Goal: Task Accomplishment & Management: Complete application form

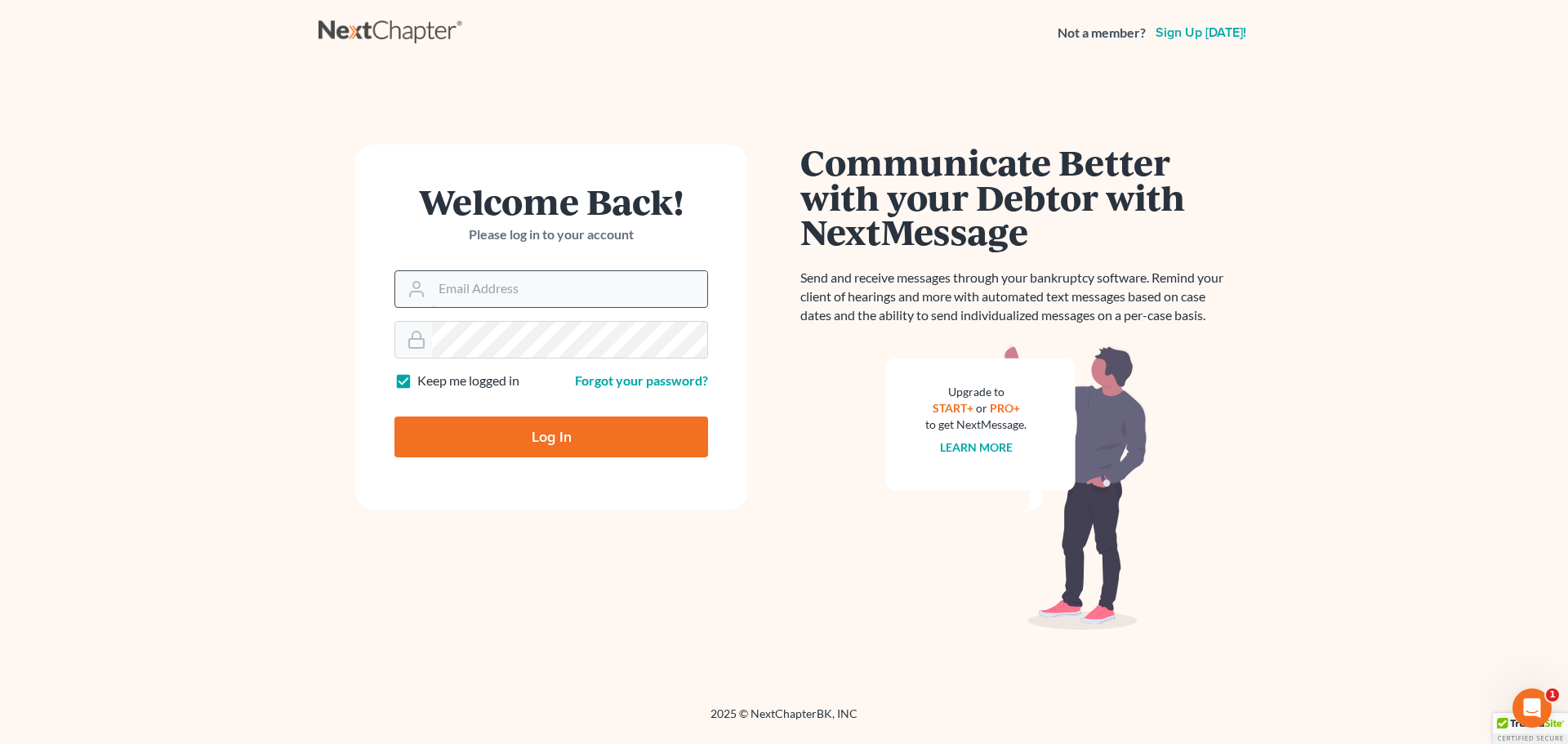
click at [504, 287] on input "Email Address" at bounding box center [570, 289] width 276 height 36
type input "[EMAIL_ADDRESS][DOMAIN_NAME]"
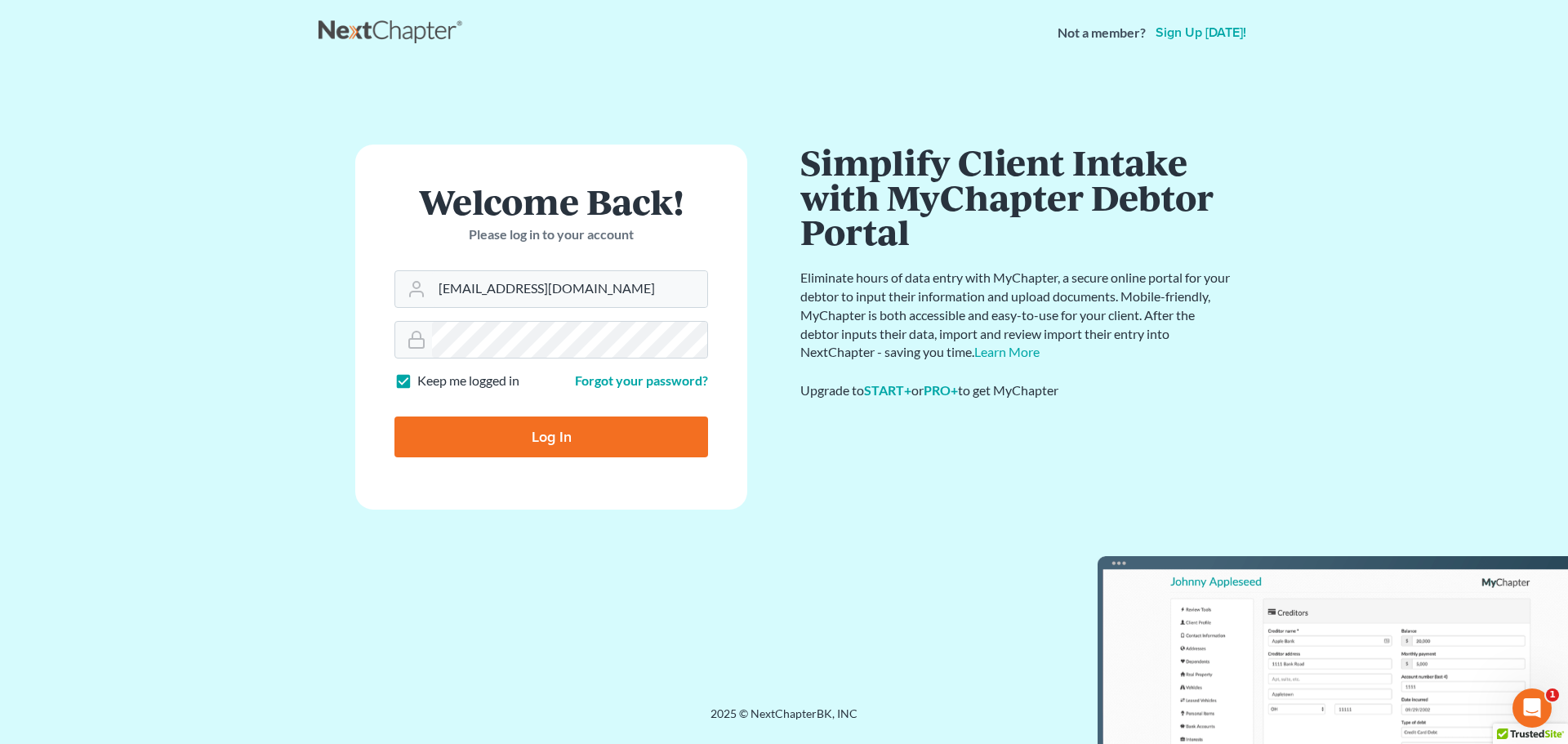
click at [541, 433] on input "Log In" at bounding box center [551, 437] width 313 height 41
type input "Thinking..."
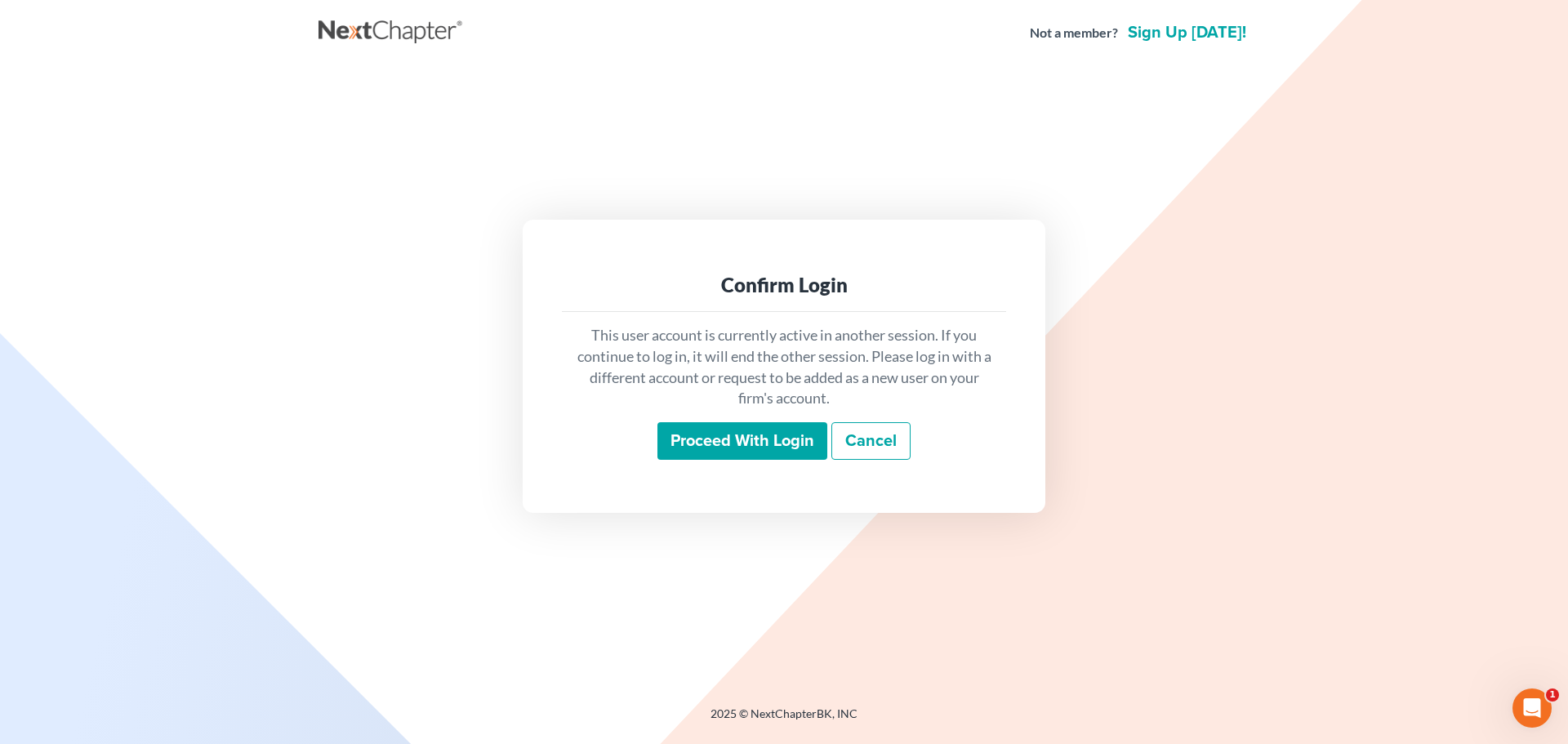
click at [717, 436] on input "Proceed with login" at bounding box center [742, 441] width 169 height 38
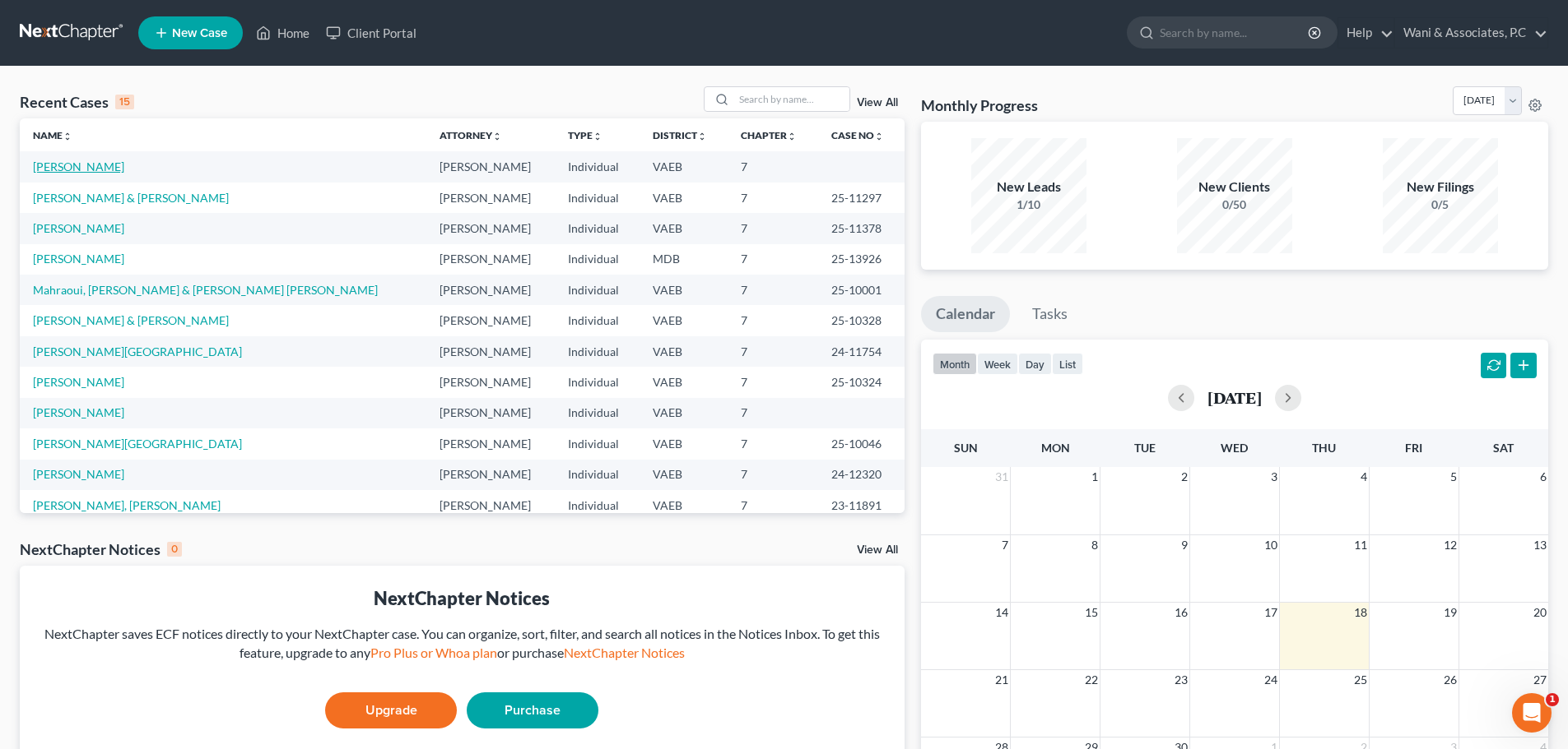
click at [93, 165] on link "[PERSON_NAME]" at bounding box center [78, 166] width 91 height 14
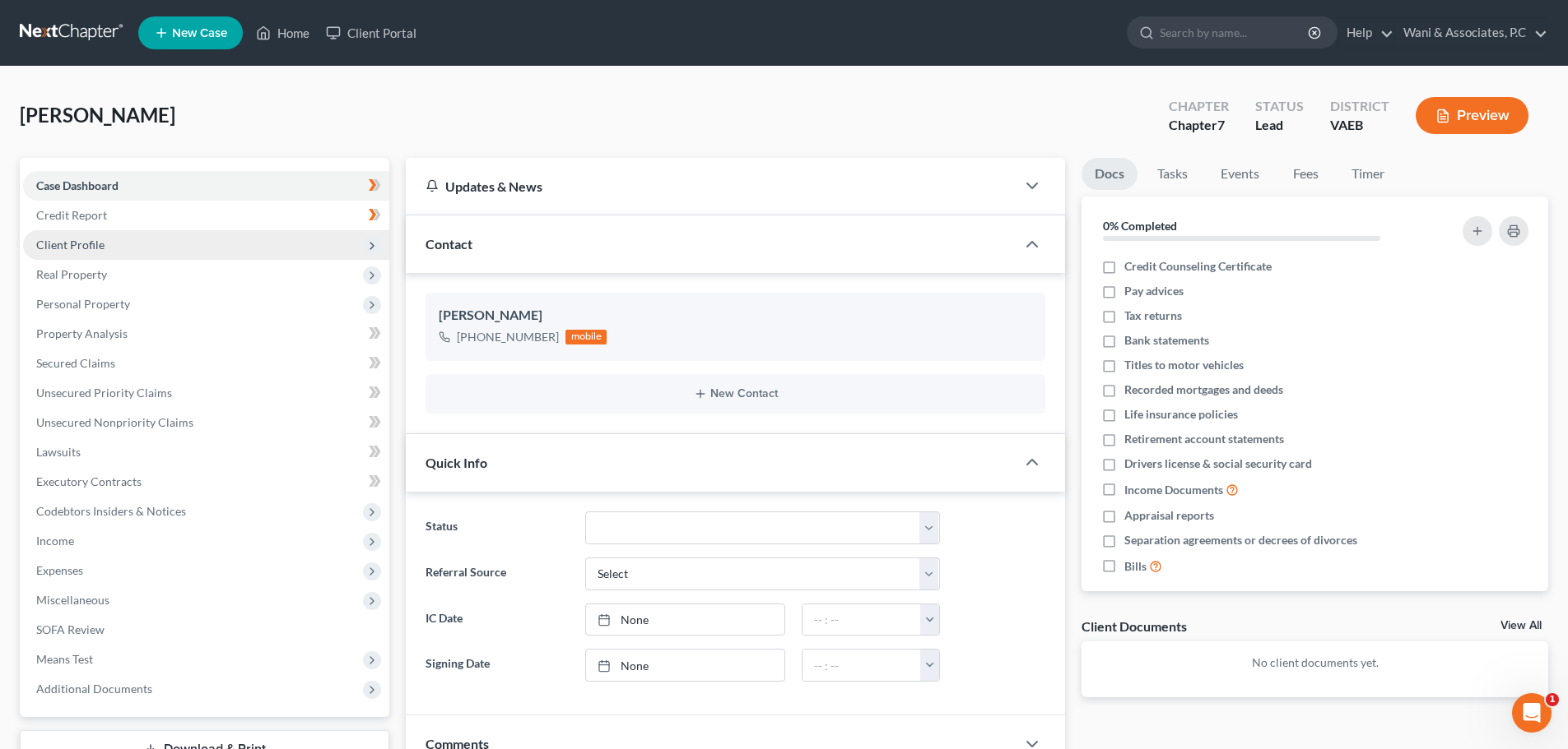
click at [86, 242] on span "Client Profile" at bounding box center [70, 244] width 68 height 14
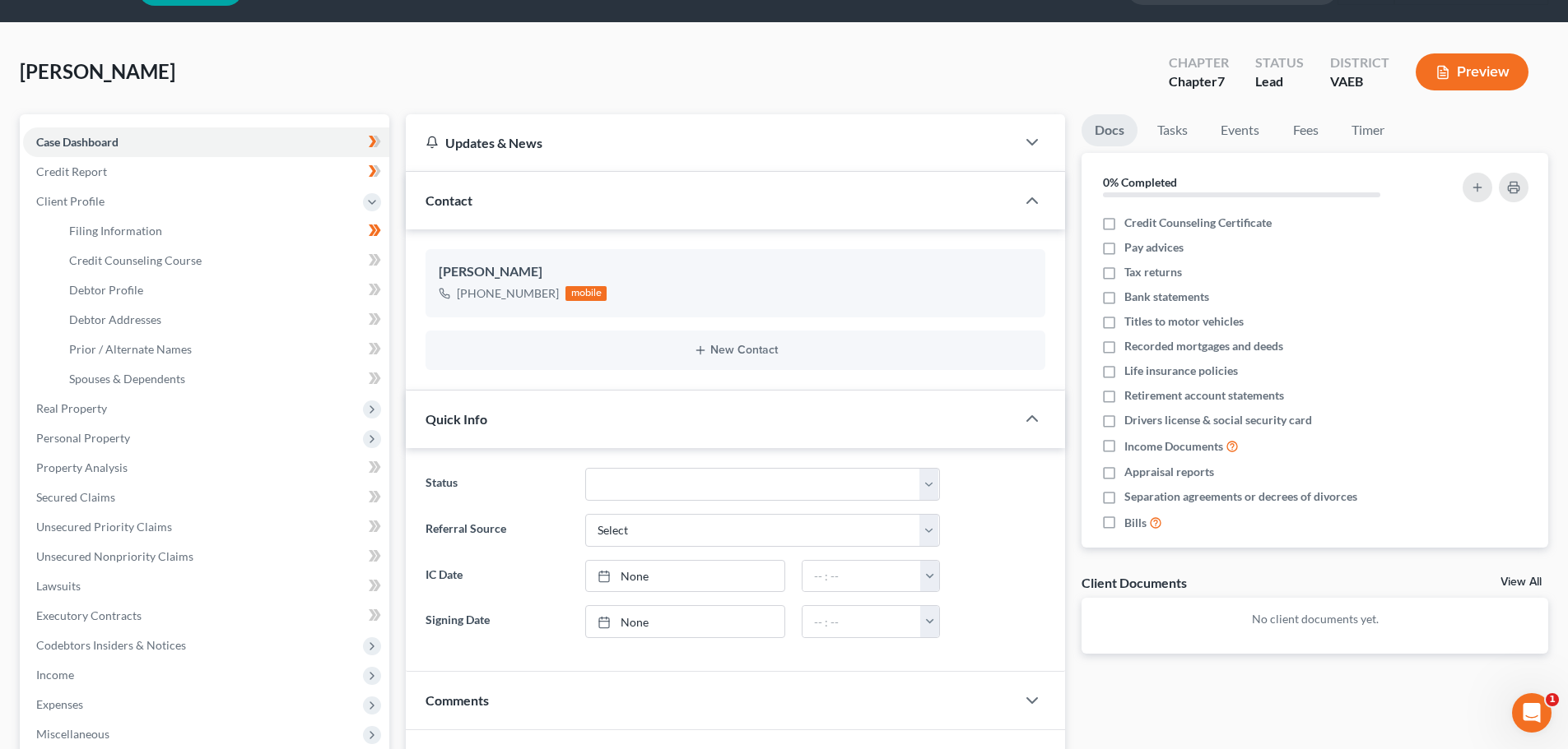
scroll to position [82, 0]
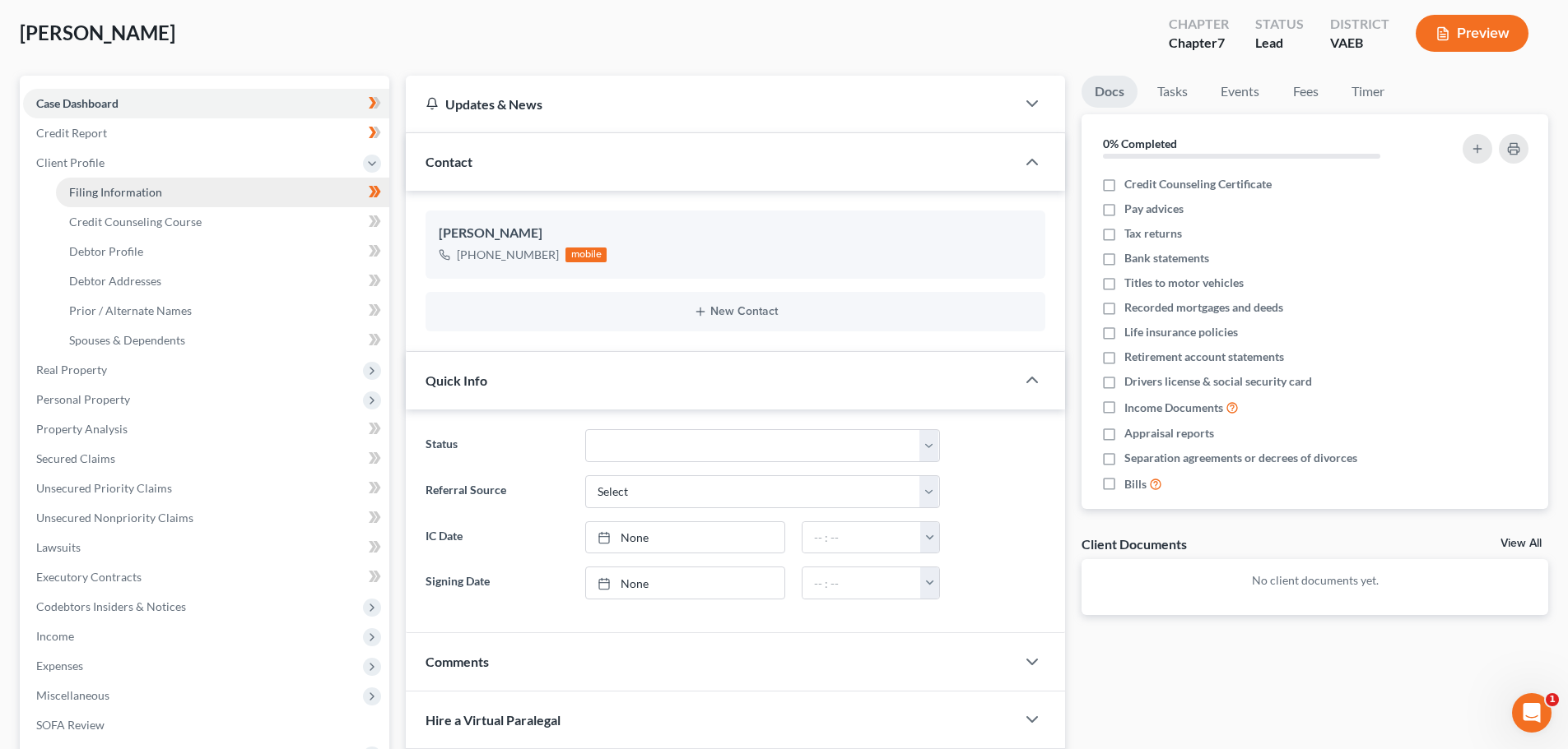
click at [106, 194] on span "Filing Information" at bounding box center [115, 192] width 93 height 14
select select "1"
select select "0"
select select "83"
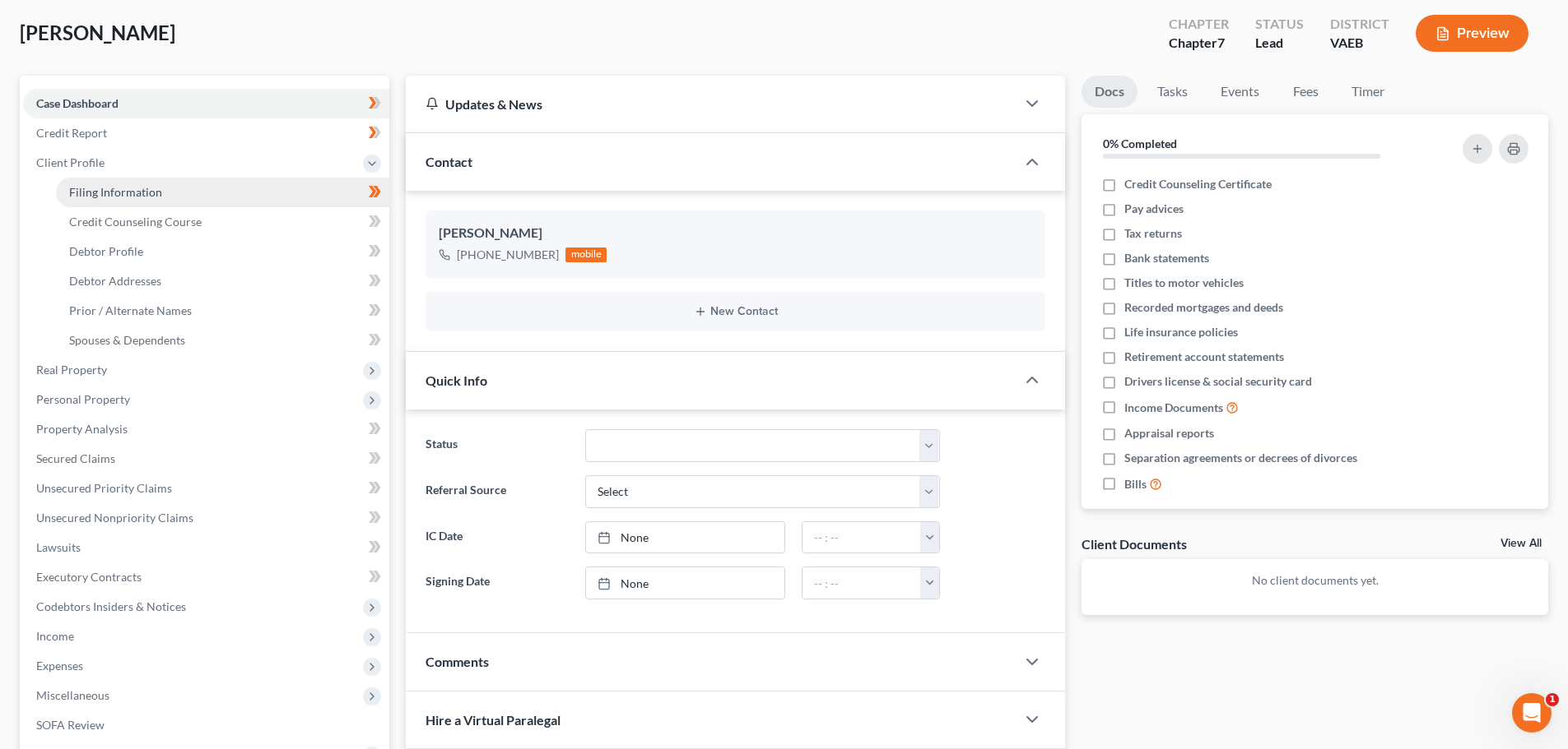
select select "0"
select select "48"
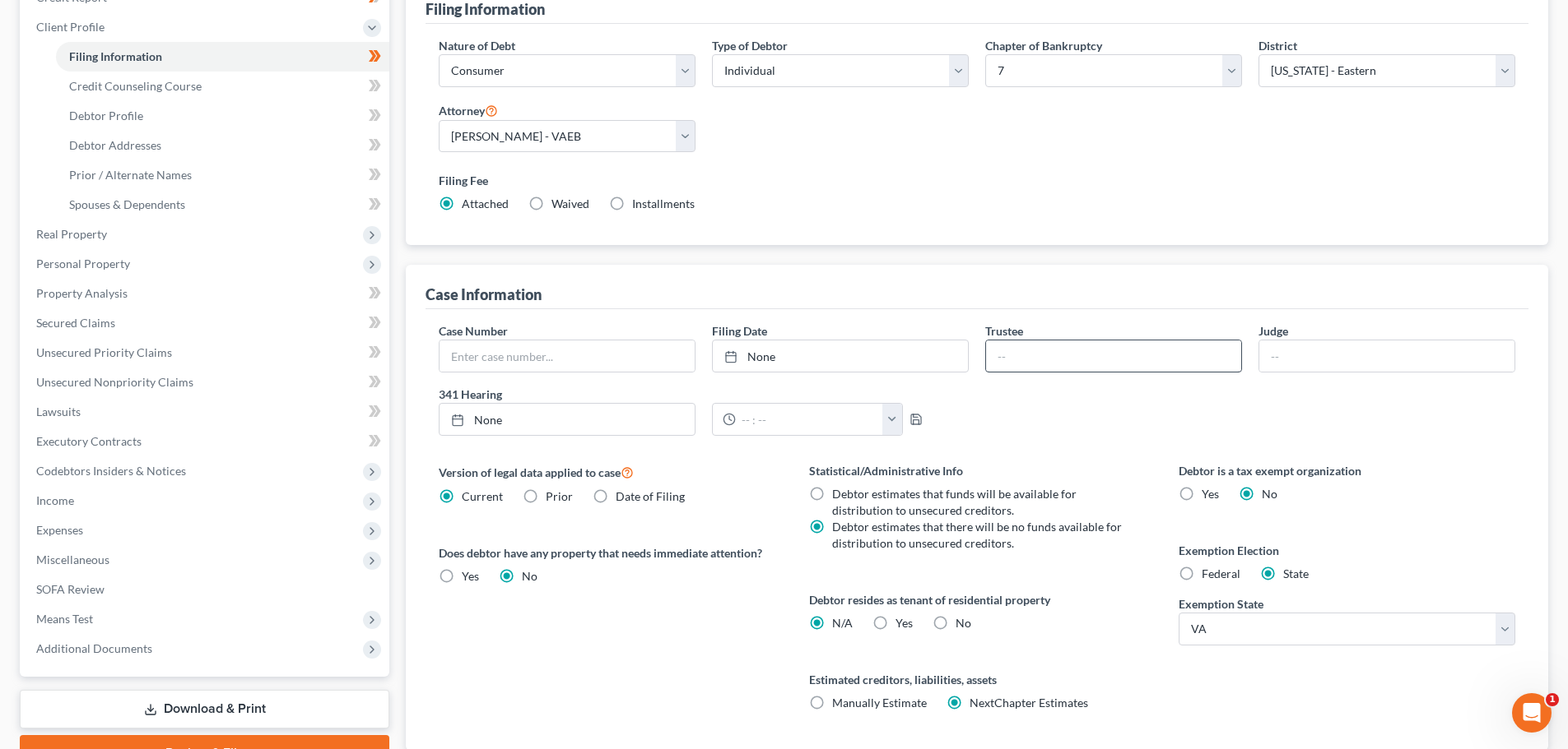
scroll to position [247, 0]
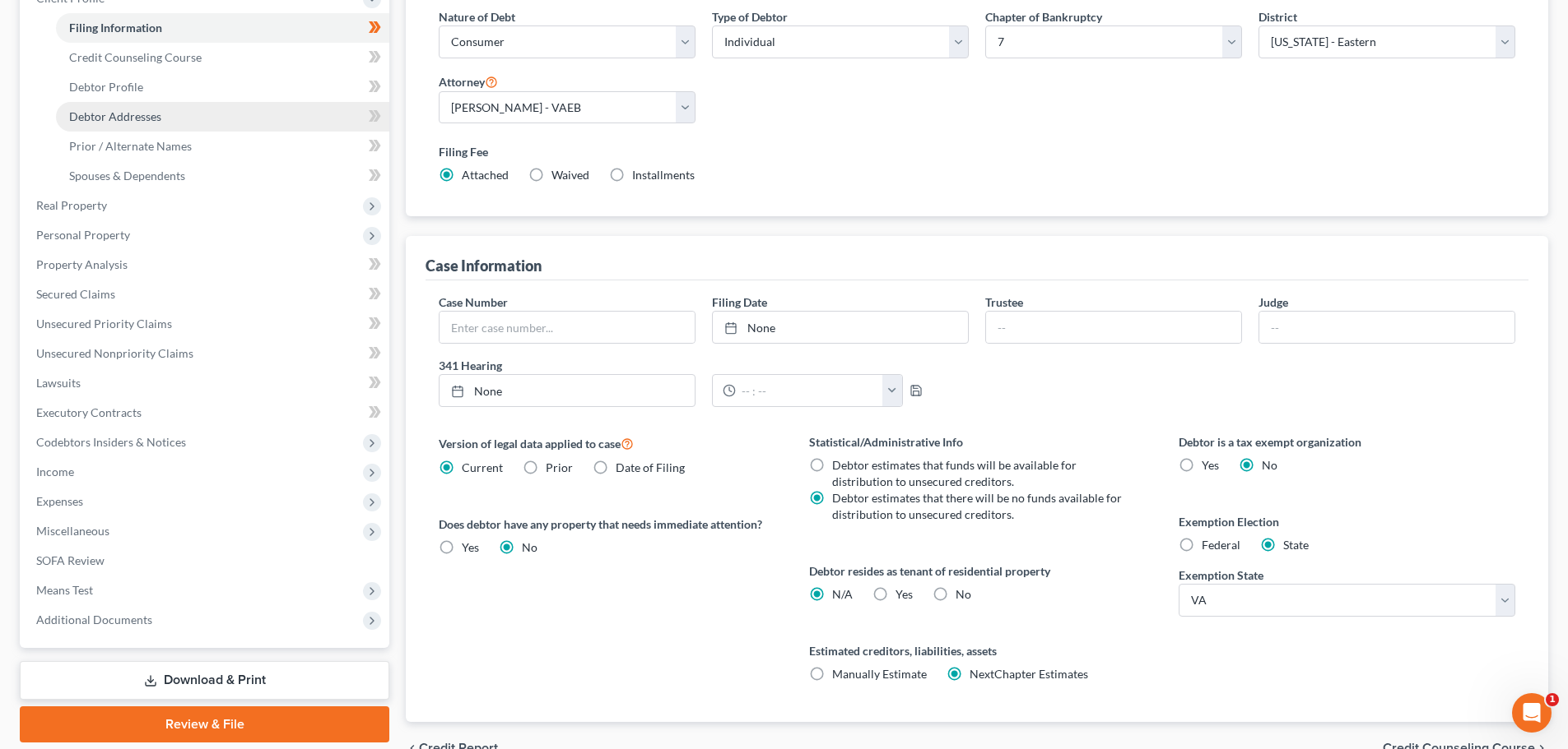
click at [134, 116] on span "Debtor Addresses" at bounding box center [115, 116] width 92 height 14
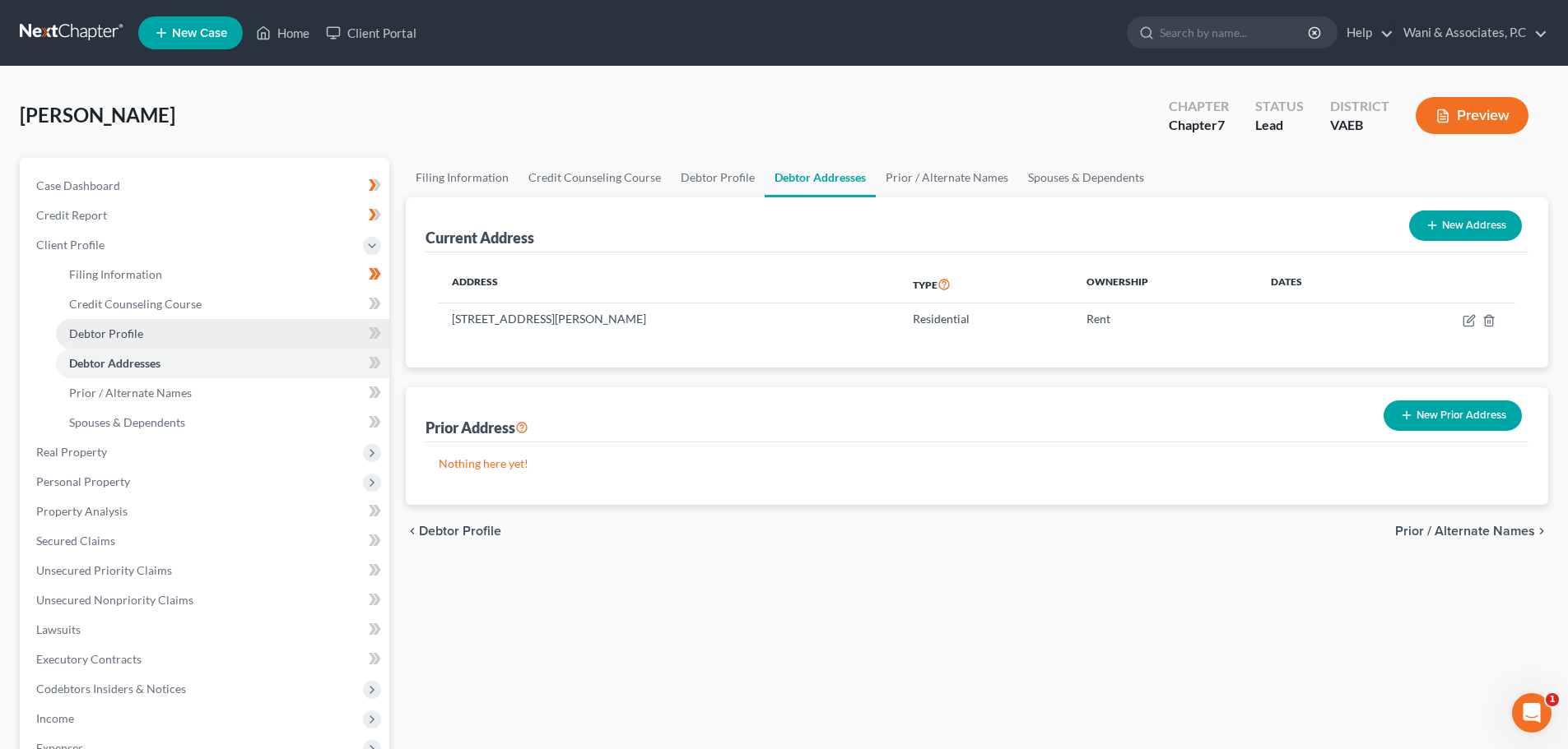
click at [126, 328] on span "Debtor Profile" at bounding box center [106, 333] width 74 height 14
select select "1"
select select "2"
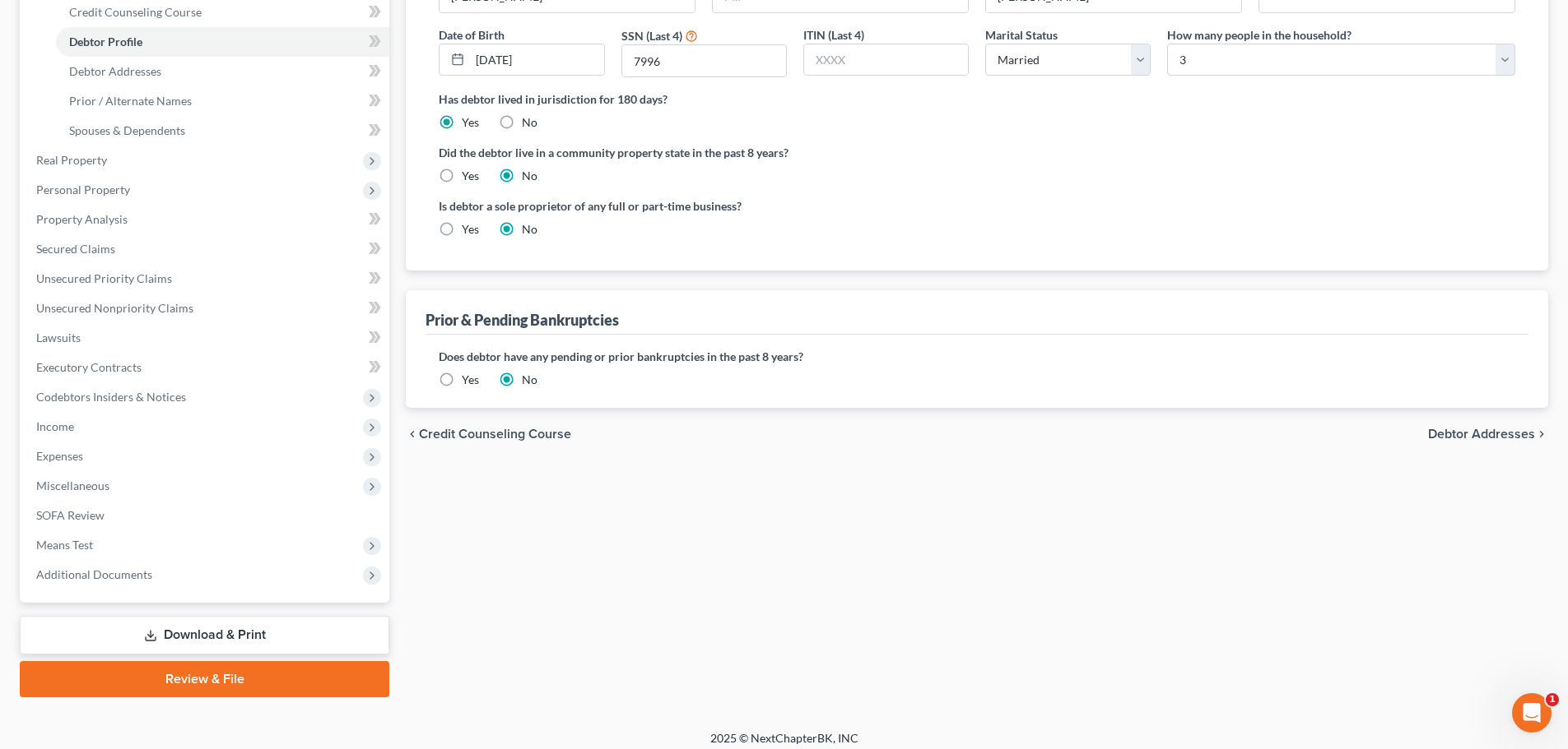
scroll to position [303, 0]
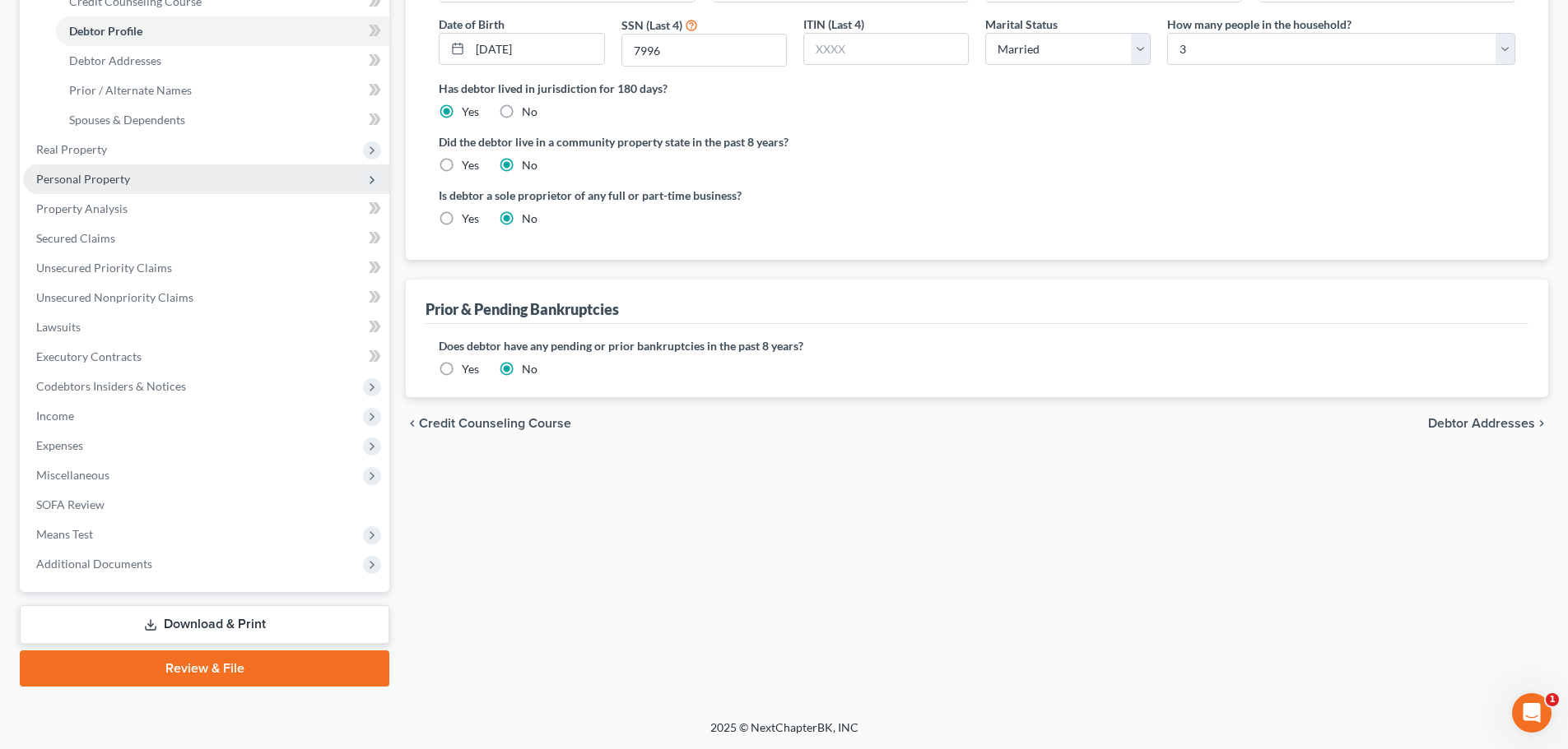
click at [118, 181] on span "Personal Property" at bounding box center [83, 178] width 94 height 14
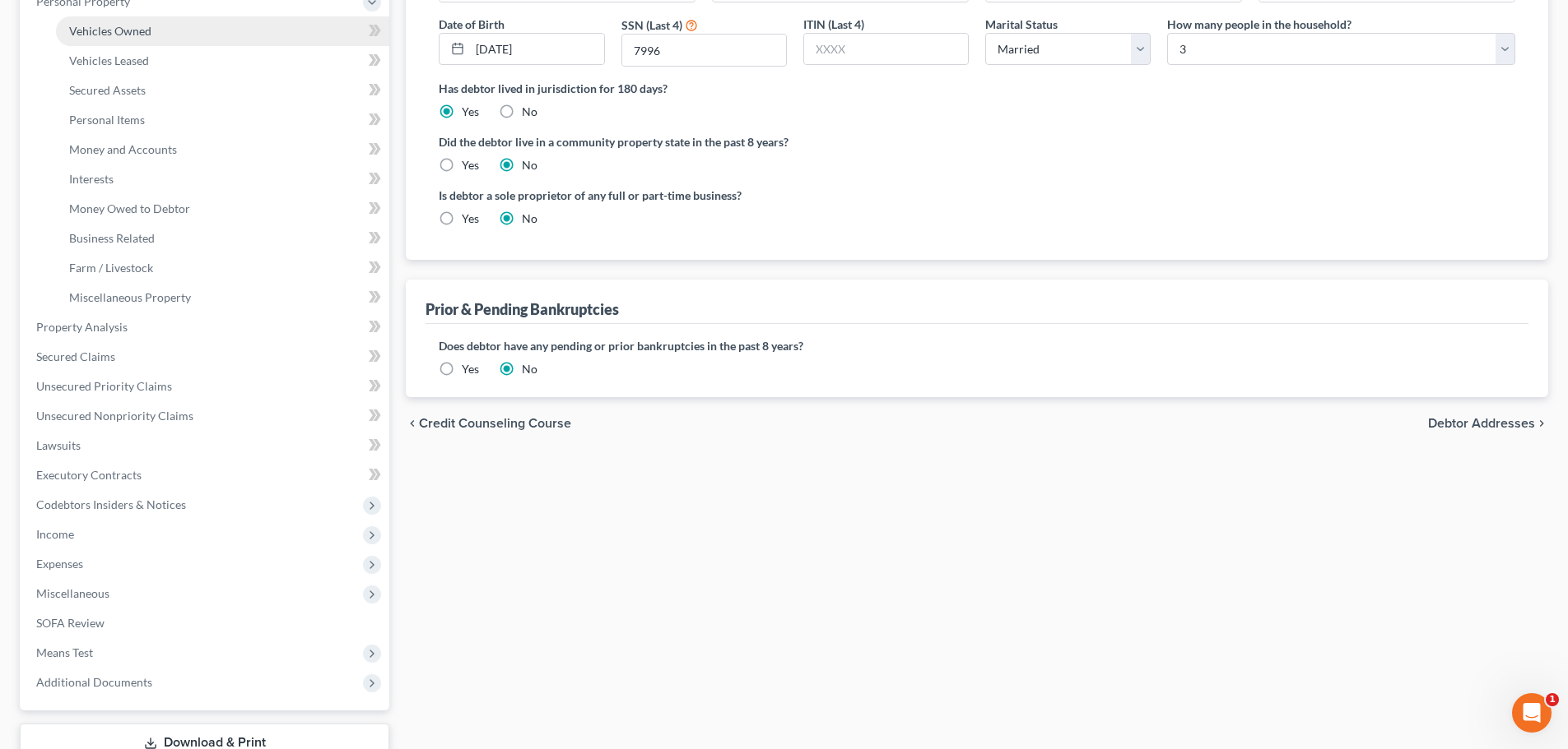
click at [133, 31] on span "Vehicles Owned" at bounding box center [110, 30] width 82 height 14
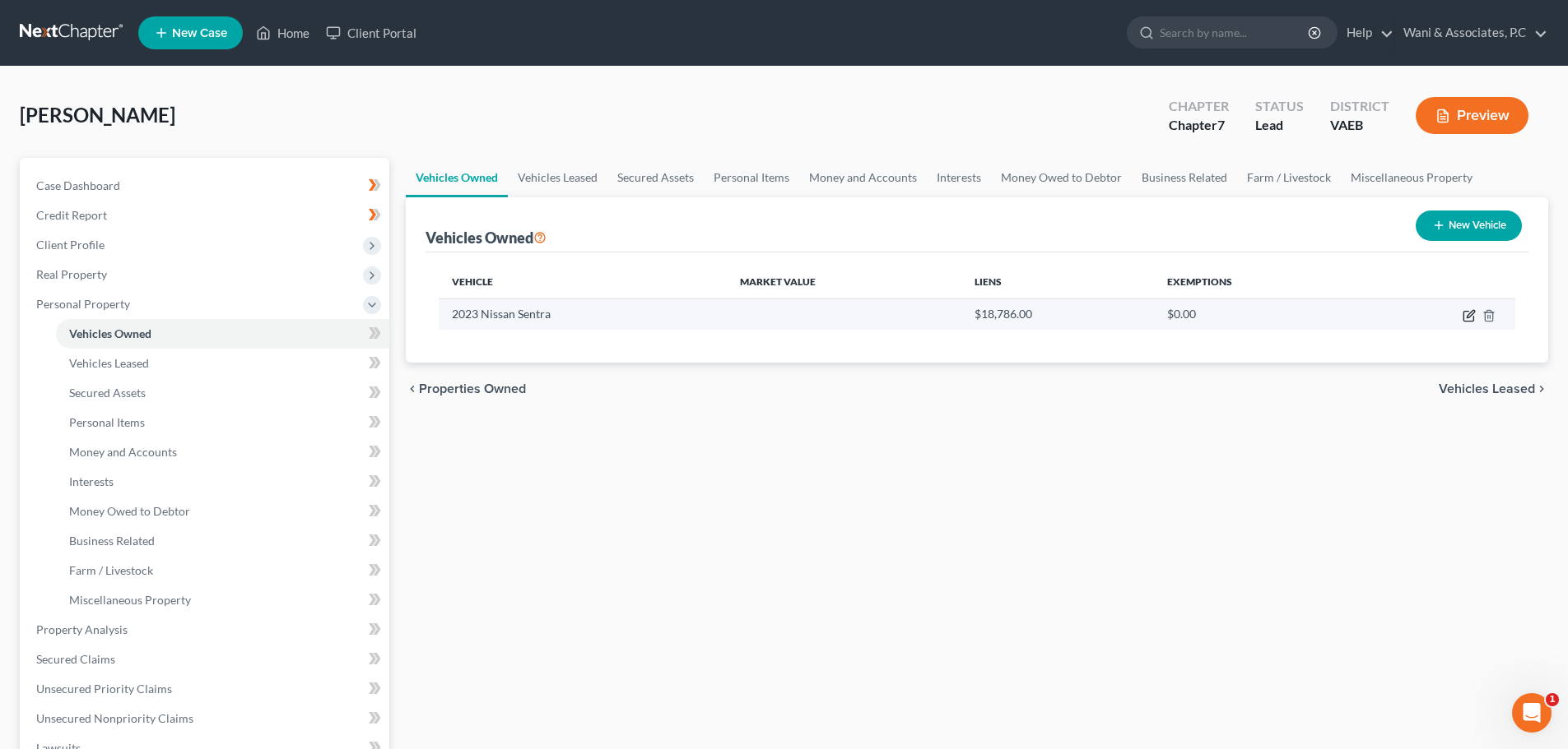
click at [1471, 313] on icon "button" at bounding box center [1470, 314] width 7 height 7
select select "0"
select select "3"
select select "0"
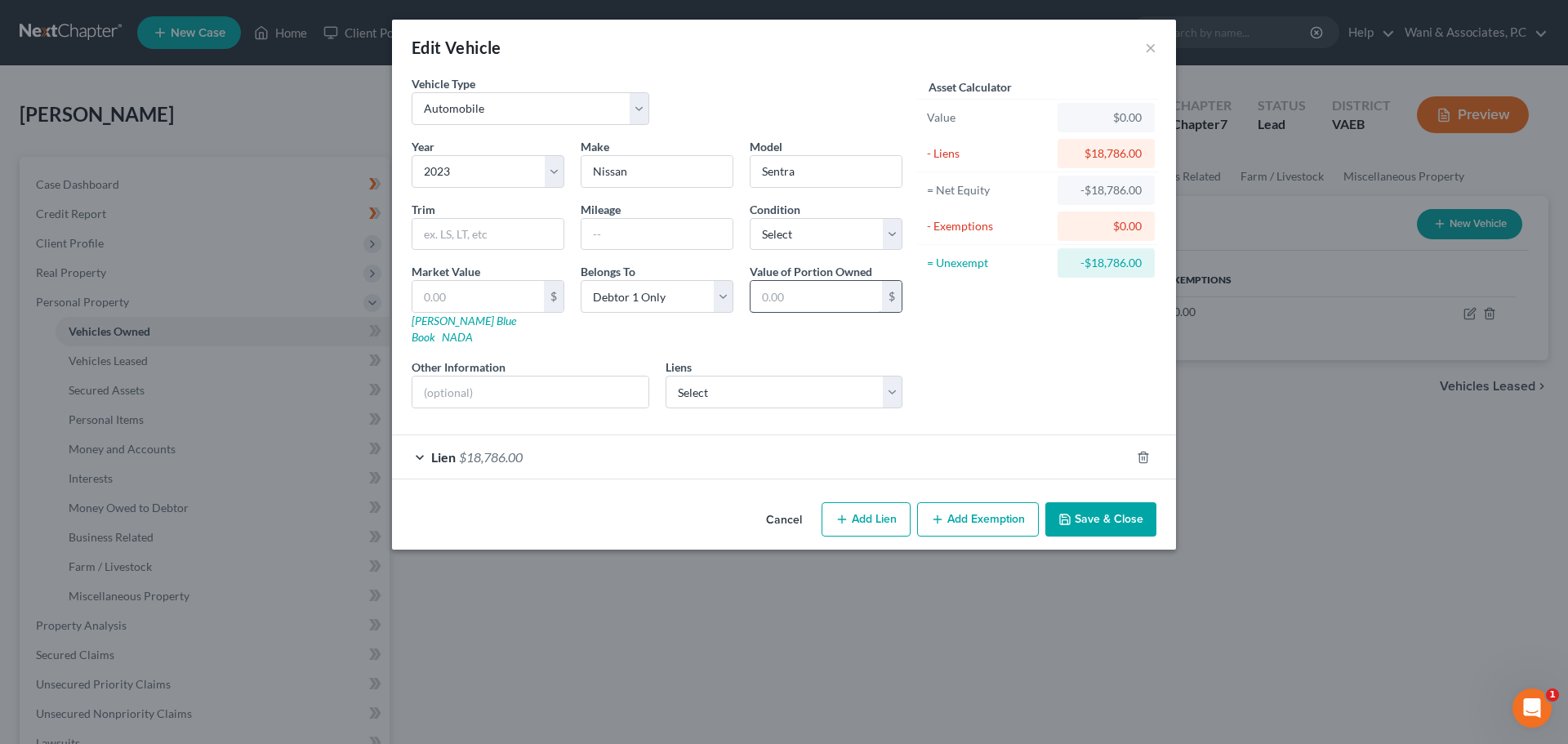
click at [766, 293] on input "text" at bounding box center [817, 297] width 132 height 31
type input "15,000"
click at [473, 330] on link "NADA" at bounding box center [457, 336] width 31 height 14
click at [868, 238] on select "Select Excellent Very Good Good Fair Poor" at bounding box center [826, 235] width 153 height 33
select select "3"
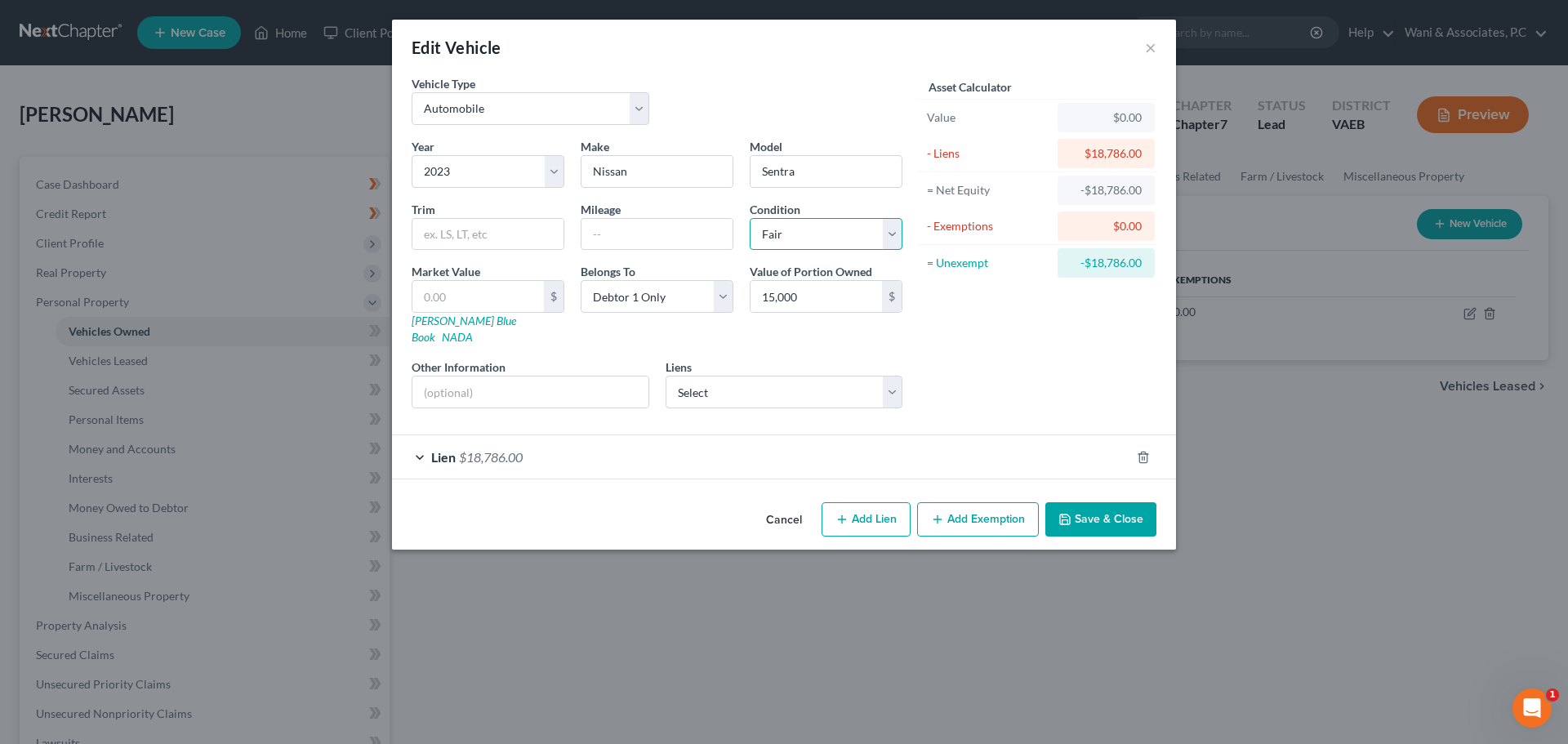
click at [750, 218] on select "Select Excellent Very Good Good Fair Poor" at bounding box center [826, 235] width 153 height 33
click at [483, 303] on input "text" at bounding box center [478, 297] width 132 height 31
type input "1"
type input "1.00"
type input "15"
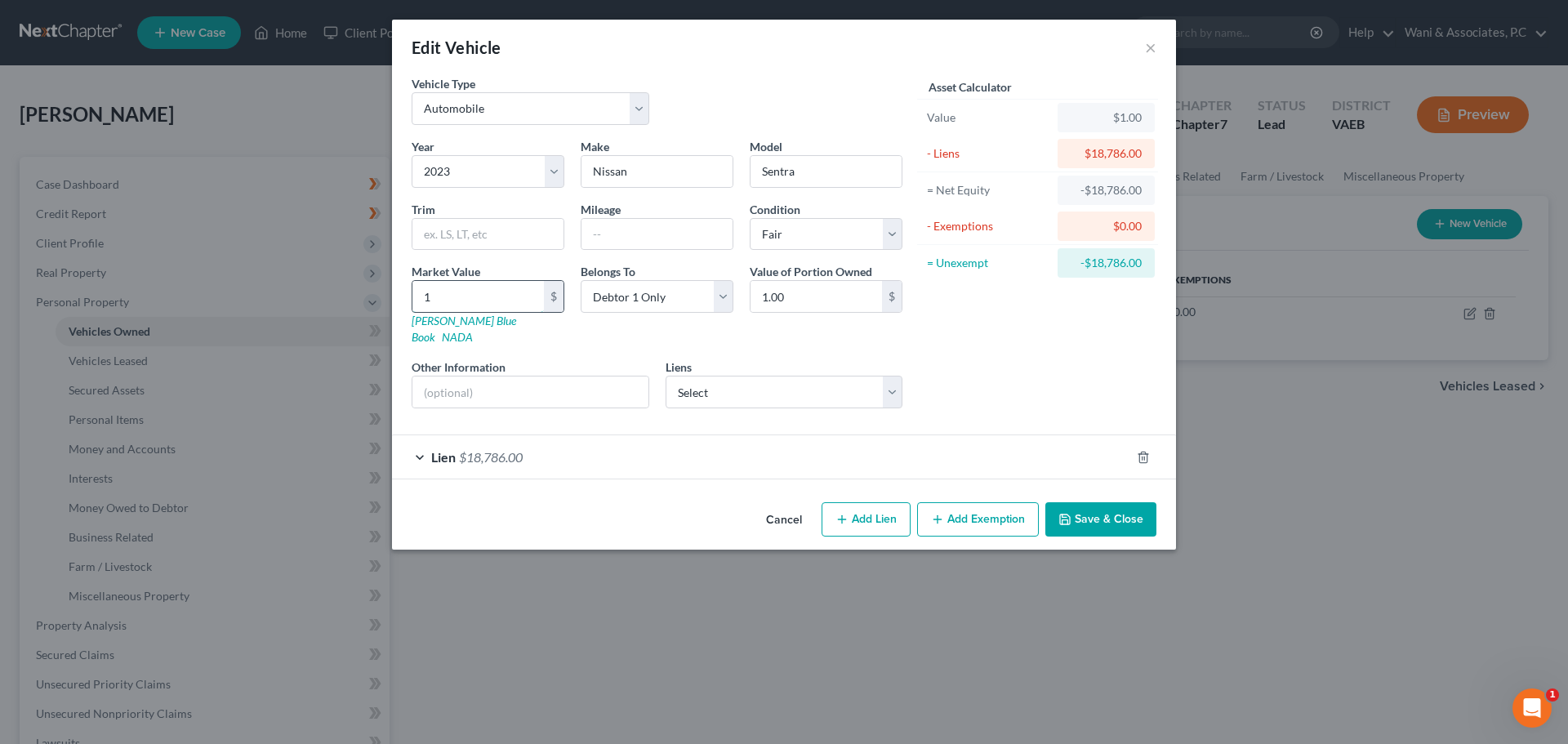
type input "15.00"
type input "150"
type input "150.00"
type input "1500"
type input "1,500.00"
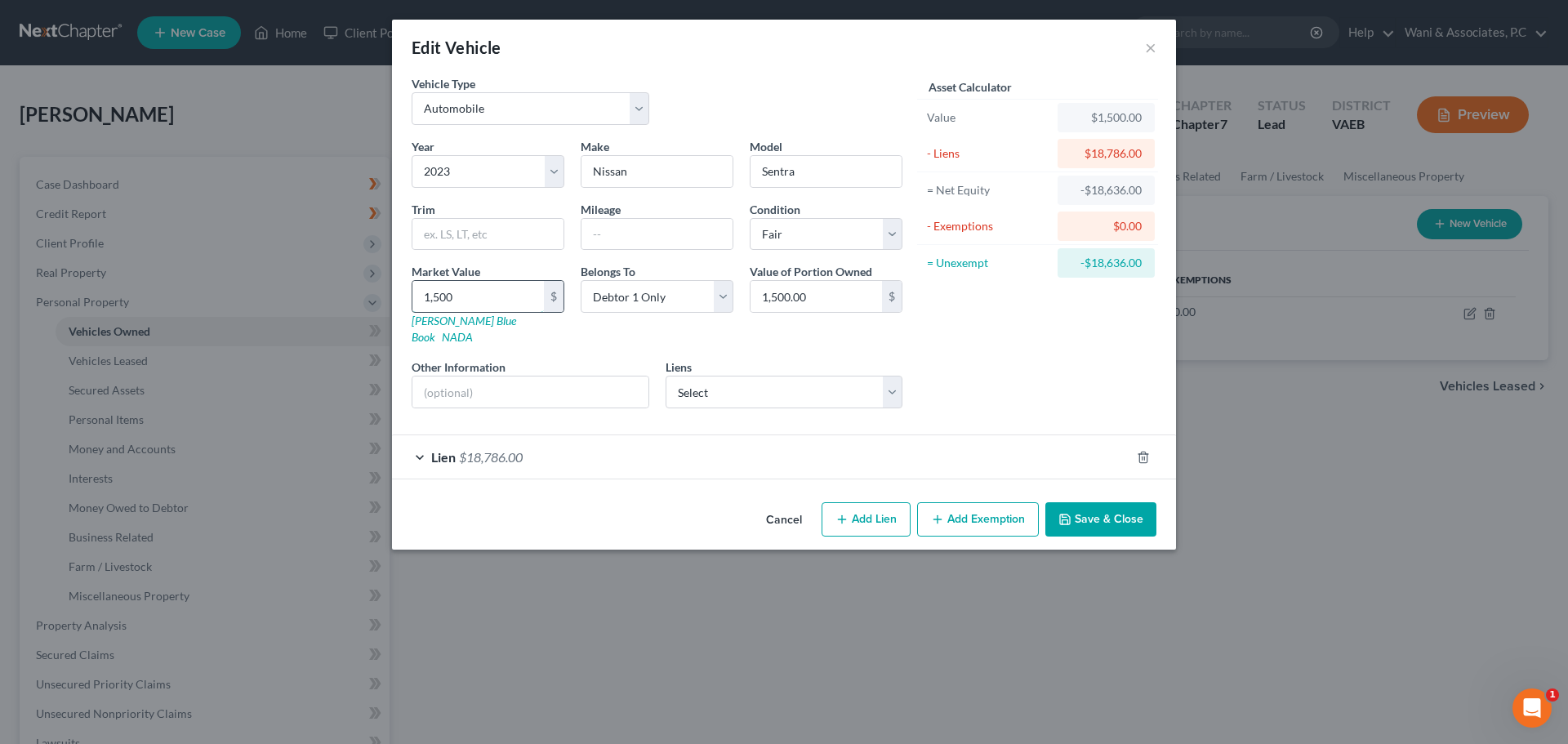
type input "1,5000"
type input "15,000.00"
type input "15,000"
click at [852, 291] on input "15,000.00" at bounding box center [817, 297] width 132 height 31
type input "00"
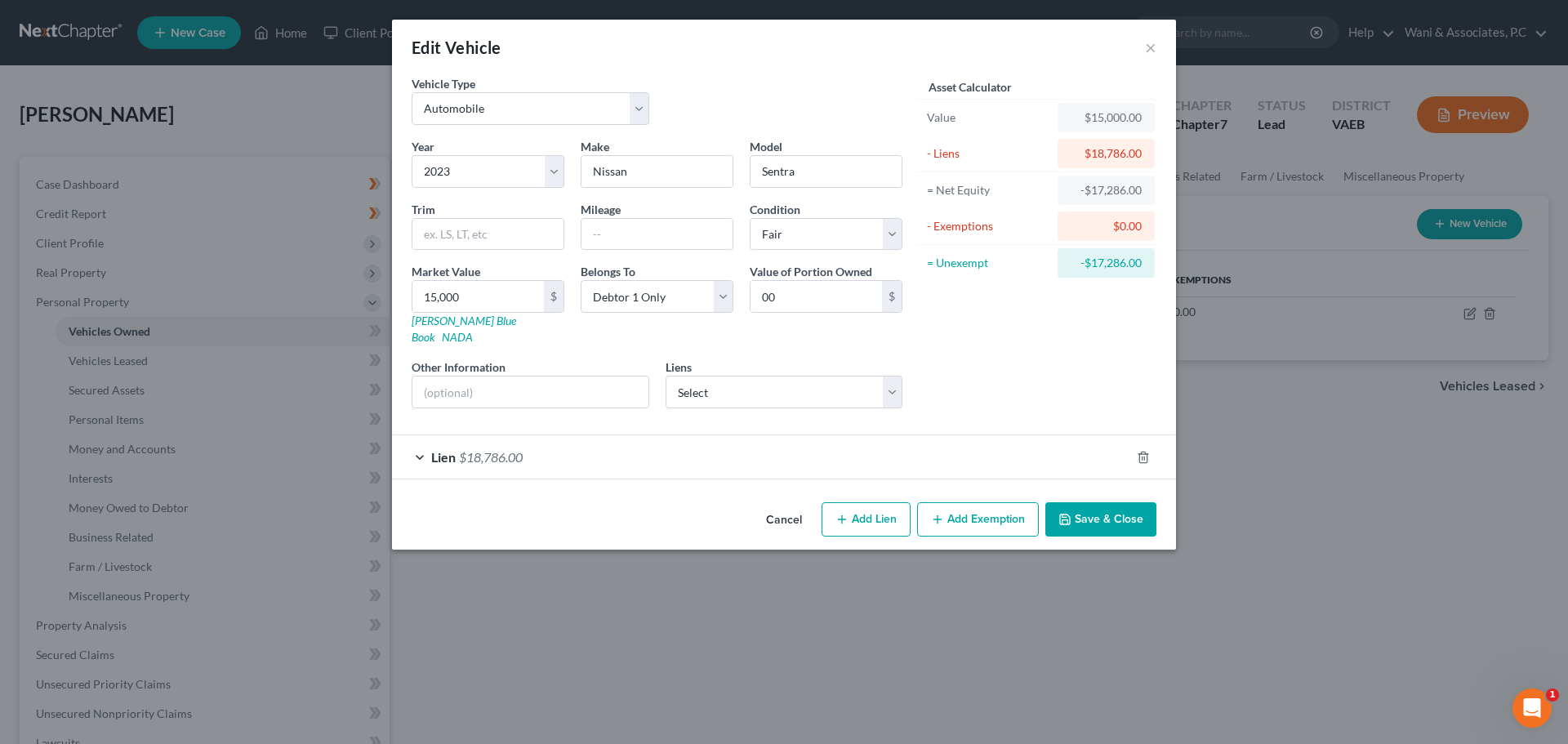
click at [601, 449] on div "Lien $18,786.00" at bounding box center [761, 456] width 738 height 43
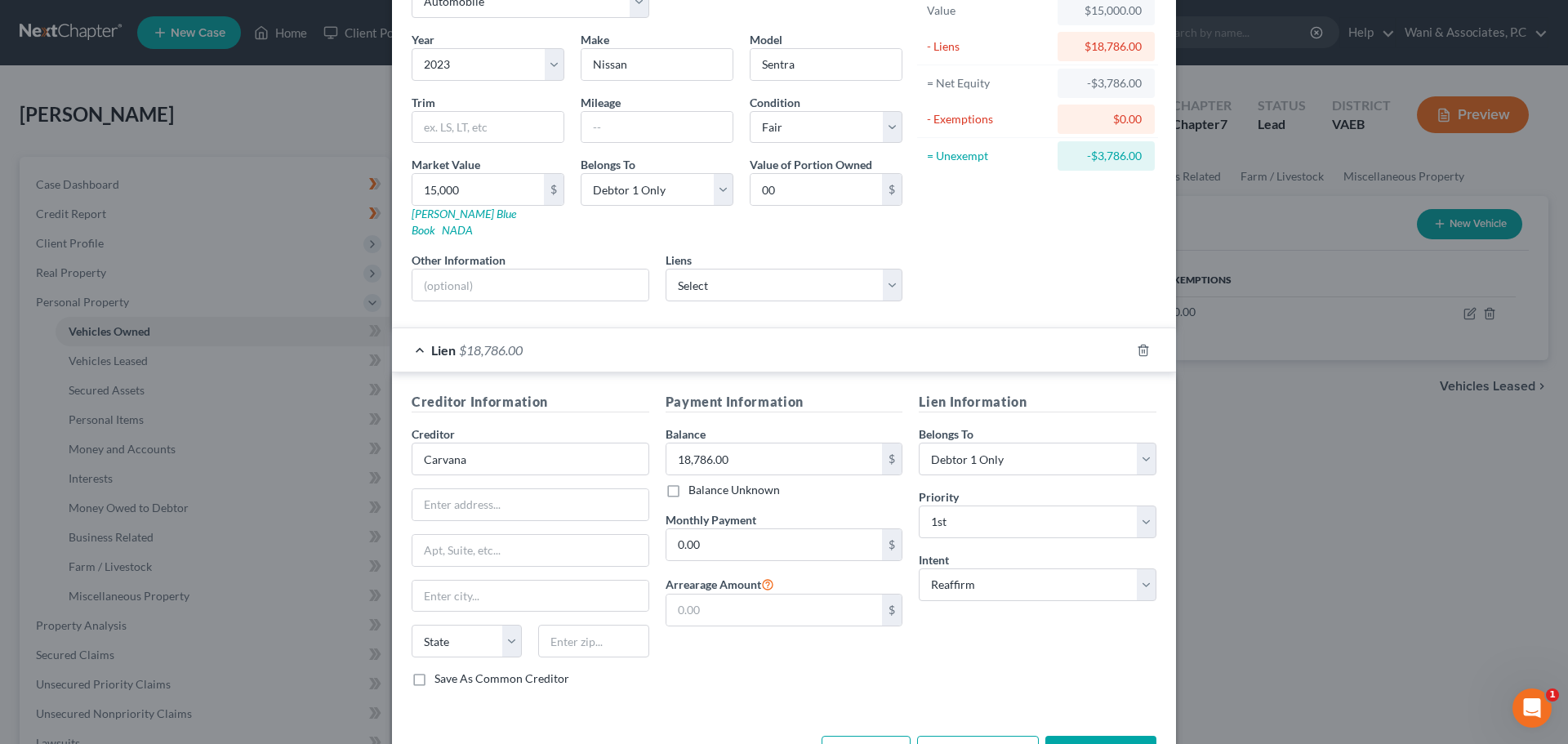
scroll to position [149, 0]
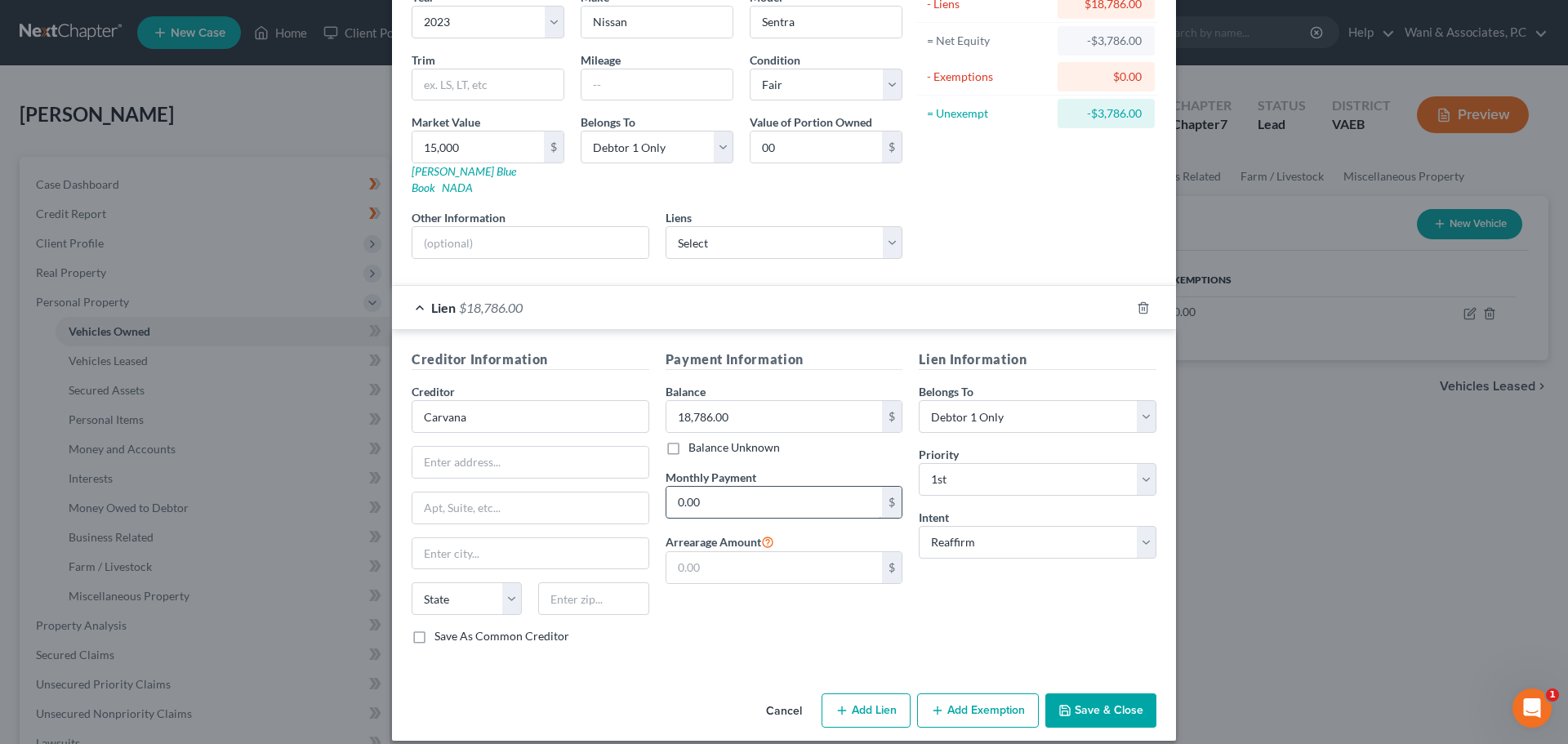
click at [741, 487] on input "0.00" at bounding box center [775, 503] width 216 height 31
type input "542"
type input "18,786"
click at [987, 527] on select "Select Surrender Redeem Reaffirm Avoid Other" at bounding box center [1038, 542] width 238 height 33
click at [919, 526] on select "Select Surrender Redeem Reaffirm Avoid Other" at bounding box center [1038, 542] width 238 height 33
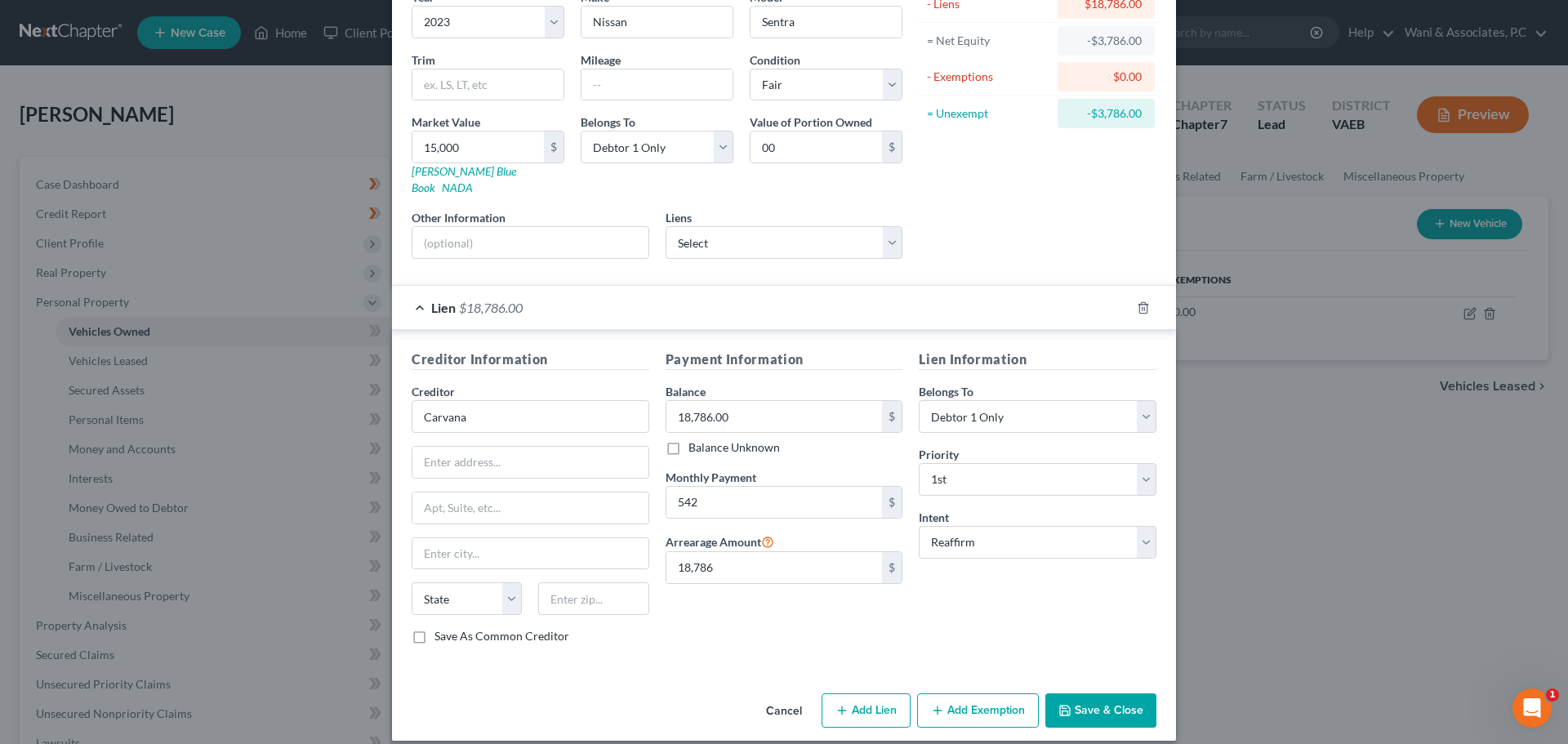
click at [1080, 694] on button "Save & Close" at bounding box center [1100, 710] width 111 height 34
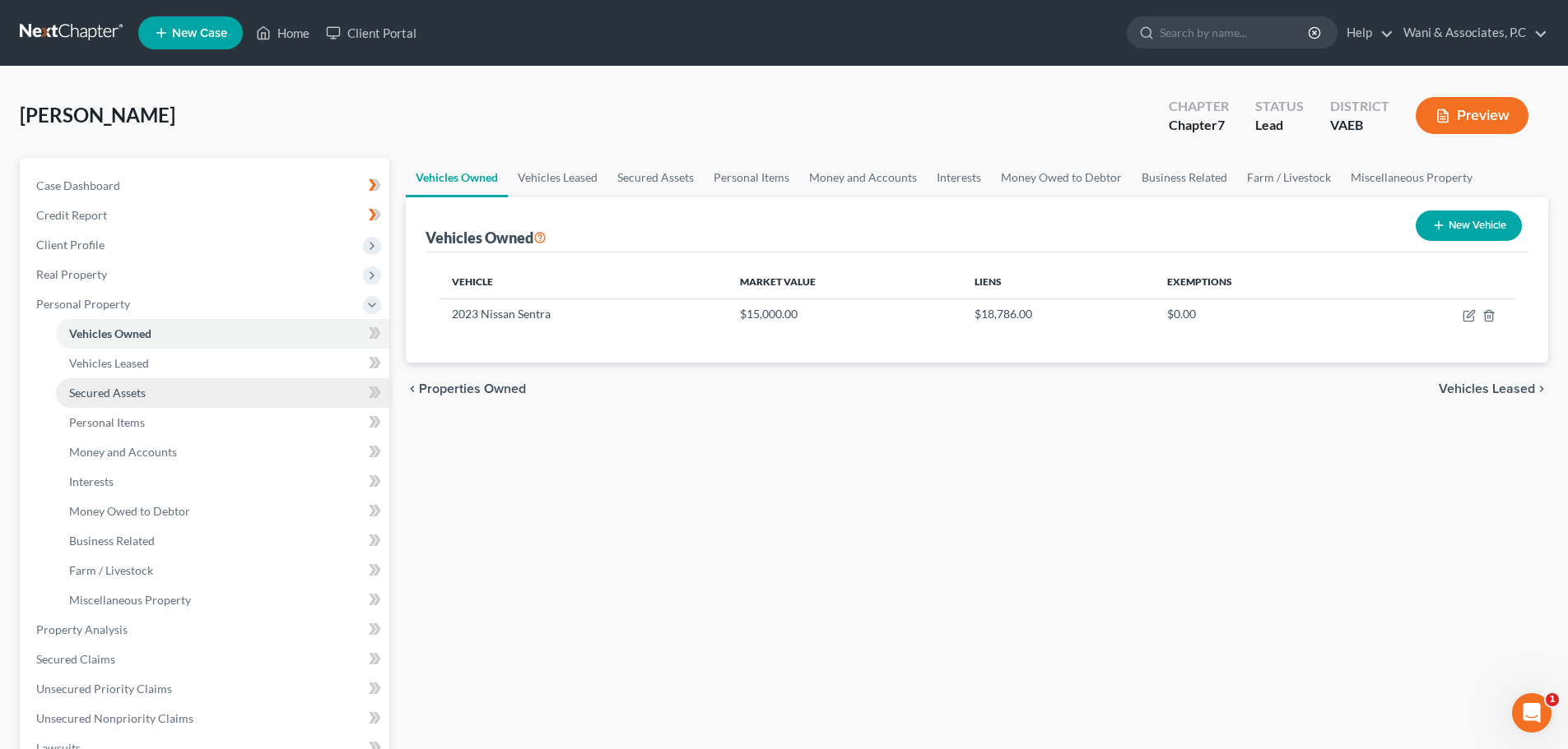
click at [136, 391] on span "Secured Assets" at bounding box center [107, 392] width 77 height 14
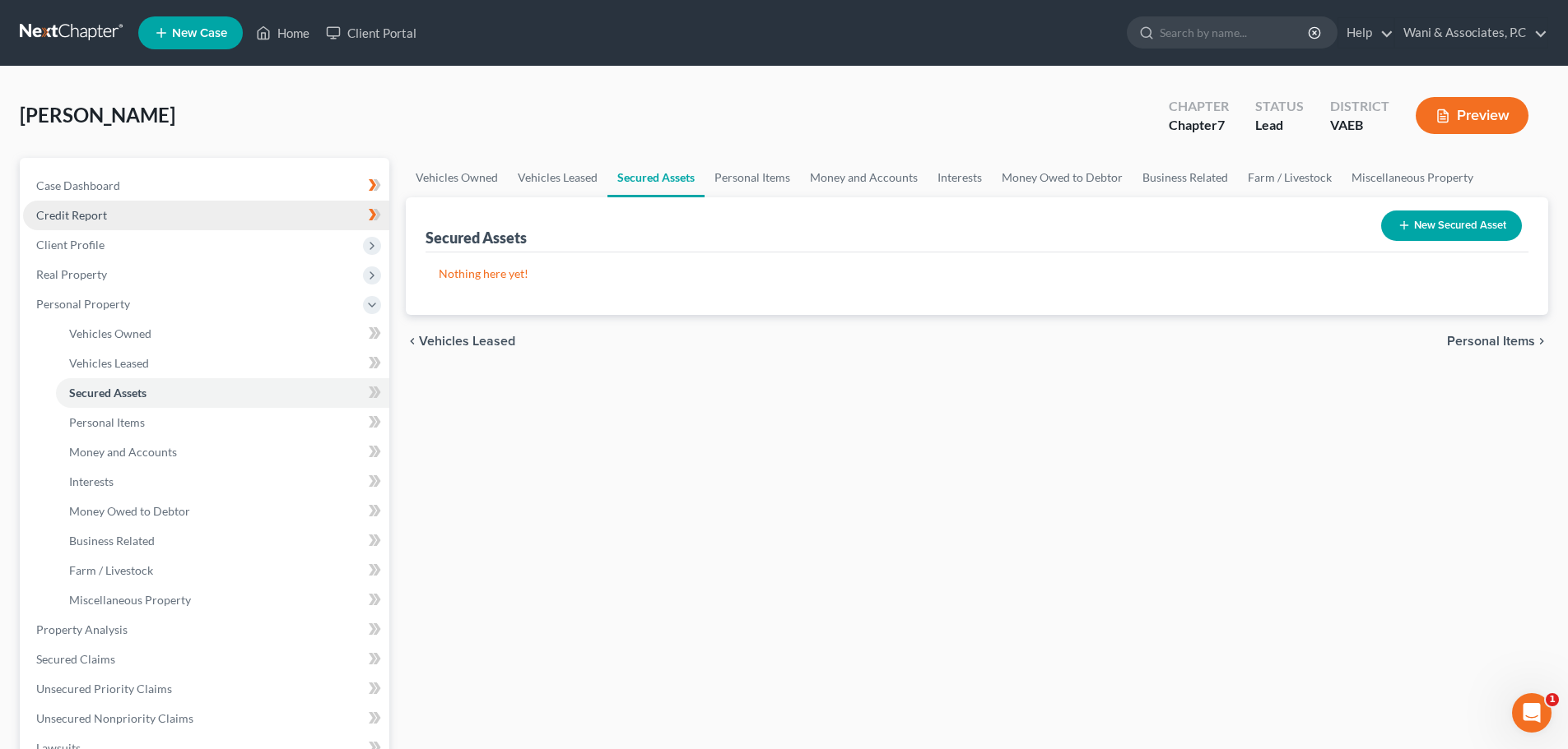
click at [88, 220] on span "Credit Report" at bounding box center [71, 215] width 71 height 14
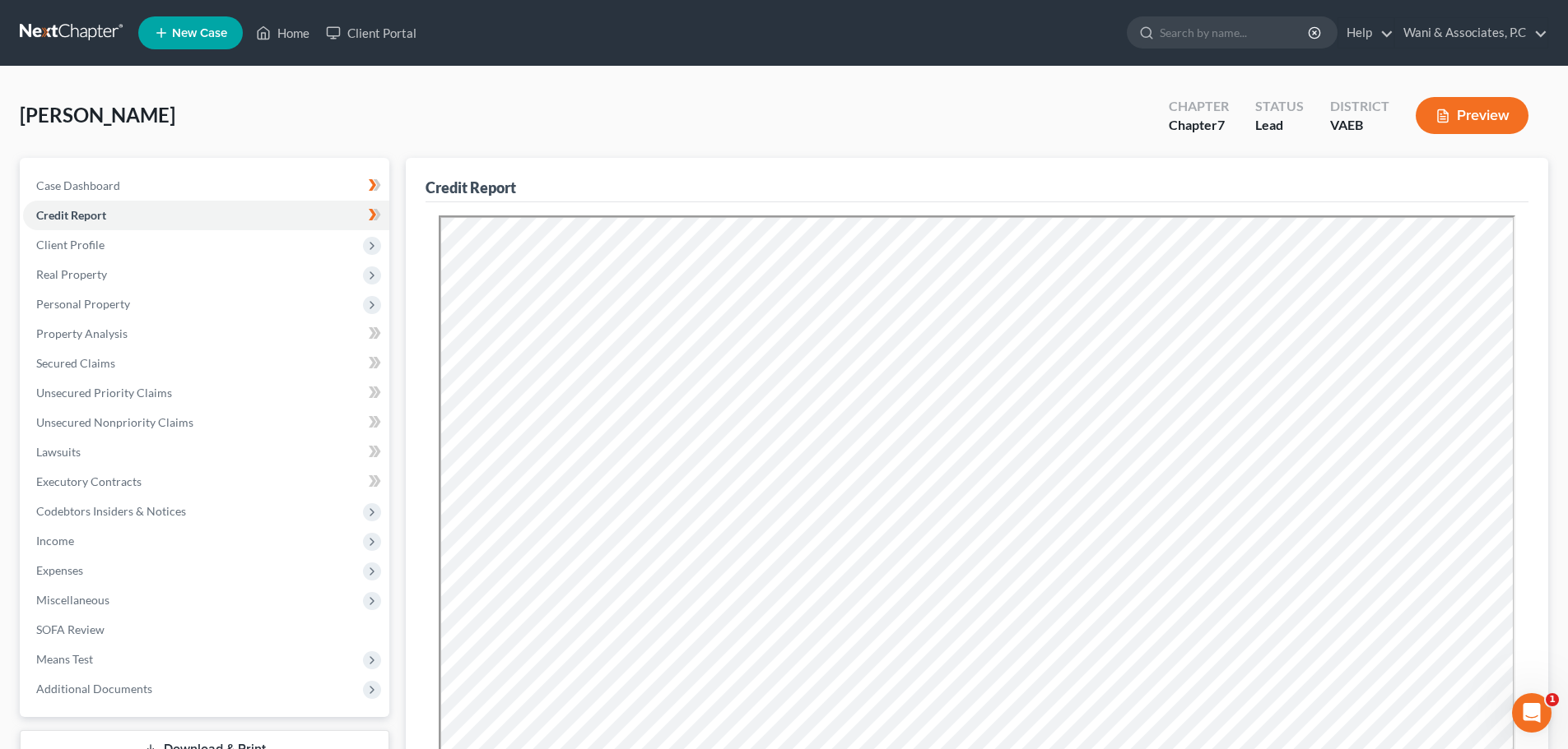
click at [1312, 164] on div "Credit Report" at bounding box center [976, 180] width 1103 height 44
click at [1257, 172] on div "Credit Report" at bounding box center [976, 180] width 1103 height 44
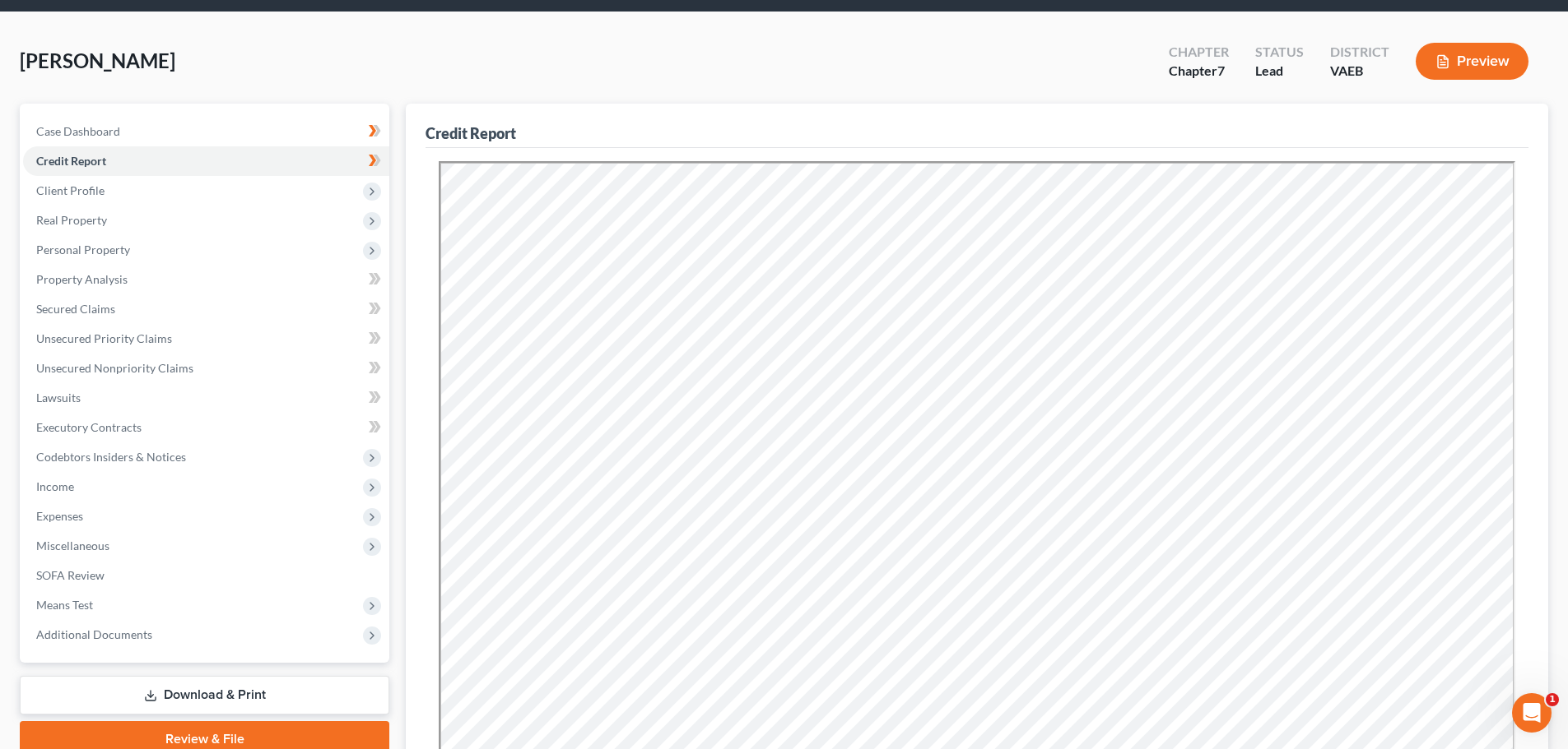
scroll to position [329, 0]
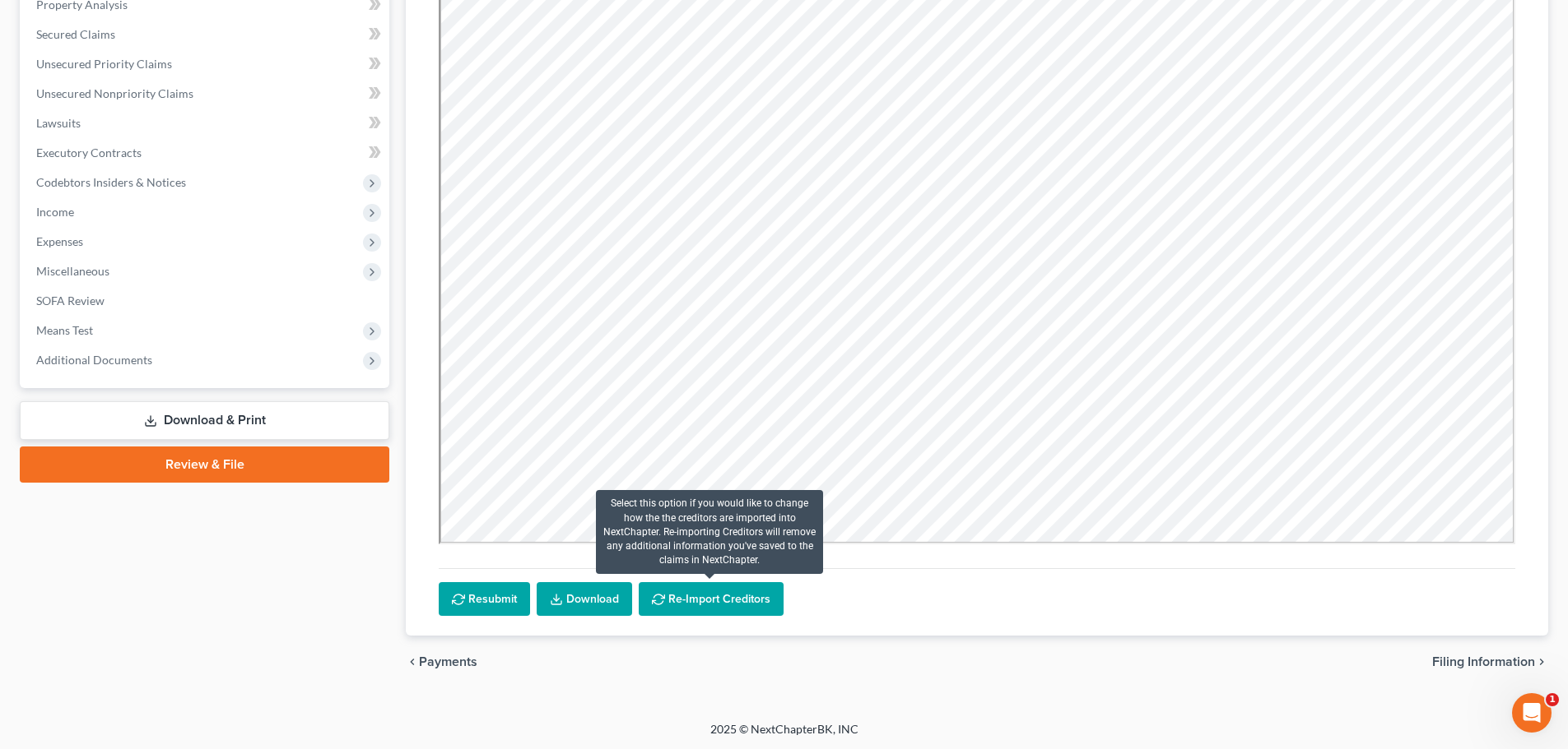
click at [684, 594] on button "Re-Import Creditors" at bounding box center [711, 599] width 145 height 34
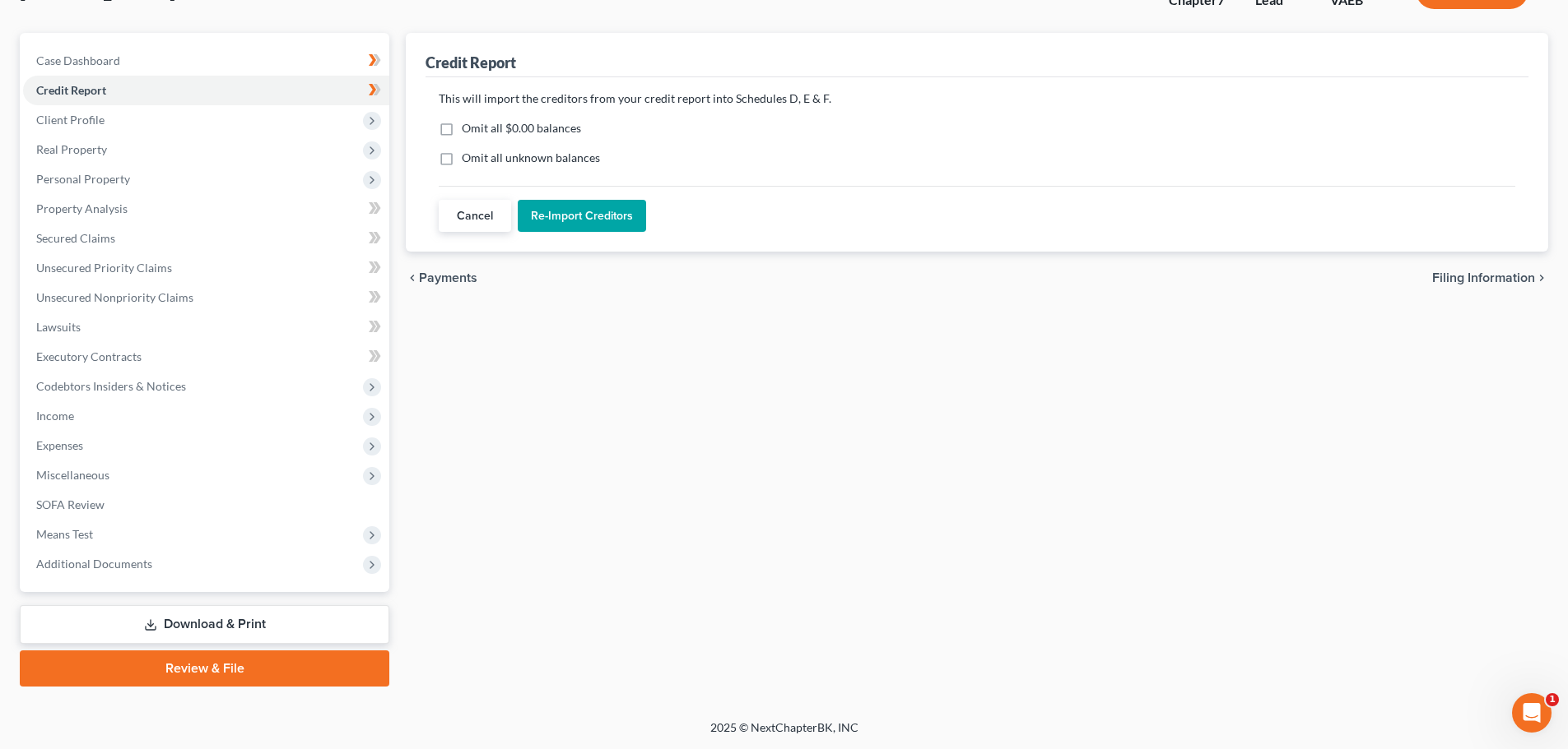
click at [461, 130] on label "Omit all $0.00 balances" at bounding box center [521, 128] width 119 height 17
click at [468, 130] on input "Omit all $0.00 balances" at bounding box center [473, 125] width 11 height 11
checkbox input "true"
click at [574, 217] on button "Re-Import Creditors" at bounding box center [581, 217] width 128 height 33
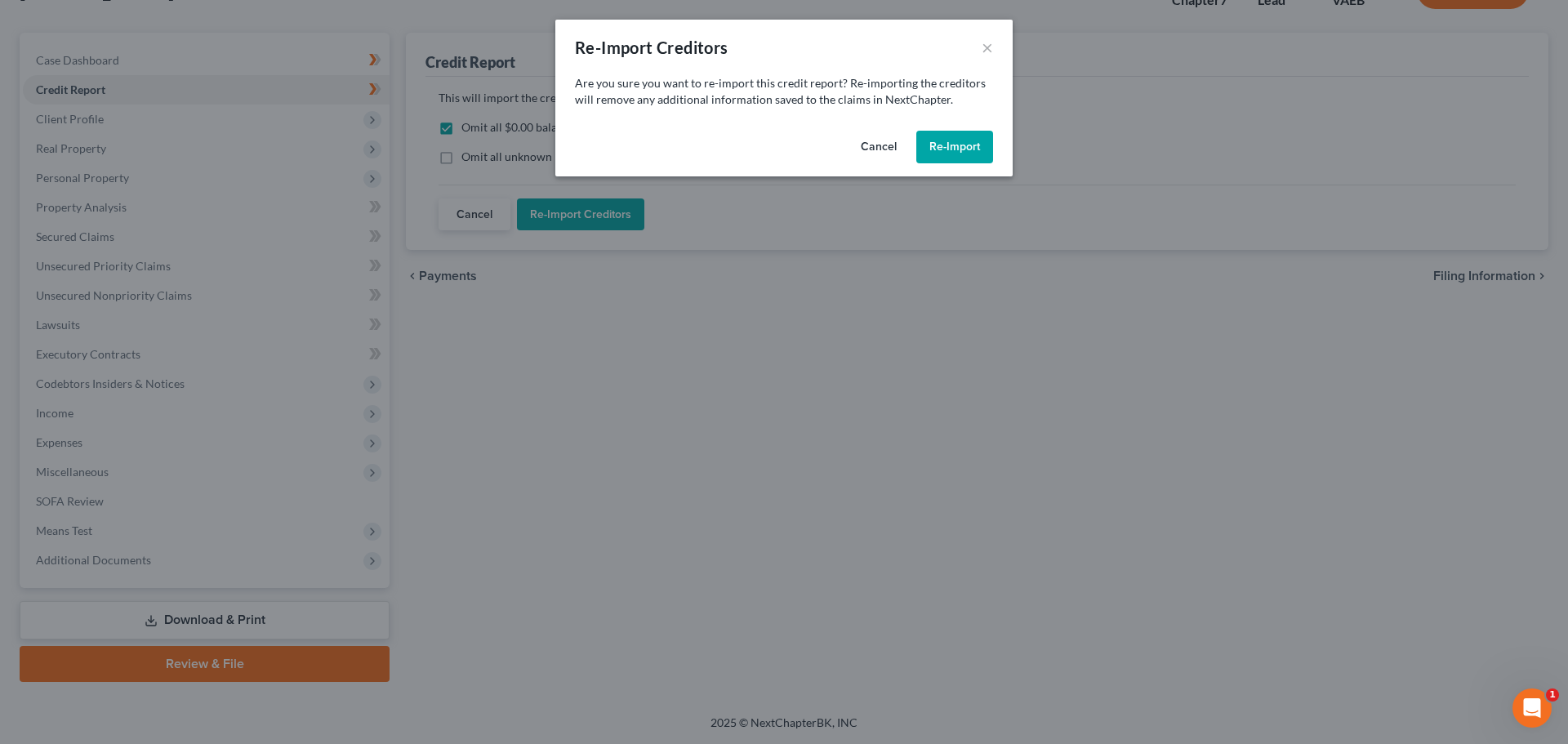
click at [952, 137] on button "Re-Import" at bounding box center [955, 148] width 77 height 33
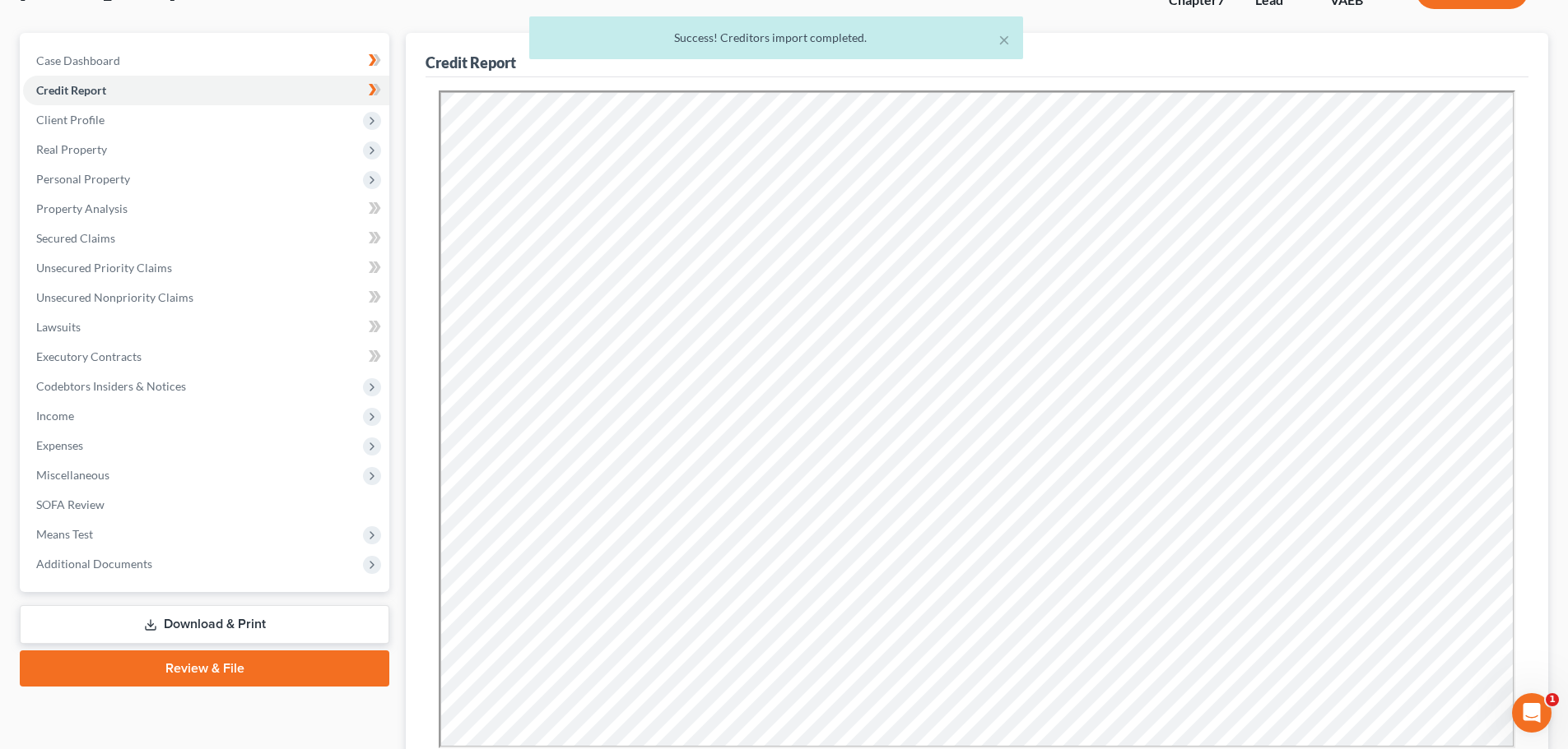
scroll to position [0, 0]
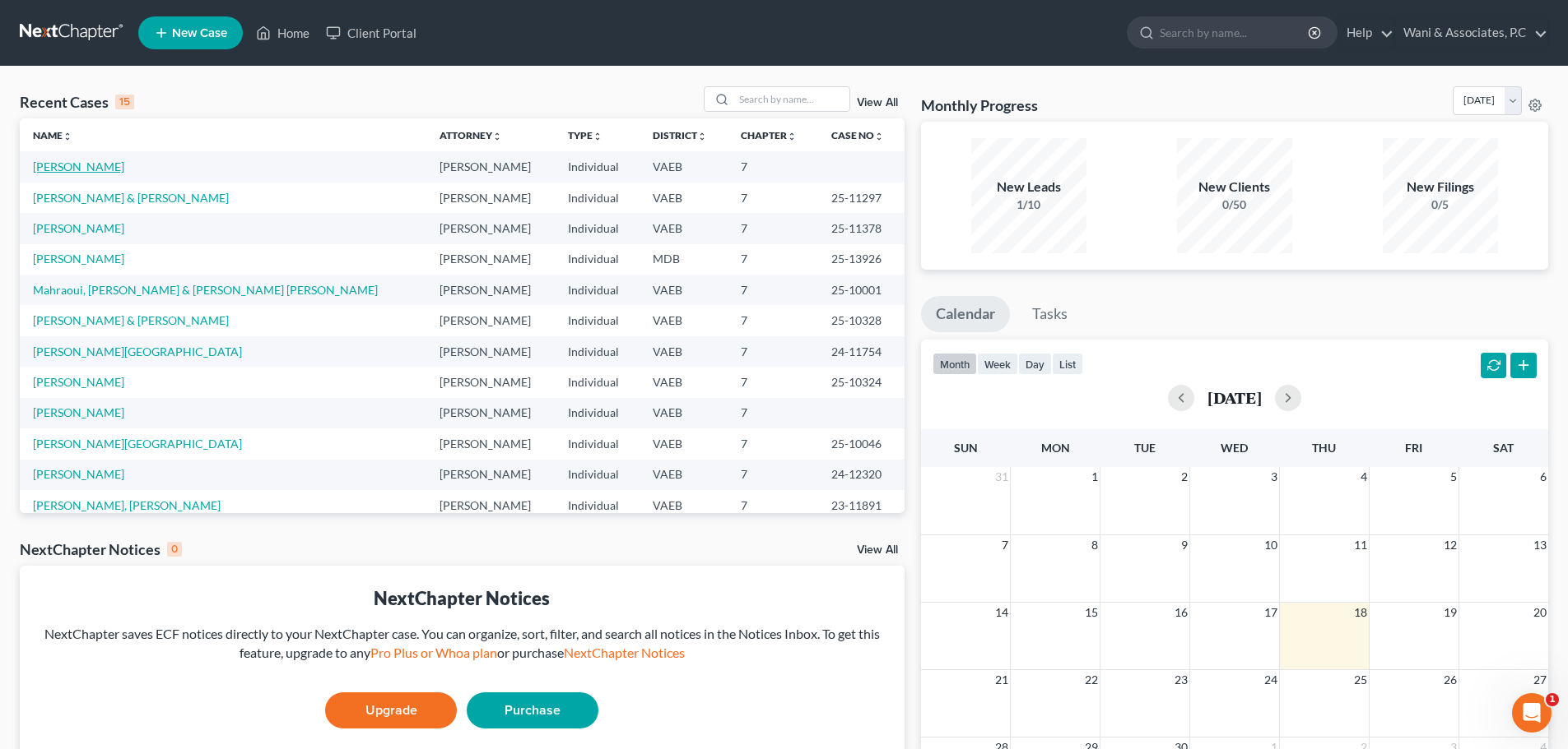
click at [62, 163] on link "[PERSON_NAME]" at bounding box center [78, 166] width 91 height 14
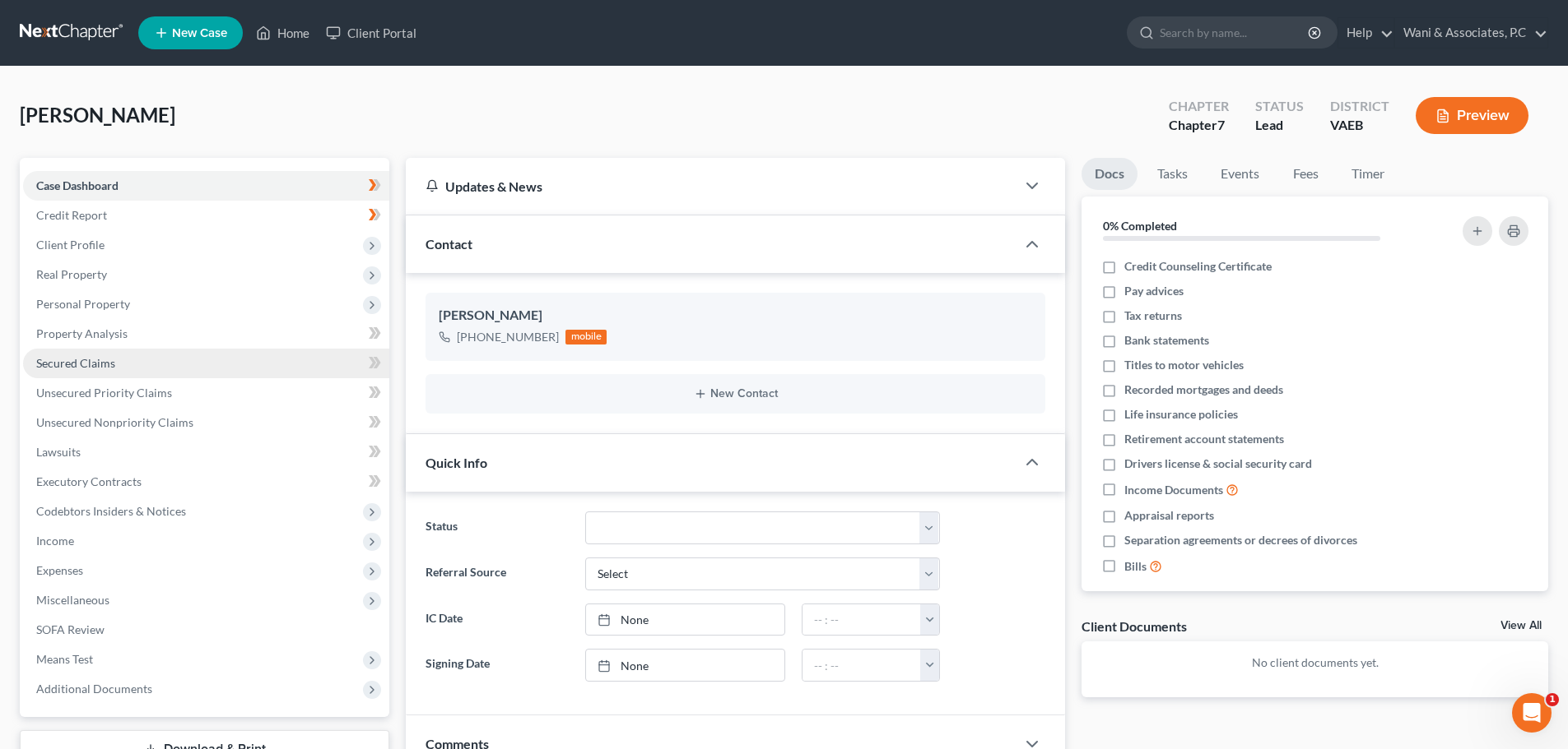
click at [108, 365] on span "Secured Claims" at bounding box center [76, 363] width 79 height 14
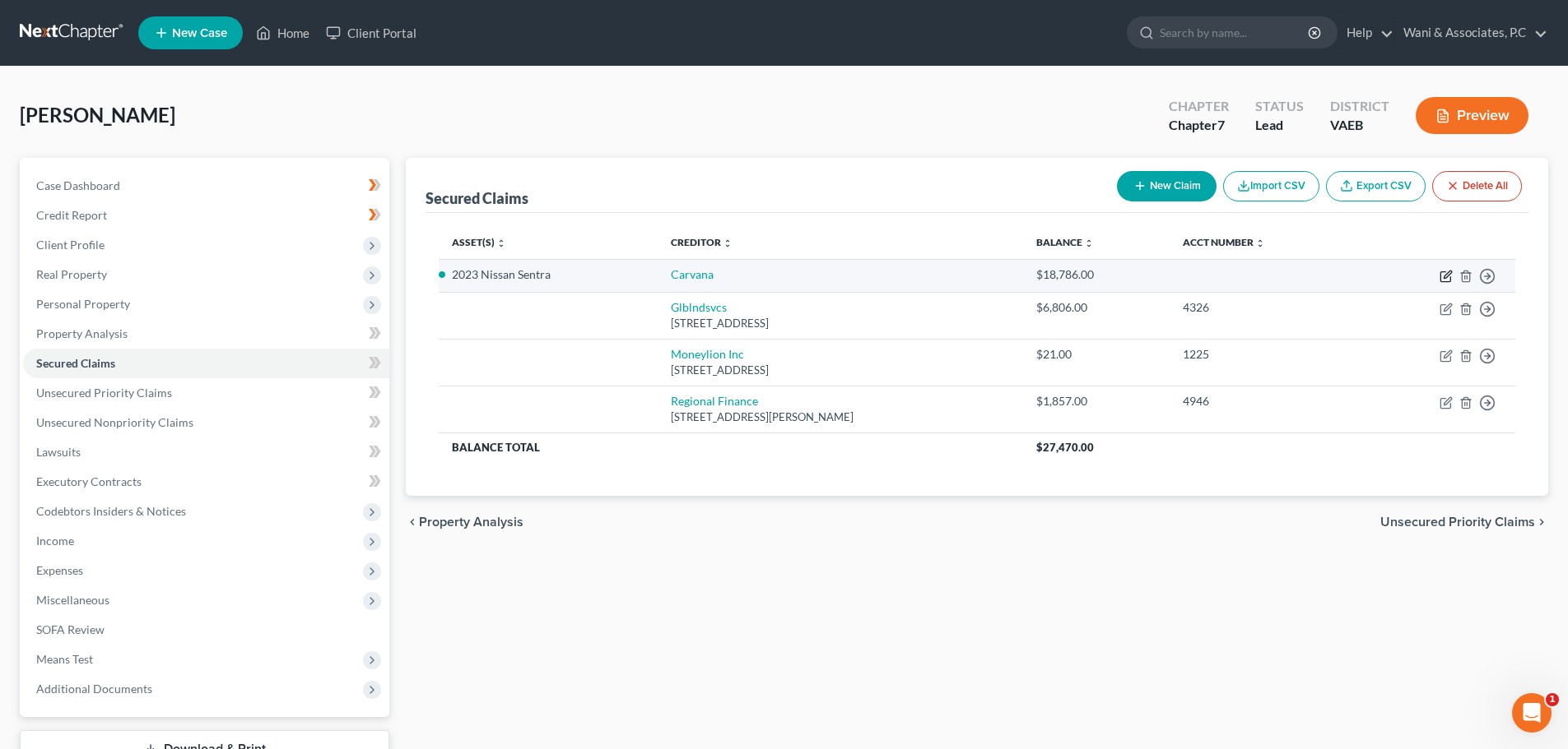
click at [1441, 273] on icon "button" at bounding box center [1445, 277] width 10 height 10
select select "3"
select select "2"
select select "0"
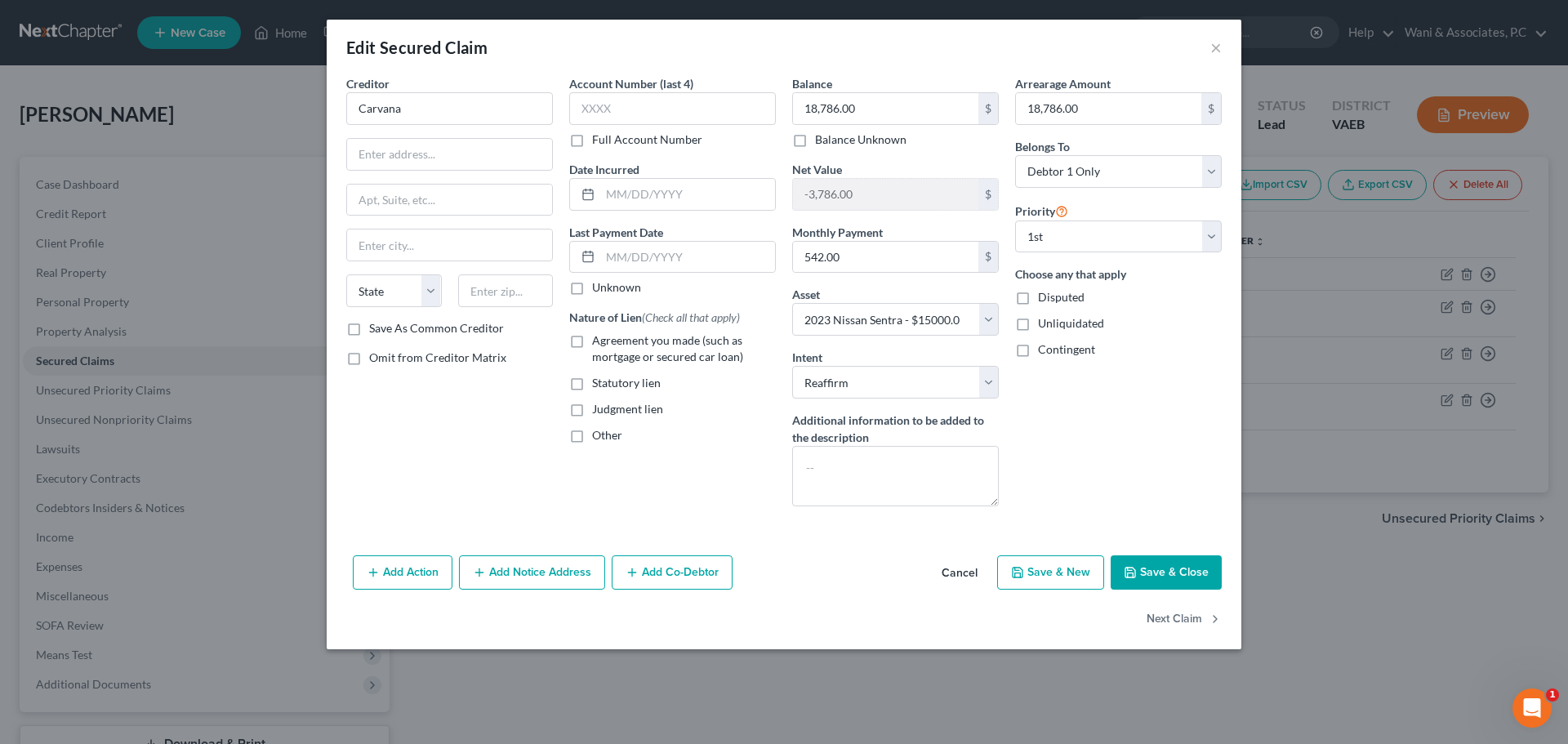
click at [413, 573] on button "Add Action" at bounding box center [402, 572] width 100 height 34
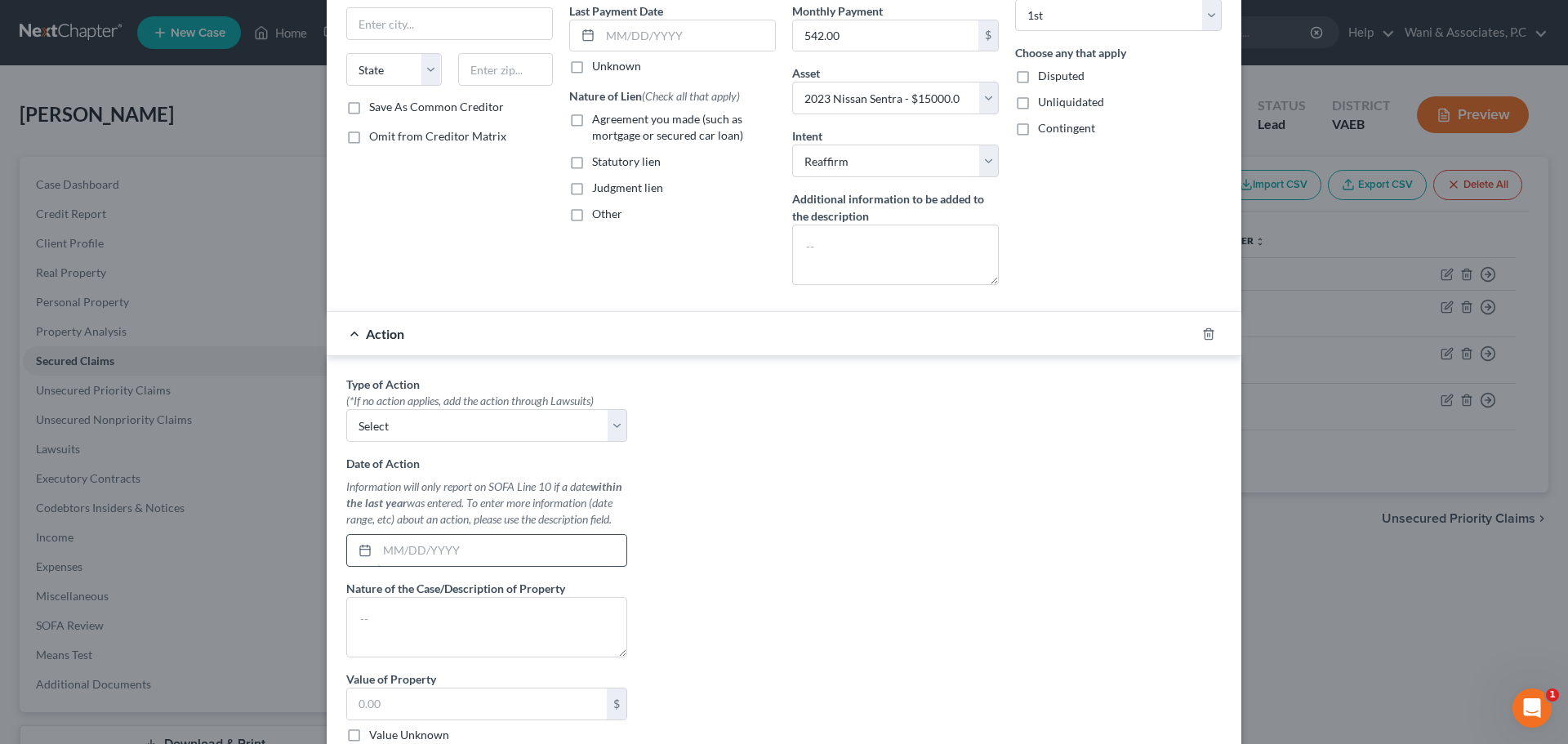
scroll to position [246, 0]
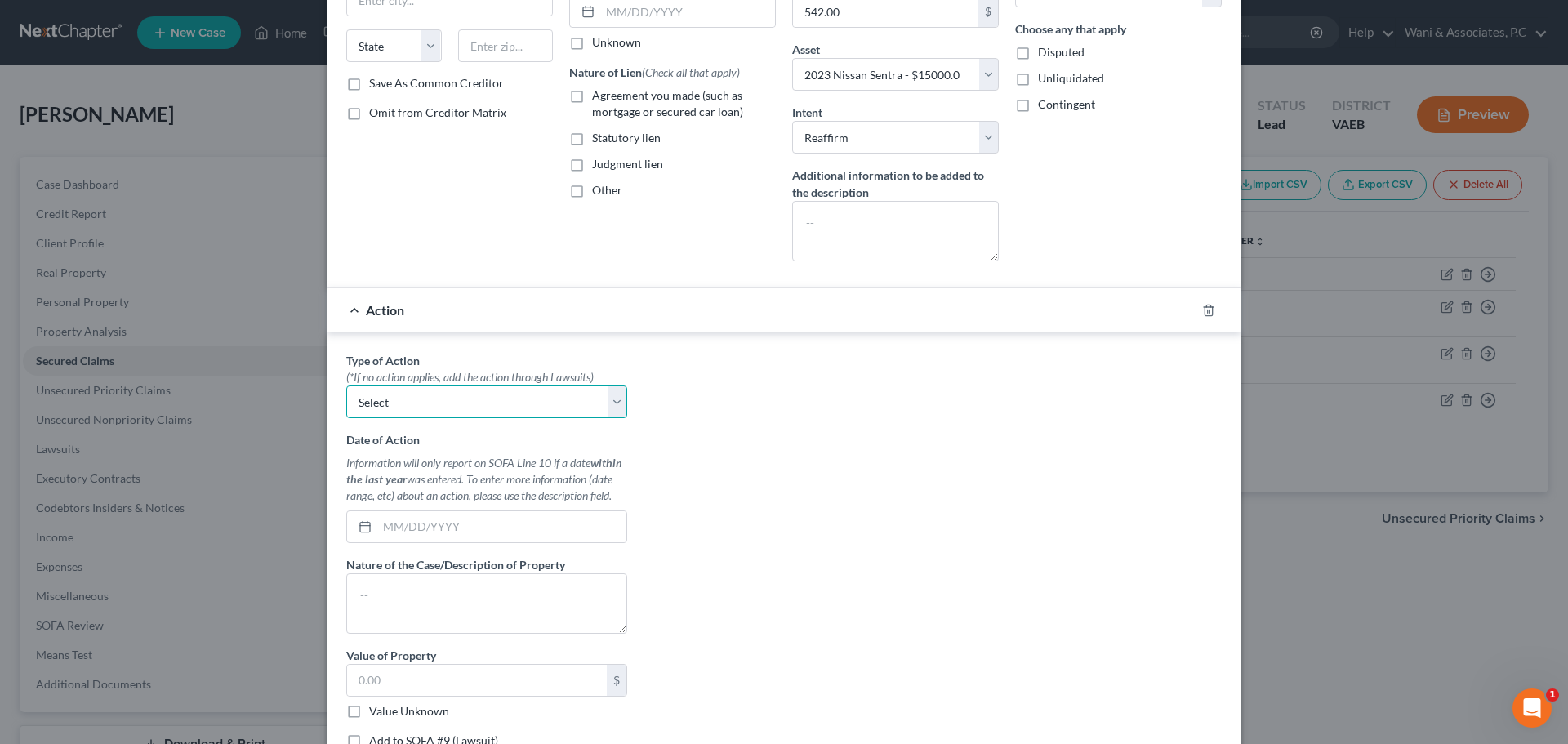
click at [615, 405] on select "Select Repossession Garnishment Foreclosure Personal Injury Attached, Seized, O…" at bounding box center [486, 402] width 281 height 33
click at [737, 375] on div "Type of Action * (*If no action applies, add the action through Lawsuits) Selec…" at bounding box center [784, 556] width 892 height 410
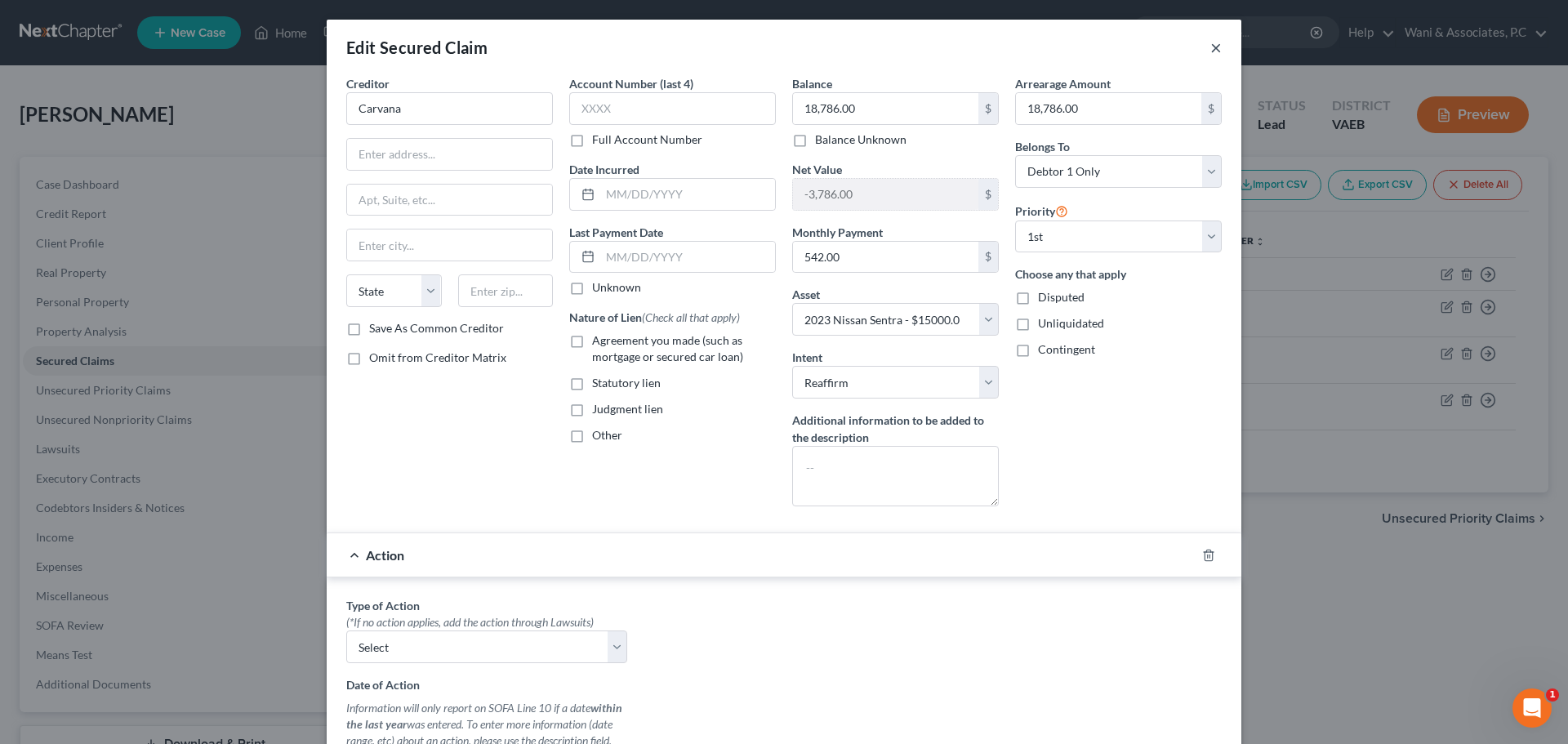
click at [1211, 48] on button "×" at bounding box center [1216, 47] width 11 height 19
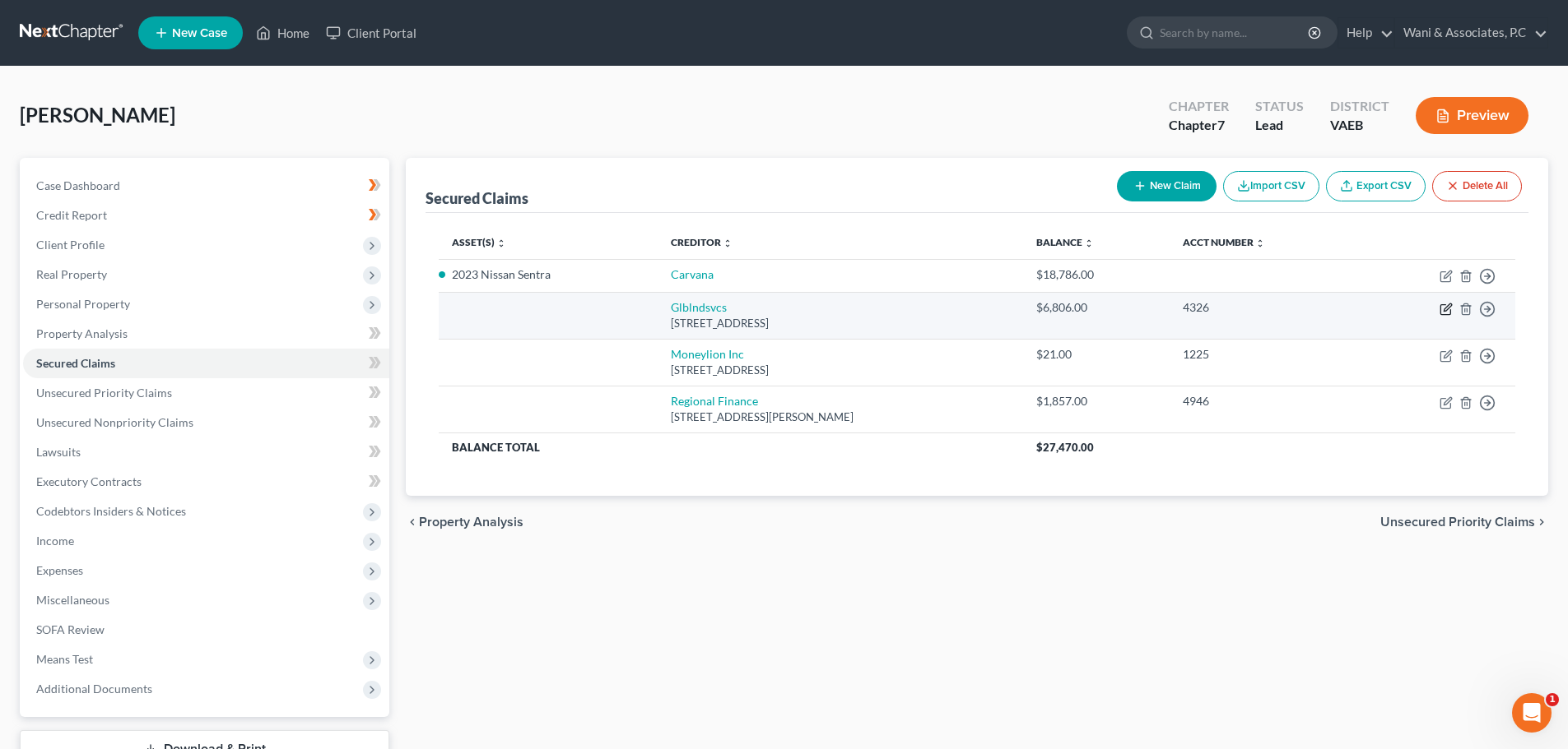
click at [1444, 309] on icon "button" at bounding box center [1447, 307] width 7 height 7
select select "42"
select select "0"
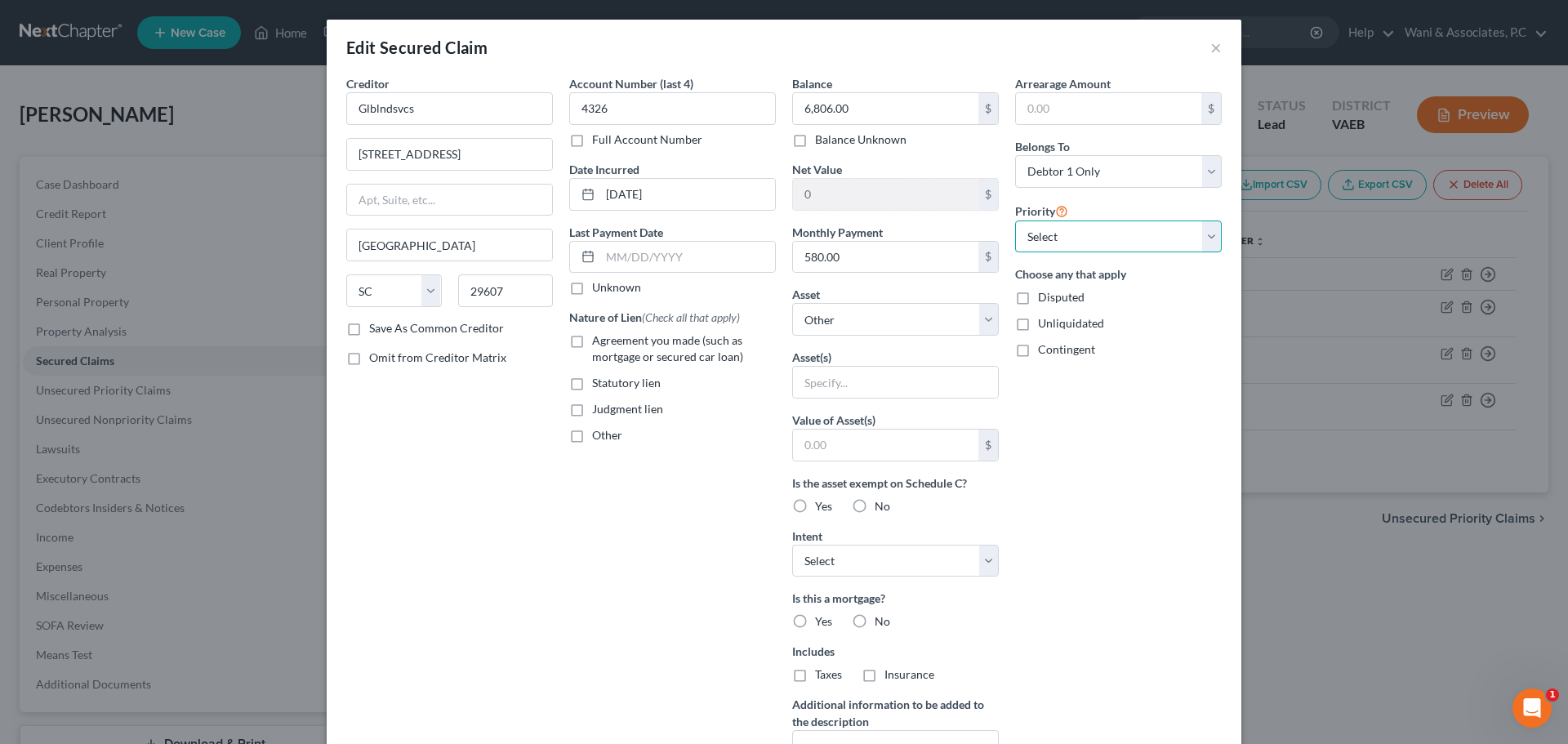
click at [1092, 231] on select "Select 1st 2nd 3rd 4th 5th 6th 7th 8th 9th 10th 11th 12th 13th 14th 15th 16th 1…" at bounding box center [1118, 237] width 207 height 33
click at [1212, 49] on button "×" at bounding box center [1216, 47] width 11 height 19
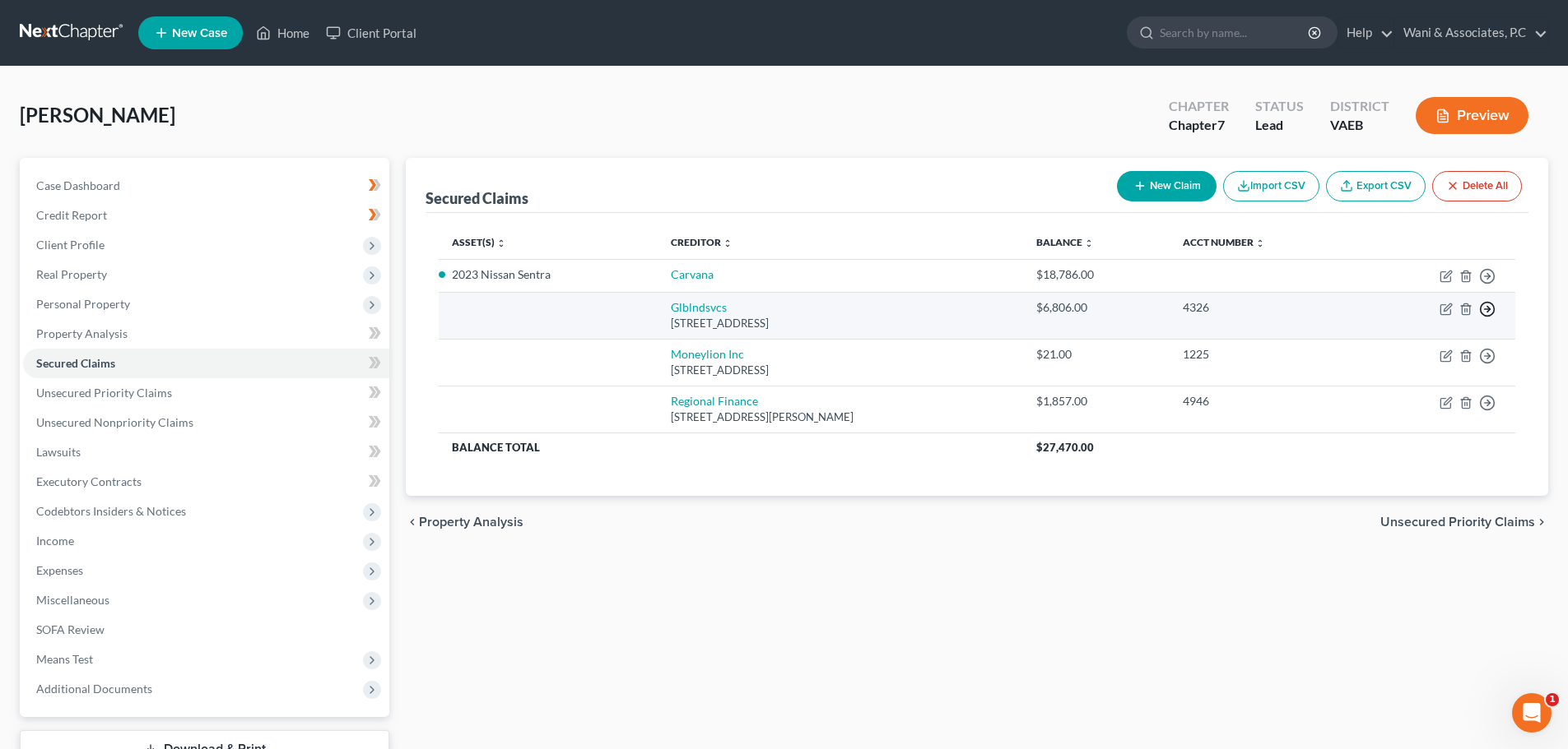
click at [1482, 308] on icon "button" at bounding box center [1488, 309] width 17 height 17
click at [1381, 345] on link "Move to F" at bounding box center [1411, 349] width 138 height 28
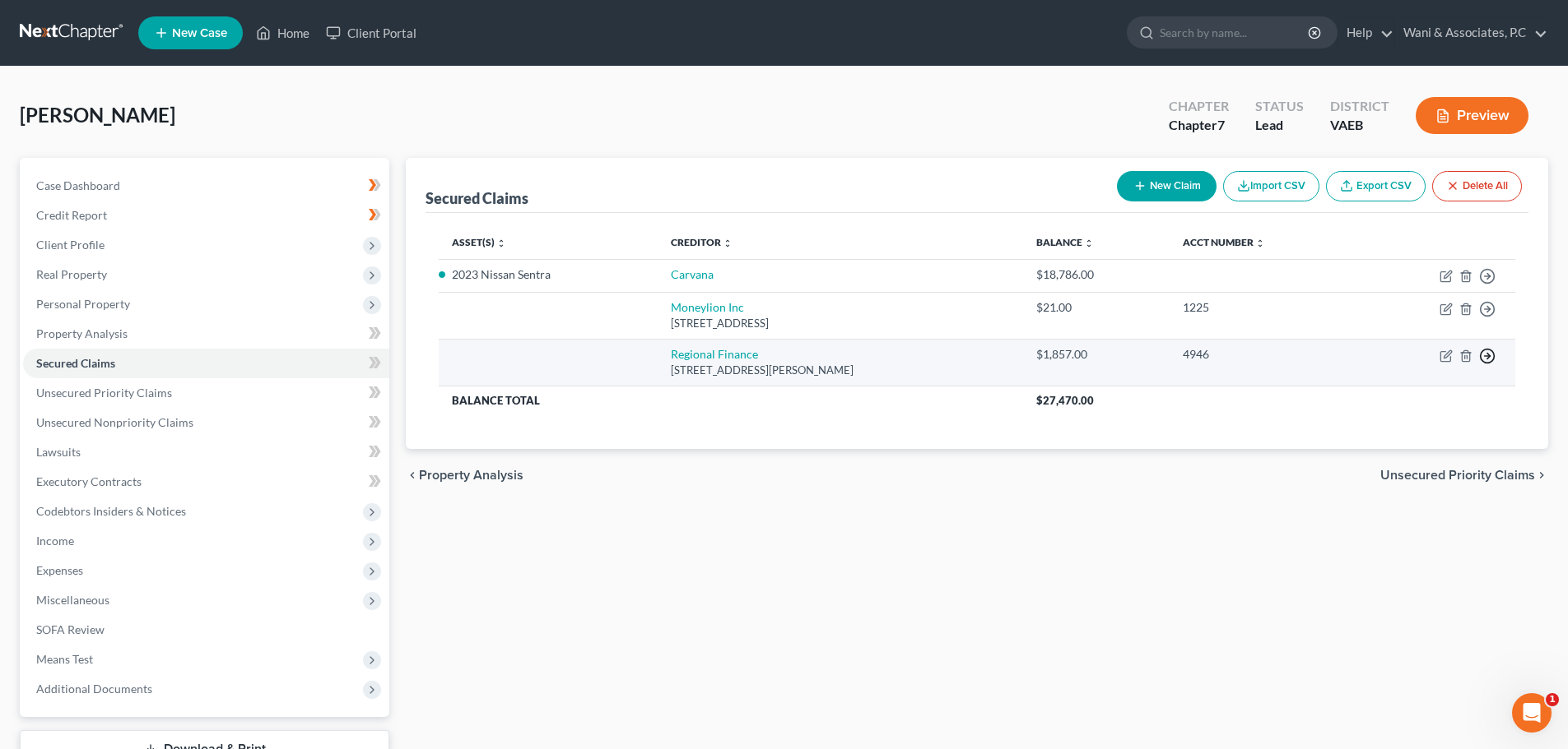
click at [1492, 359] on icon "button" at bounding box center [1488, 356] width 17 height 17
click at [1395, 397] on link "Move to F" at bounding box center [1411, 396] width 138 height 28
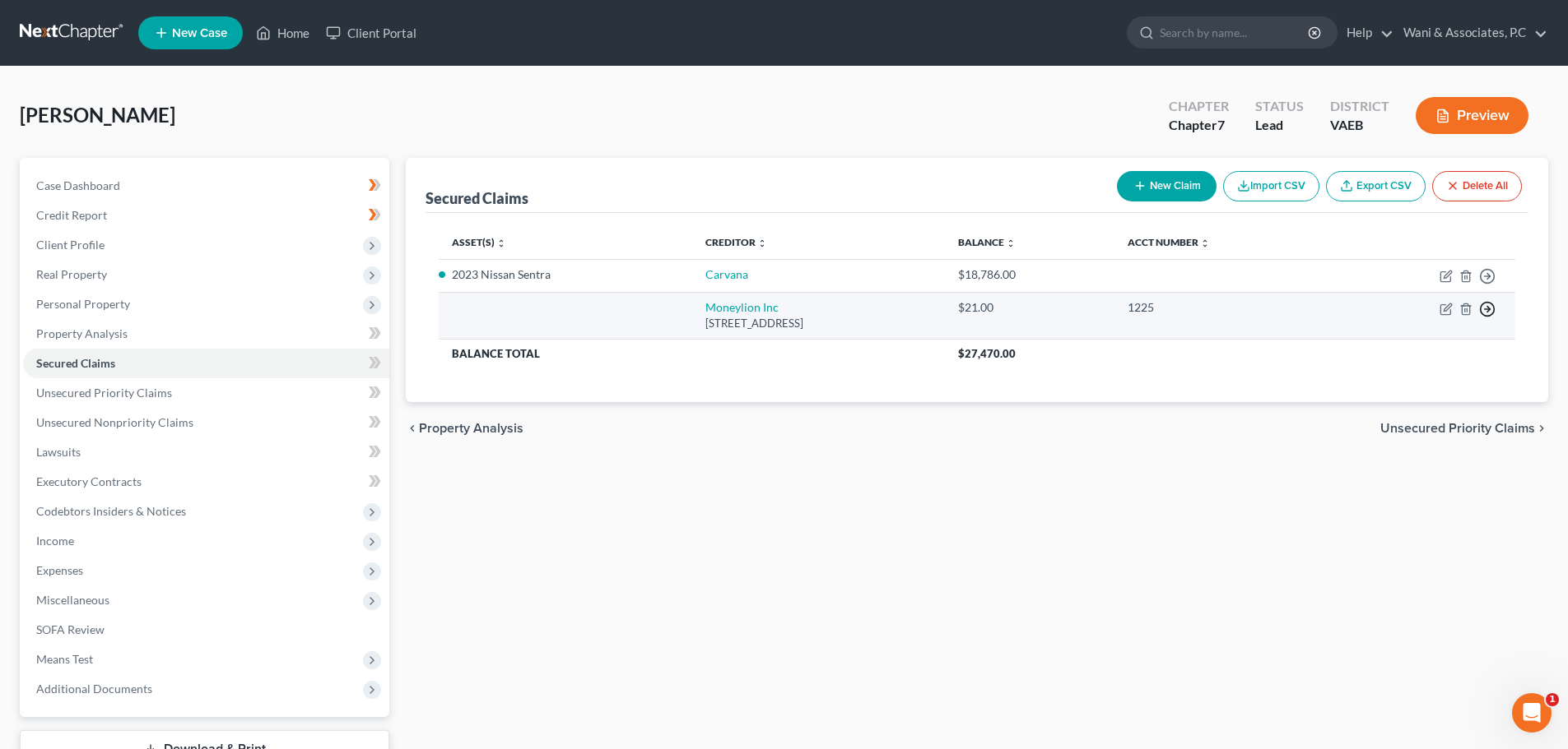
click at [1485, 309] on line "button" at bounding box center [1488, 309] width 6 height 0
click at [1382, 351] on link "Move to F" at bounding box center [1411, 349] width 138 height 28
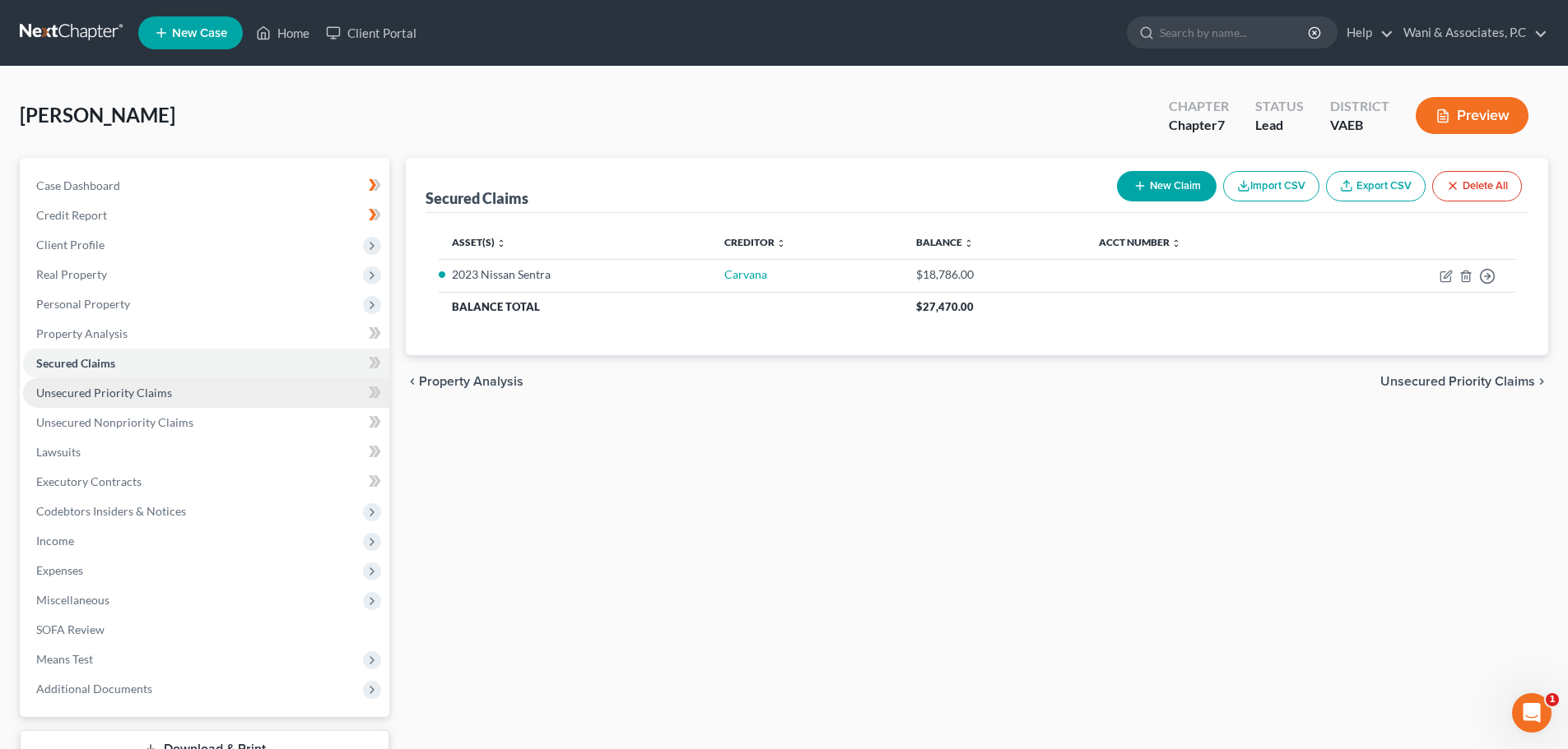
click at [137, 393] on span "Unsecured Priority Claims" at bounding box center [103, 392] width 136 height 14
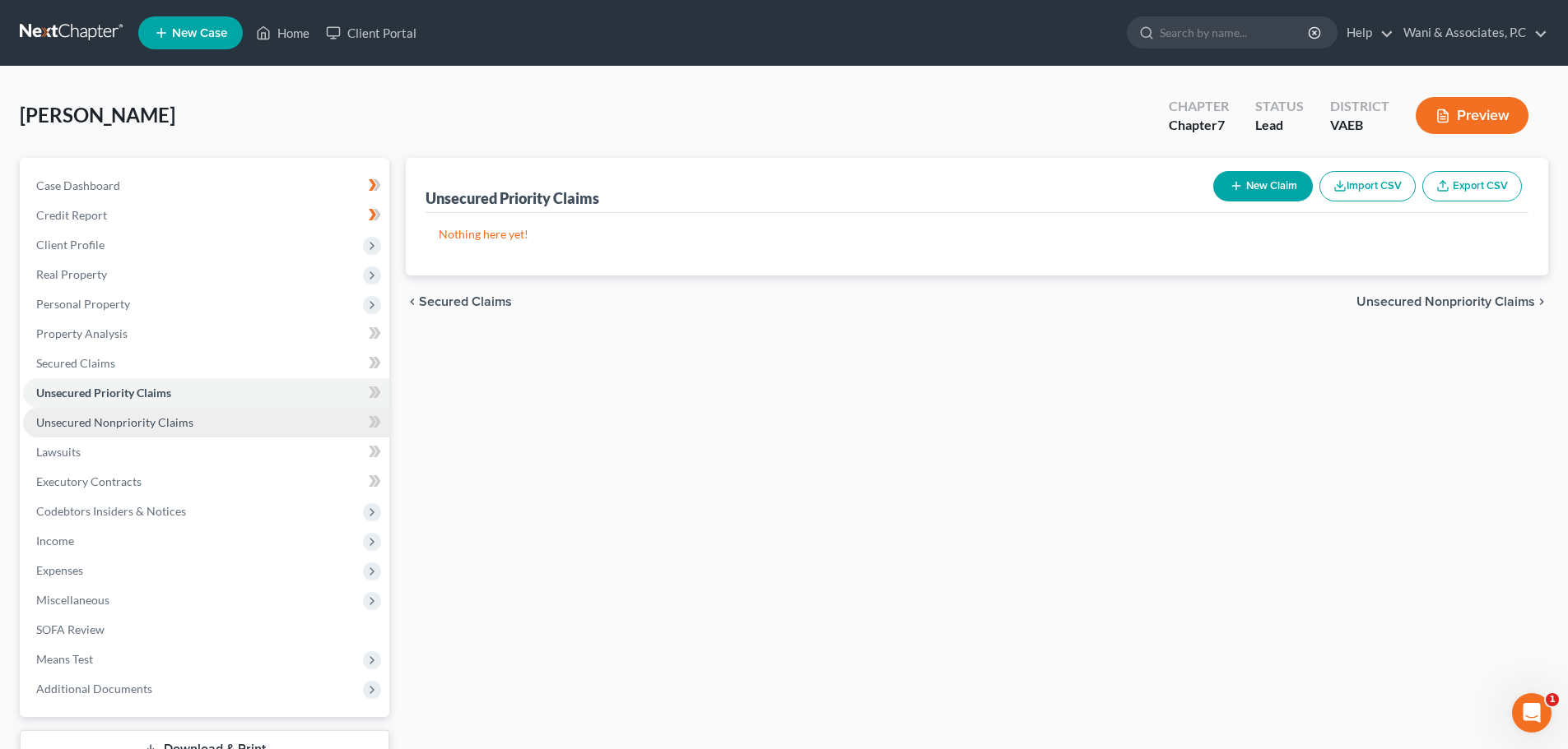
click at [118, 428] on span "Unsecured Nonpriority Claims" at bounding box center [114, 422] width 157 height 14
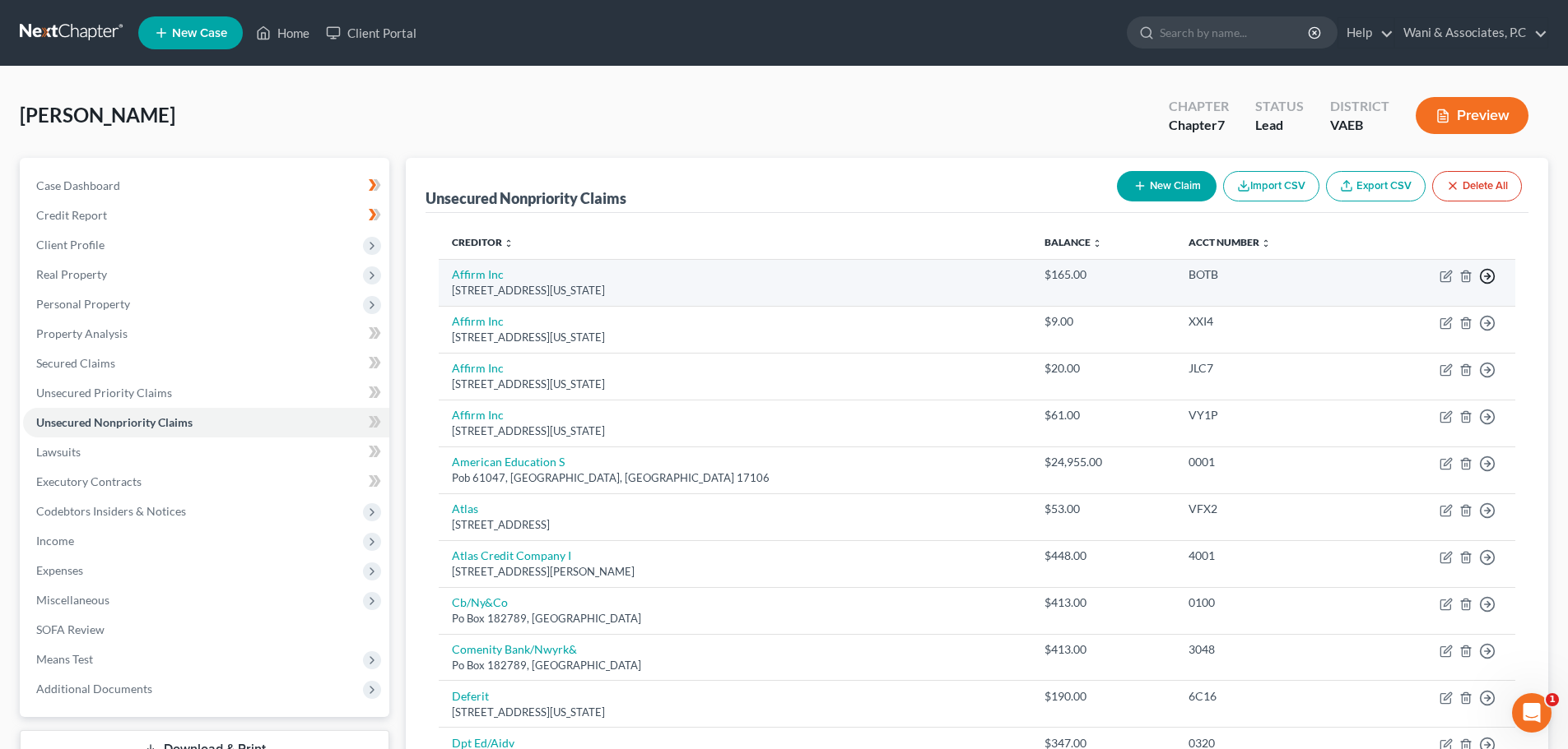
click at [1491, 279] on icon "button" at bounding box center [1488, 277] width 17 height 17
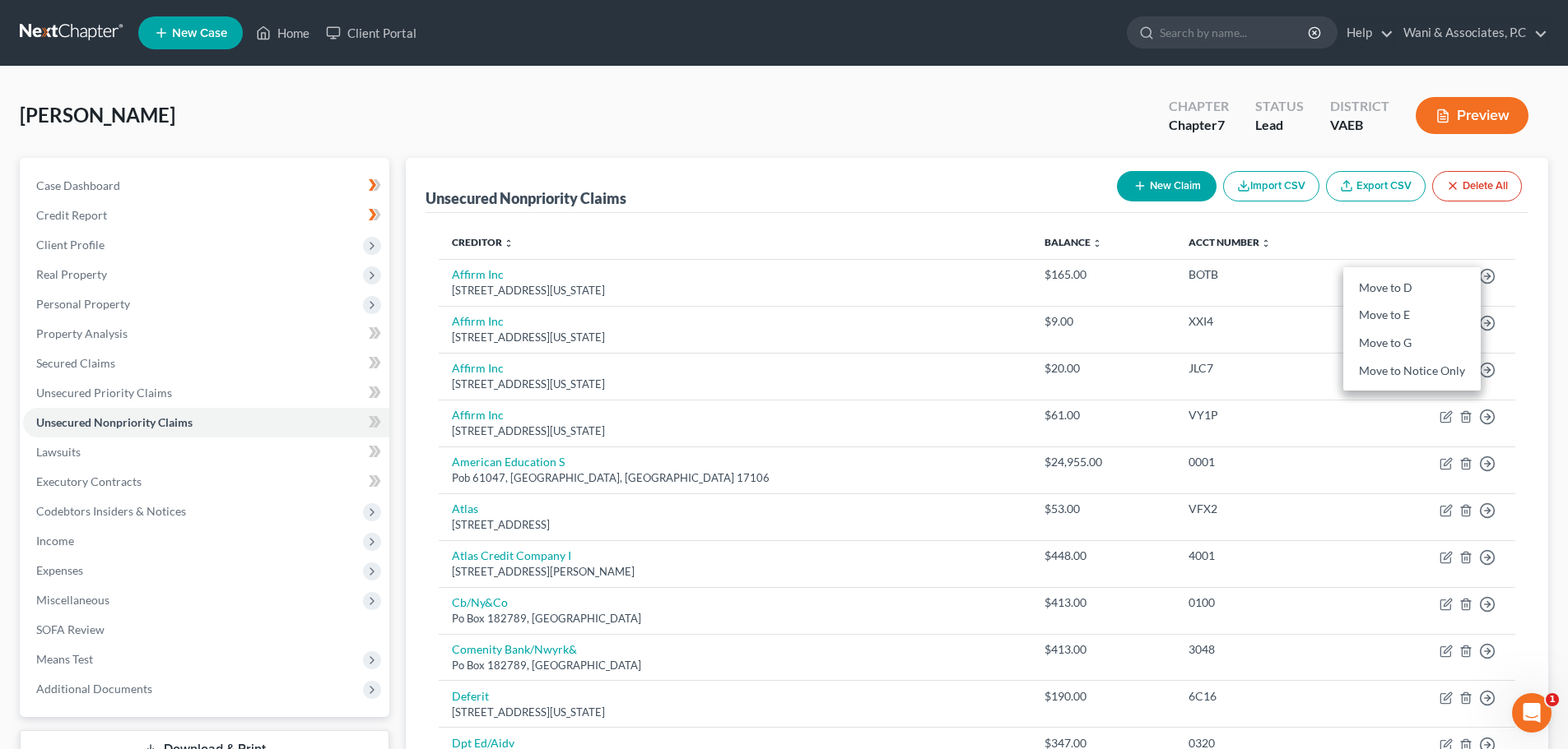
click at [1472, 232] on th at bounding box center [1439, 243] width 153 height 33
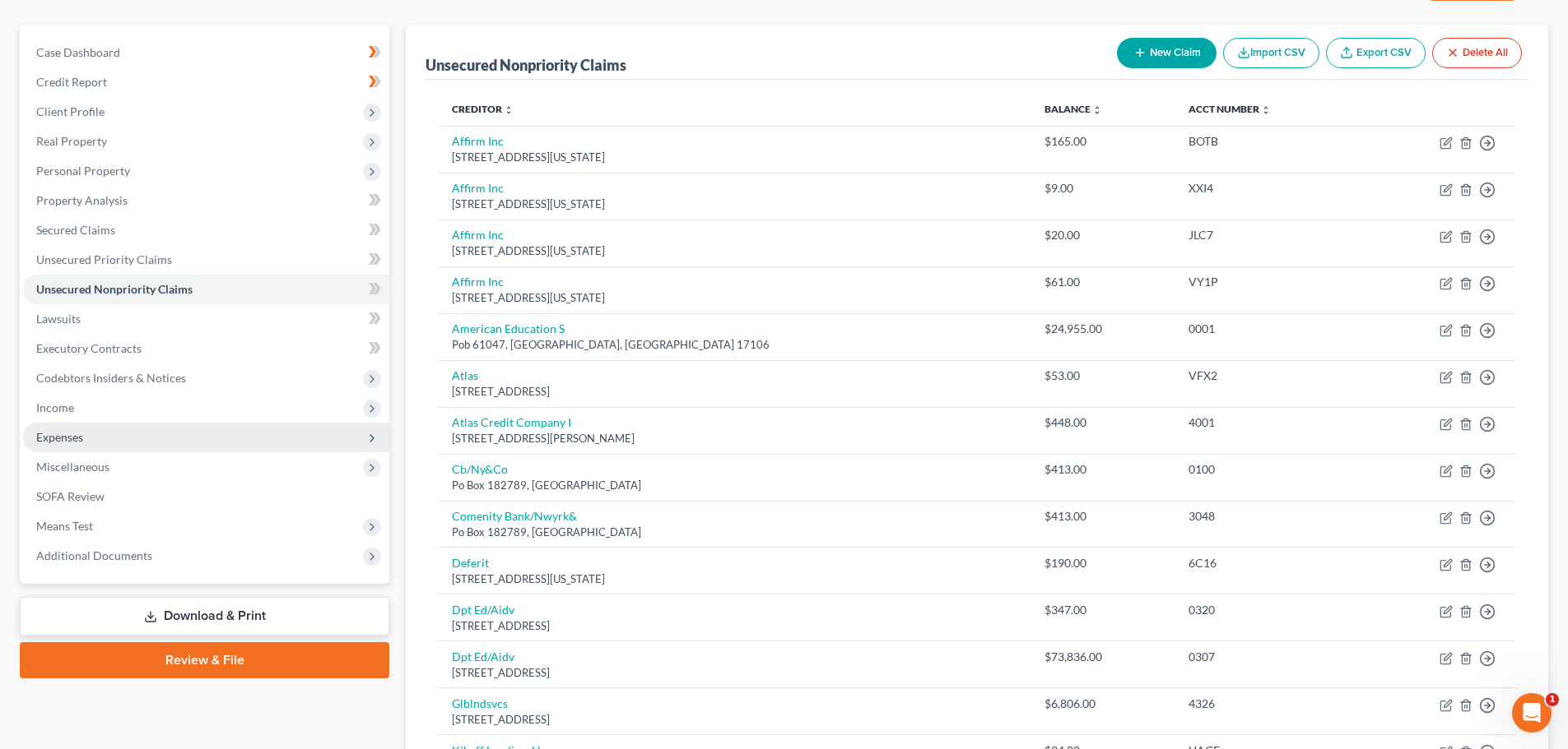
scroll to position [164, 0]
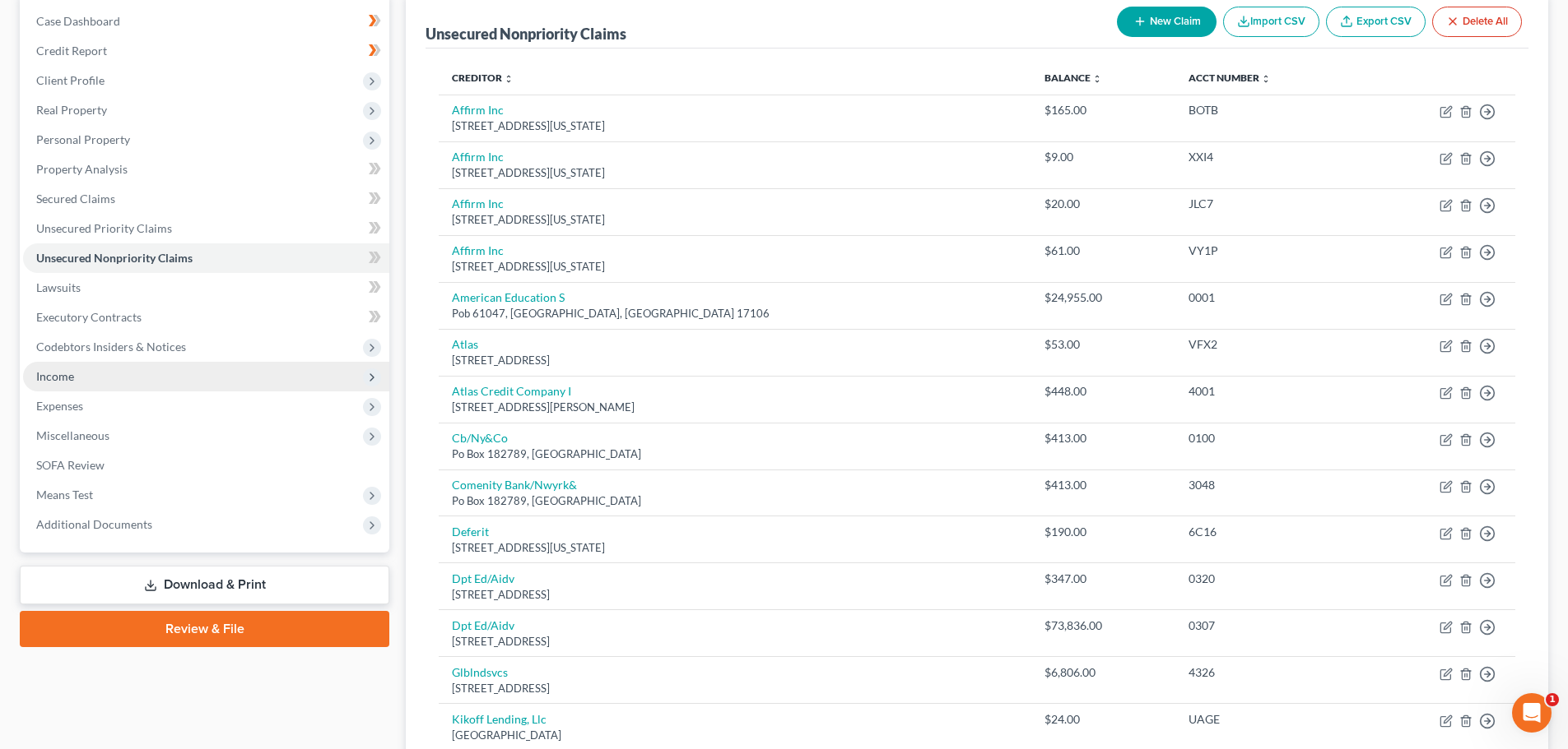
click at [81, 376] on span "Income" at bounding box center [206, 376] width 366 height 30
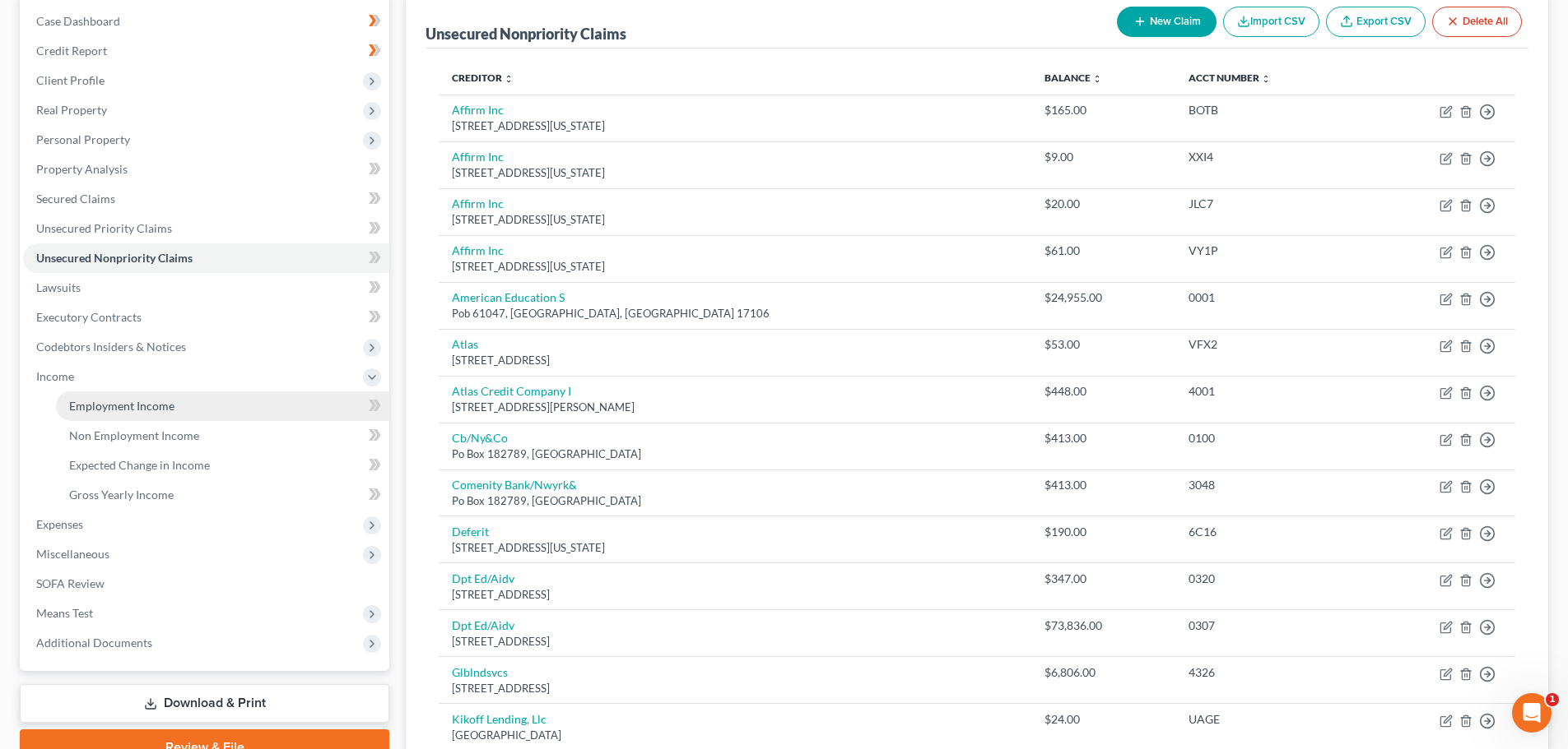
click at [128, 406] on span "Employment Income" at bounding box center [122, 406] width 105 height 14
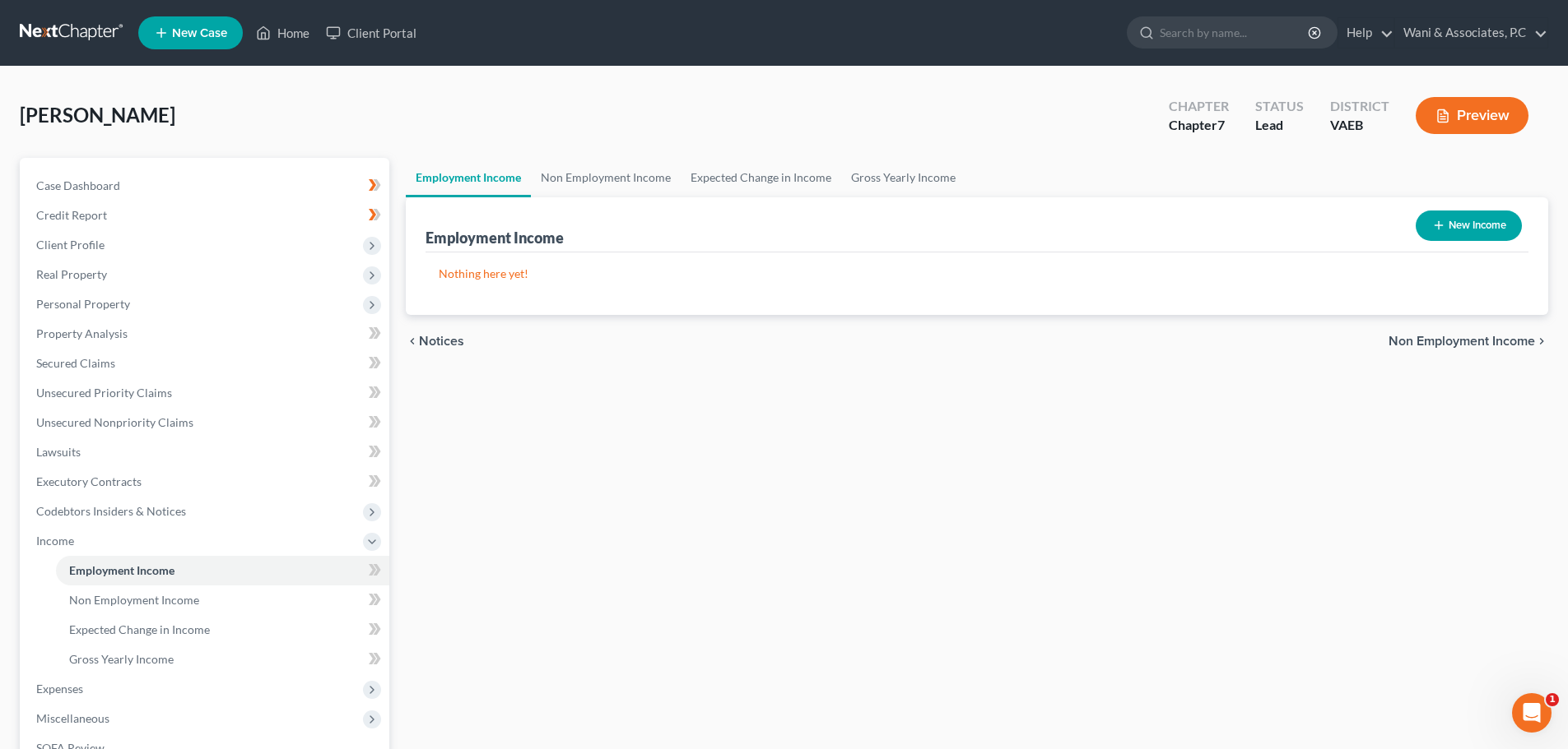
scroll to position [82, 0]
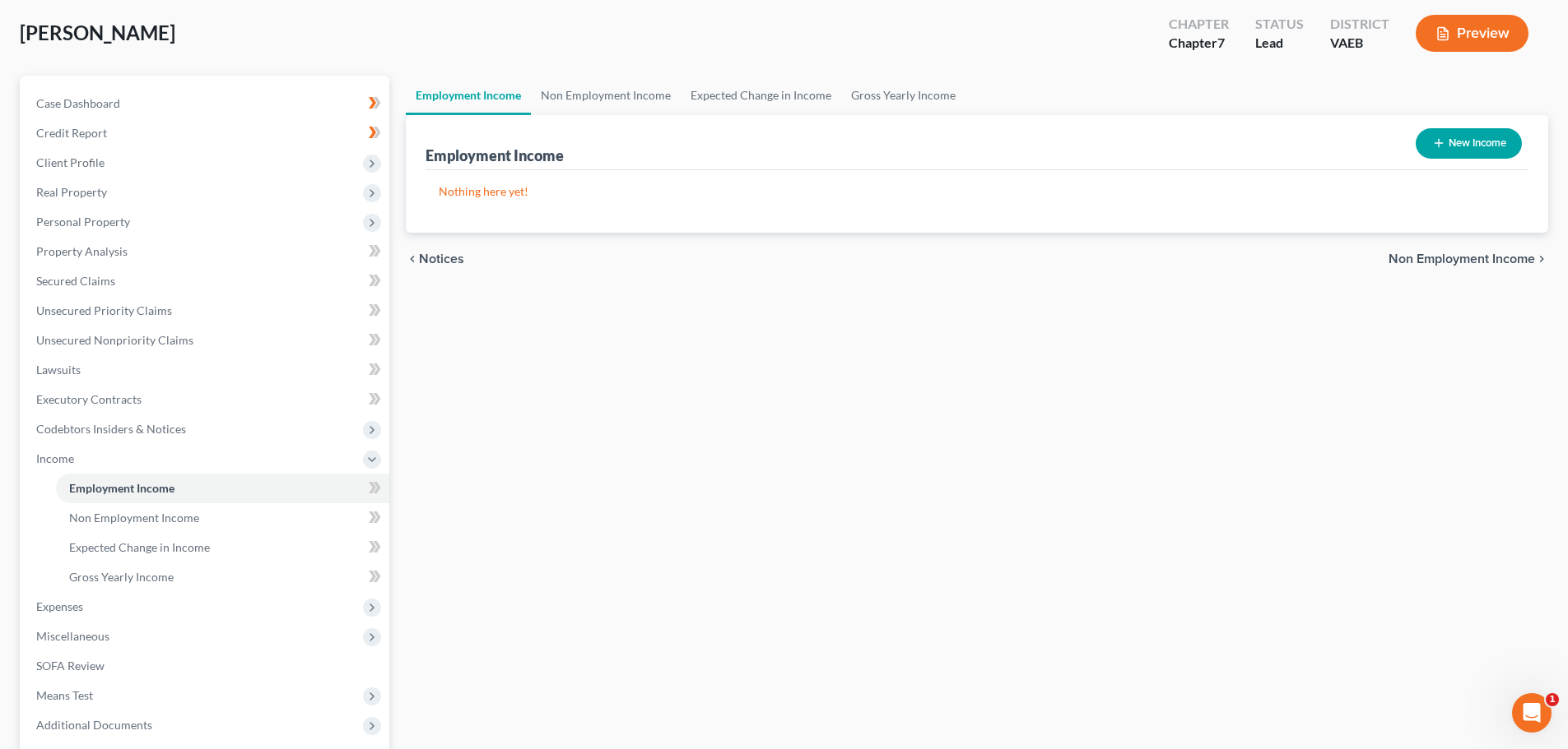
click at [1443, 144] on button "New Income" at bounding box center [1468, 143] width 106 height 30
select select "0"
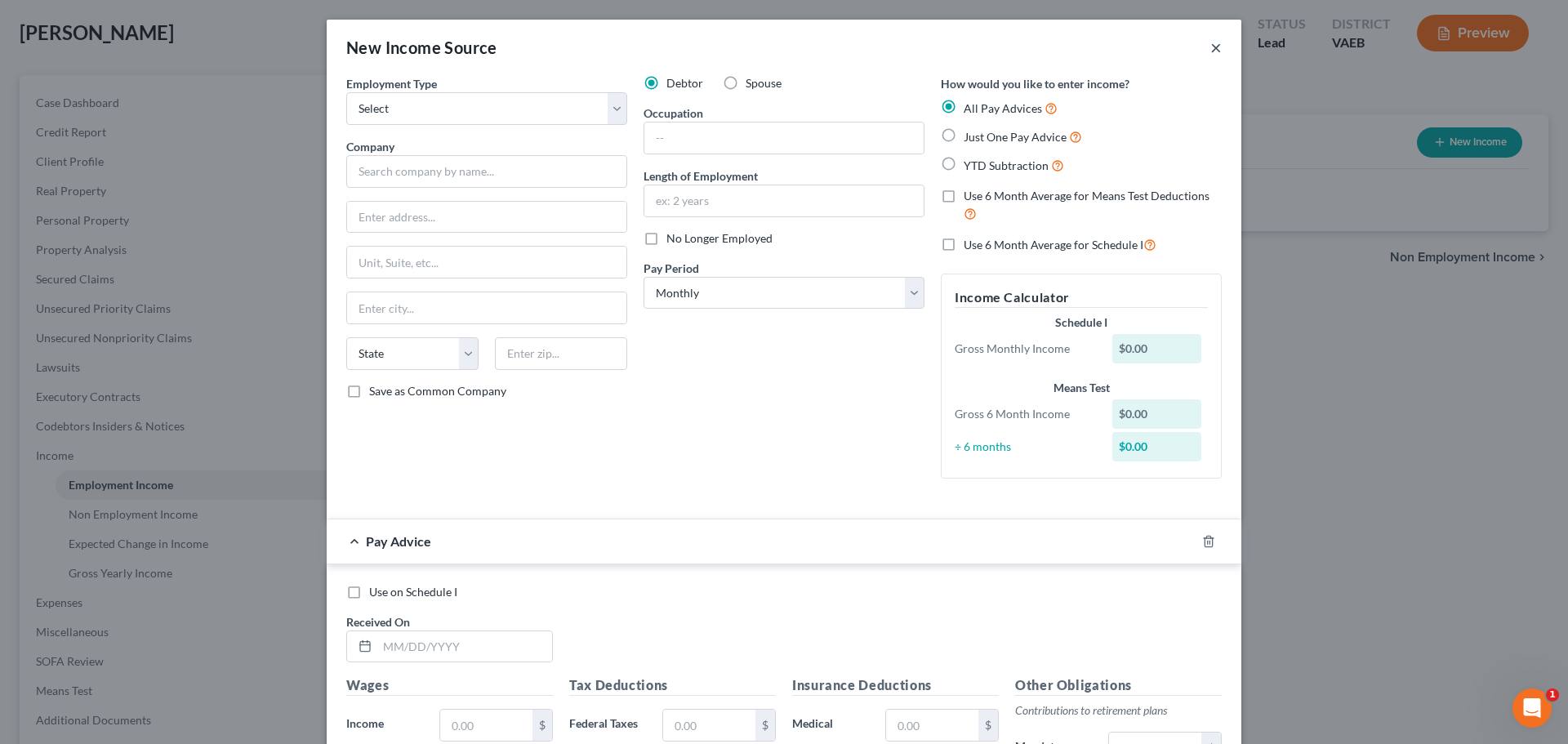
click at [1212, 43] on button "×" at bounding box center [1216, 47] width 11 height 19
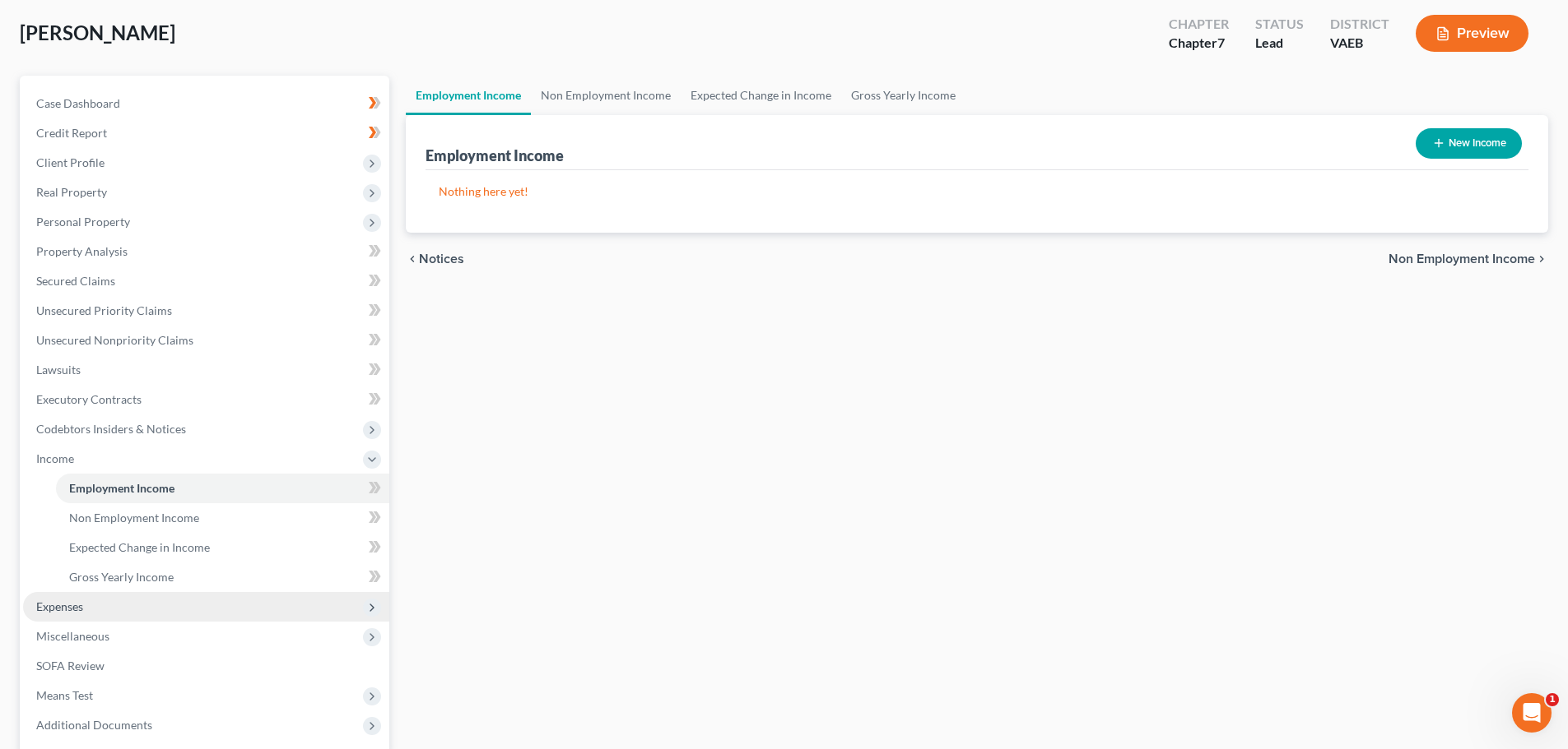
scroll to position [164, 0]
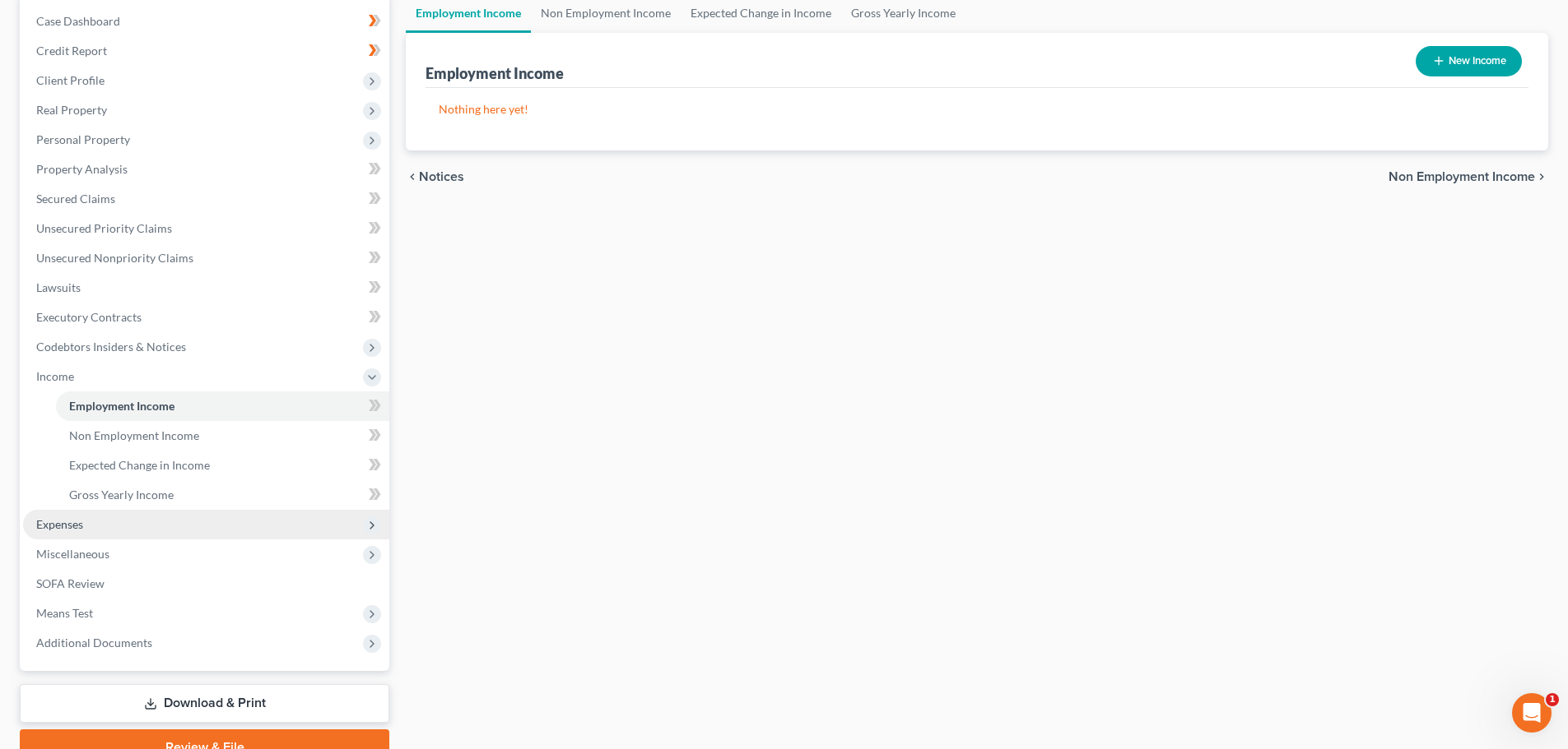
click at [72, 525] on span "Expenses" at bounding box center [59, 524] width 47 height 14
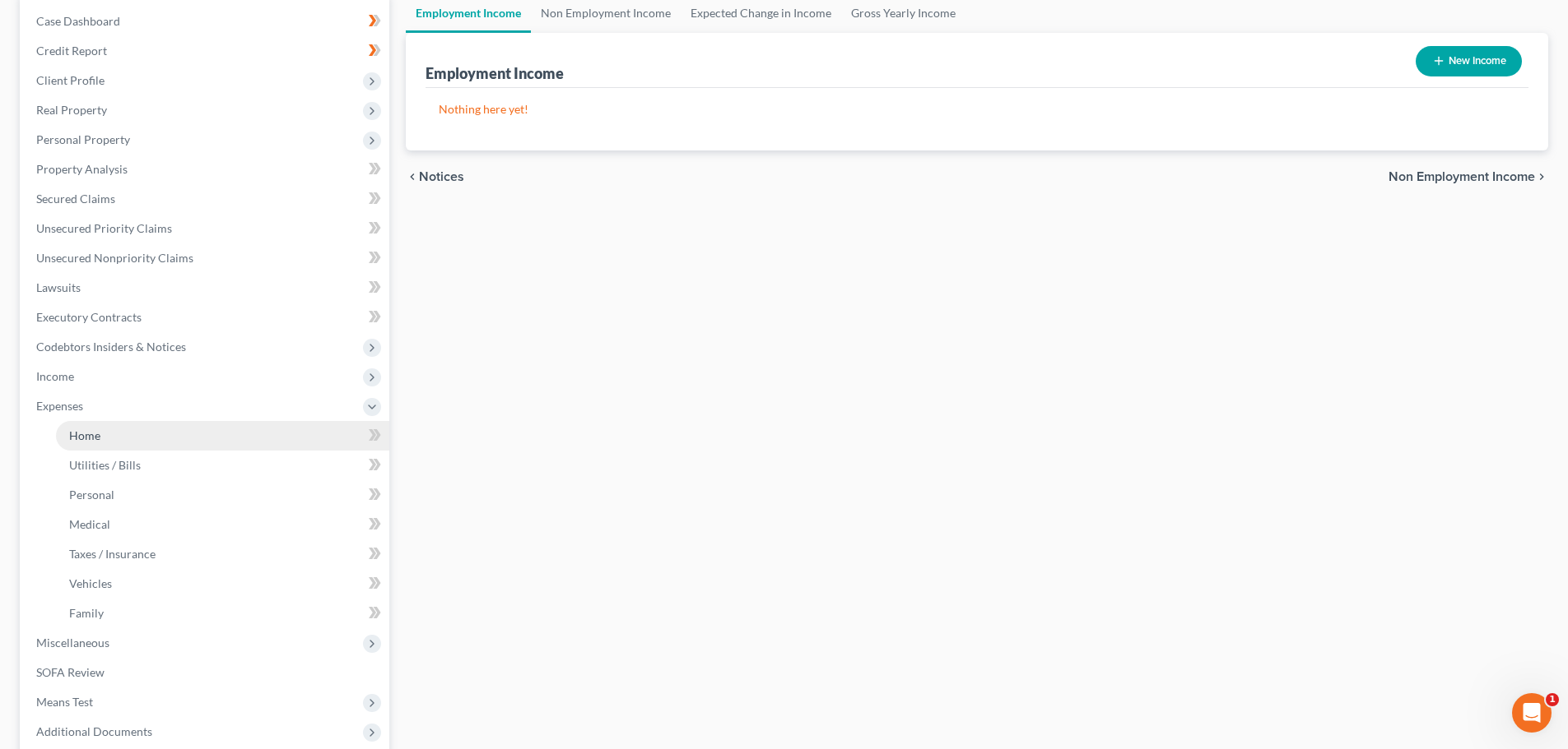
click at [89, 438] on span "Home" at bounding box center [85, 435] width 31 height 14
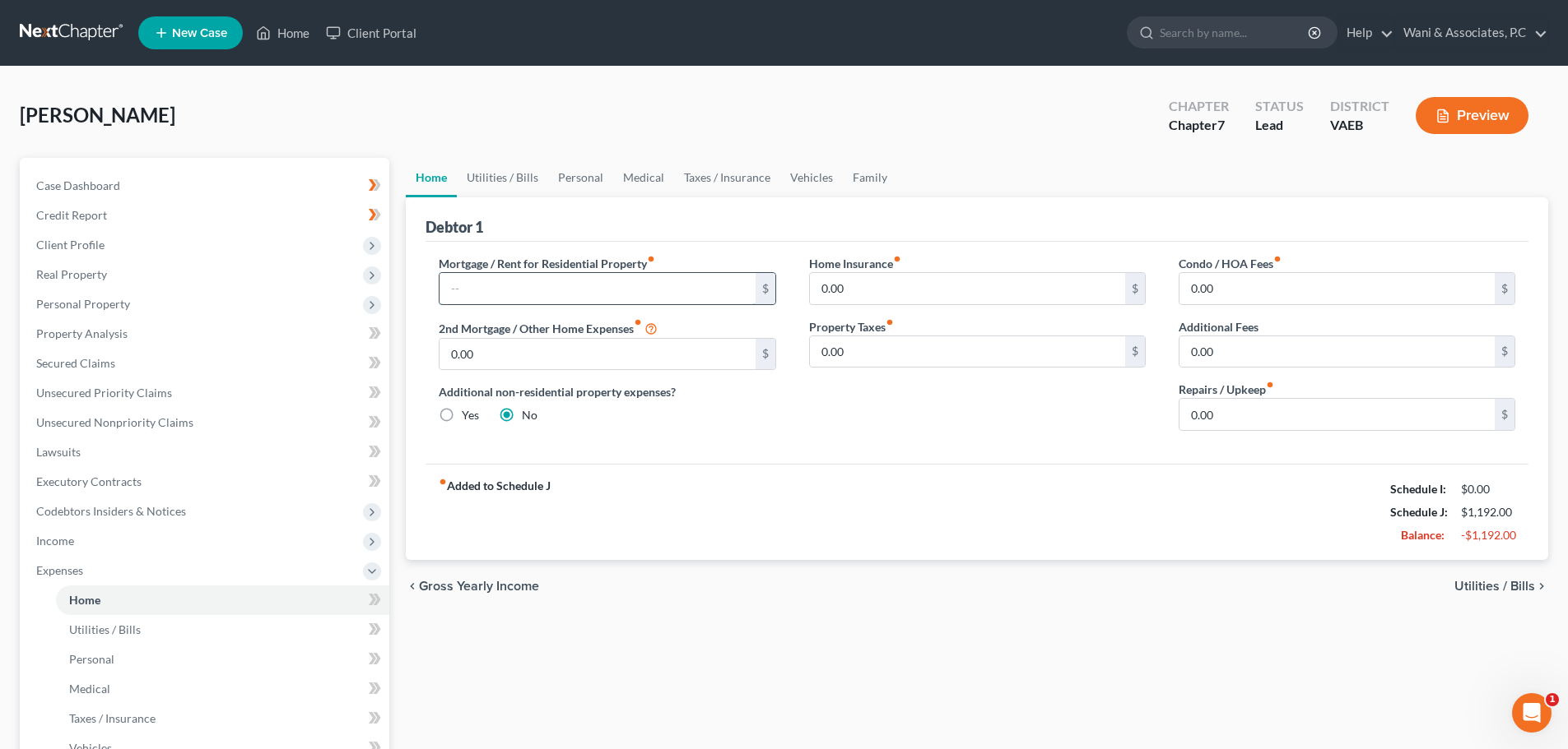
click at [561, 292] on input "text" at bounding box center [597, 289] width 316 height 31
click at [573, 289] on input "text" at bounding box center [597, 289] width 316 height 31
type input "2,034"
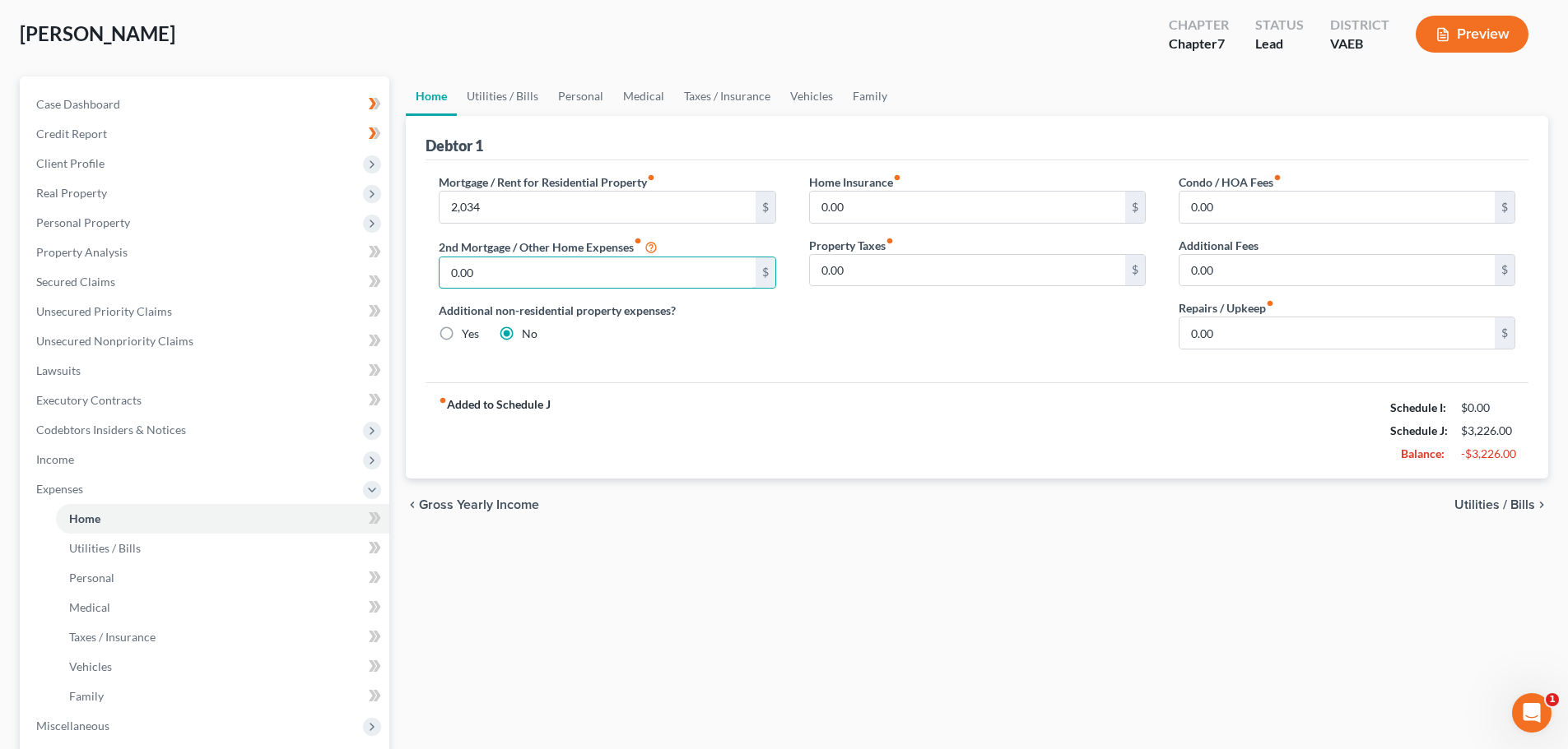
scroll to position [82, 0]
click at [101, 546] on span "Utilities / Bills" at bounding box center [105, 547] width 72 height 14
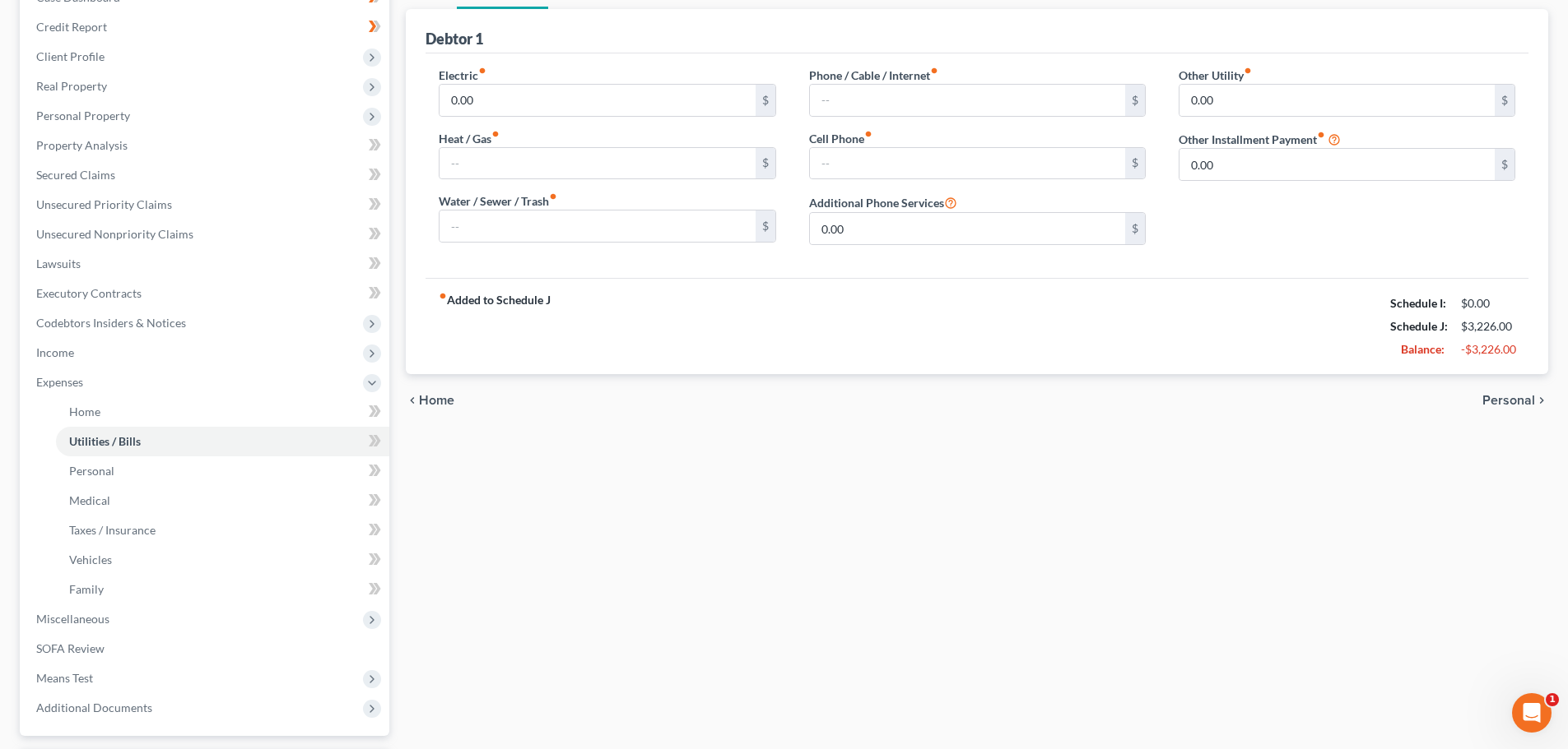
scroll to position [247, 0]
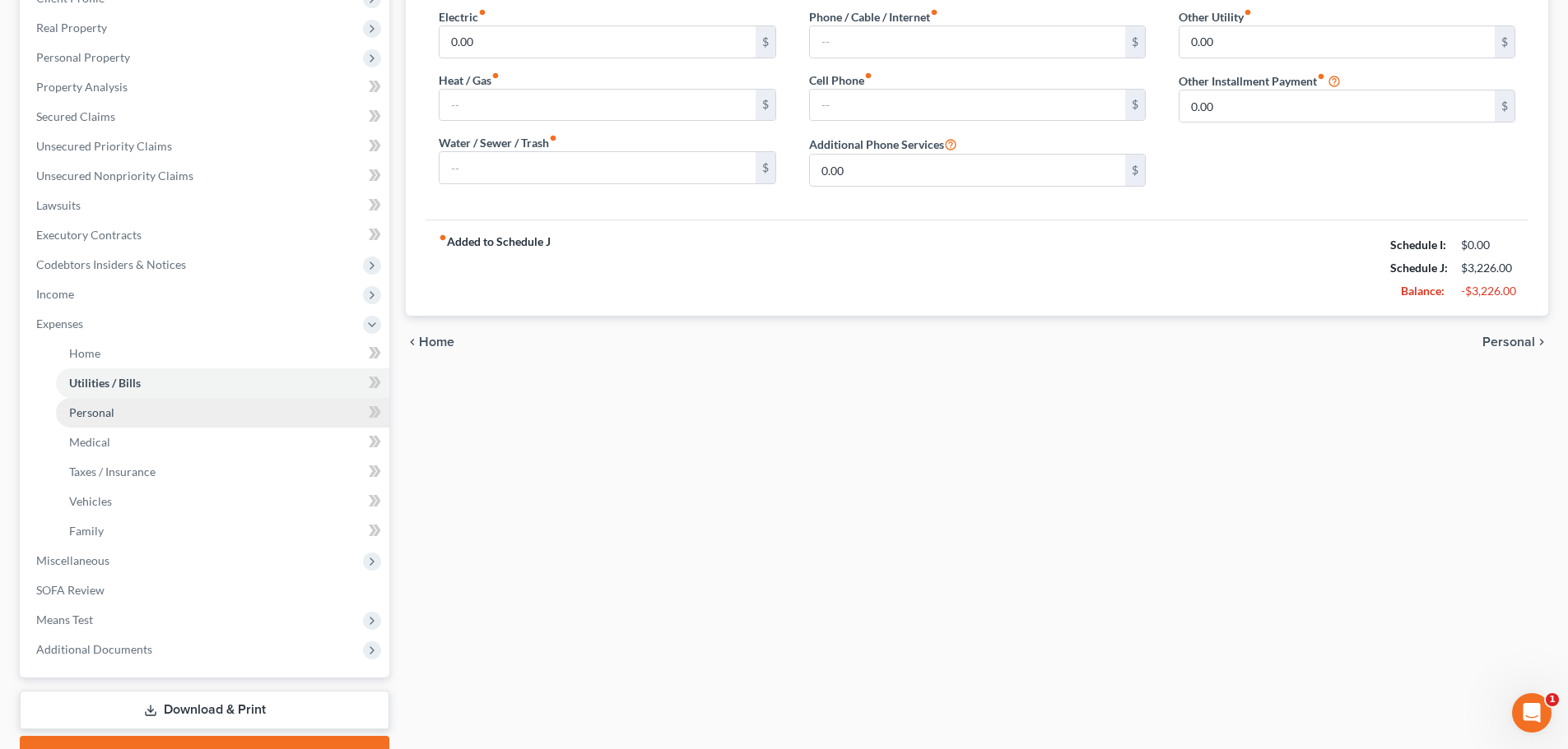
click at [107, 417] on span "Personal" at bounding box center [91, 412] width 45 height 14
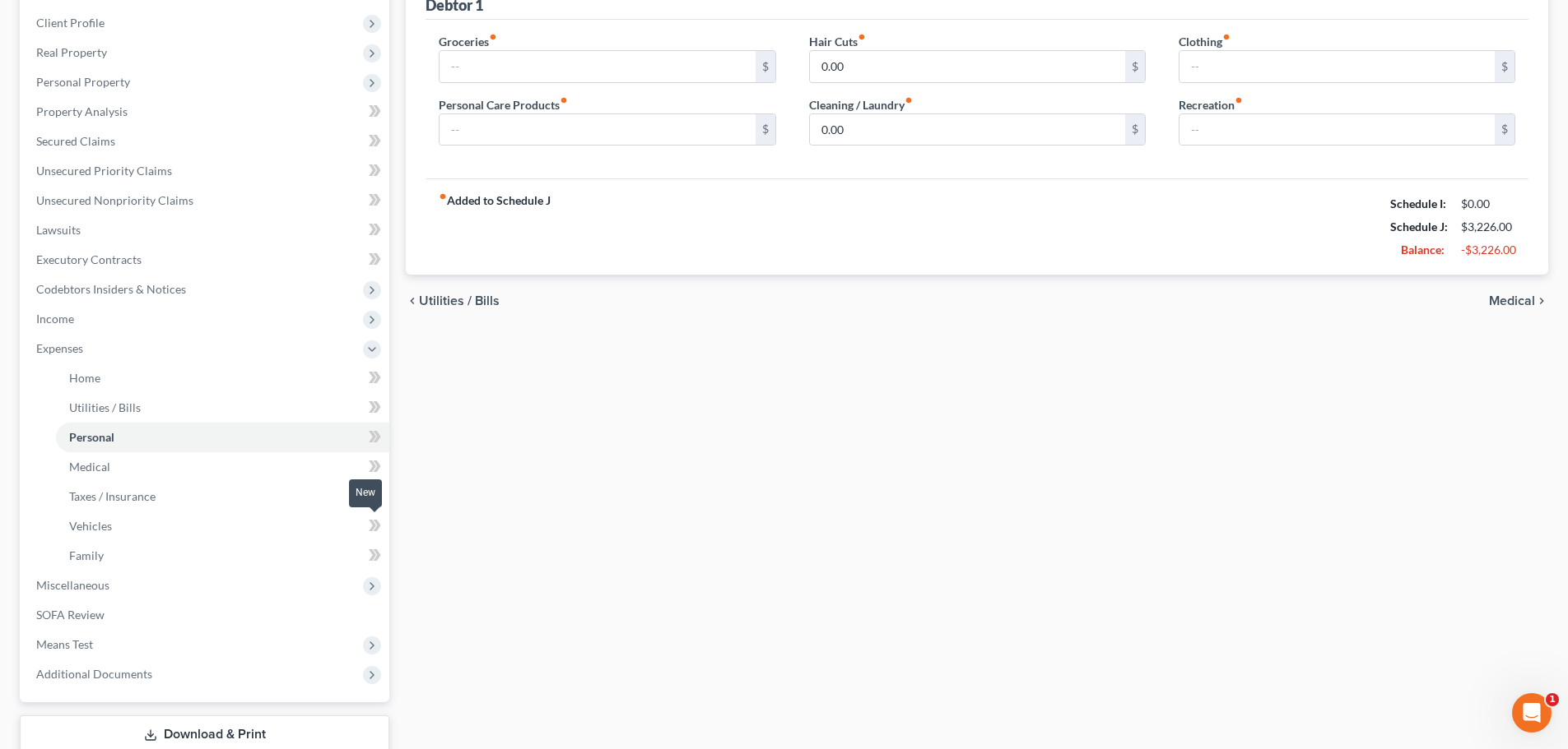
scroll to position [247, 0]
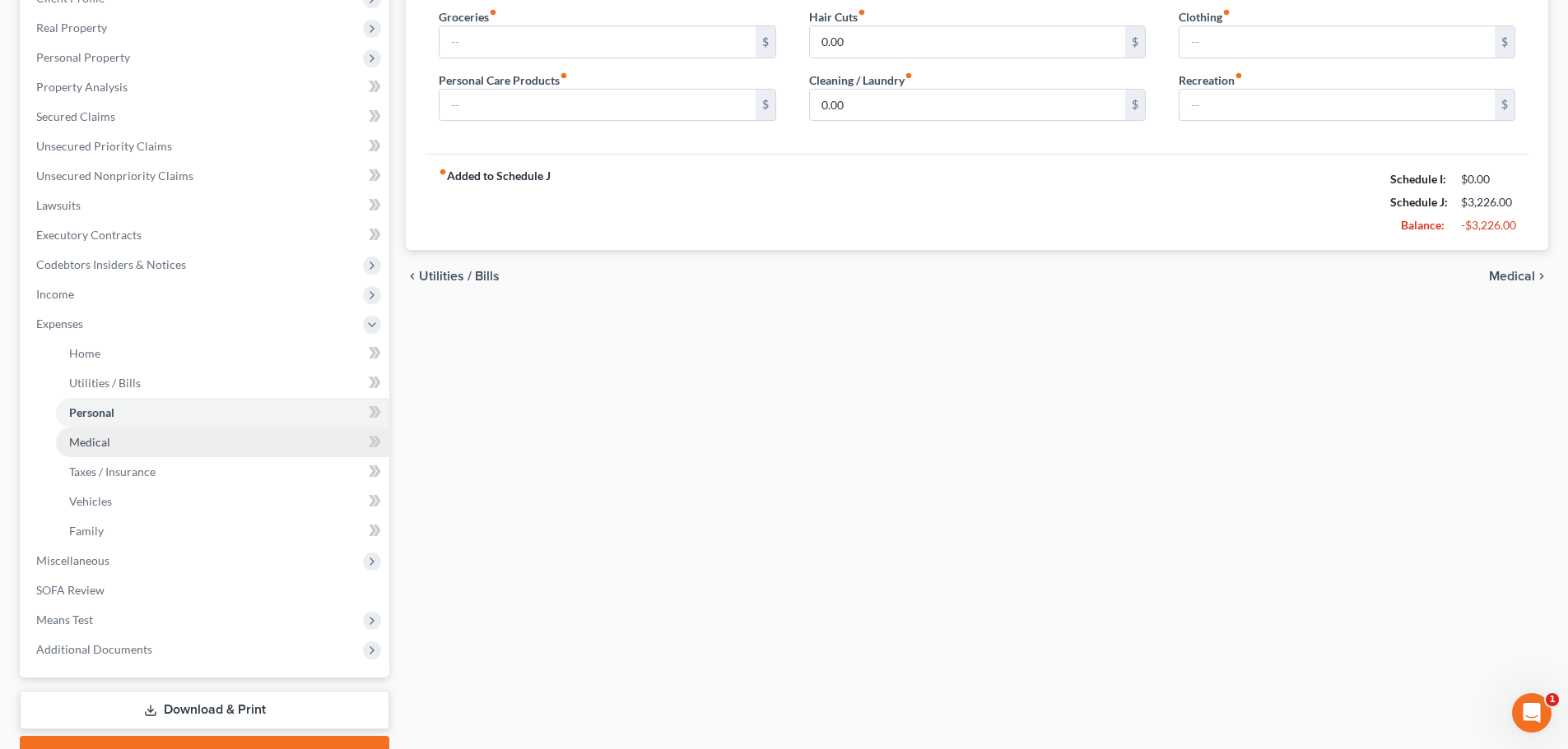
click at [117, 442] on link "Medical" at bounding box center [222, 443] width 333 height 30
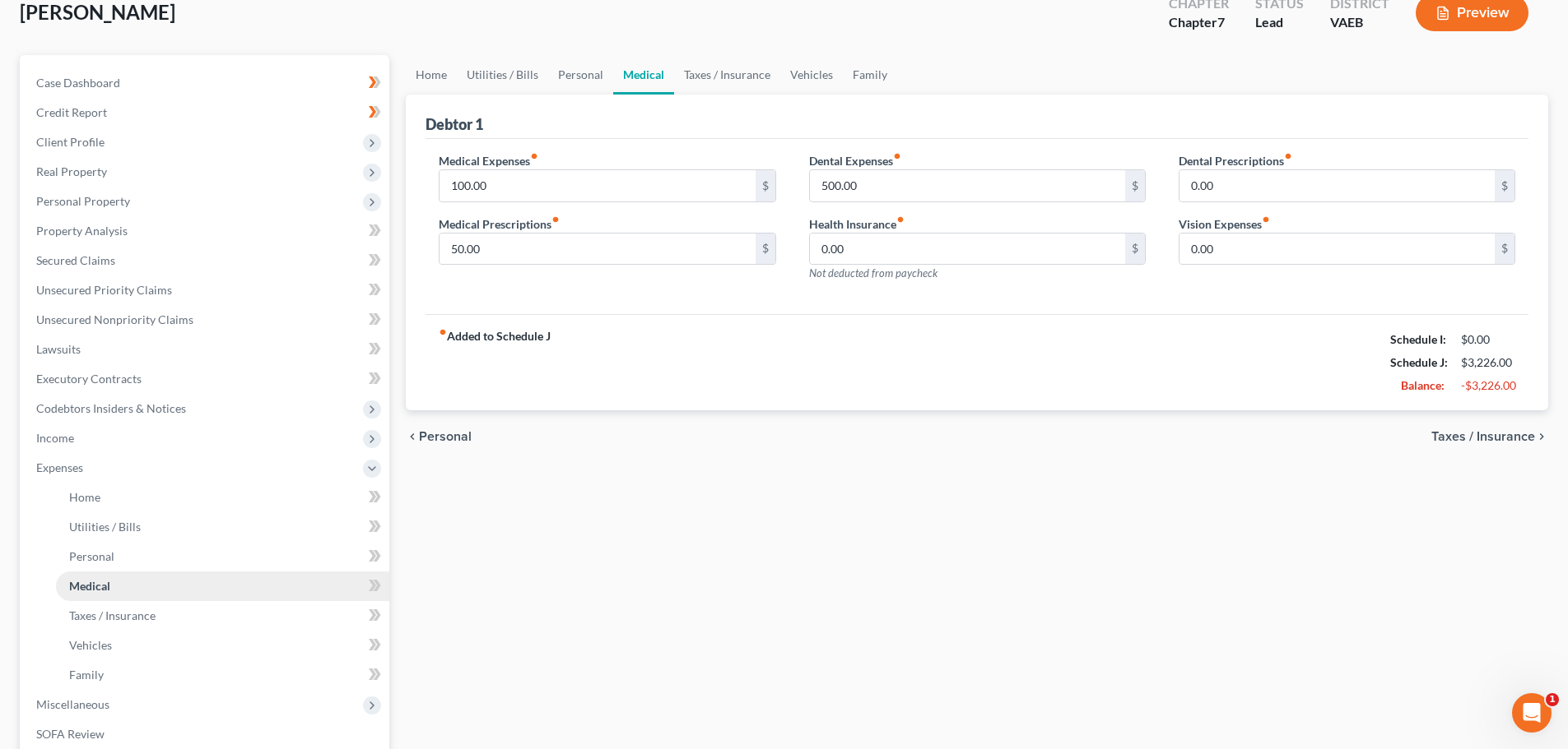
scroll to position [247, 0]
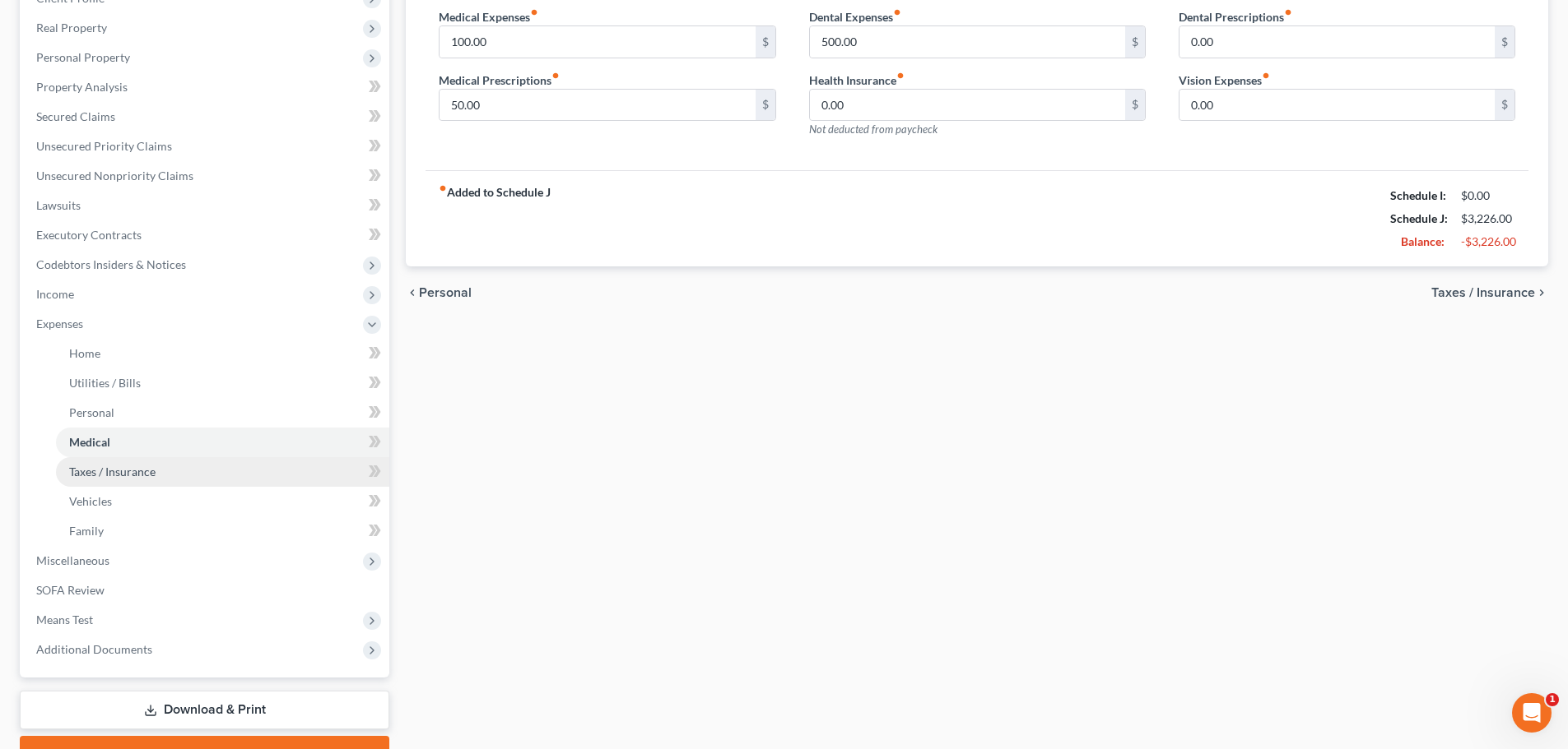
click at [118, 473] on span "Taxes / Insurance" at bounding box center [113, 471] width 87 height 14
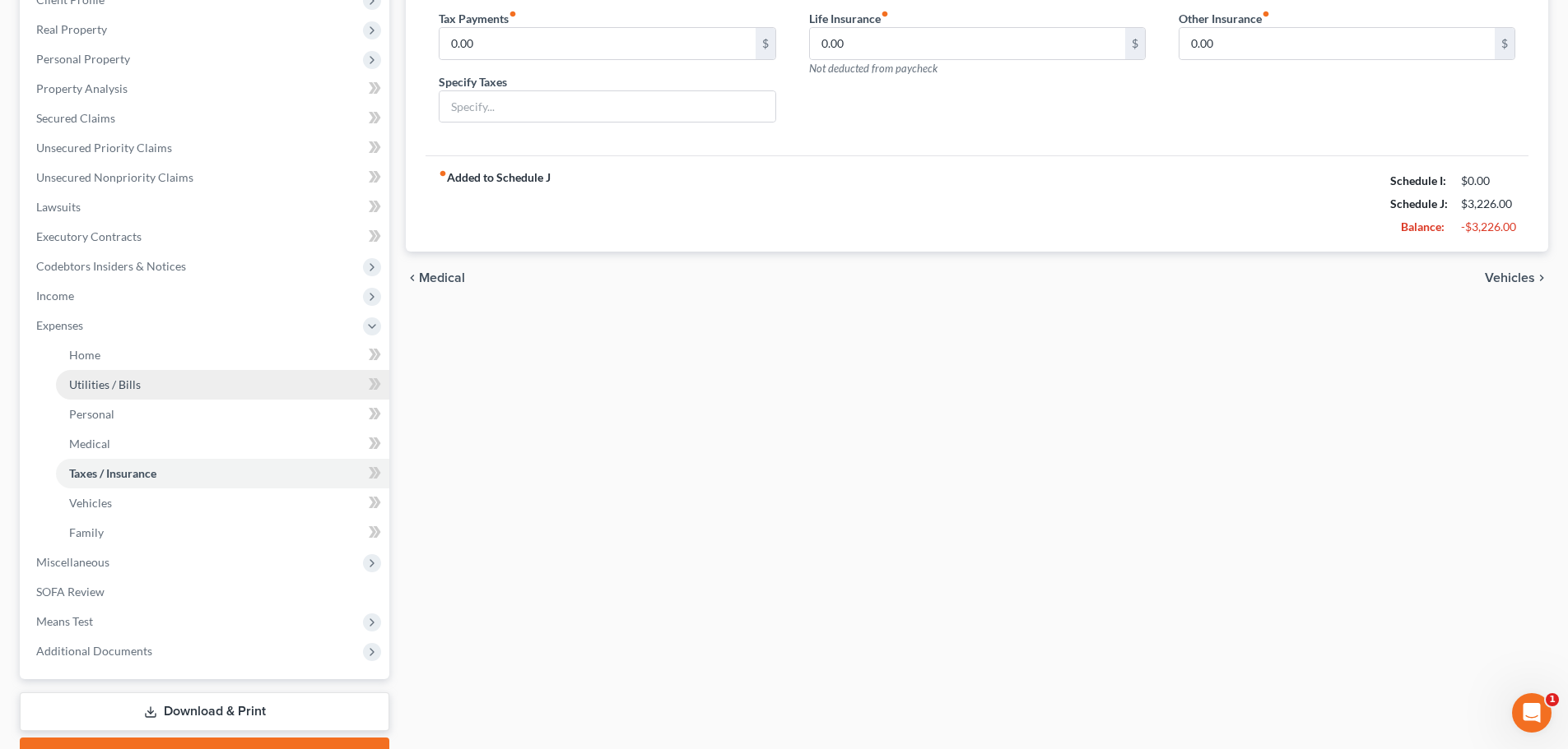
scroll to position [247, 0]
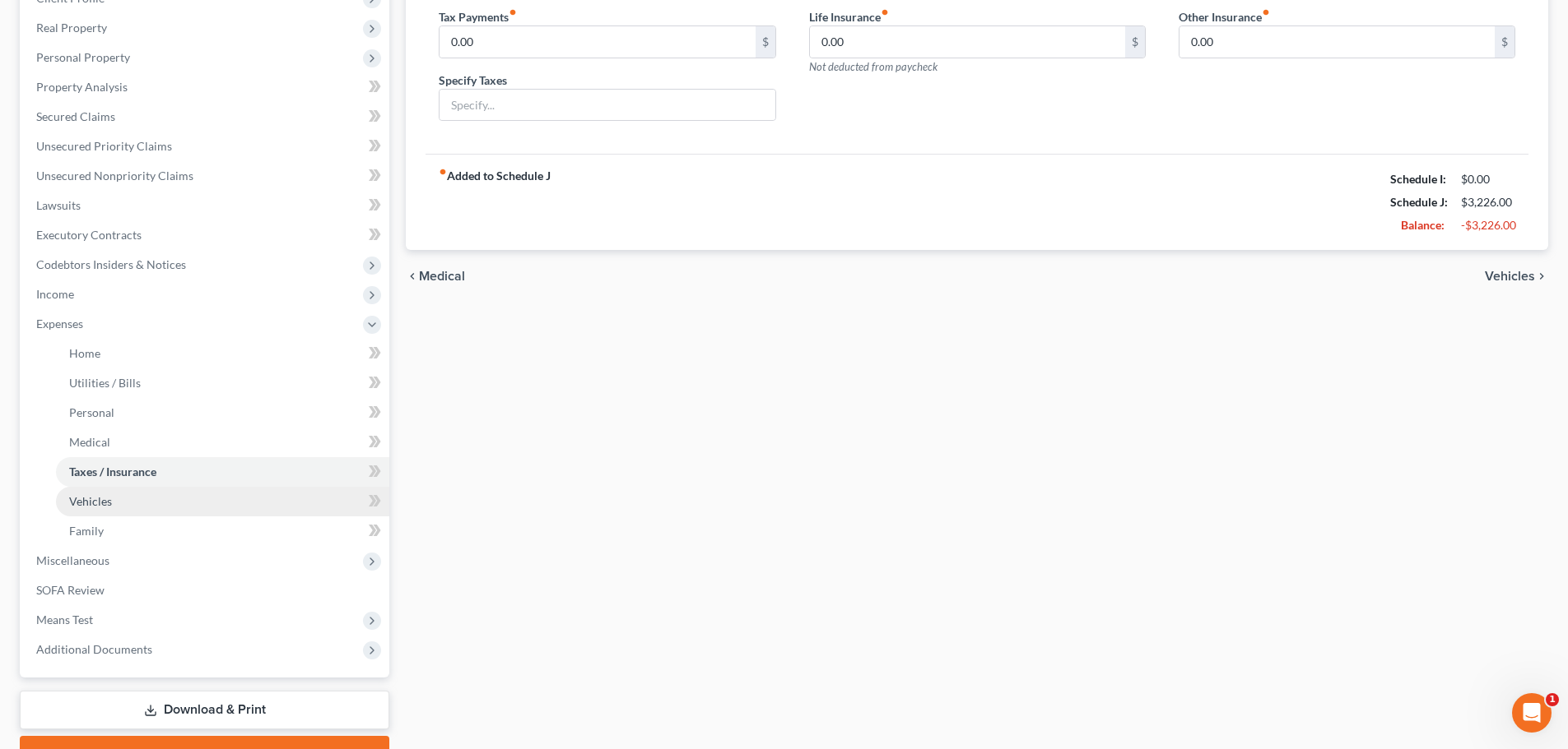
click at [107, 504] on span "Vehicles" at bounding box center [90, 501] width 42 height 14
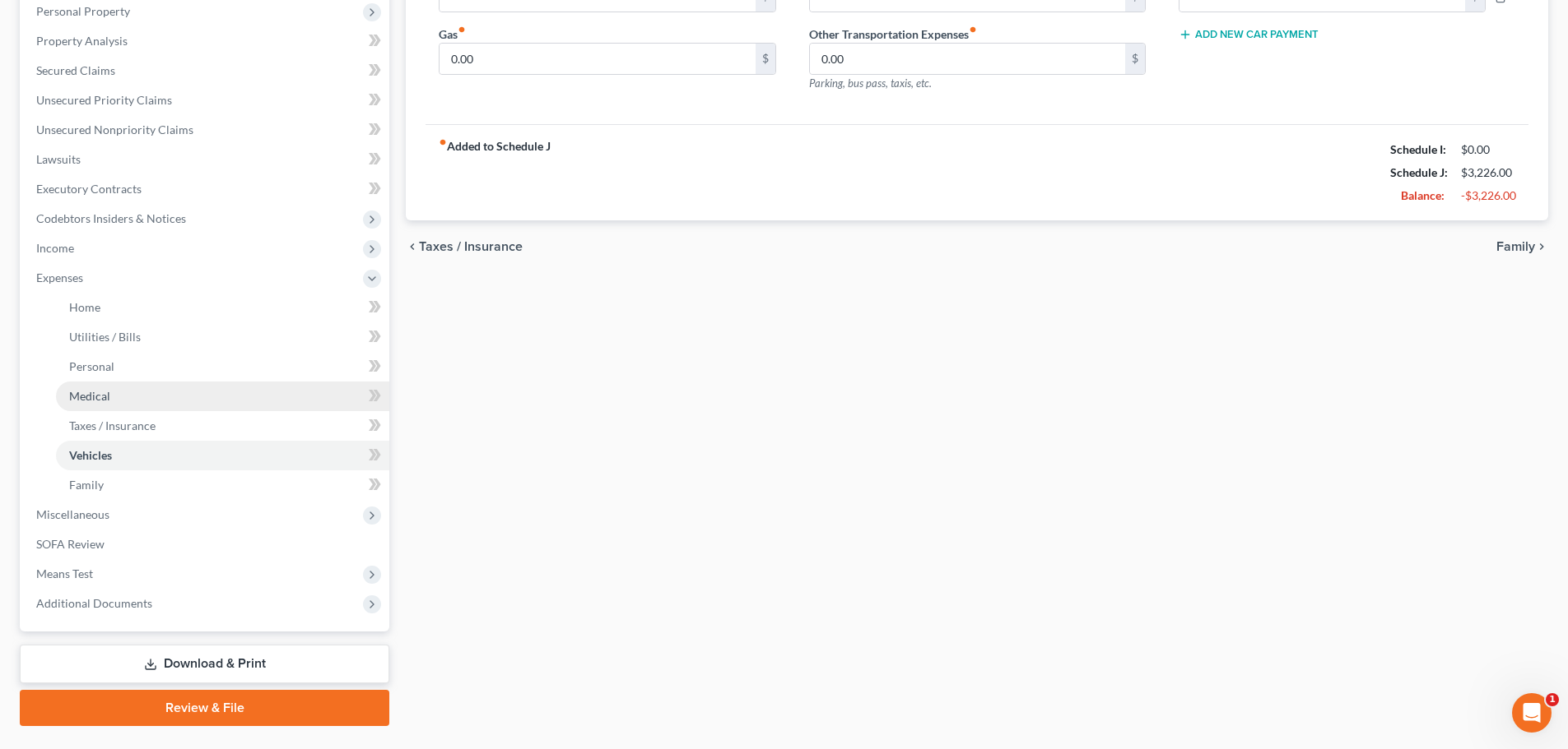
scroll to position [332, 0]
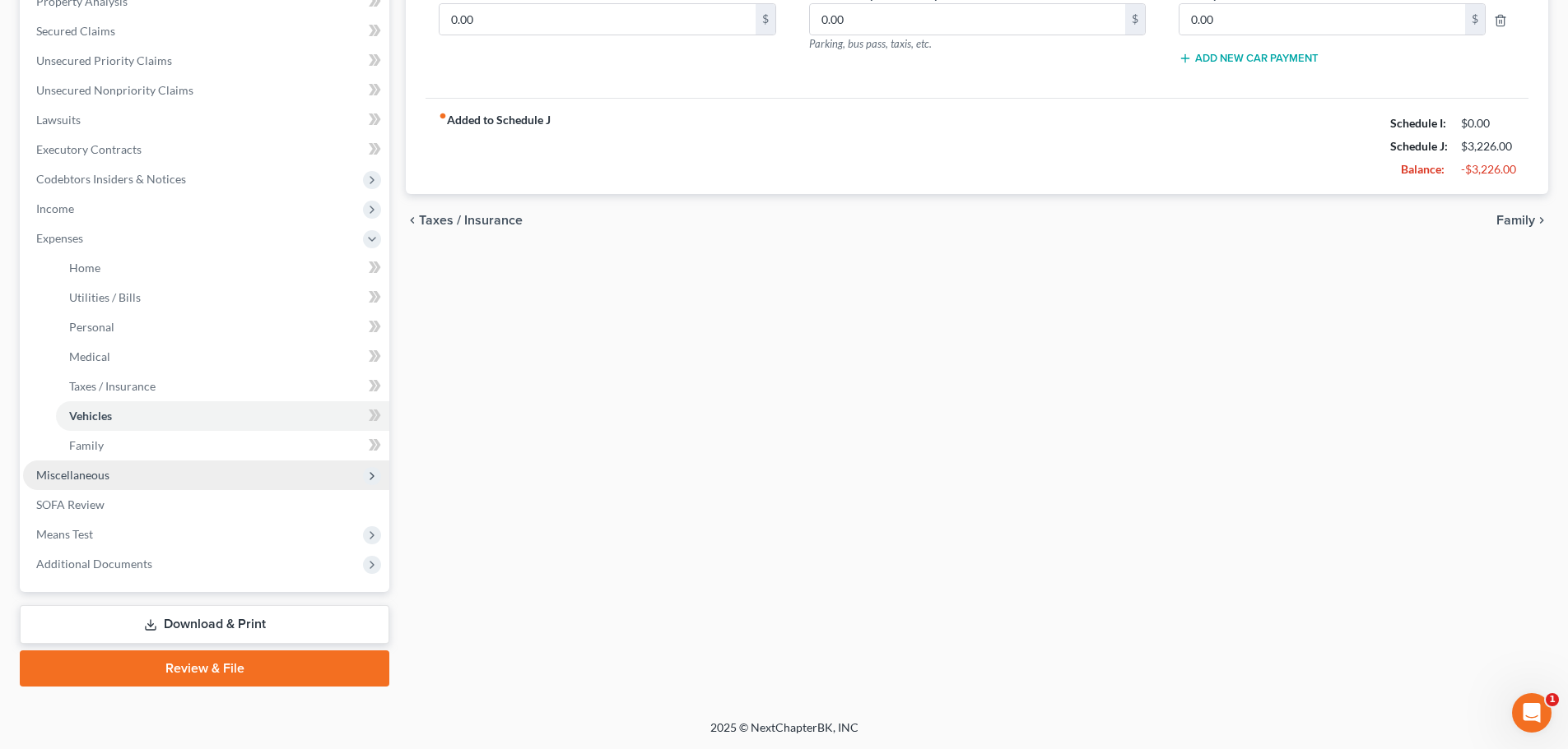
click at [103, 480] on span "Miscellaneous" at bounding box center [72, 474] width 73 height 14
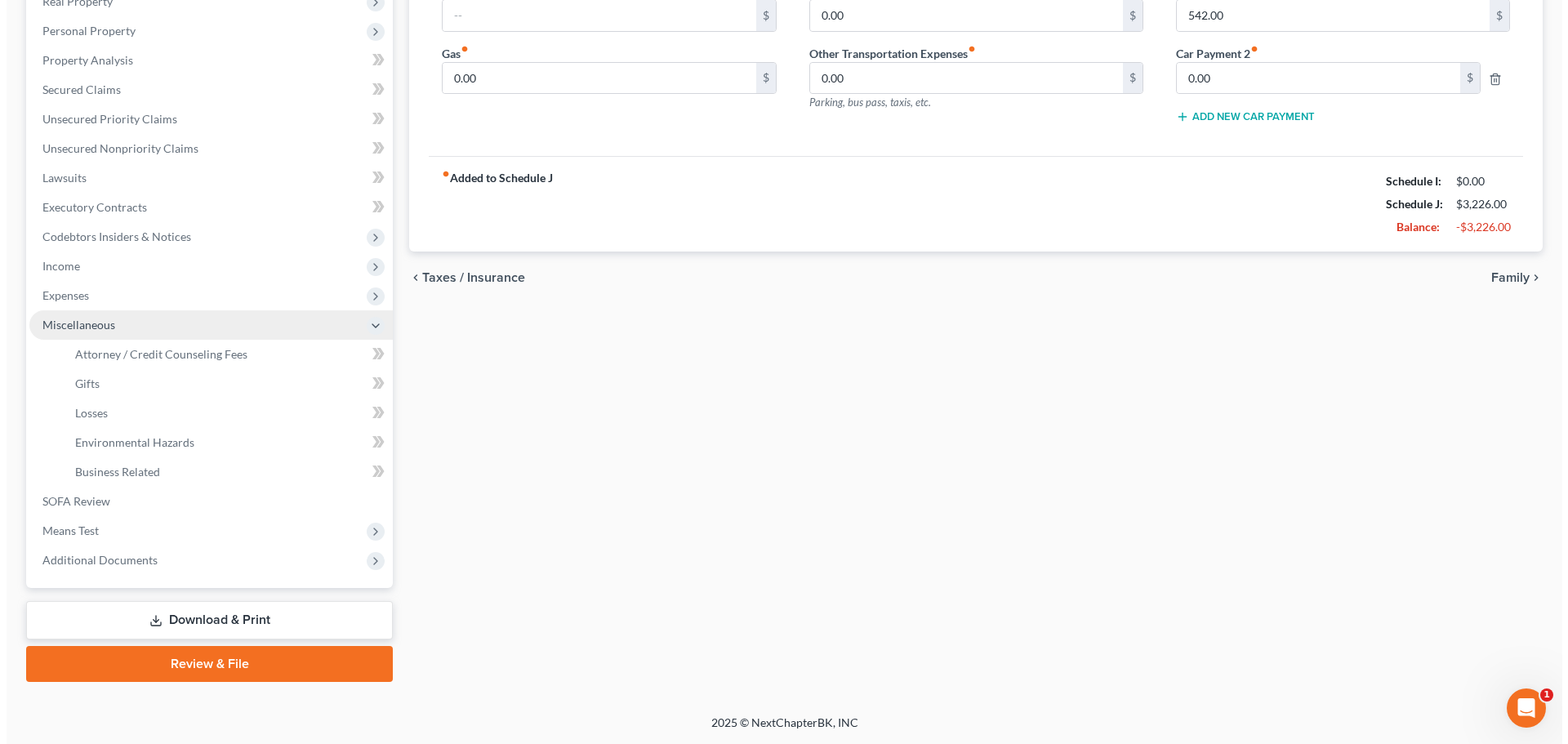
scroll to position [271, 0]
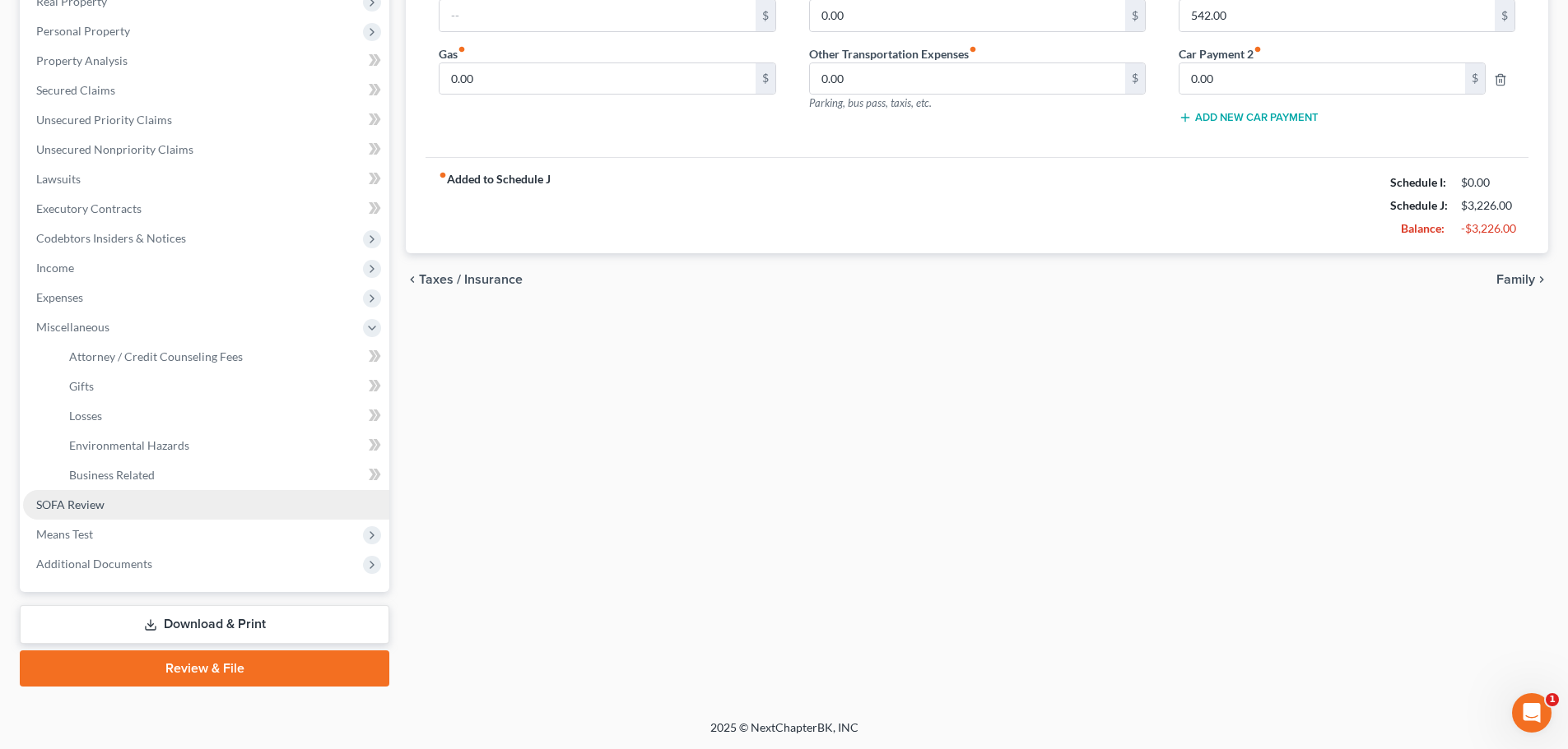
click at [90, 505] on span "SOFA Review" at bounding box center [70, 505] width 68 height 14
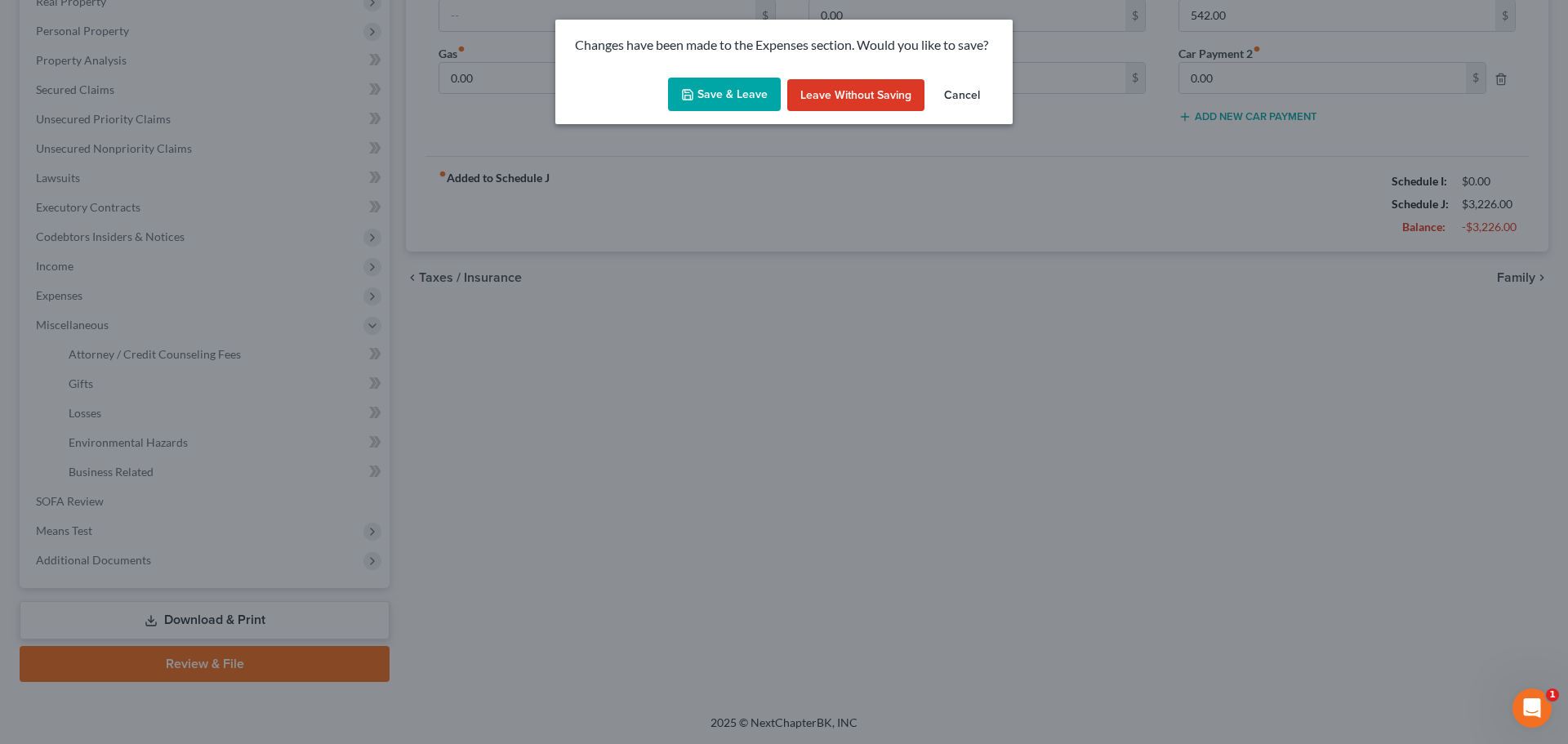
click at [724, 97] on button "Save & Leave" at bounding box center [724, 94] width 113 height 34
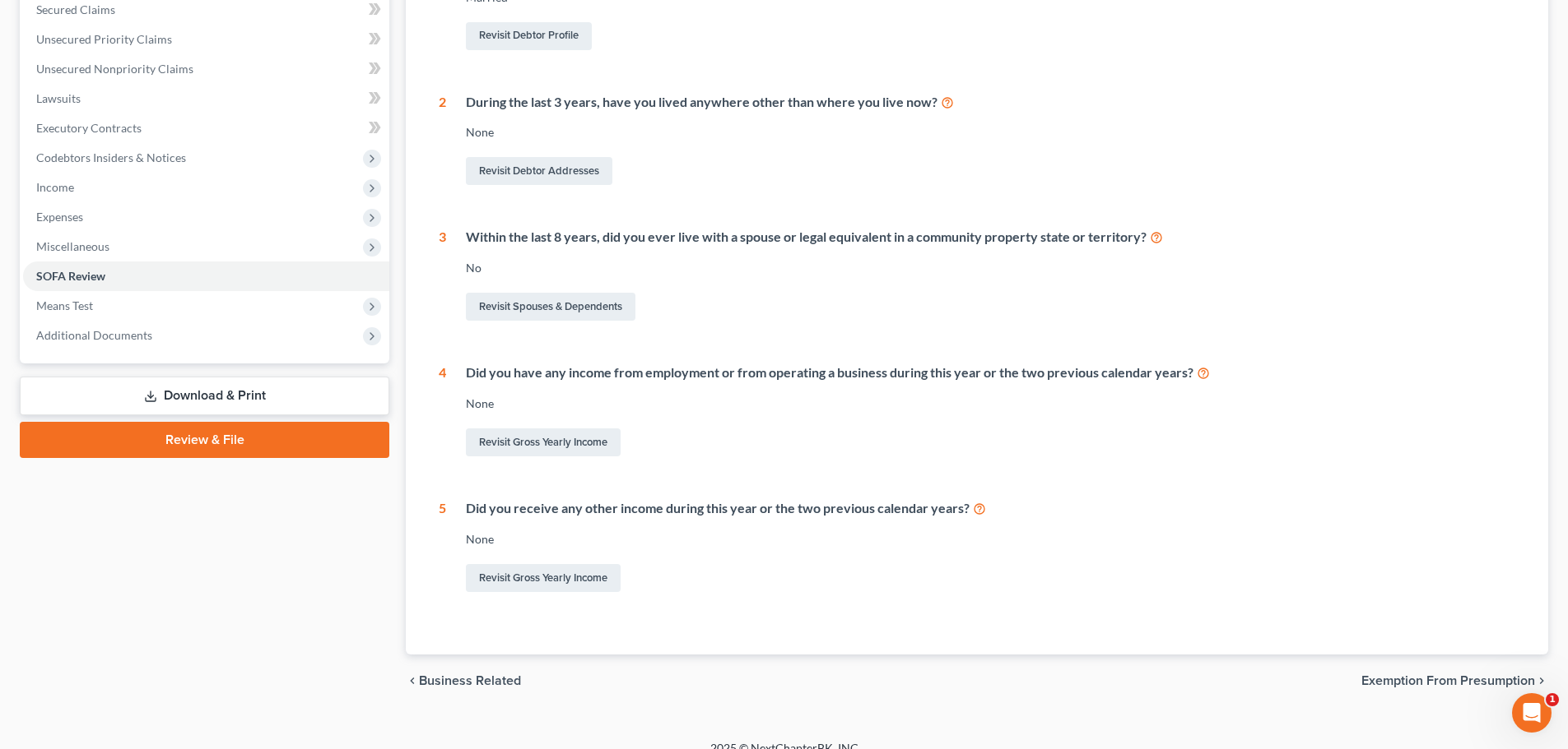
scroll to position [374, 0]
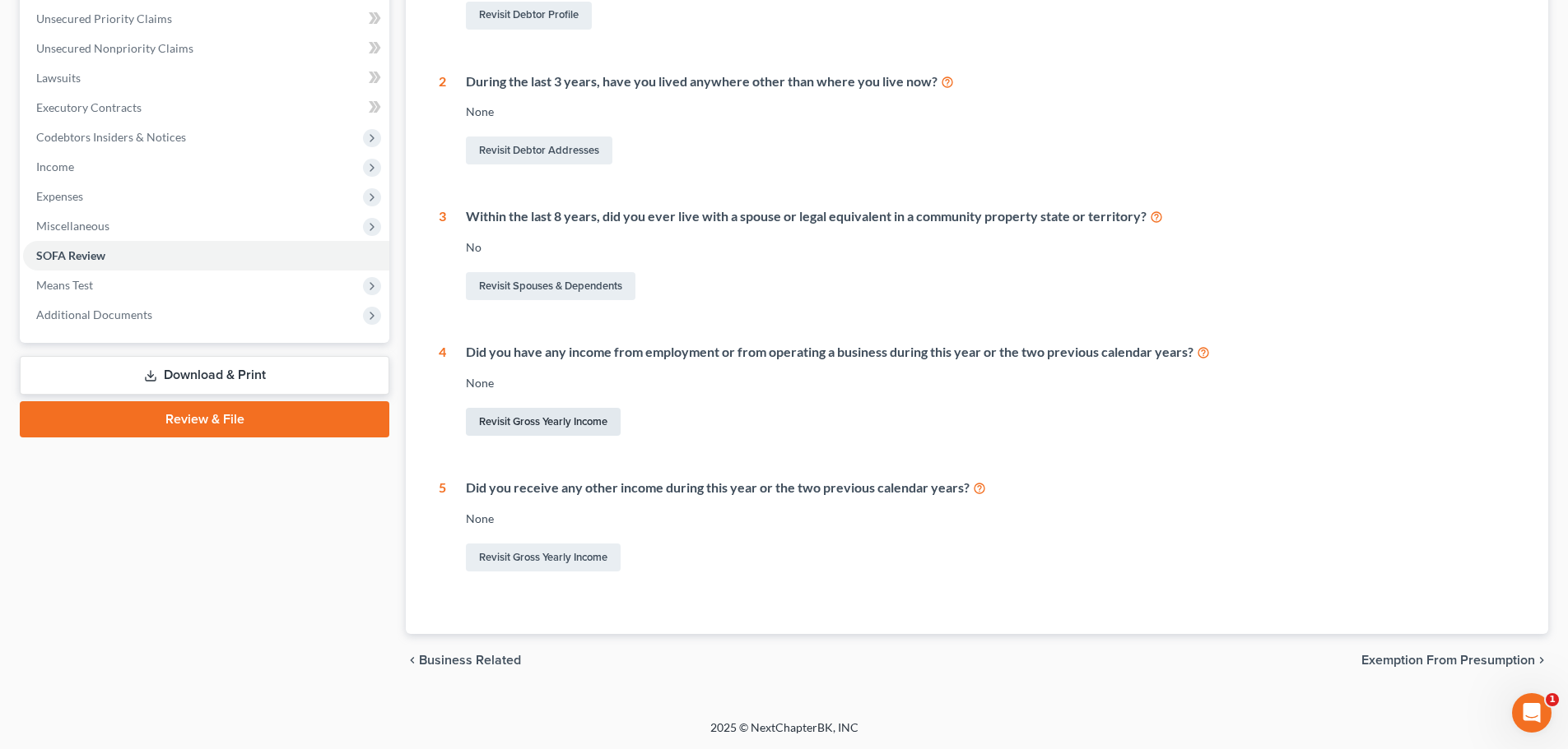
click at [544, 425] on link "Revisit Gross Yearly Income" at bounding box center [544, 422] width 155 height 28
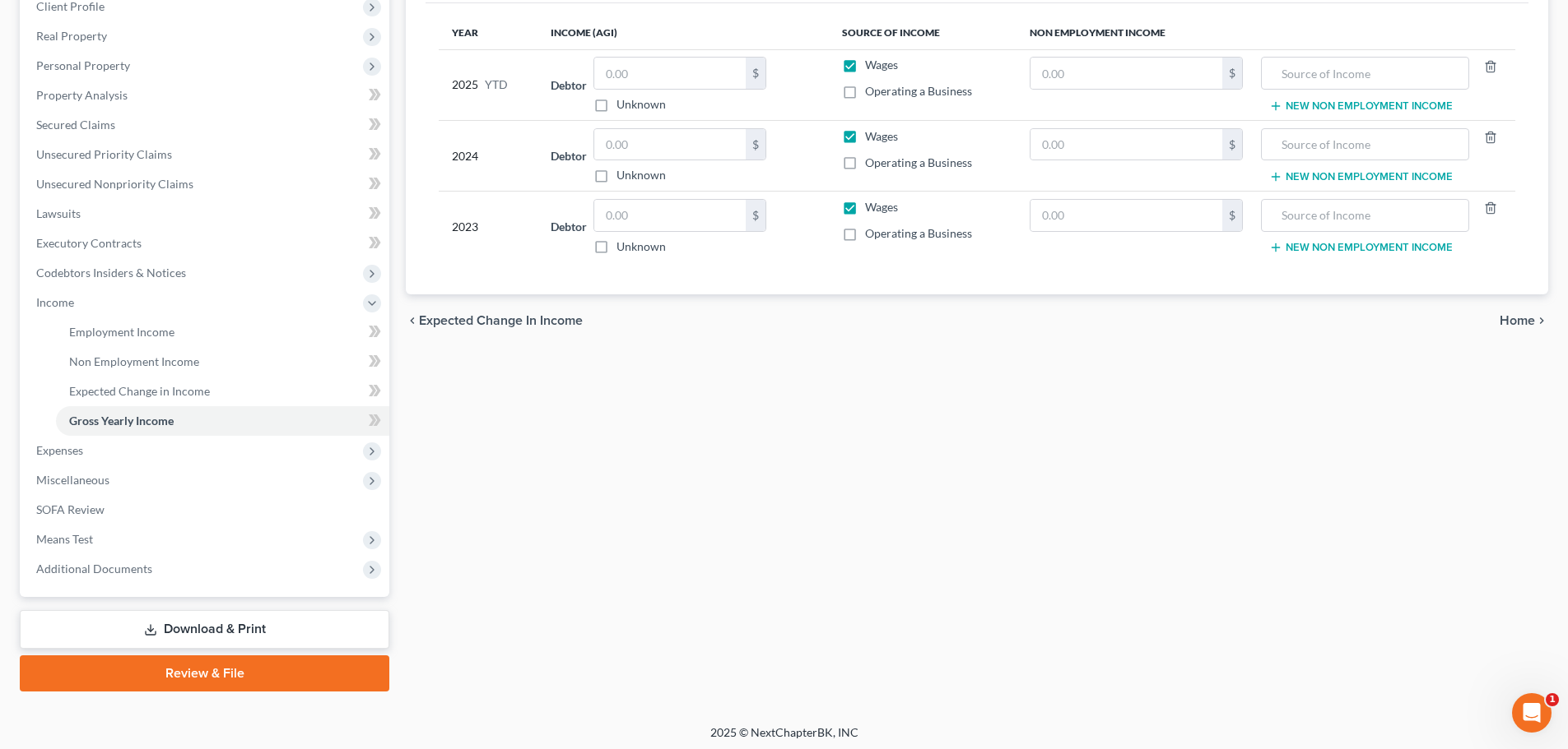
scroll to position [244, 0]
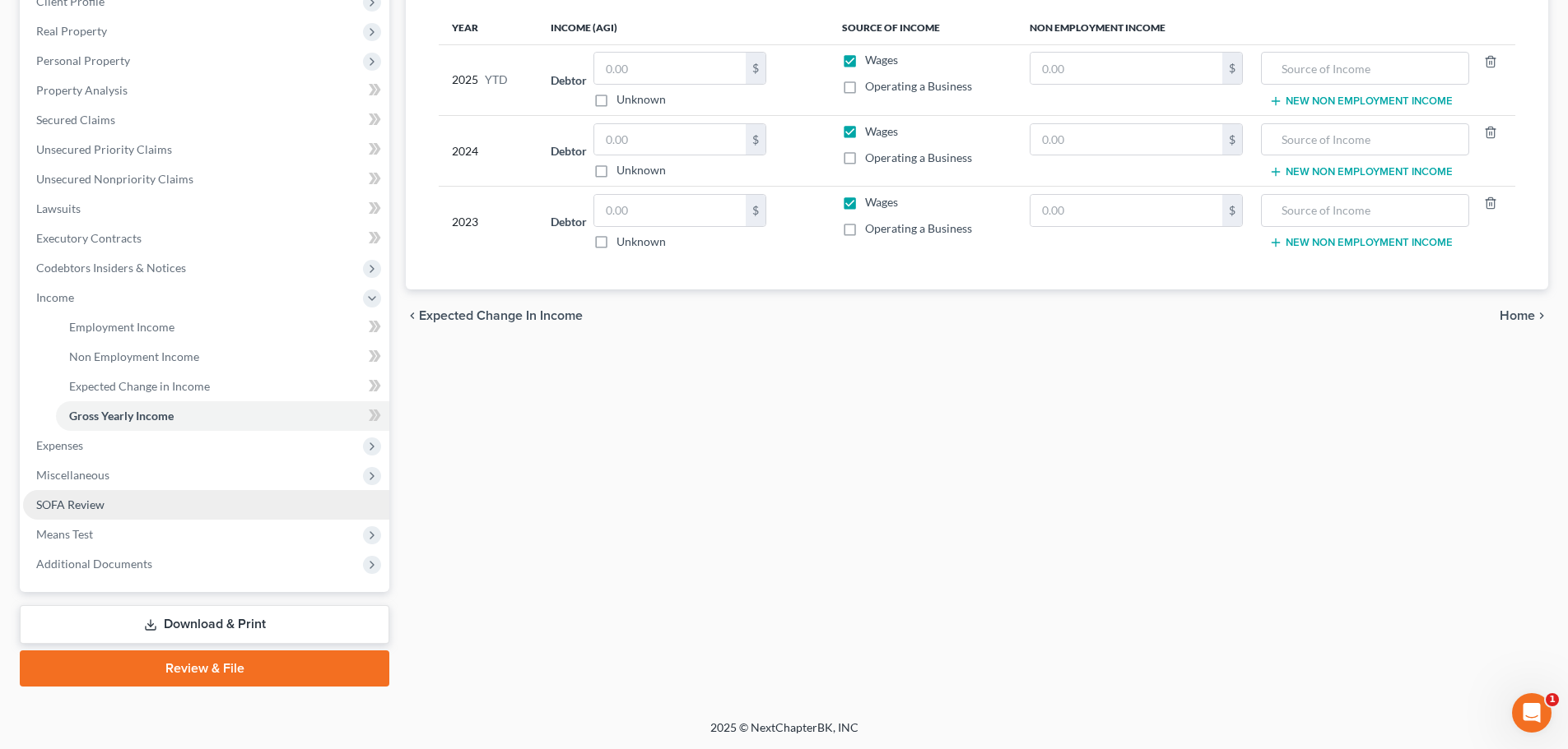
click at [60, 513] on link "SOFA Review" at bounding box center [206, 505] width 366 height 30
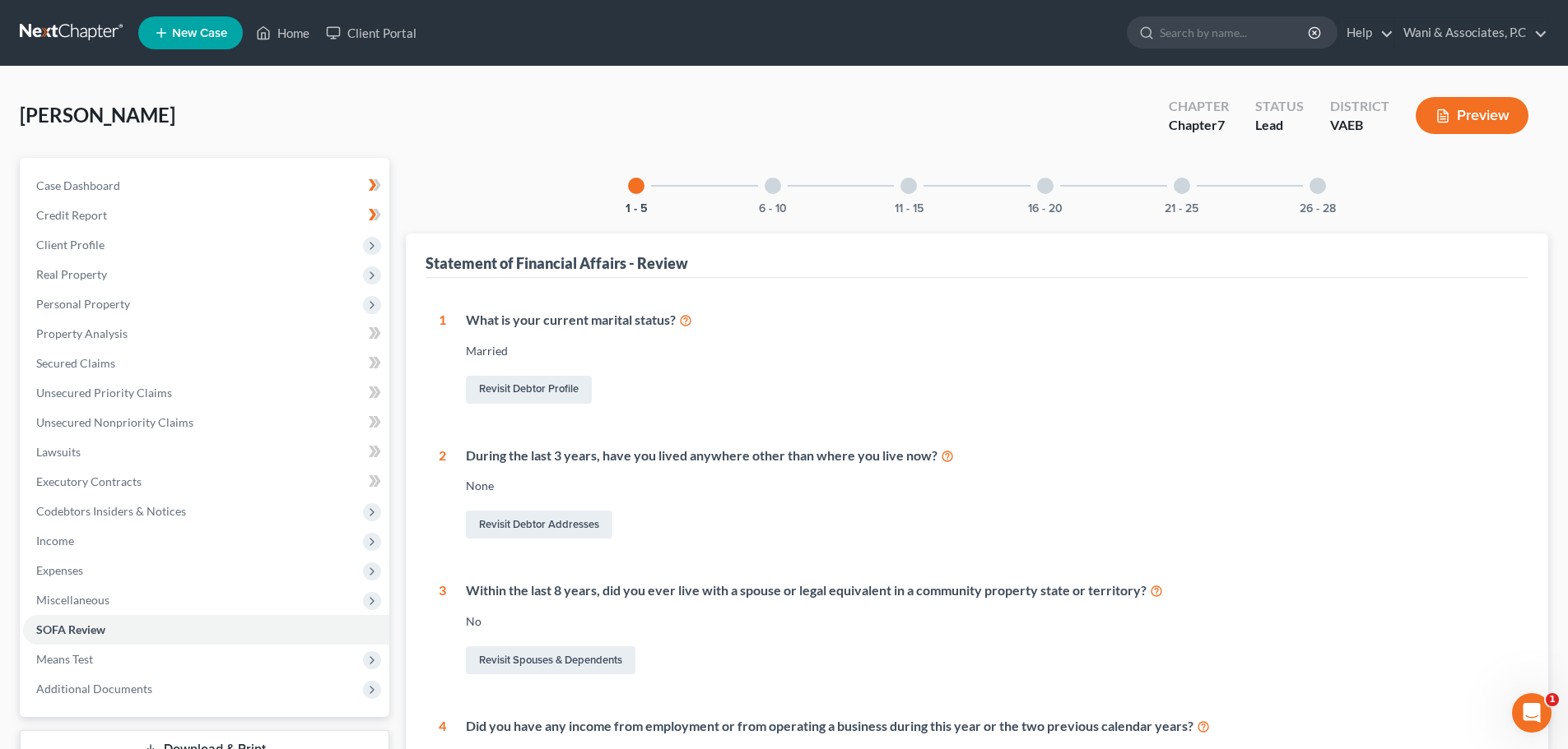
click at [775, 190] on div at bounding box center [772, 186] width 17 height 17
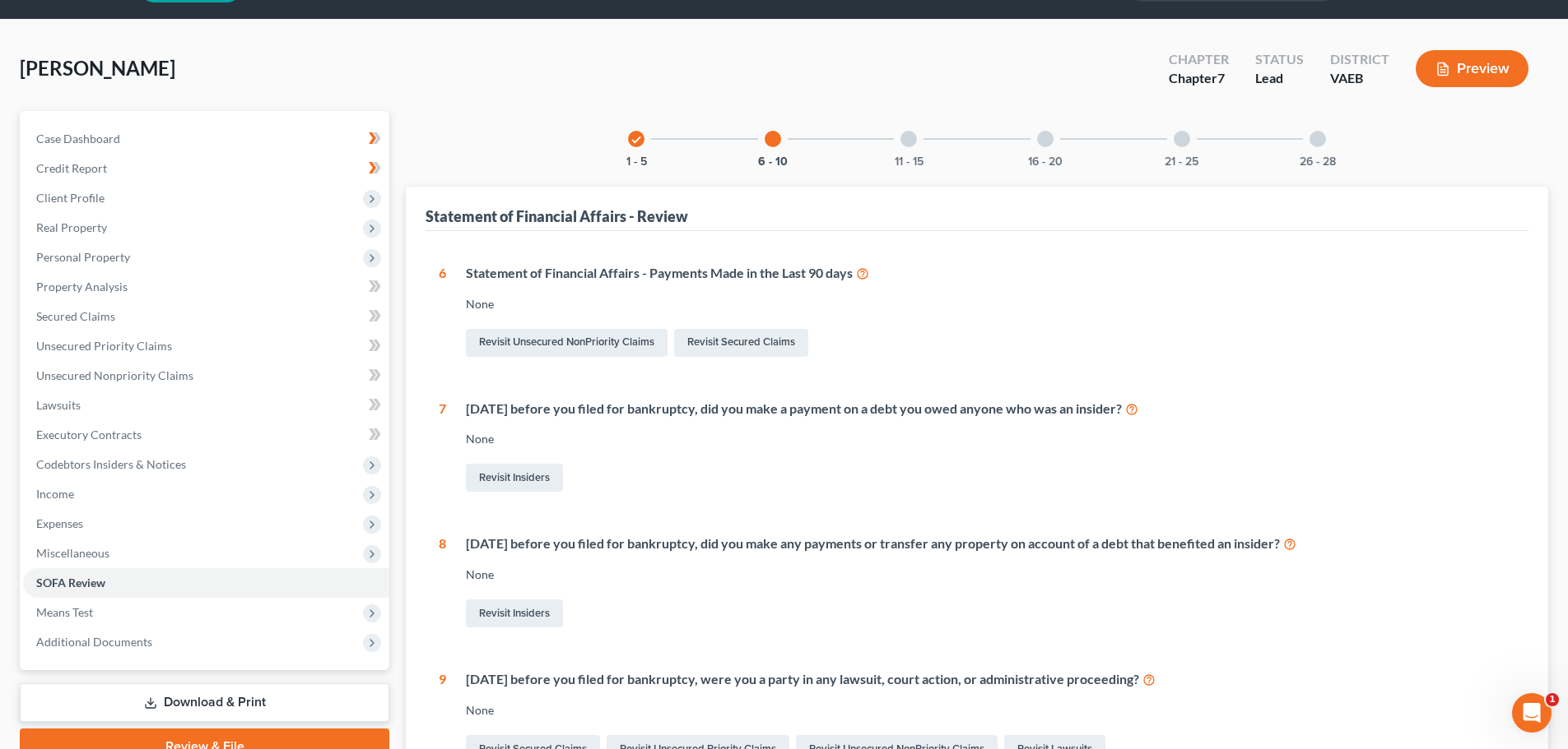
scroll to position [45, 0]
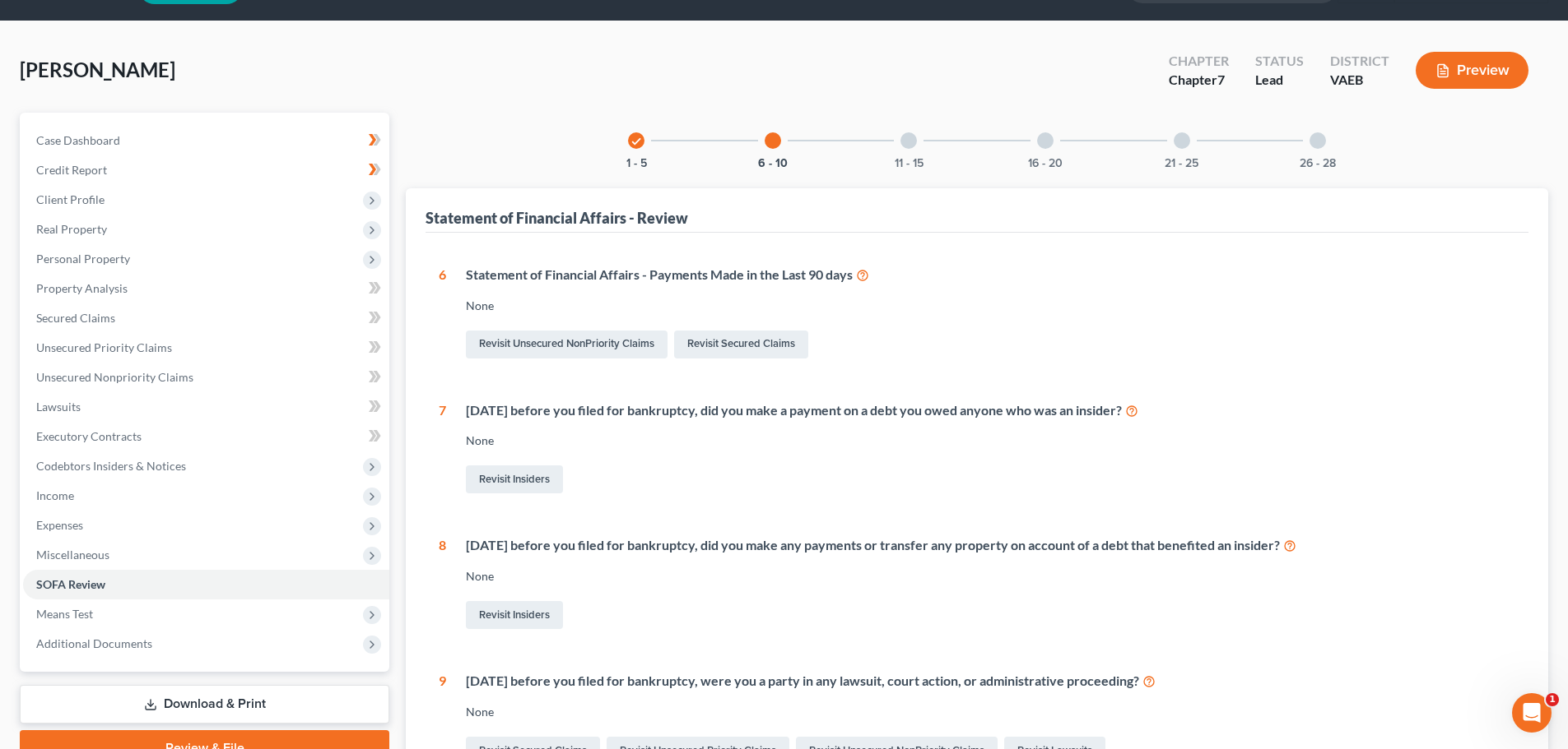
click at [910, 141] on div at bounding box center [909, 141] width 17 height 17
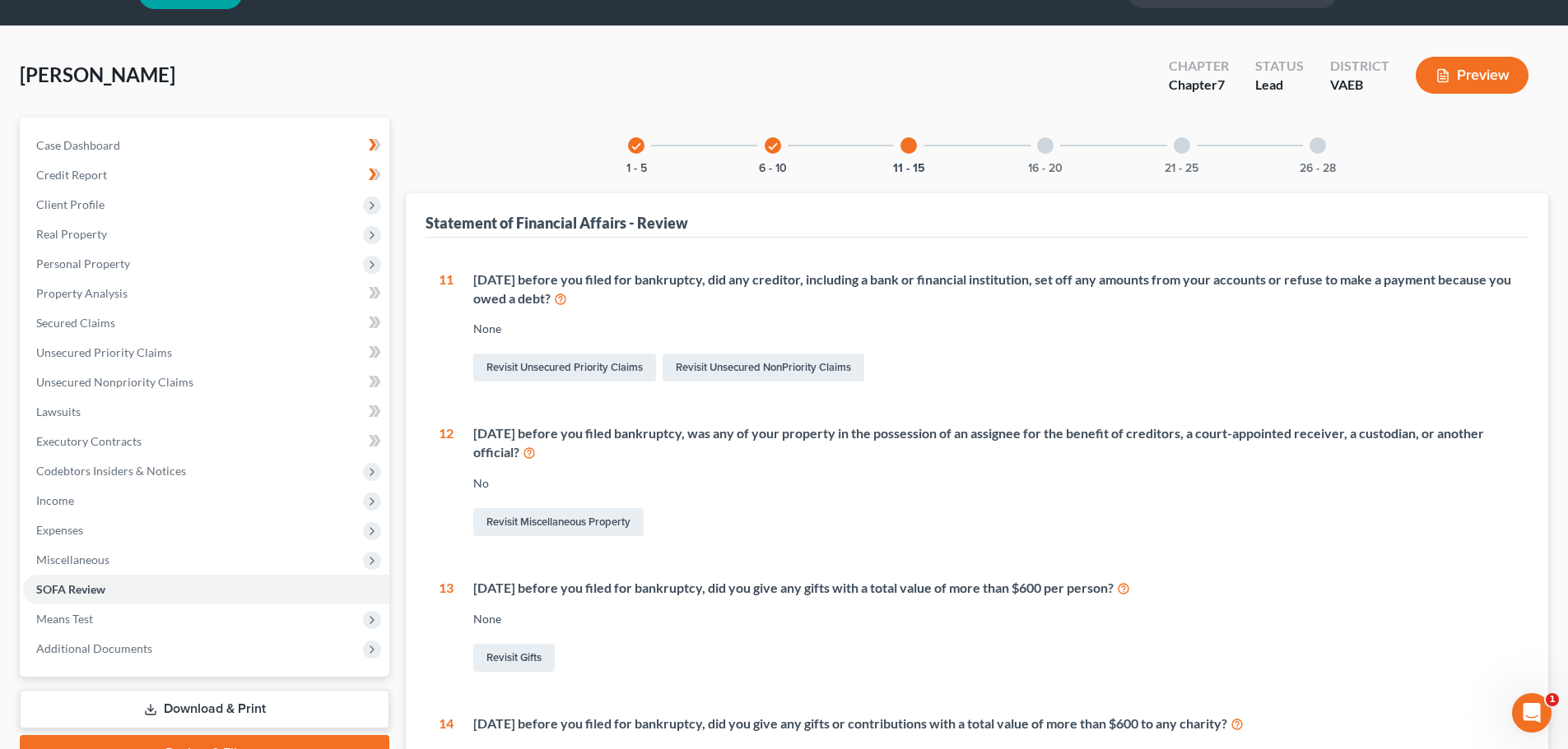
scroll to position [0, 0]
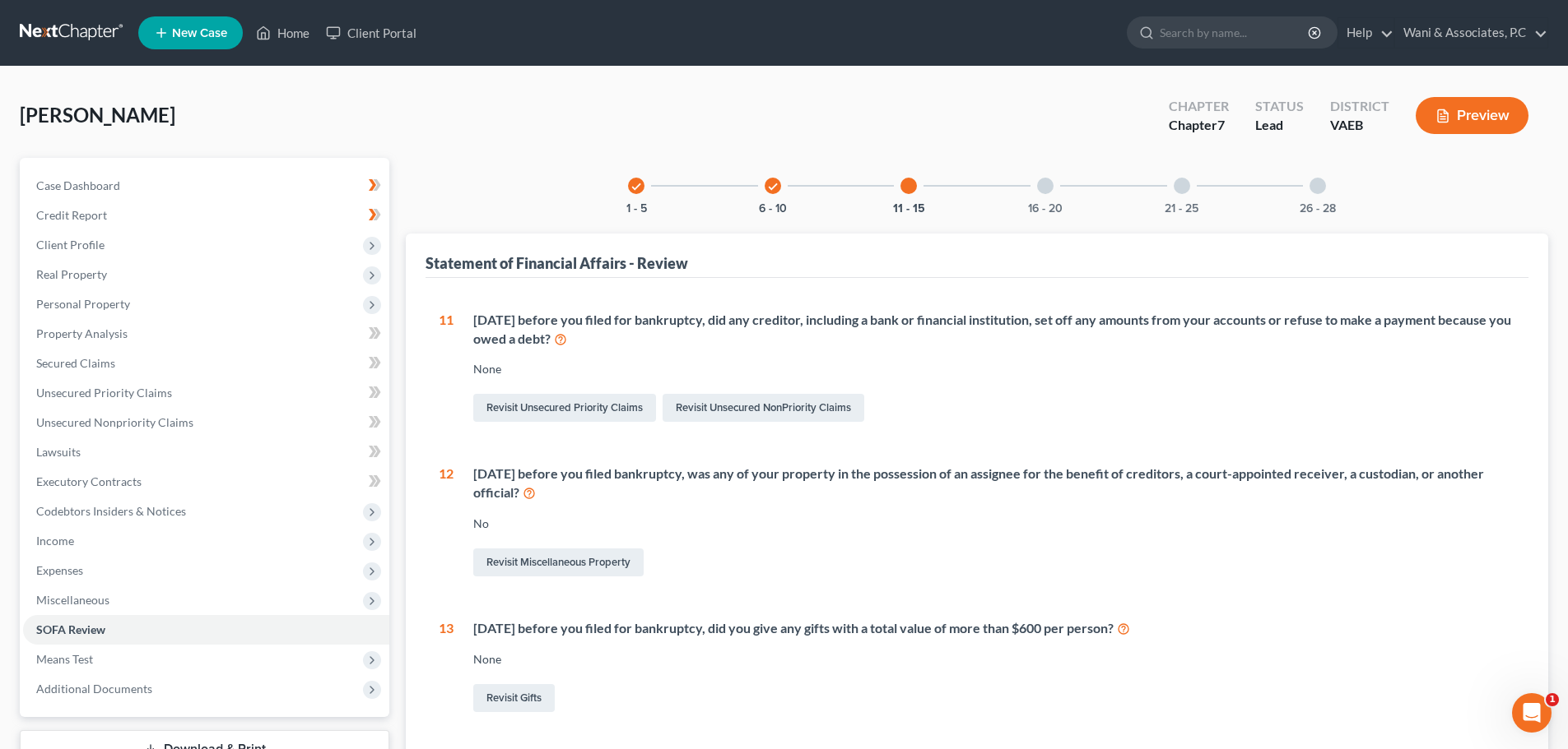
click at [1045, 196] on div "16 - 20" at bounding box center [1045, 185] width 56 height 56
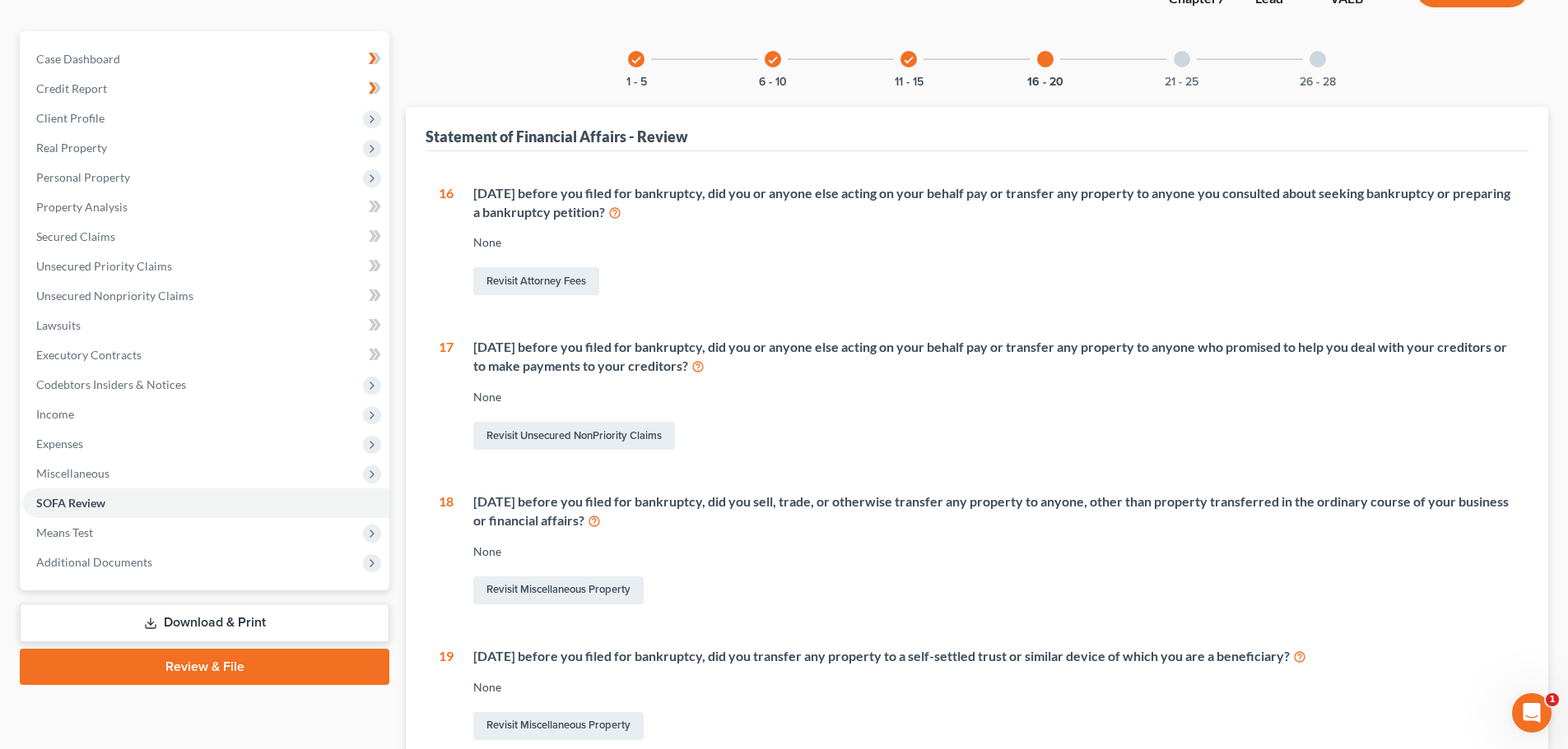
scroll to position [164, 0]
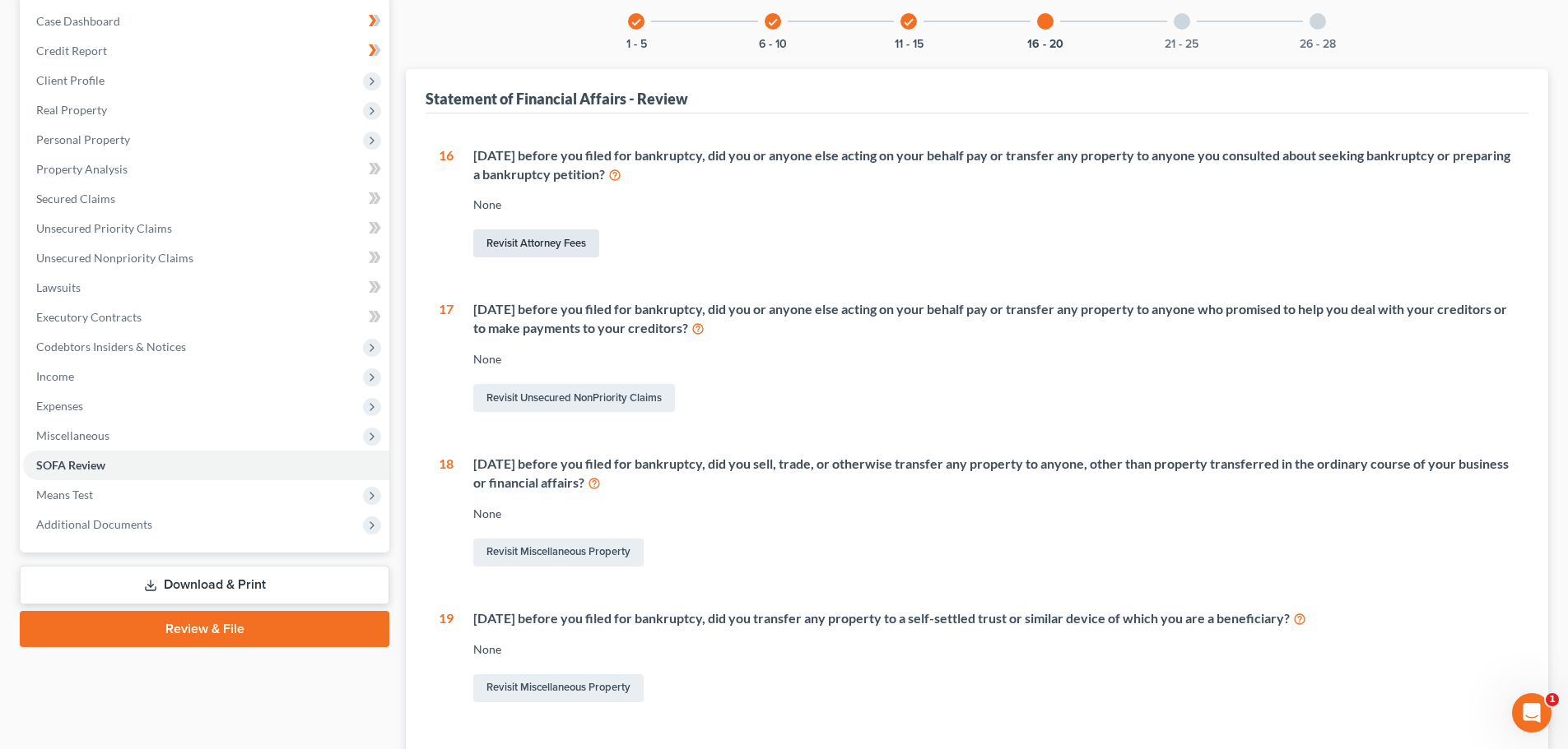
click at [543, 244] on link "Revisit Attorney Fees" at bounding box center [536, 244] width 126 height 28
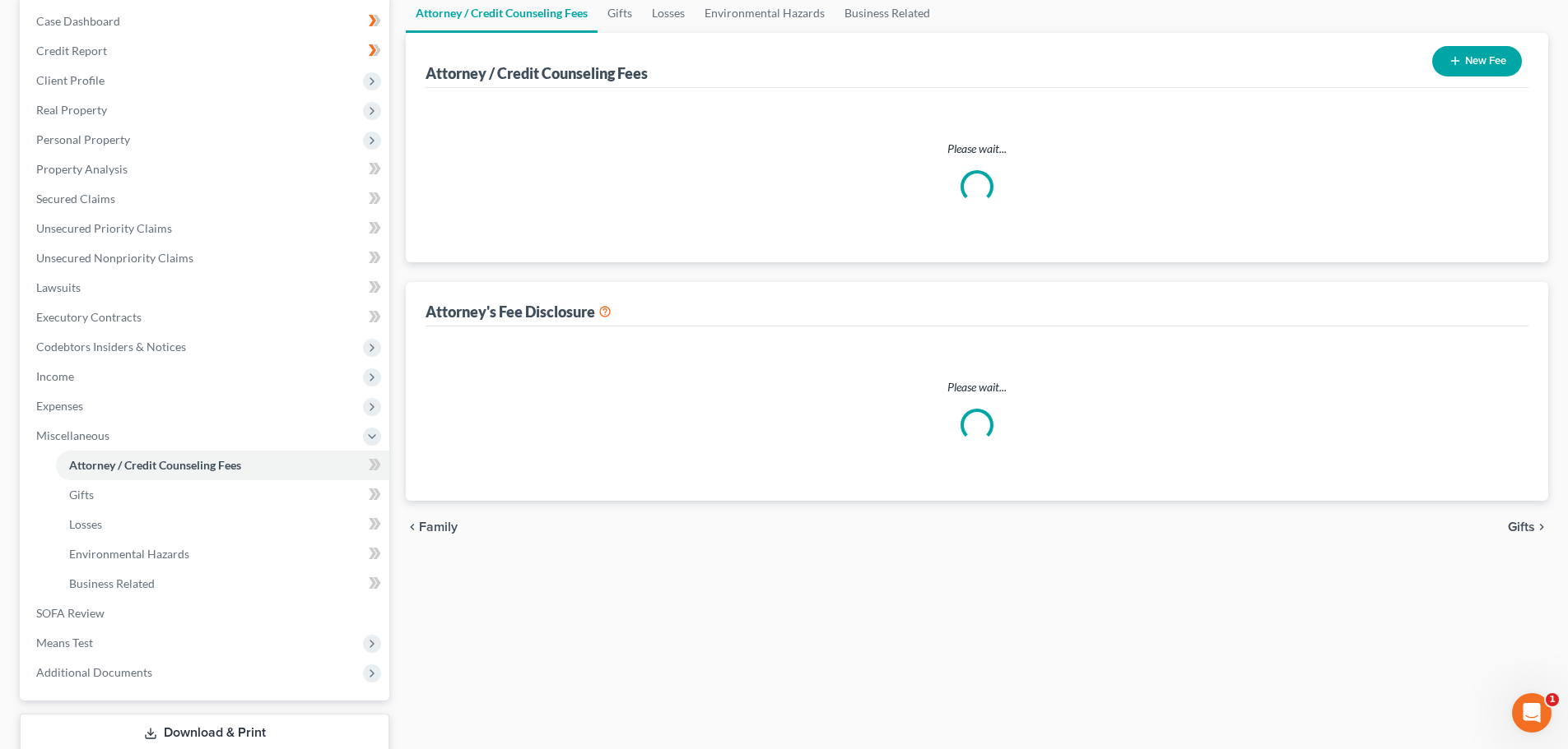
scroll to position [19, 0]
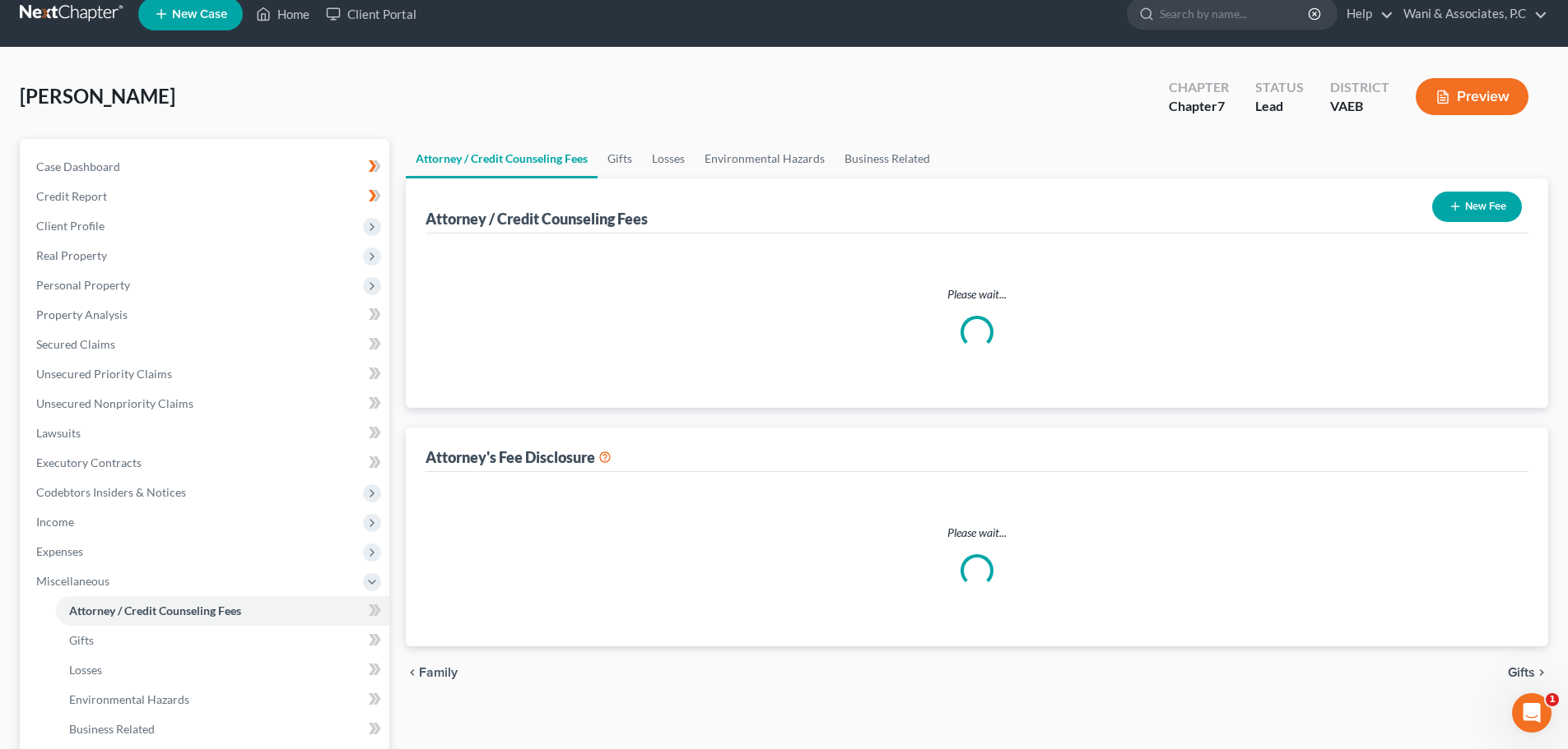
select select "0"
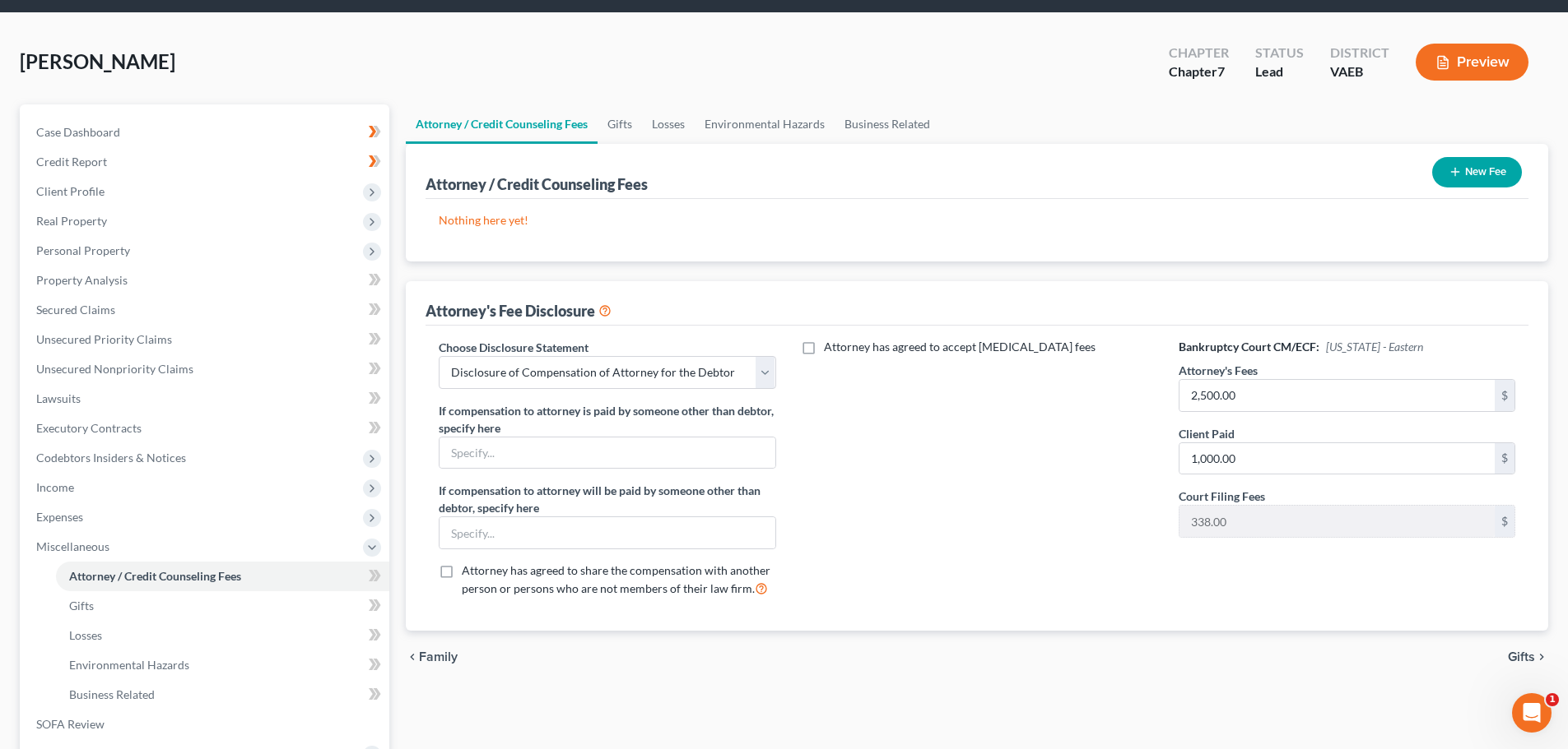
scroll to position [164, 0]
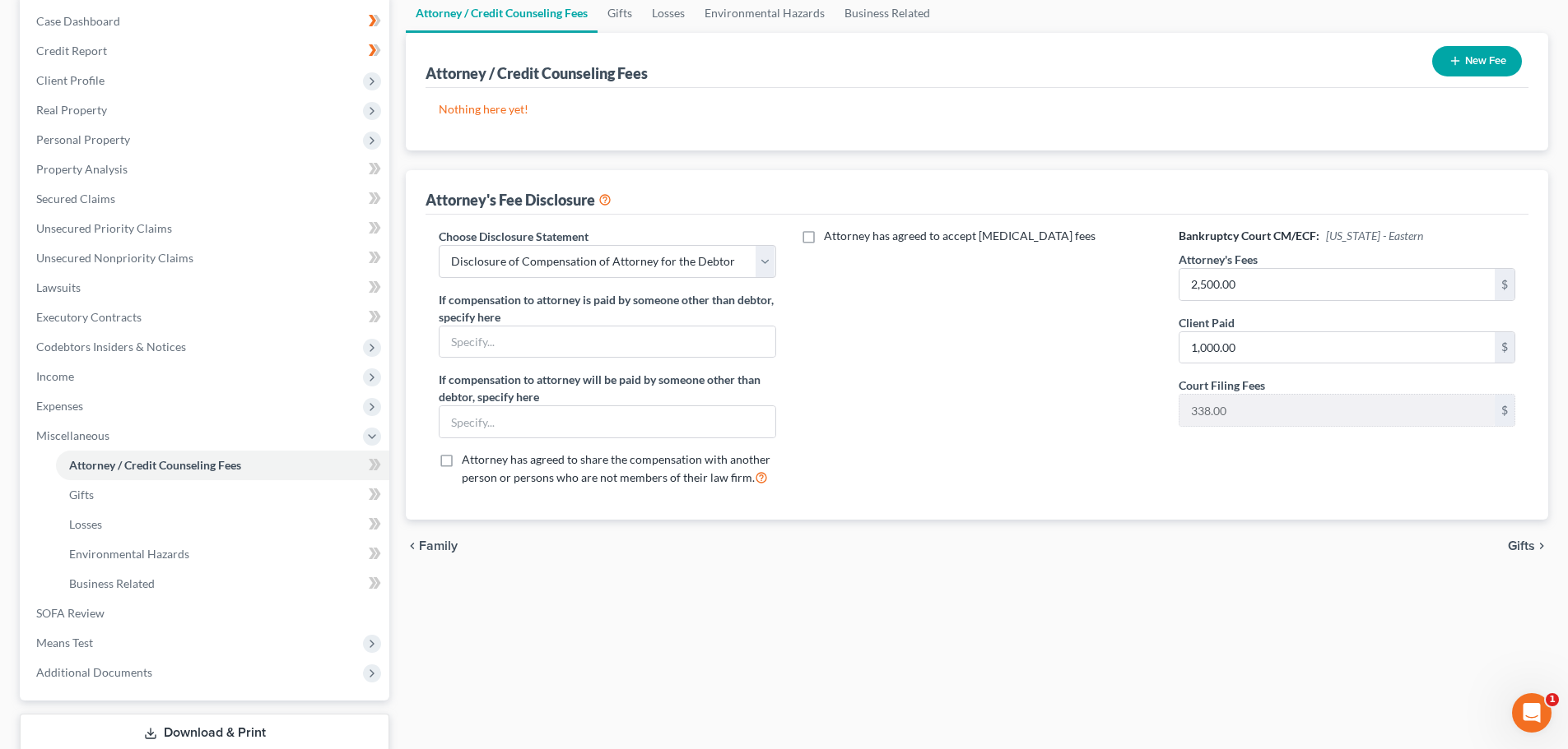
click at [1464, 57] on button "New Fee" at bounding box center [1477, 61] width 90 height 30
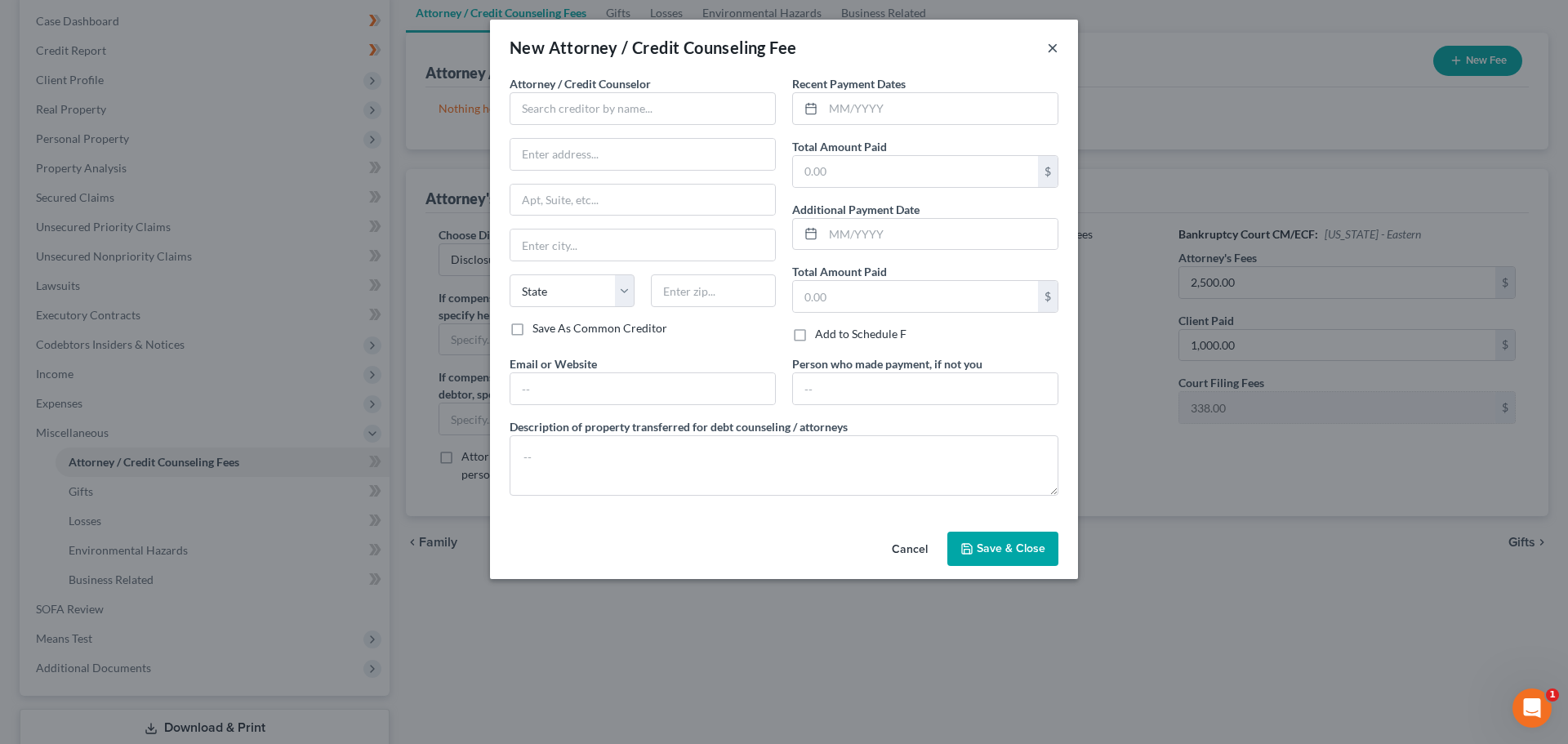
click at [1053, 48] on button "×" at bounding box center [1052, 47] width 11 height 19
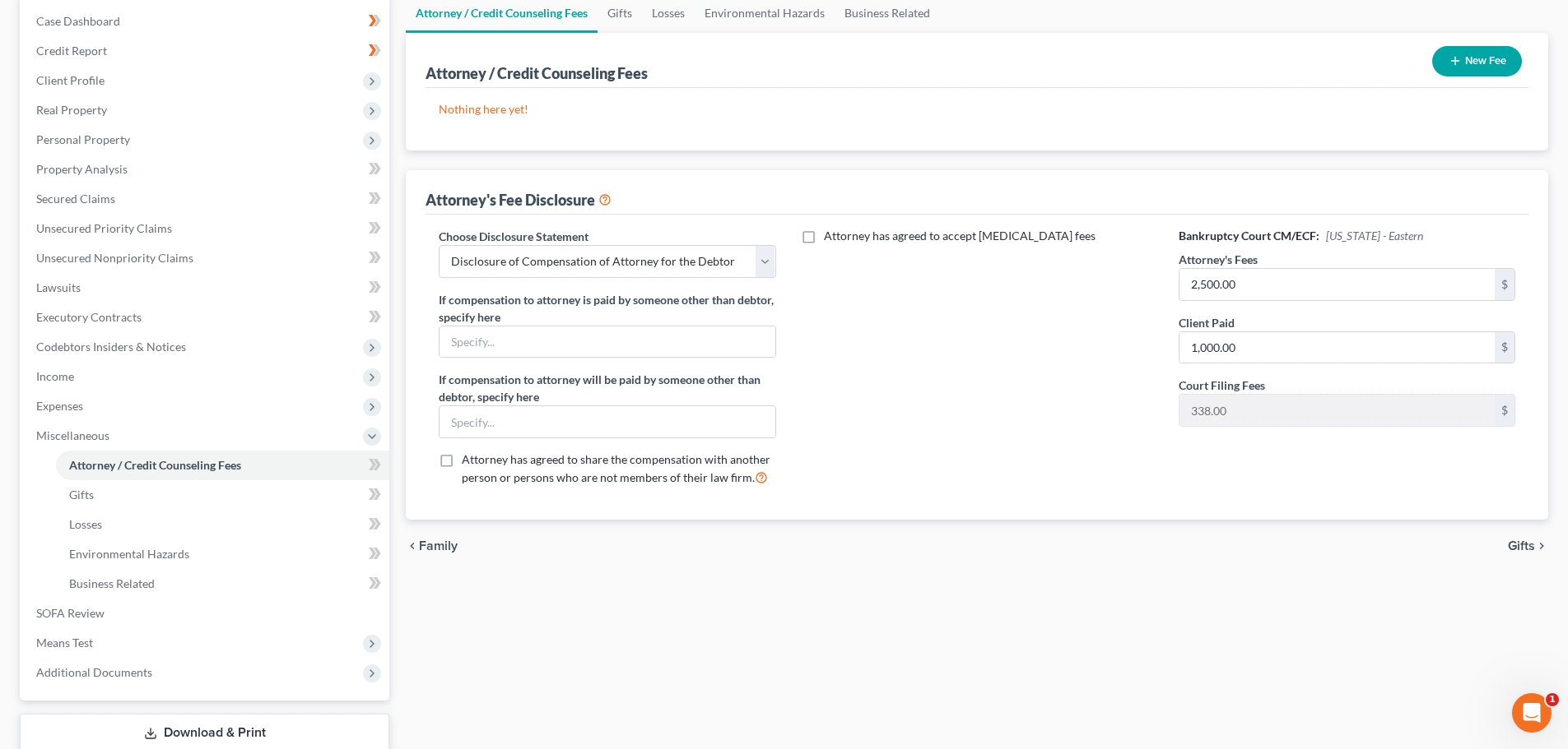
click at [824, 233] on label "Attorney has agreed to accept retainer fees" at bounding box center [960, 236] width 271 height 17
click at [831, 233] on input "Attorney has agreed to accept retainer fees" at bounding box center [836, 233] width 11 height 11
click at [824, 235] on label "Attorney has agreed to accept retainer fees" at bounding box center [960, 236] width 271 height 17
click at [831, 235] on input "Attorney has agreed to accept retainer fees" at bounding box center [836, 233] width 11 height 11
checkbox input "false"
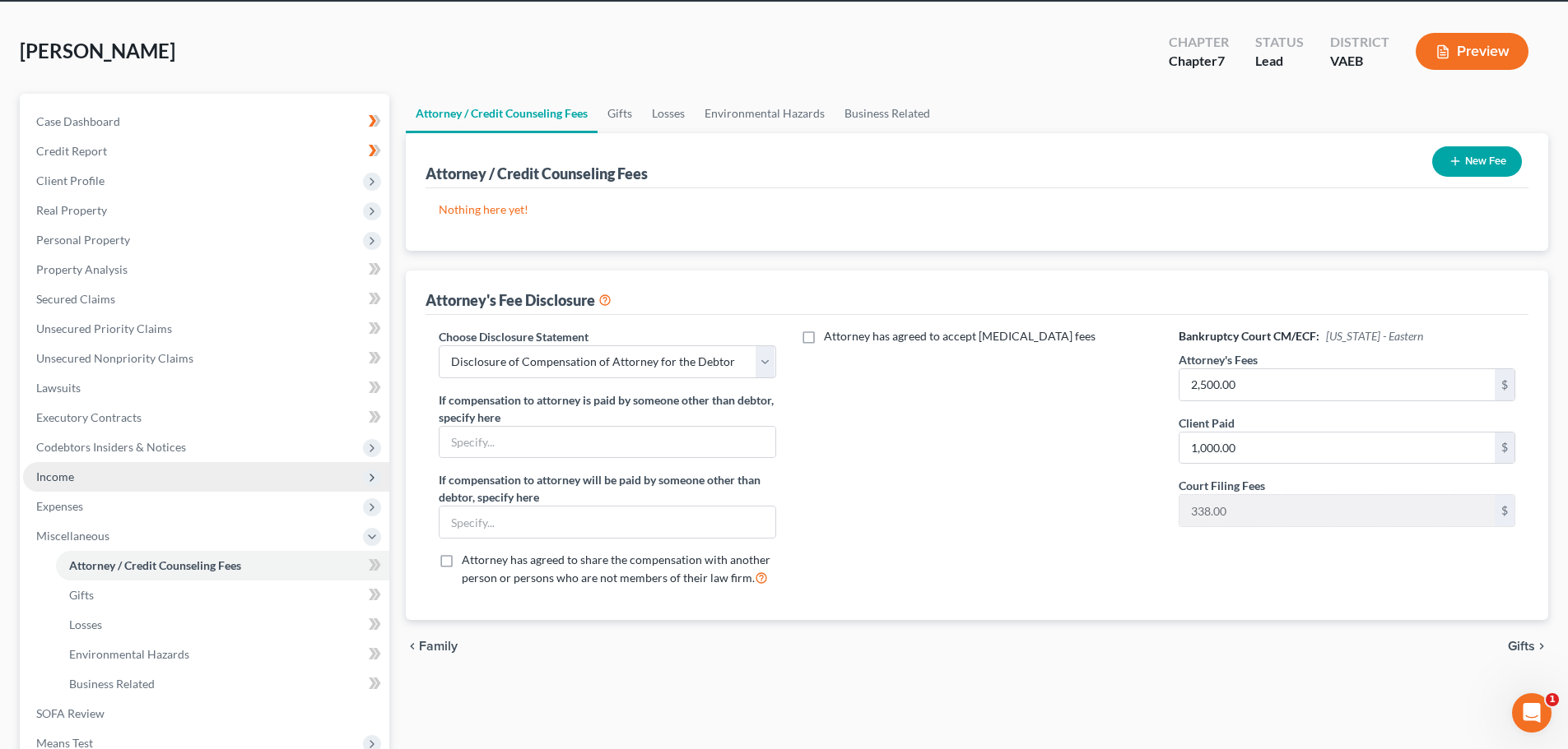
scroll to position [82, 0]
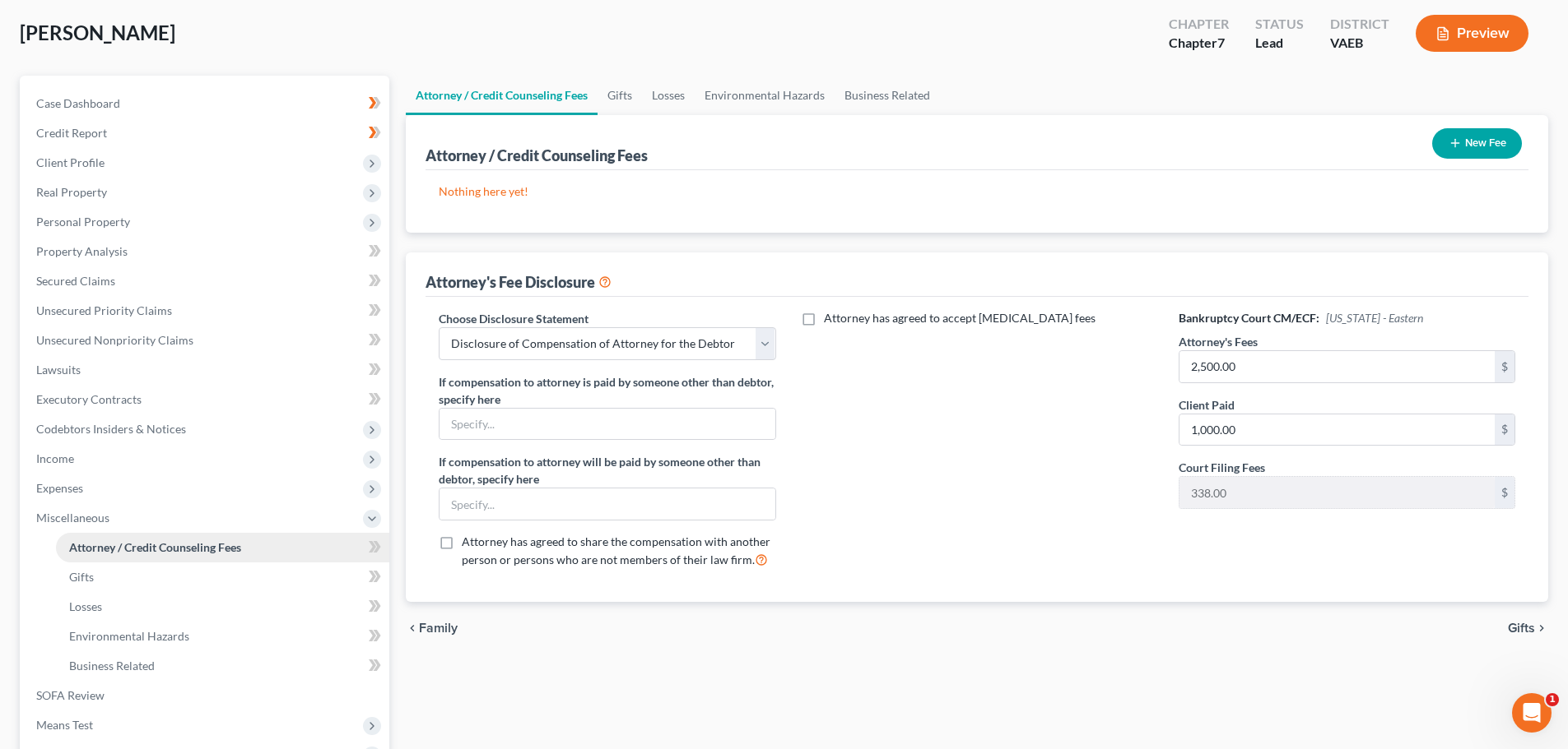
click at [166, 548] on span "Attorney / Credit Counseling Fees" at bounding box center [155, 547] width 172 height 14
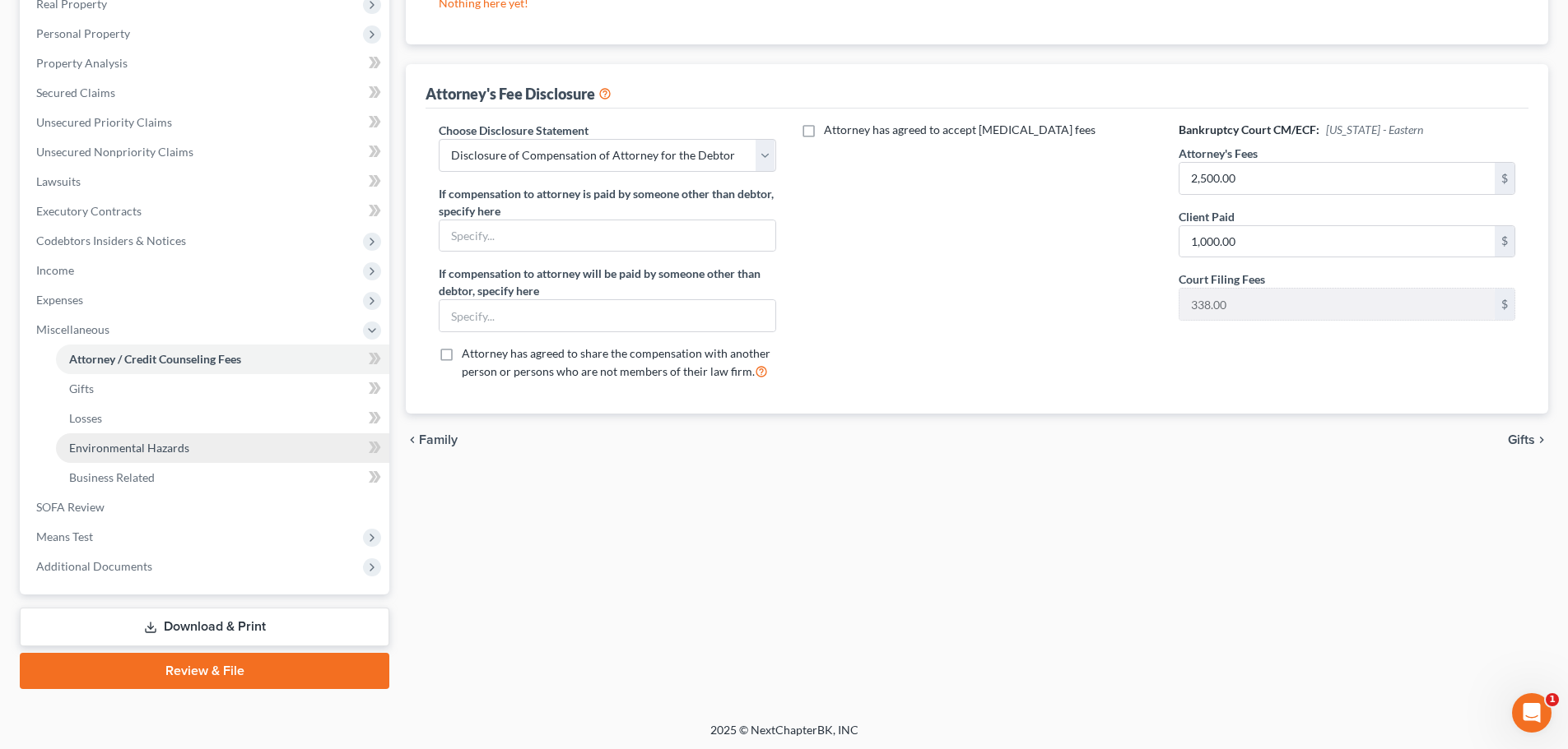
scroll to position [273, 0]
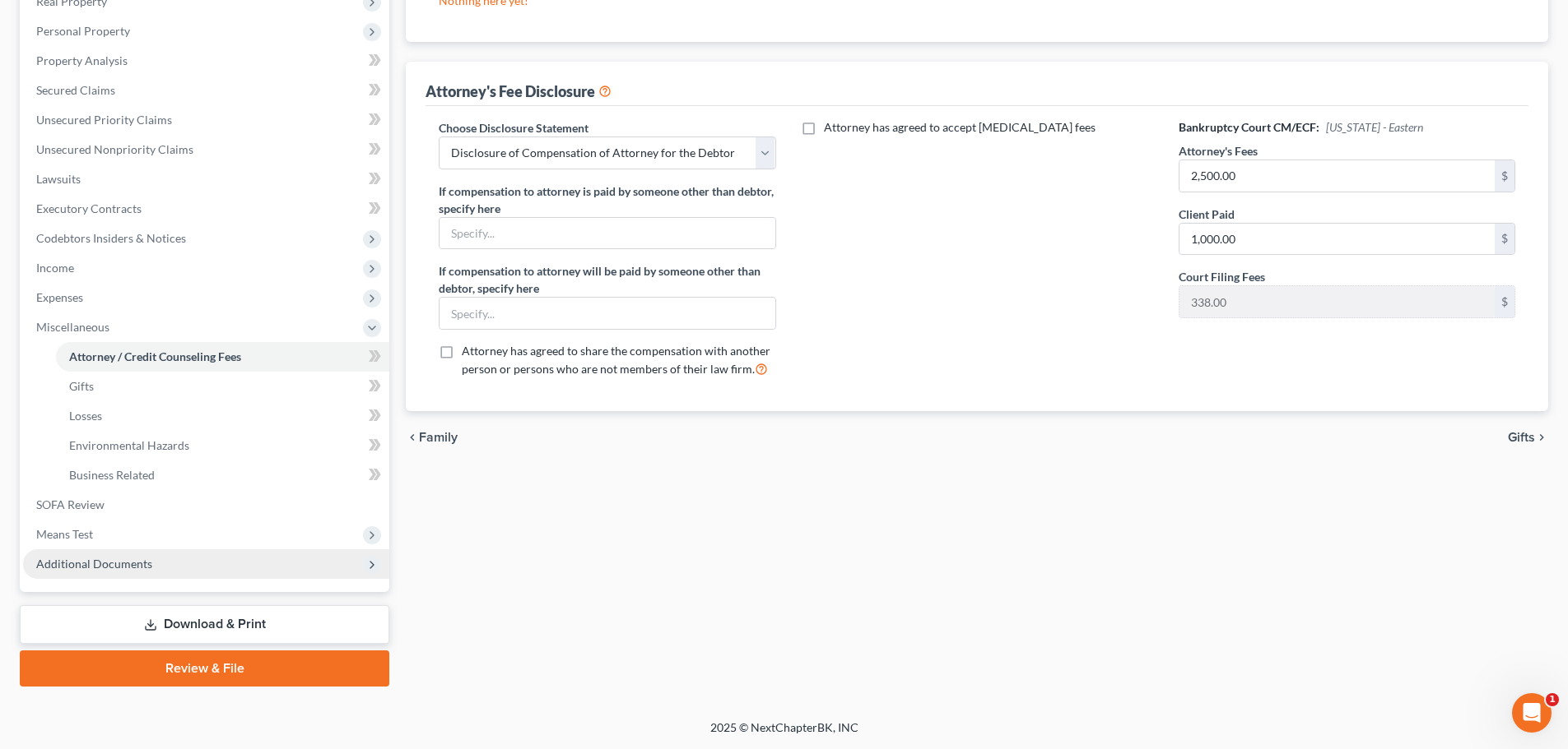
click at [132, 566] on span "Additional Documents" at bounding box center [94, 564] width 116 height 14
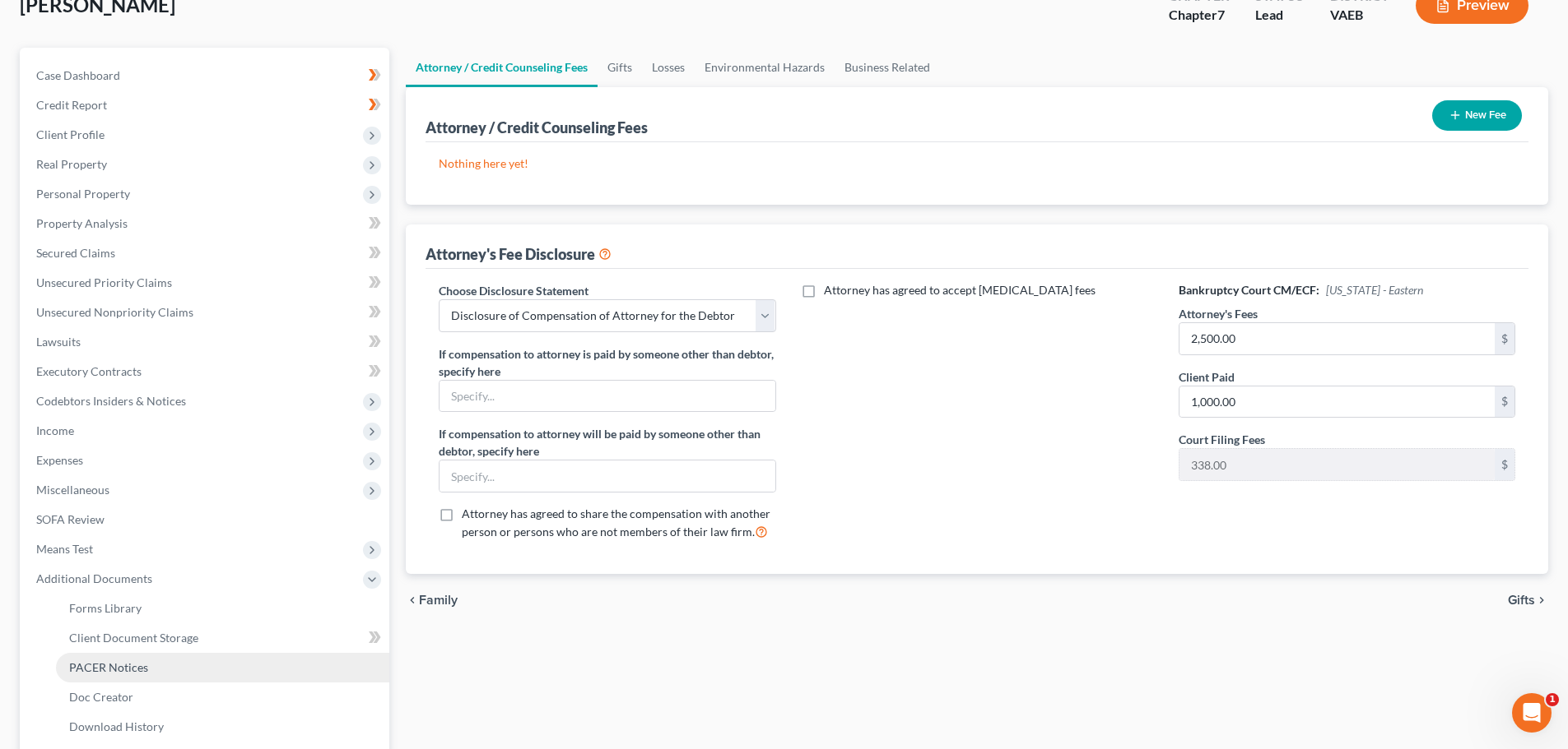
scroll to position [109, 0]
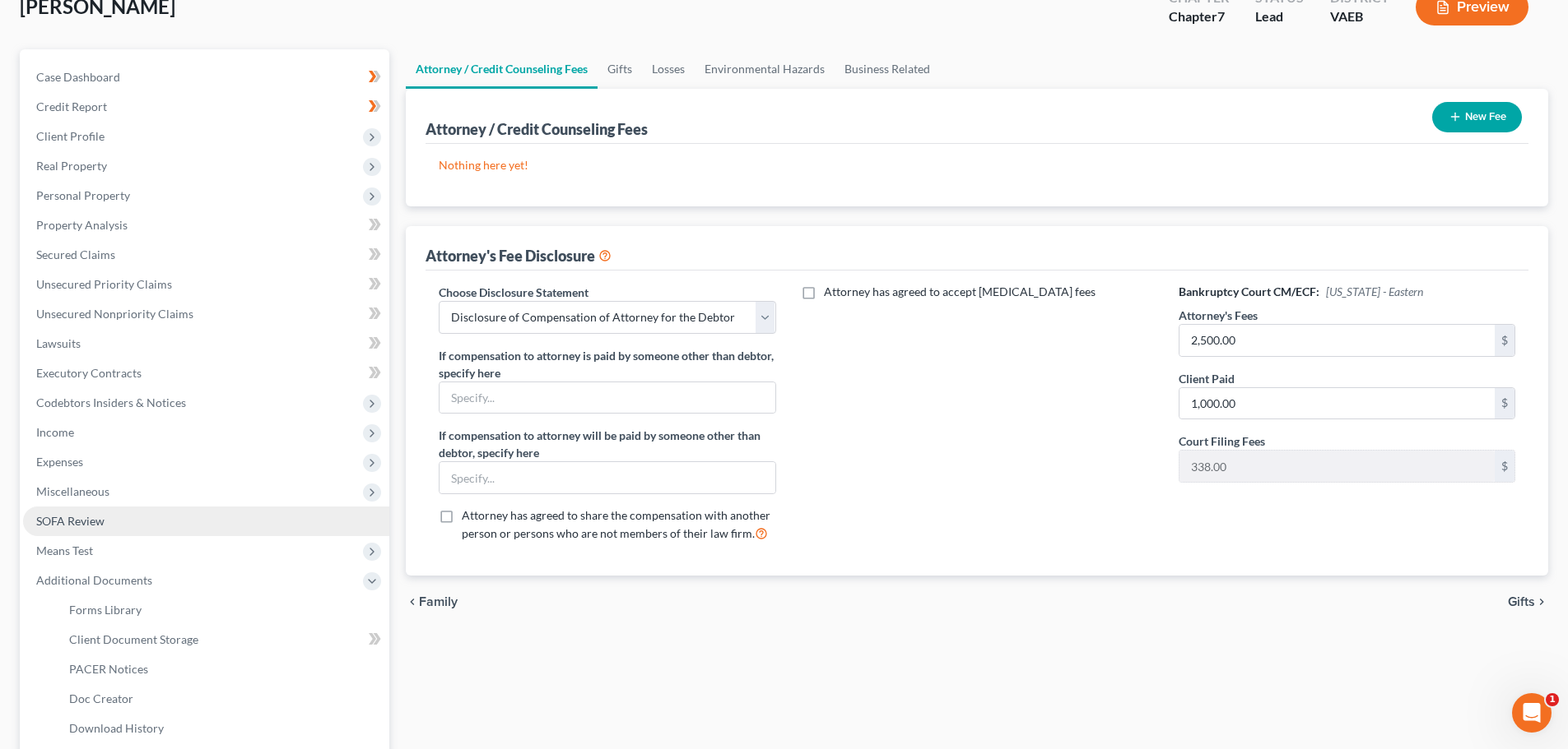
click at [105, 529] on link "SOFA Review" at bounding box center [206, 521] width 366 height 30
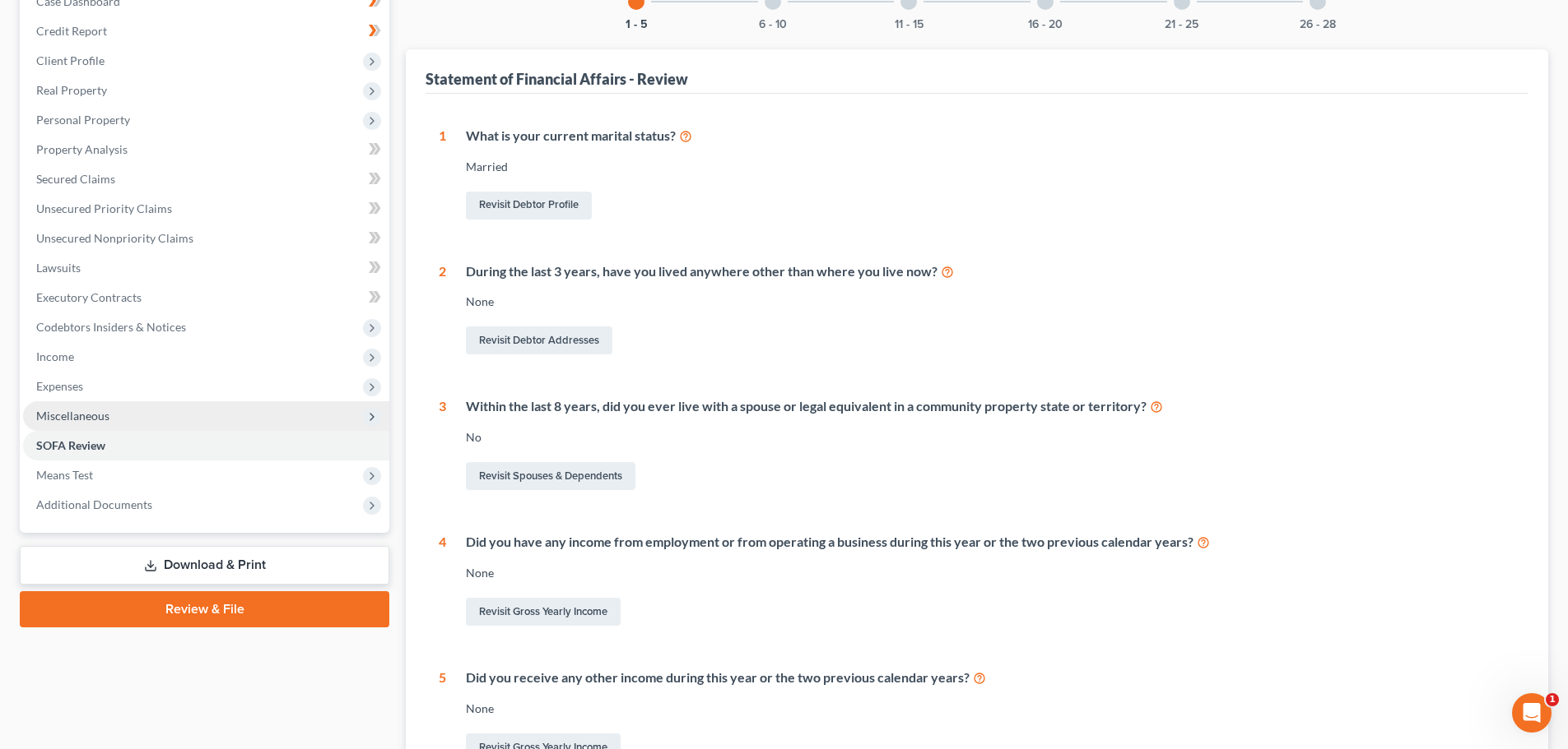
scroll to position [247, 0]
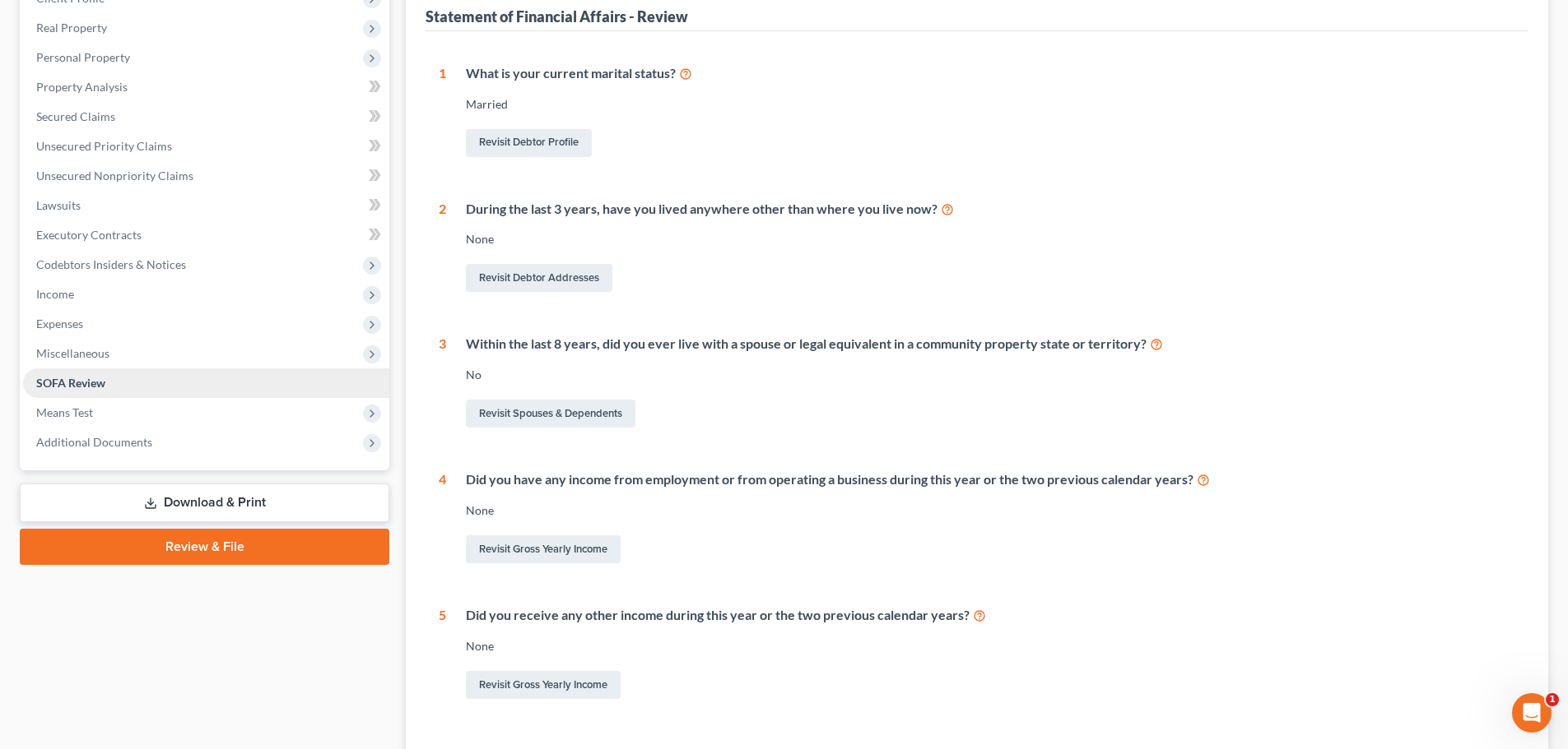
click at [129, 386] on link "SOFA Review" at bounding box center [206, 384] width 366 height 30
click at [116, 354] on span "Miscellaneous" at bounding box center [206, 353] width 366 height 30
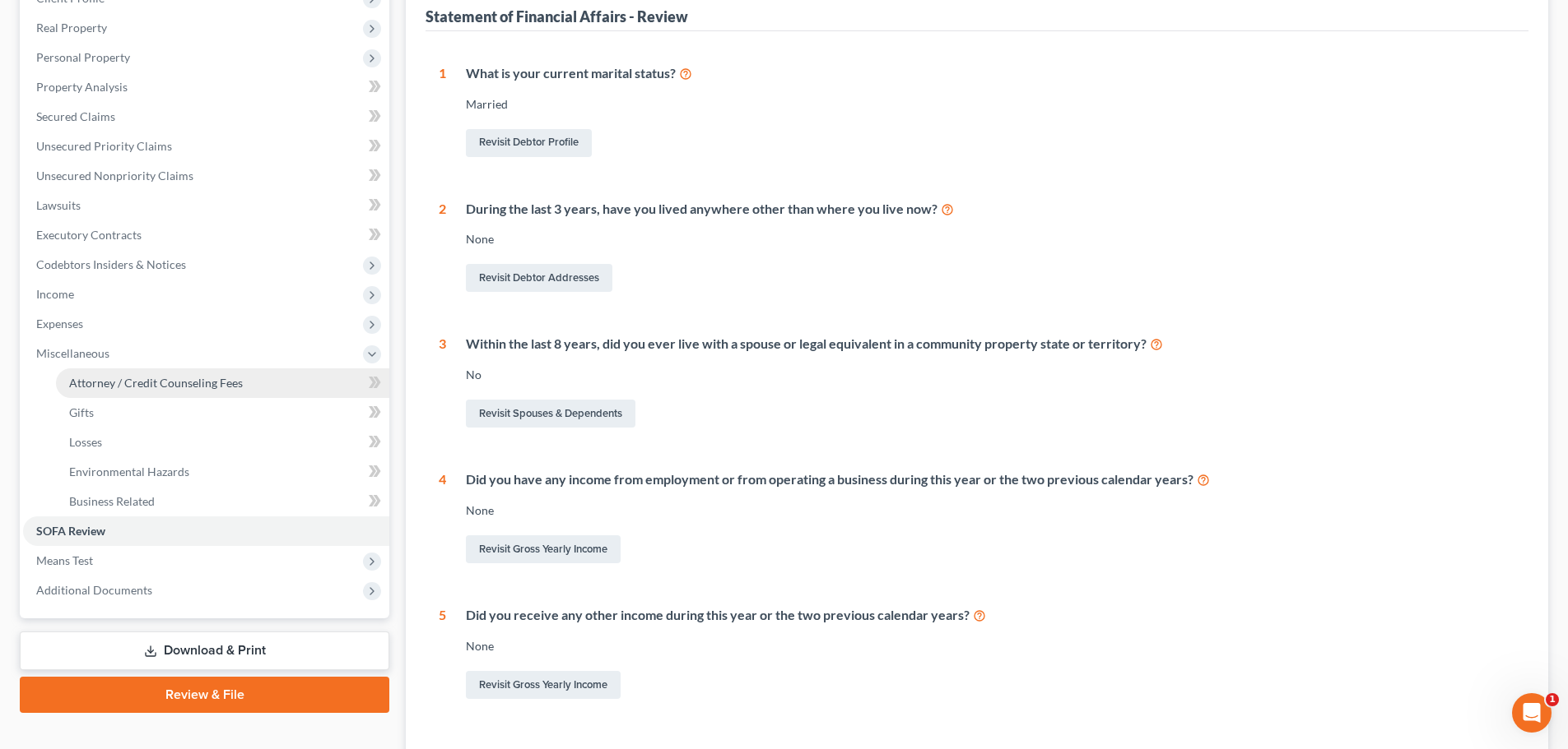
click at [199, 382] on span "Attorney / Credit Counseling Fees" at bounding box center [156, 383] width 174 height 14
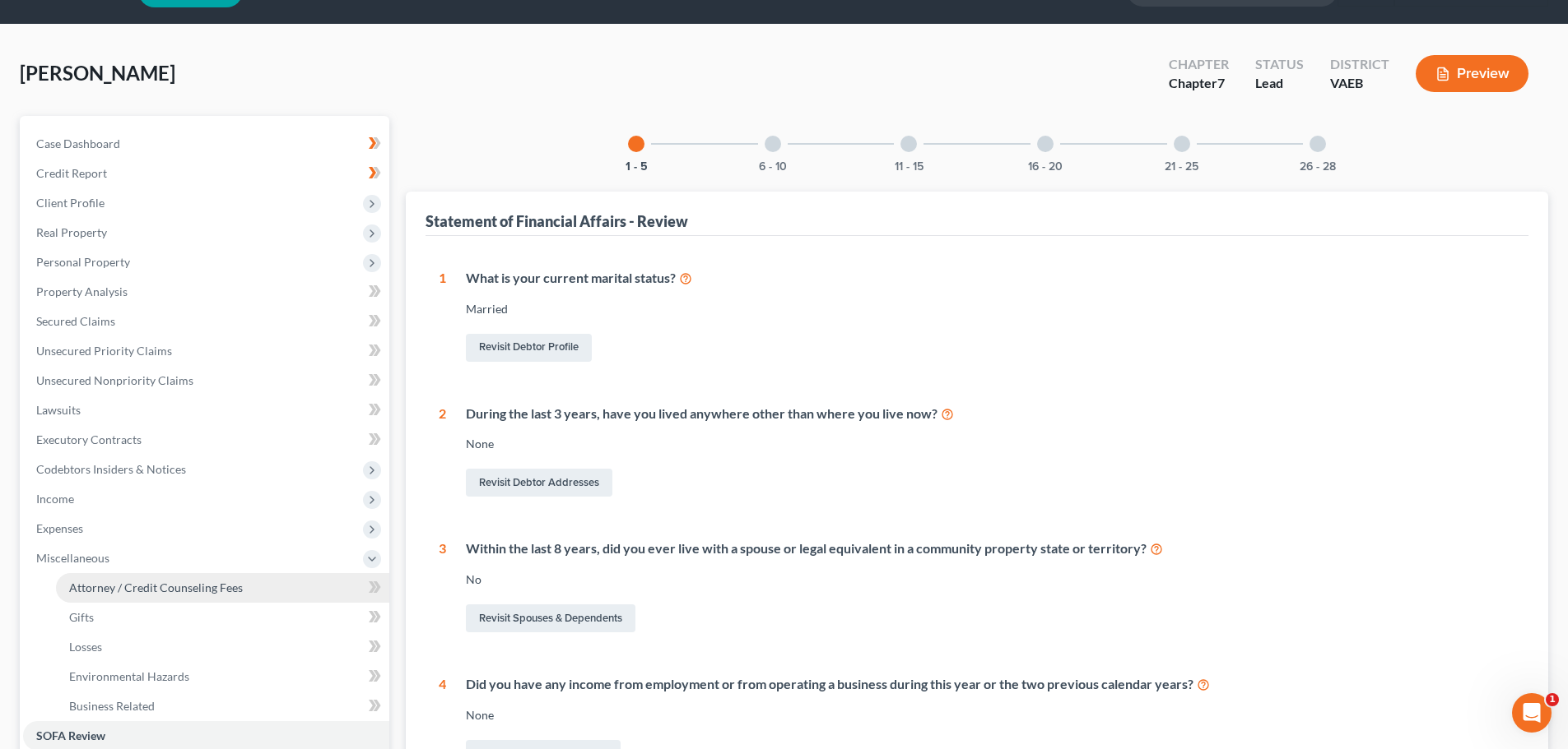
select select "0"
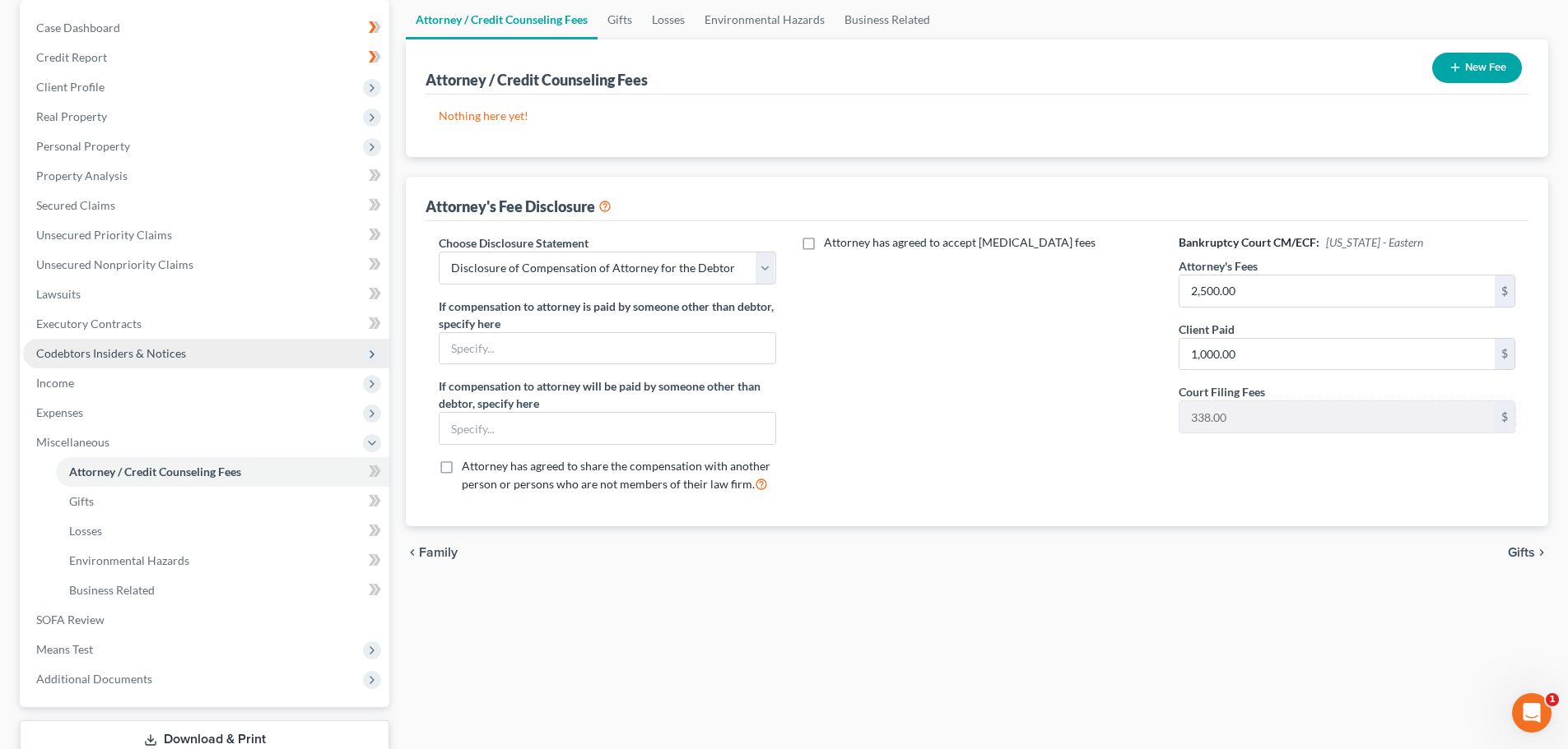
scroll to position [164, 0]
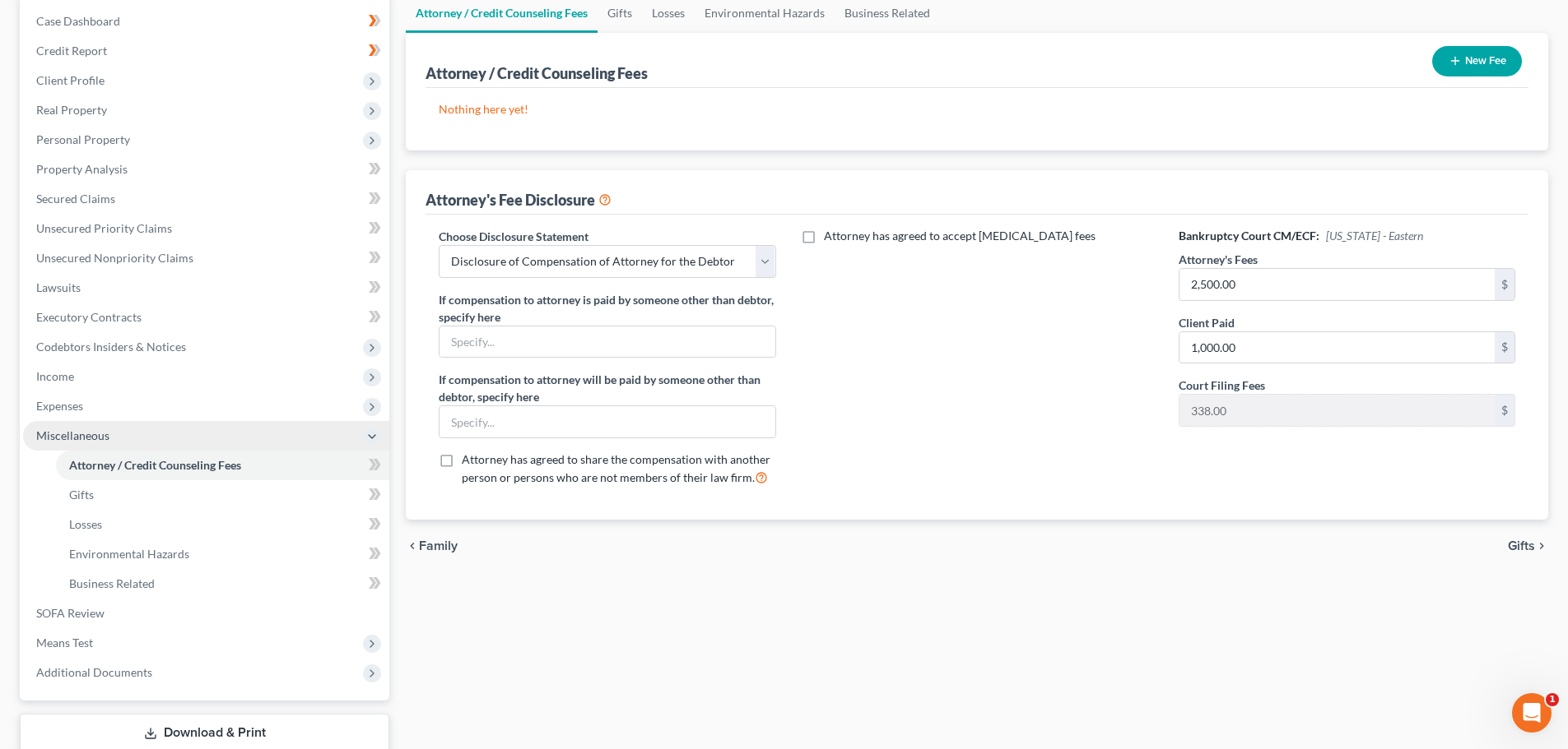
click at [102, 435] on span "Miscellaneous" at bounding box center [72, 435] width 73 height 14
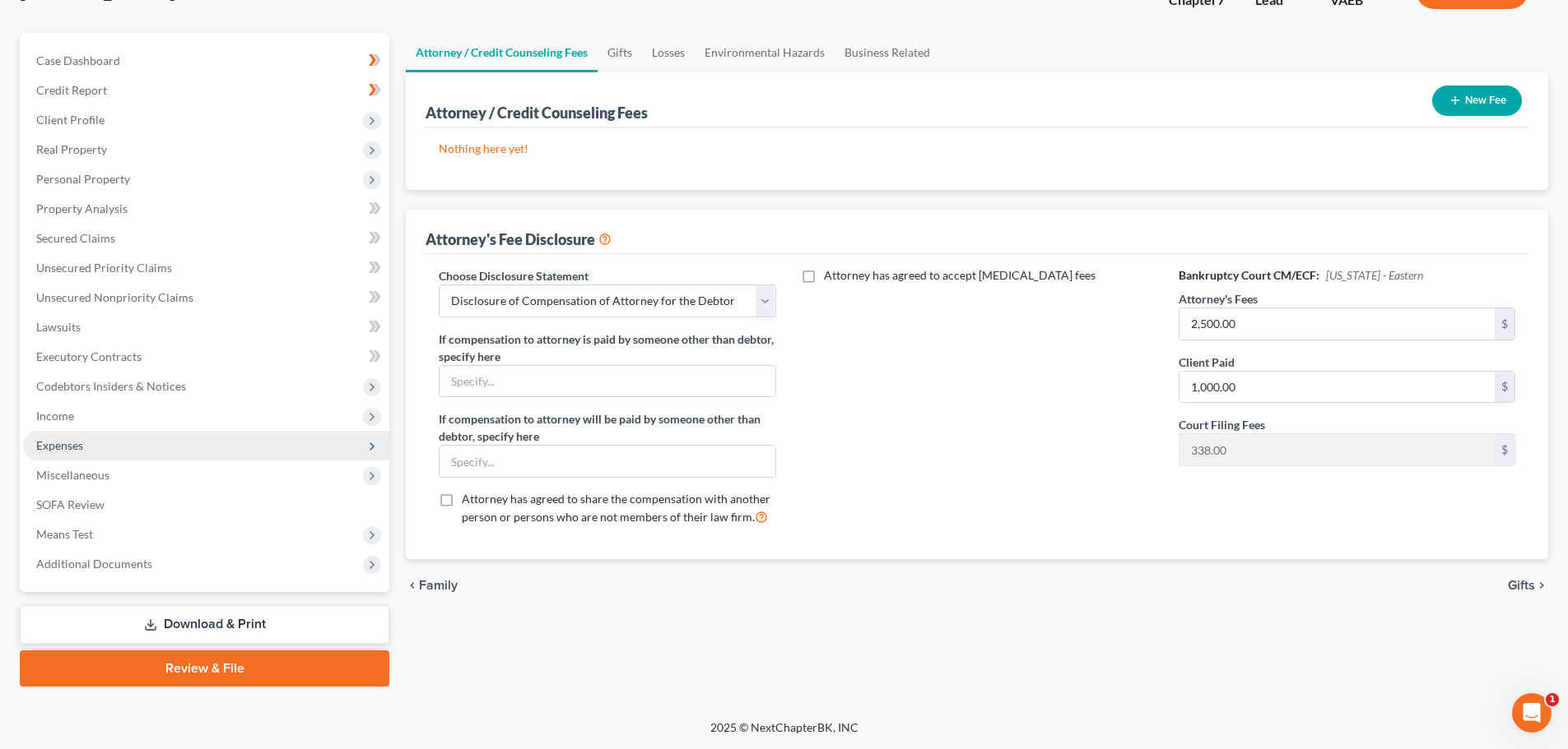
scroll to position [125, 0]
click at [149, 482] on span "Miscellaneous" at bounding box center [206, 475] width 366 height 30
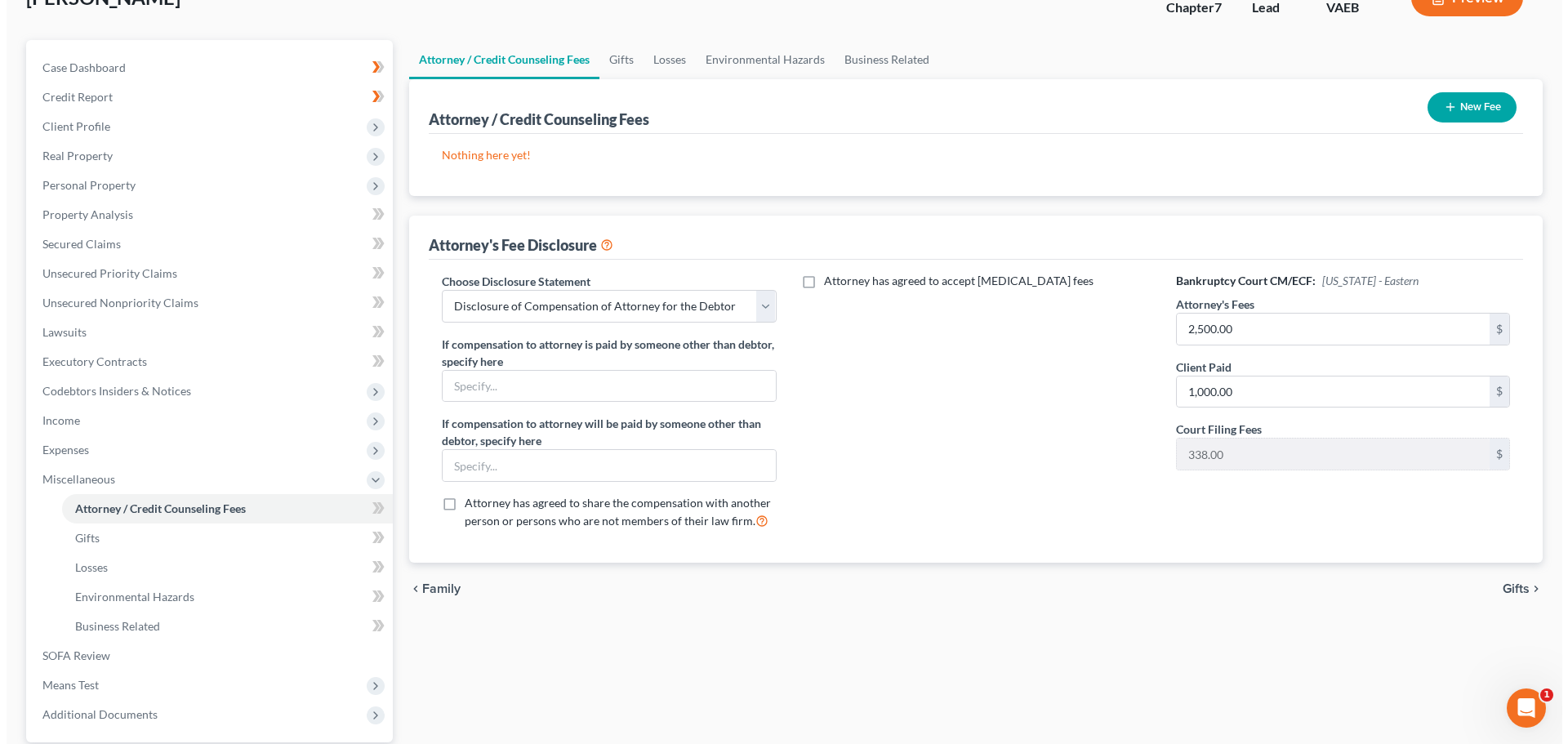
scroll to position [0, 0]
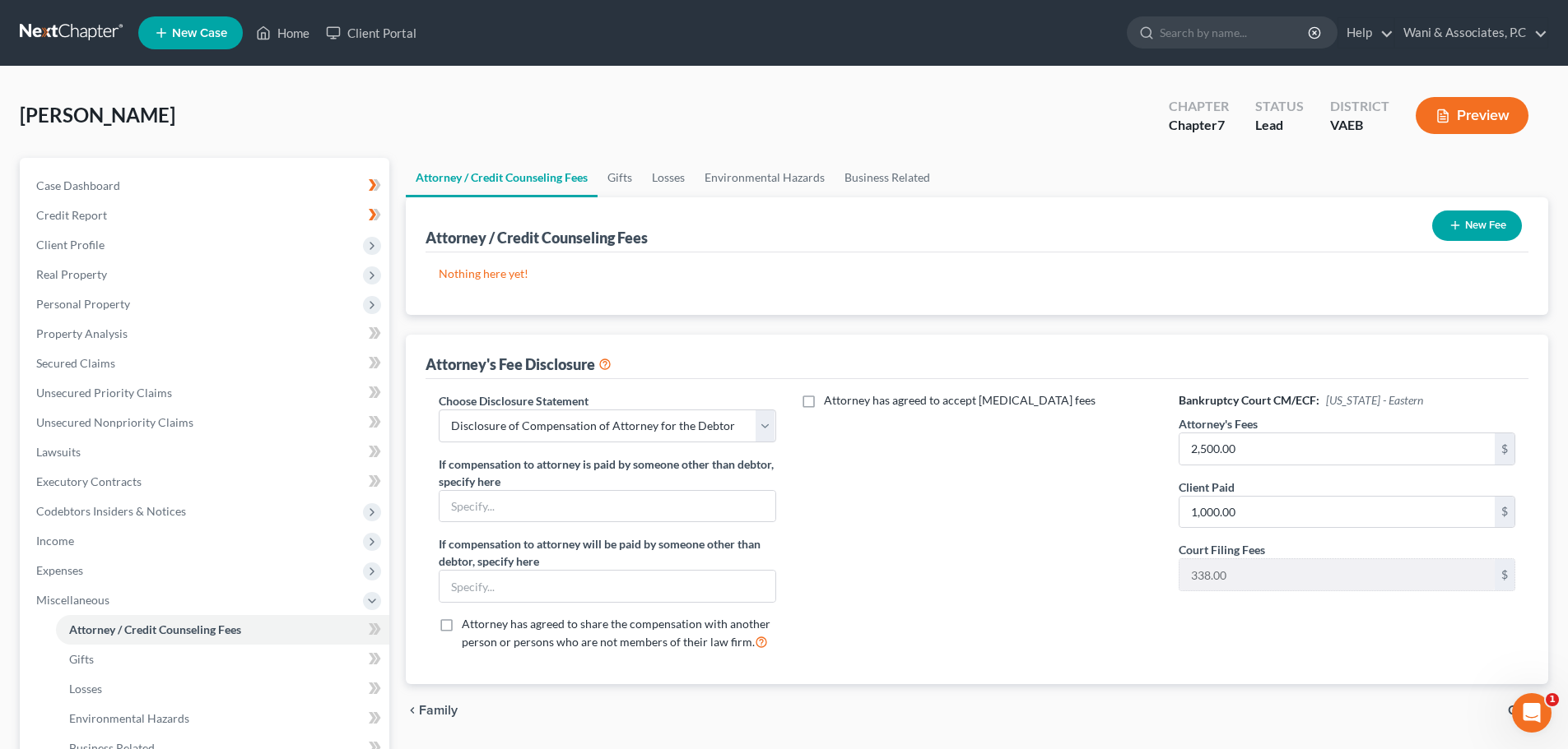
click at [1483, 116] on button "Preview" at bounding box center [1472, 115] width 113 height 37
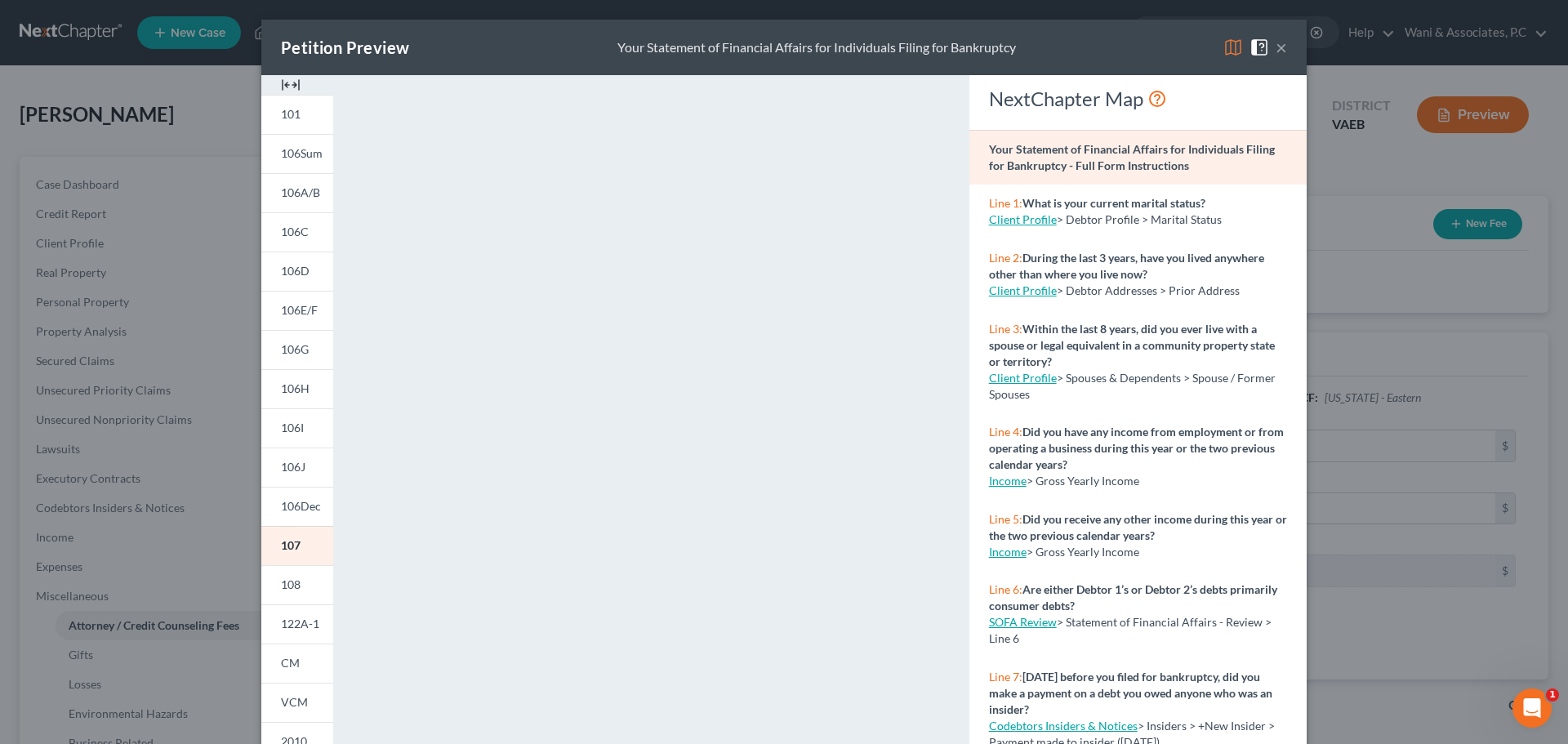
click at [1093, 340] on strong "Within the last 8 years, did you ever live with a spouse or legal equivalent in…" at bounding box center [1132, 345] width 286 height 47
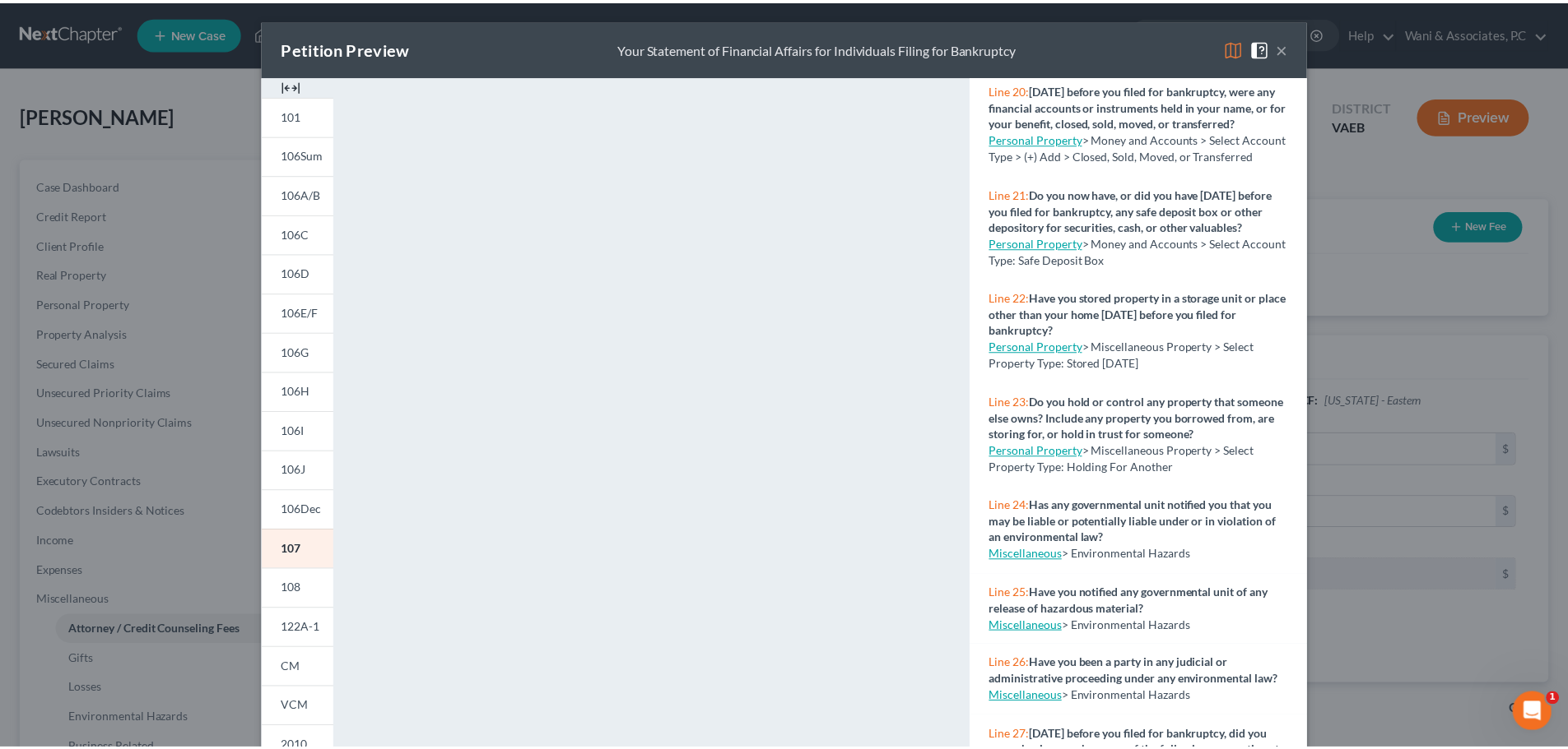
scroll to position [2126, 0]
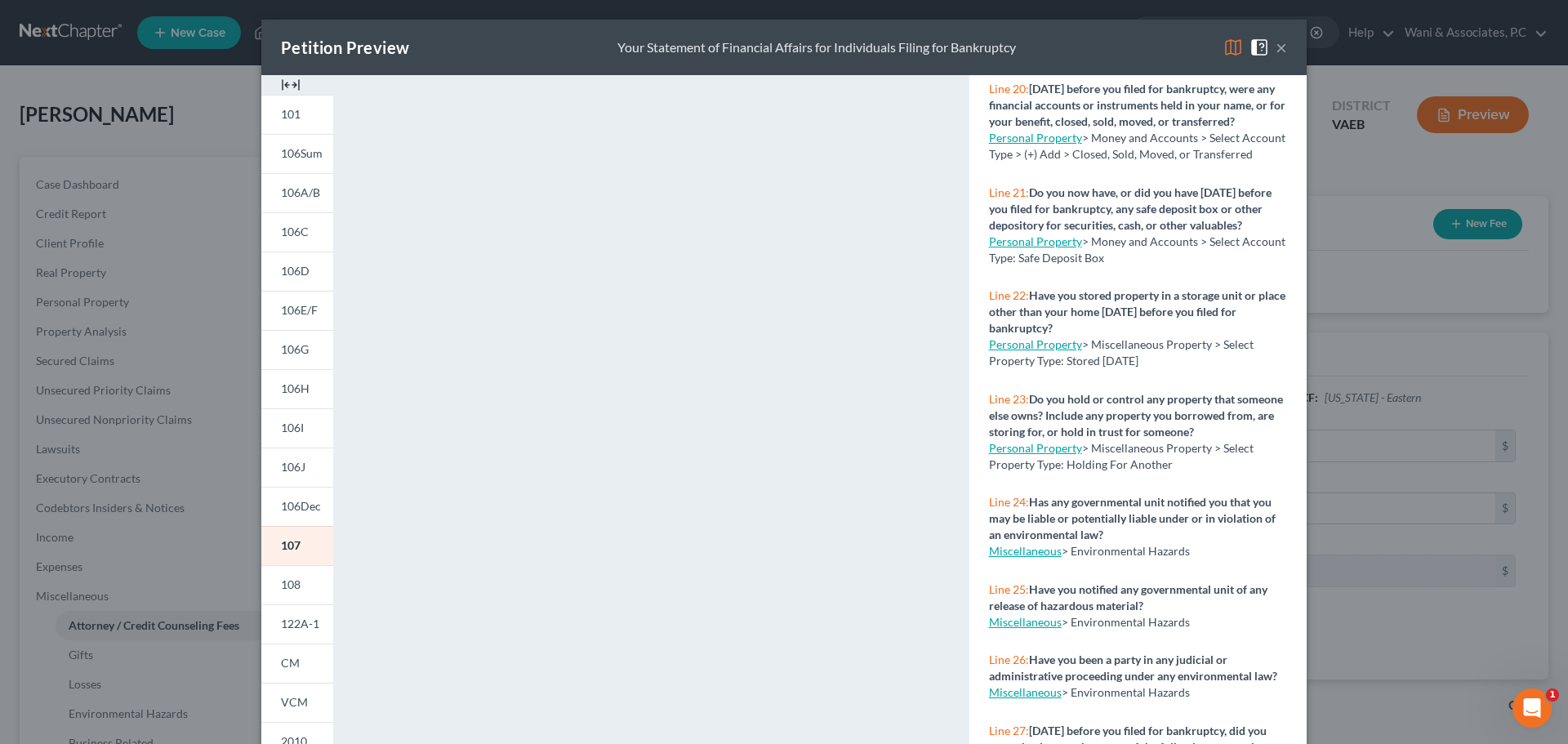
click at [1276, 51] on button "×" at bounding box center [1281, 47] width 11 height 19
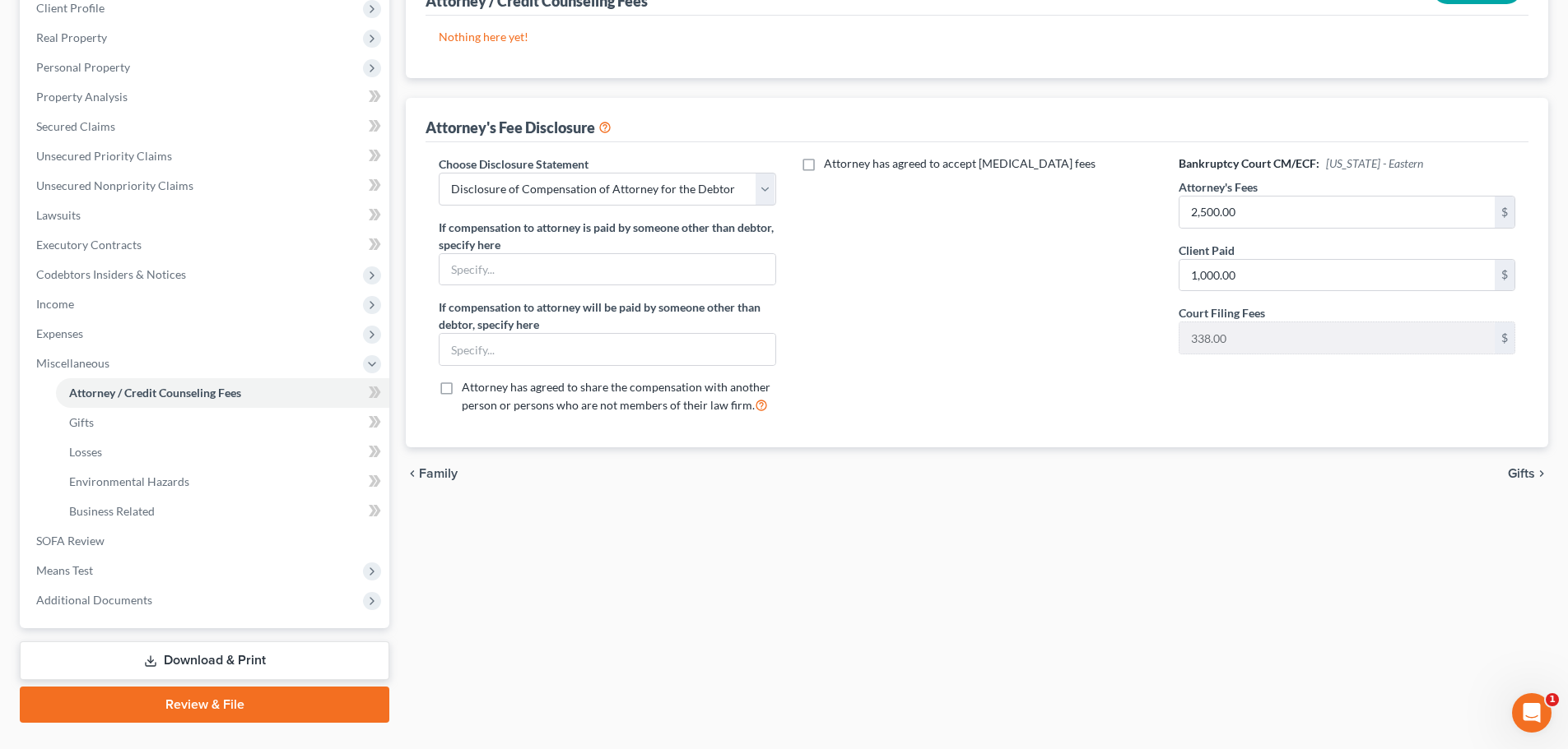
scroll to position [273, 0]
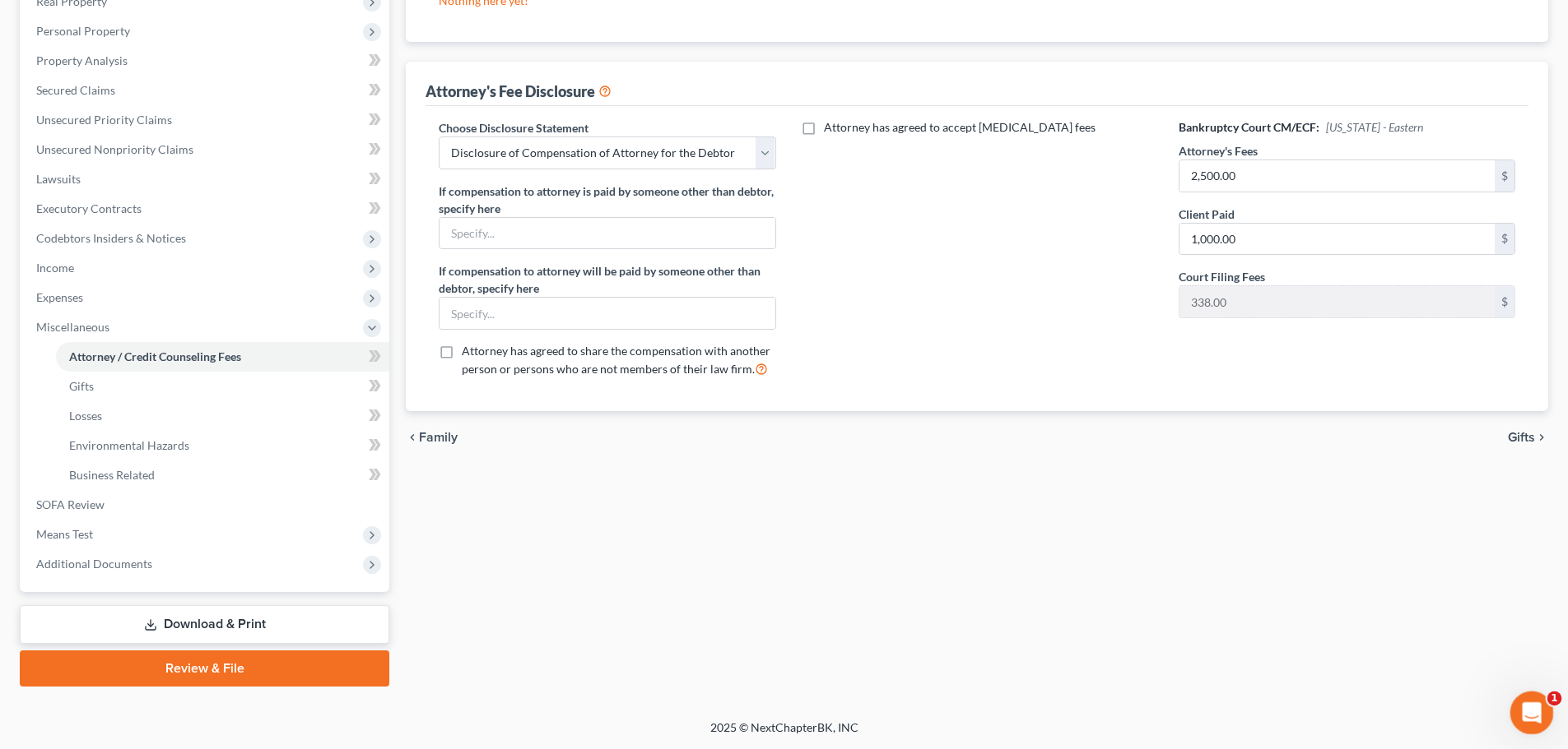
click at [1533, 703] on icon "Open Intercom Messenger" at bounding box center [1529, 710] width 27 height 27
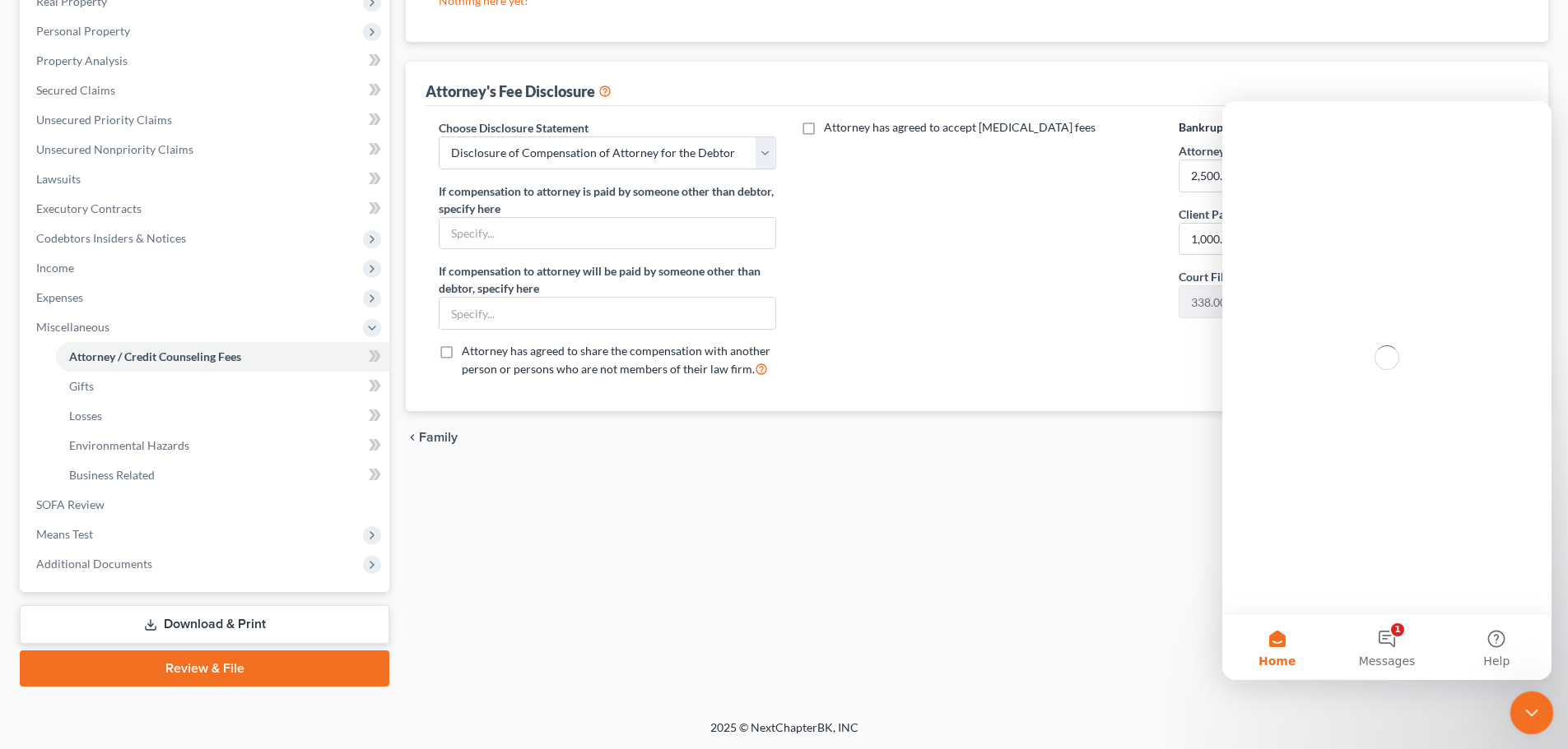
scroll to position [0, 0]
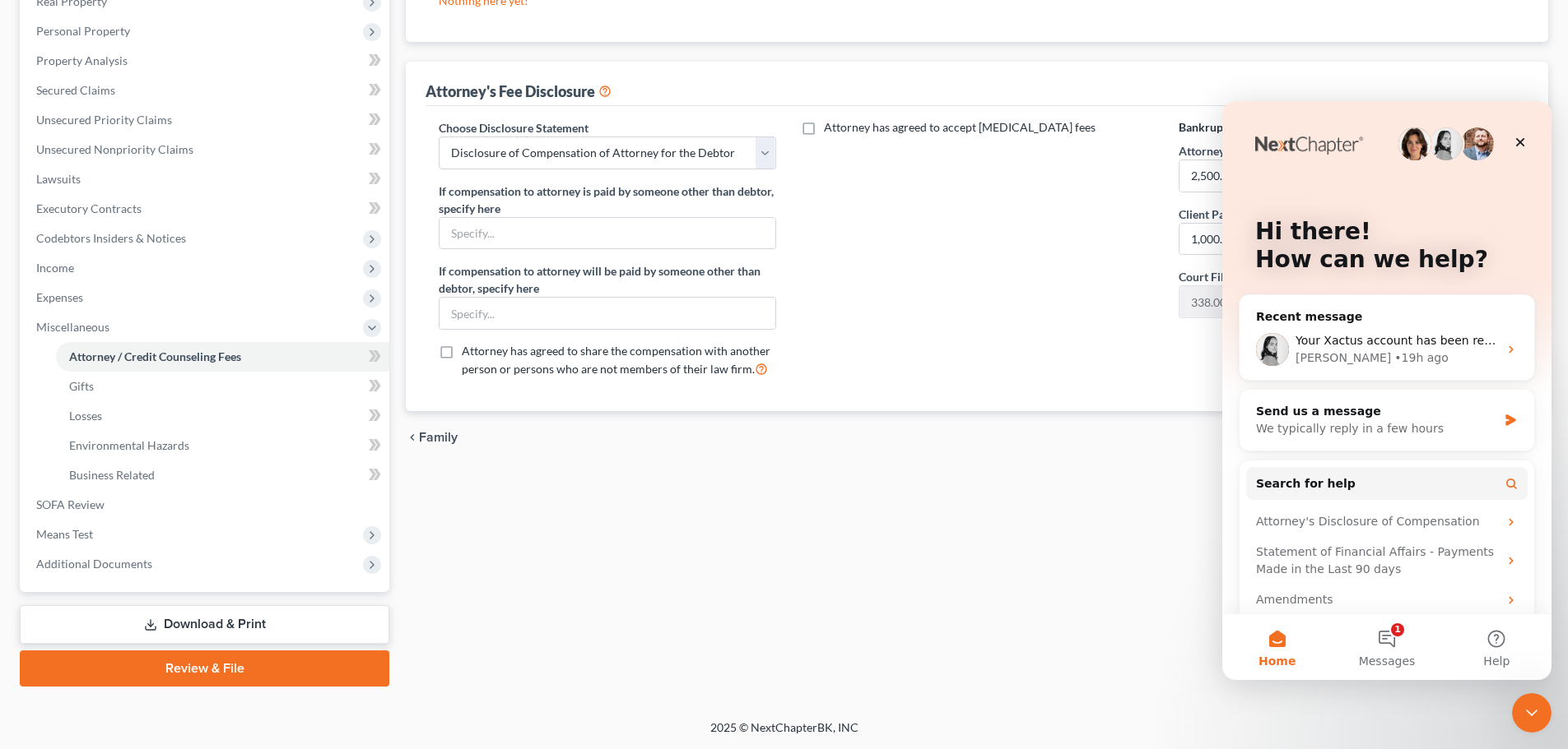
click at [1062, 611] on div "Attorney / Credit Counseling Fees Gifts Losses Environmental Hazards Business R…" at bounding box center [977, 285] width 1159 height 802
click at [1521, 136] on icon "Close" at bounding box center [1520, 142] width 13 height 13
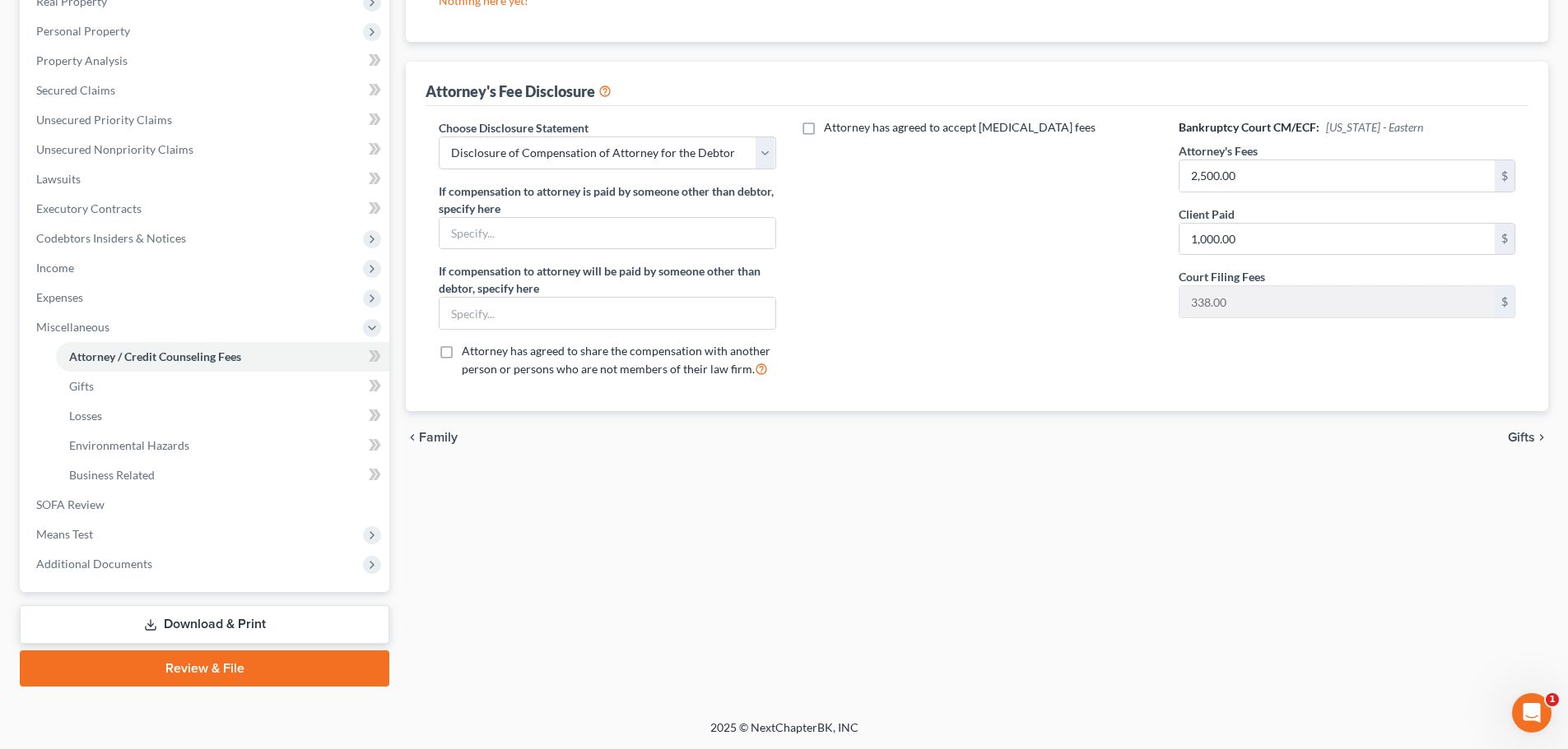
click at [285, 623] on link "Download & Print" at bounding box center [204, 624] width 369 height 39
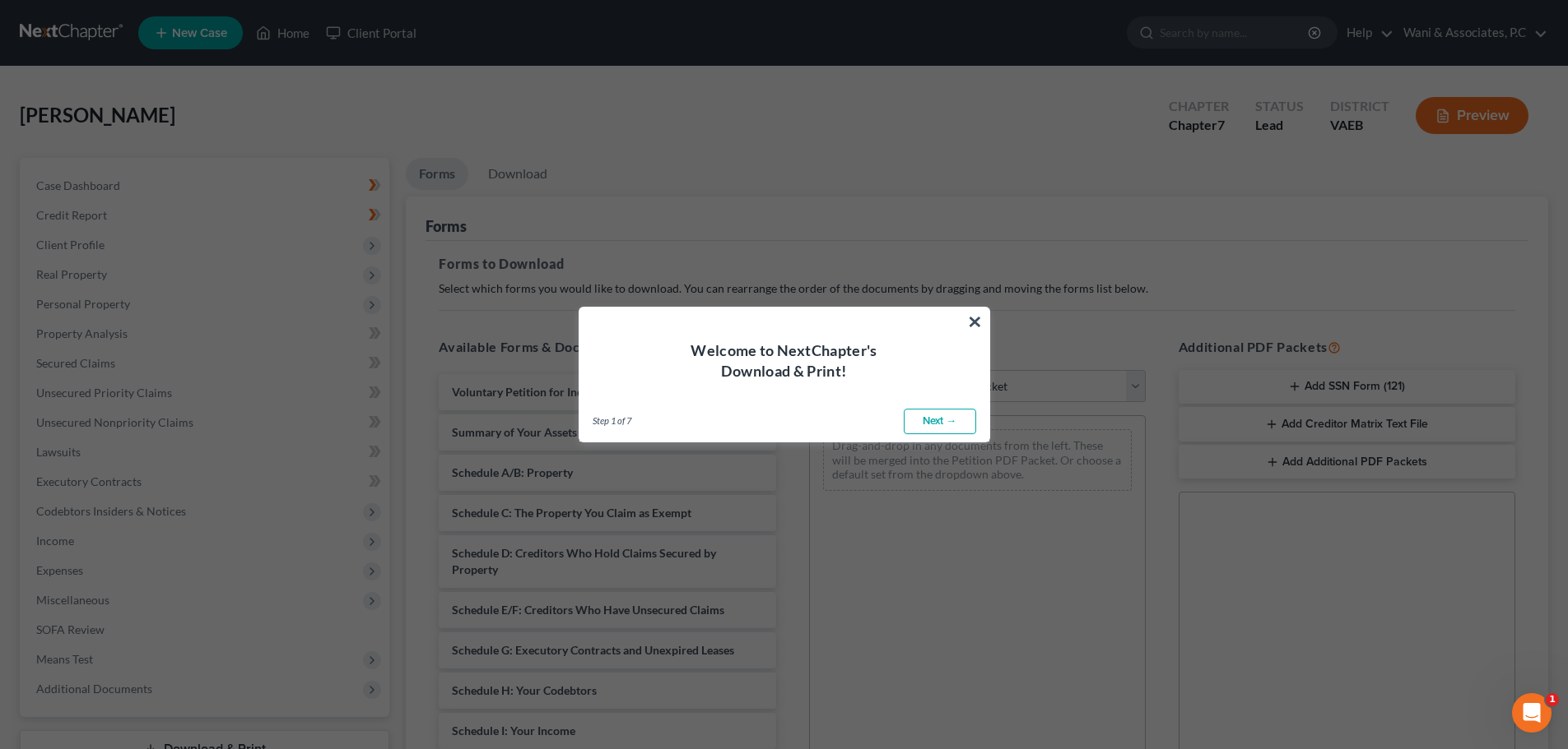
click at [955, 420] on link "Next →" at bounding box center [940, 422] width 72 height 27
select select "0"
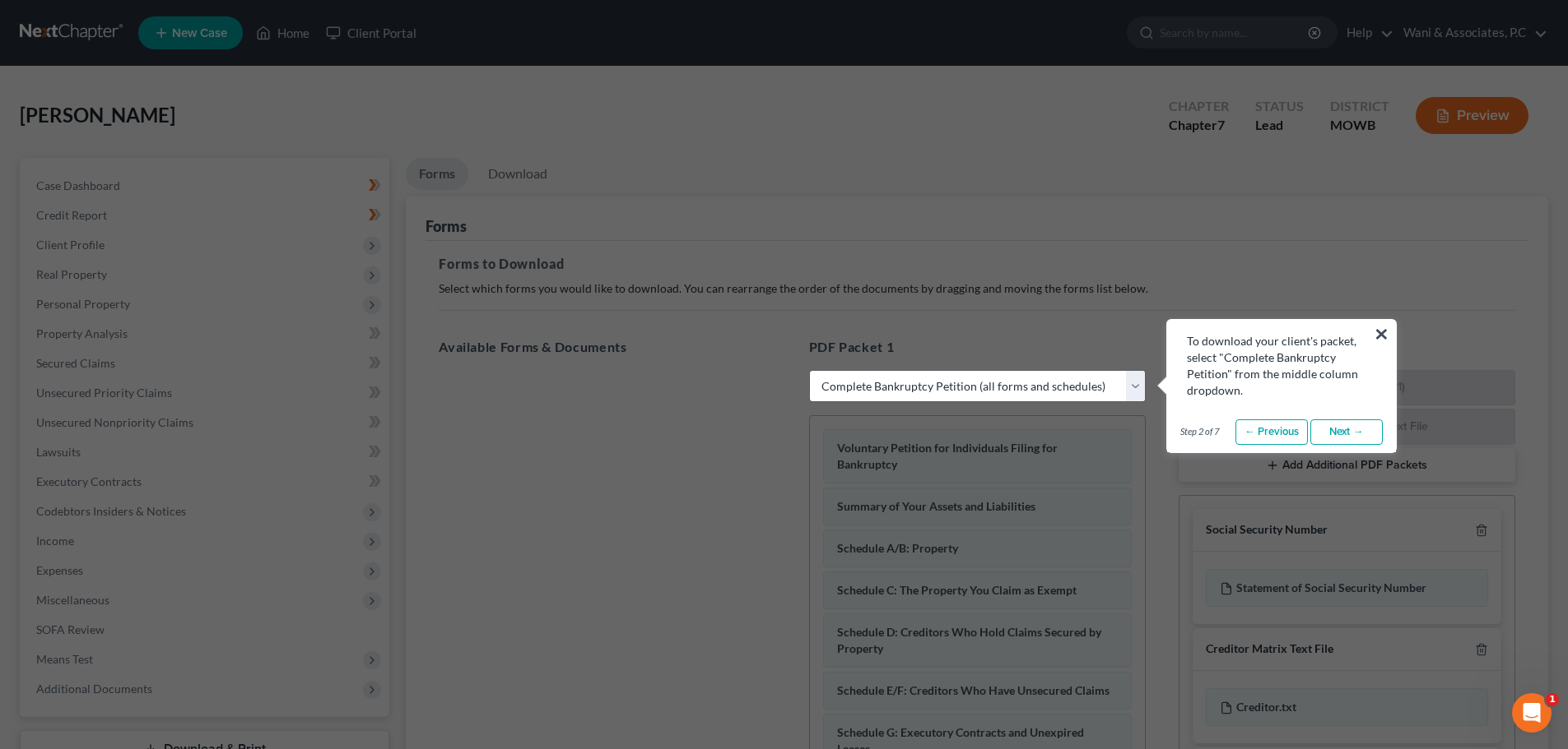
click at [1346, 437] on link "Next →" at bounding box center [1347, 433] width 72 height 27
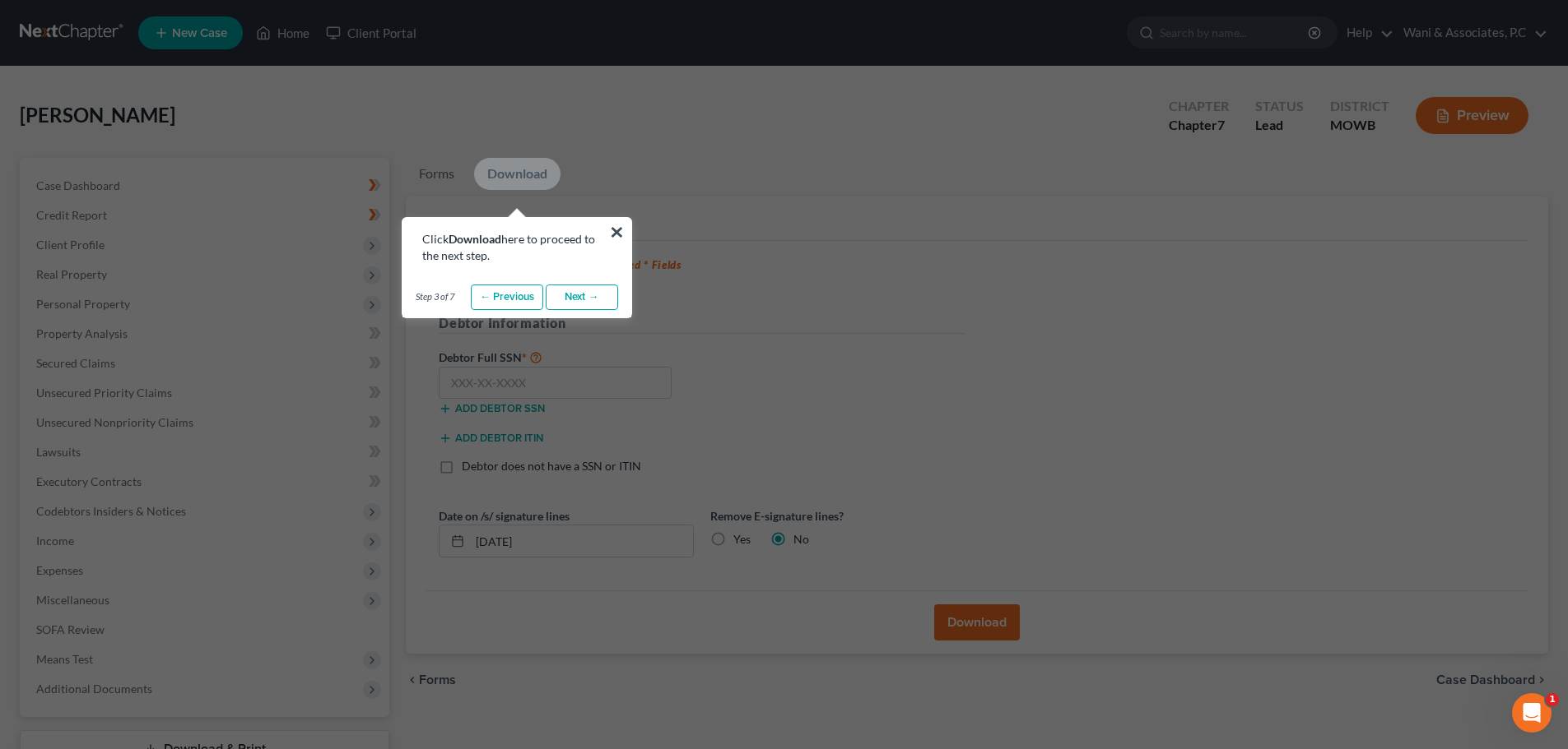
click at [622, 303] on div "Step 3 of 7 ← Previous Next → Done" at bounding box center [517, 298] width 229 height 42
click at [598, 302] on link "Next →" at bounding box center [581, 298] width 72 height 27
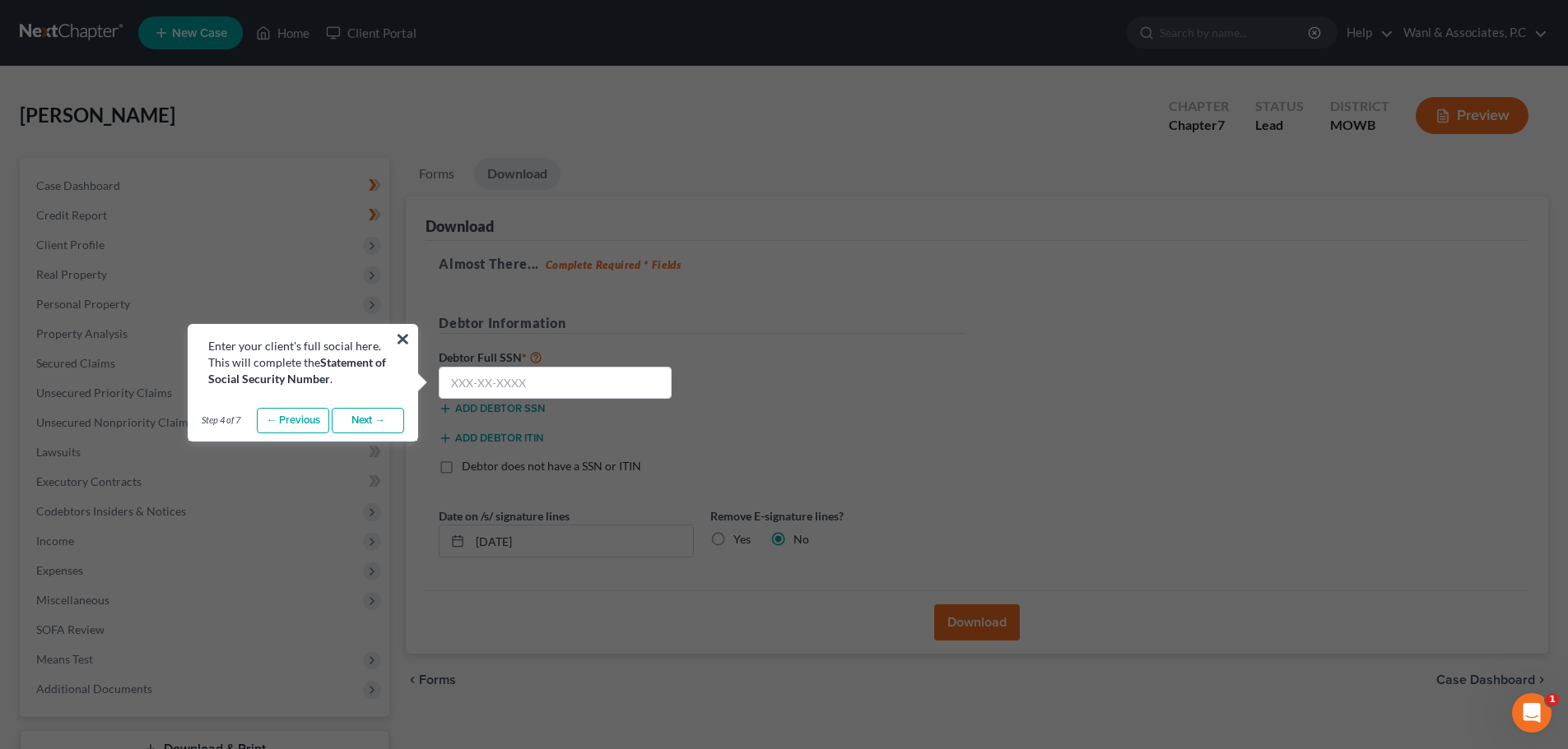
click at [603, 387] on input "text" at bounding box center [555, 384] width 233 height 33
type input "227-63-7996"
click at [380, 419] on link "Next →" at bounding box center [367, 421] width 72 height 27
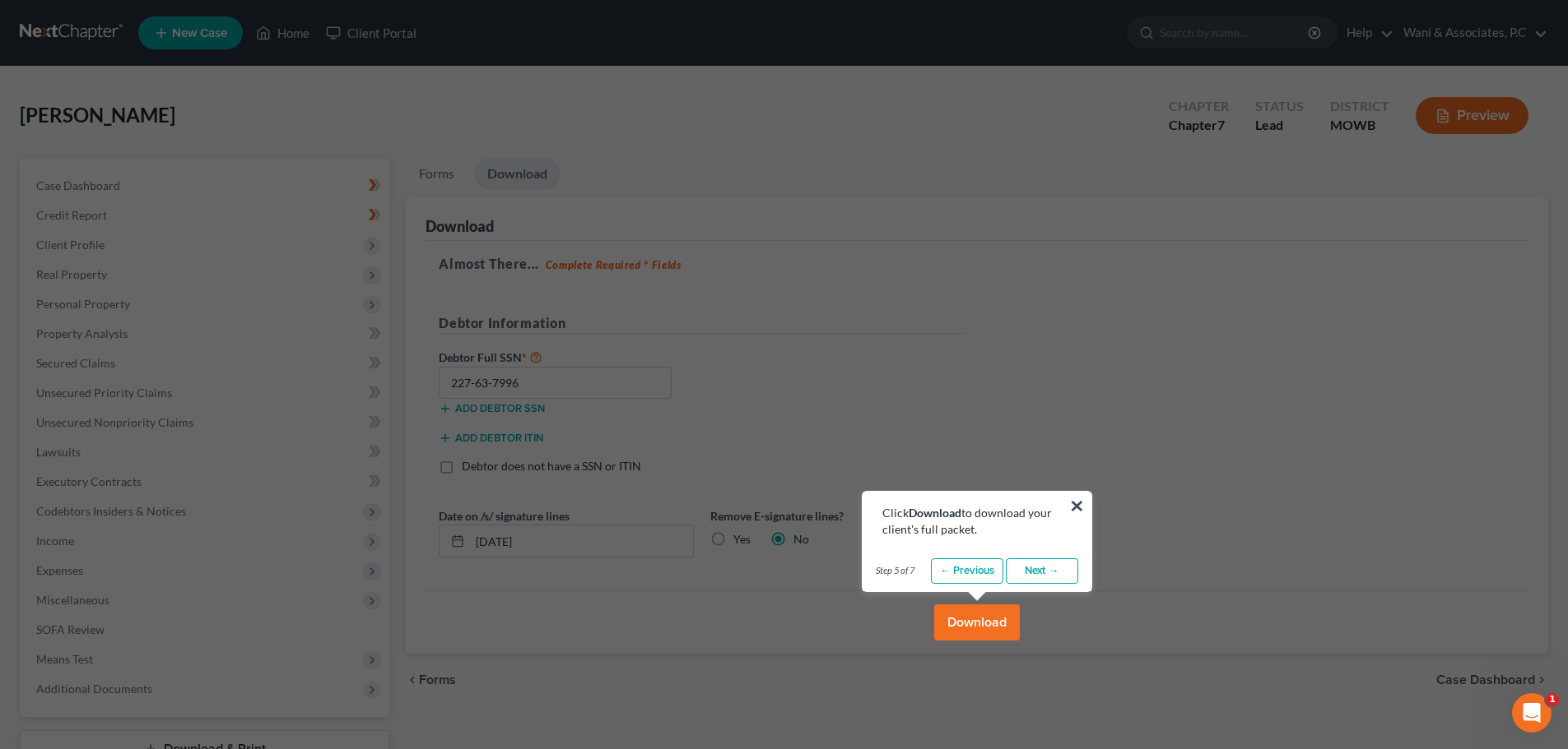
click at [995, 620] on button "Download" at bounding box center [976, 622] width 86 height 36
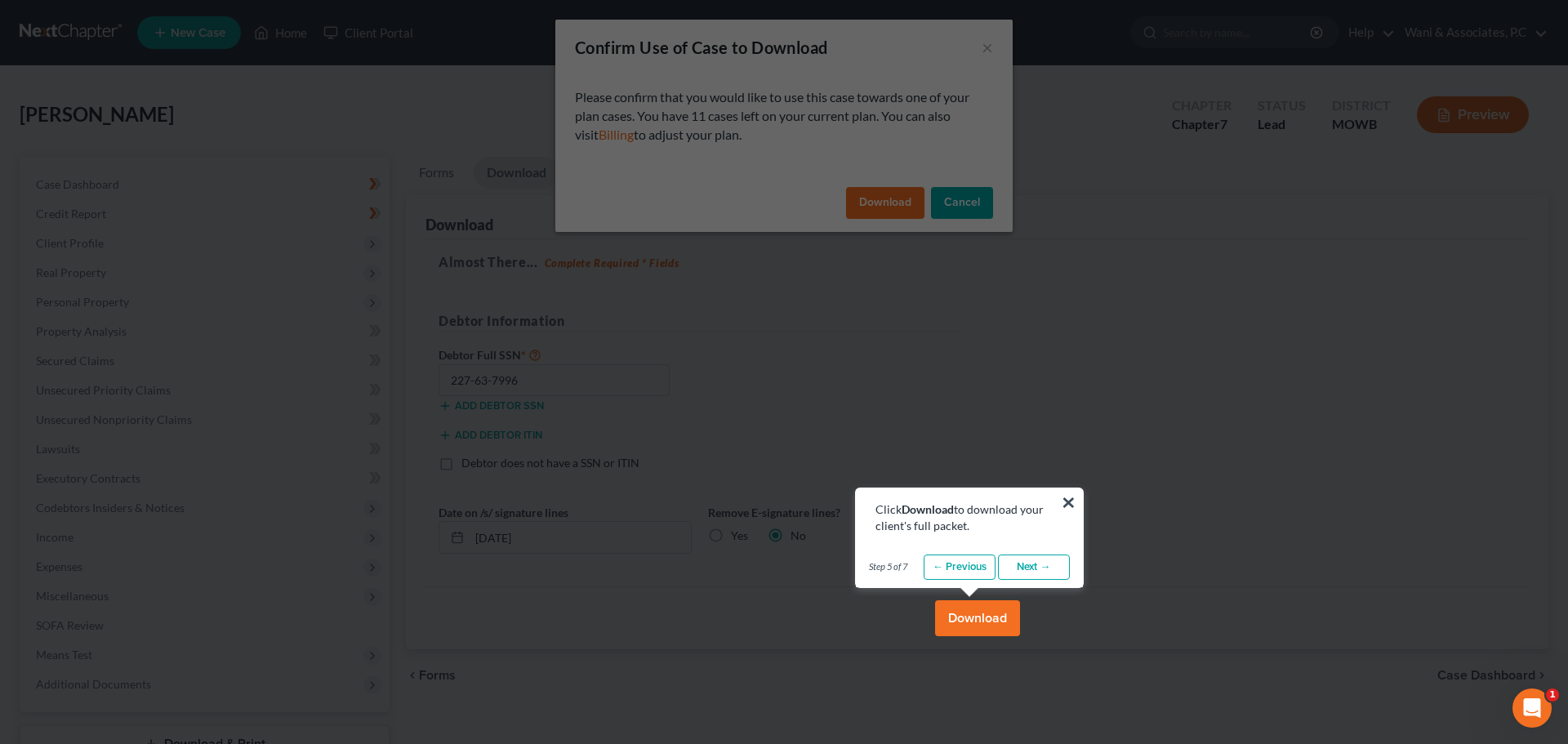
click at [1040, 573] on link "Next →" at bounding box center [1034, 568] width 71 height 27
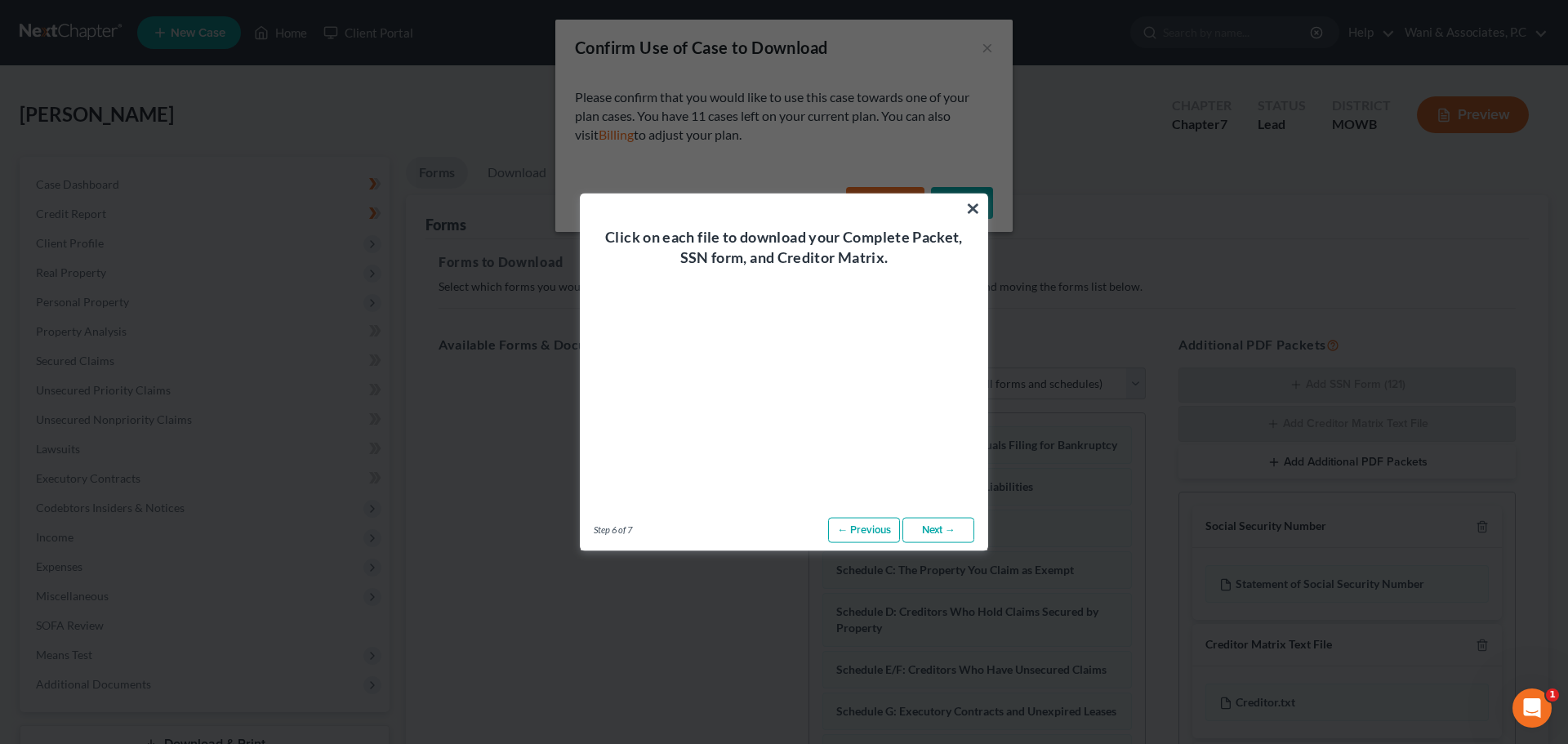
click at [958, 531] on link "Next →" at bounding box center [938, 530] width 71 height 27
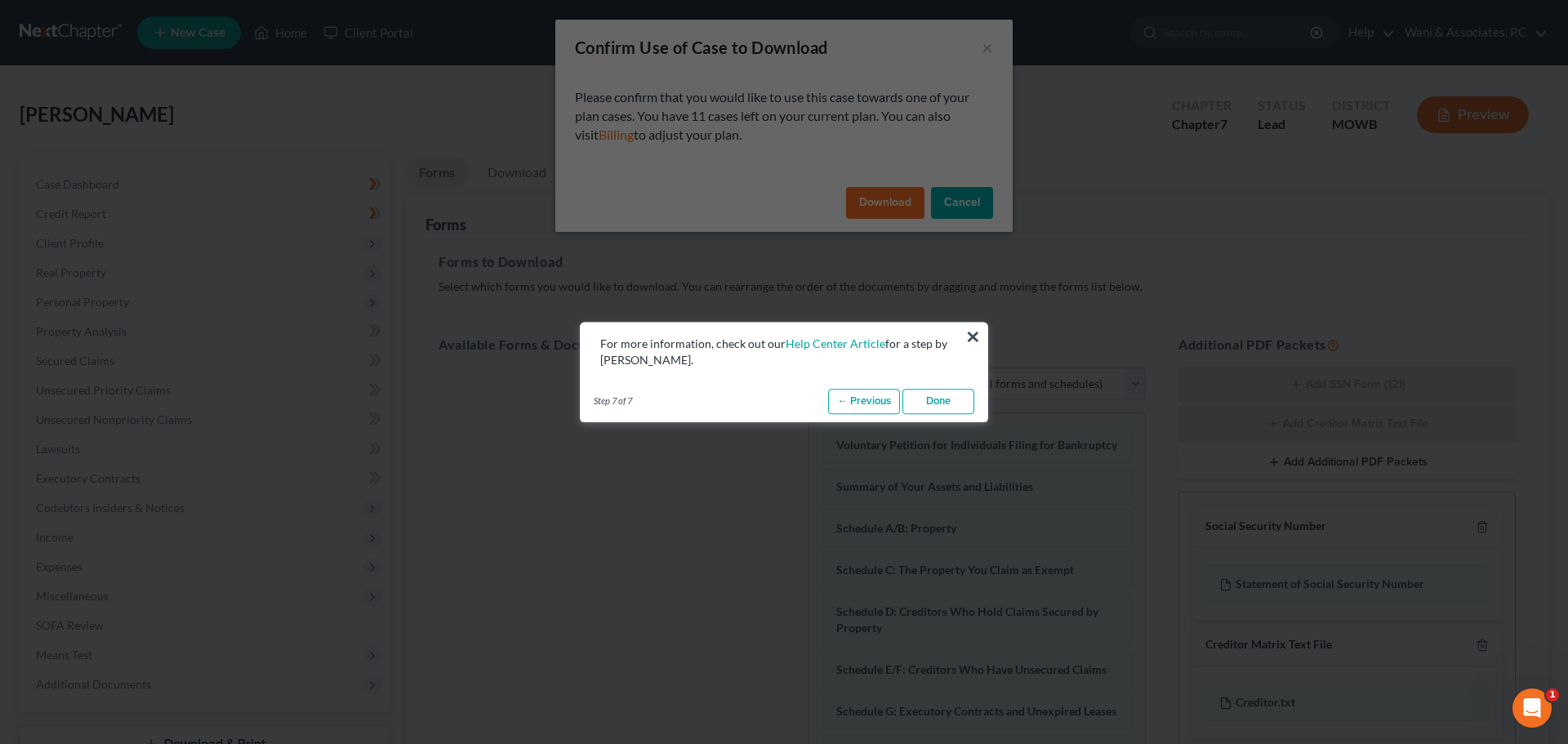
click at [947, 405] on link "Done" at bounding box center [938, 401] width 71 height 27
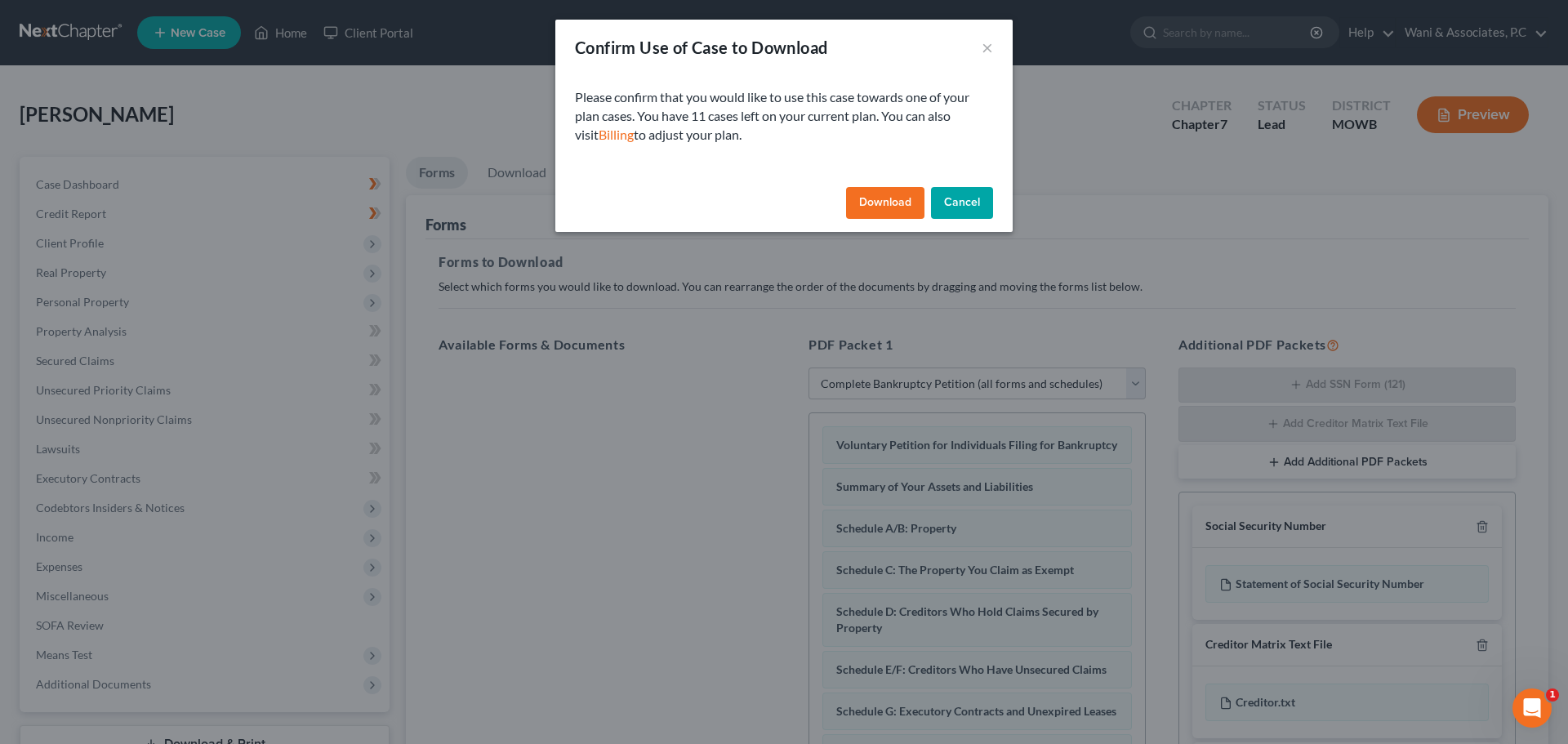
click at [892, 203] on button "Download" at bounding box center [886, 203] width 79 height 33
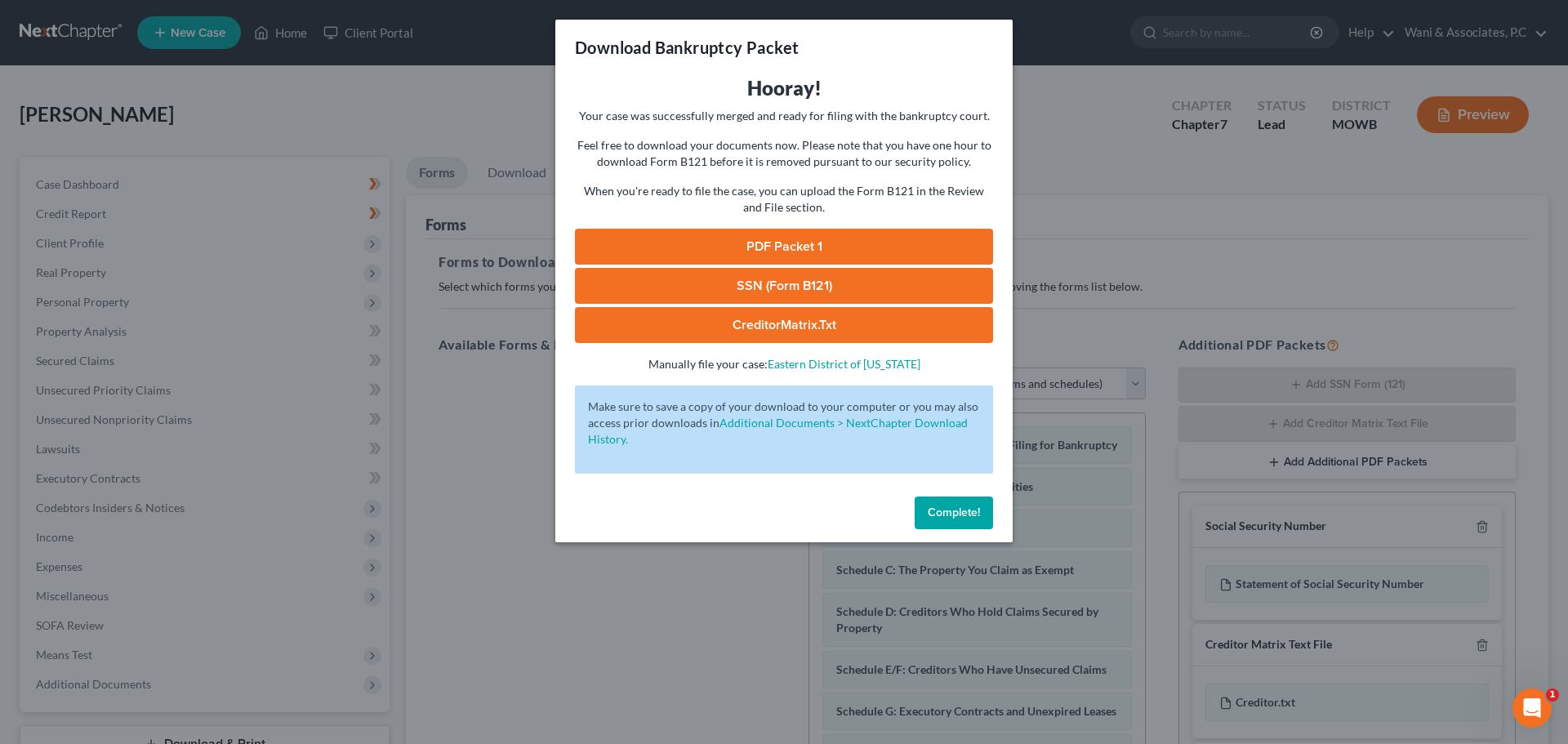
click at [782, 245] on link "PDF Packet 1" at bounding box center [784, 246] width 419 height 36
drag, startPoint x: 975, startPoint y: 509, endPoint x: 995, endPoint y: 502, distance: 21.2
click at [976, 506] on span "Complete!" at bounding box center [953, 512] width 52 height 14
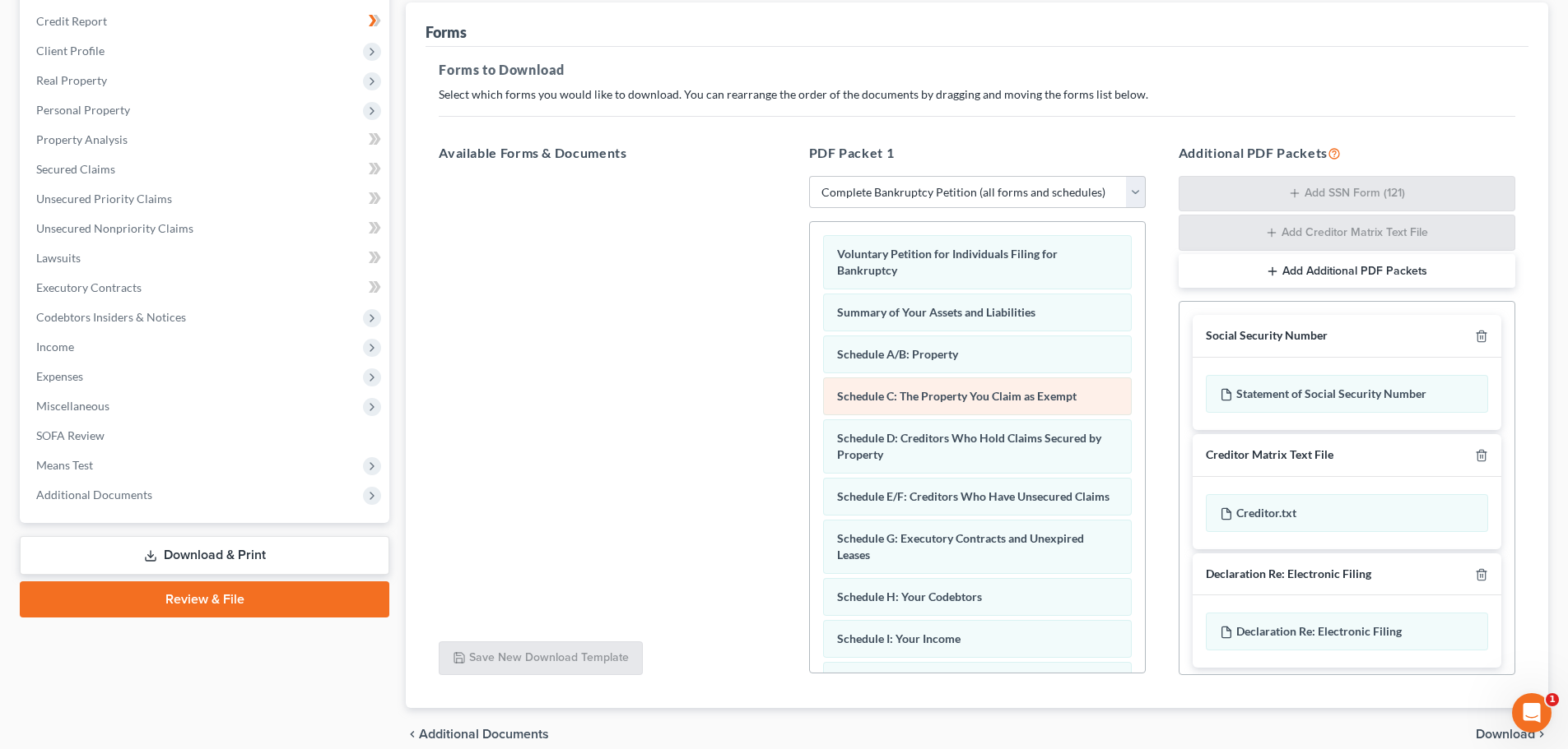
scroll to position [247, 0]
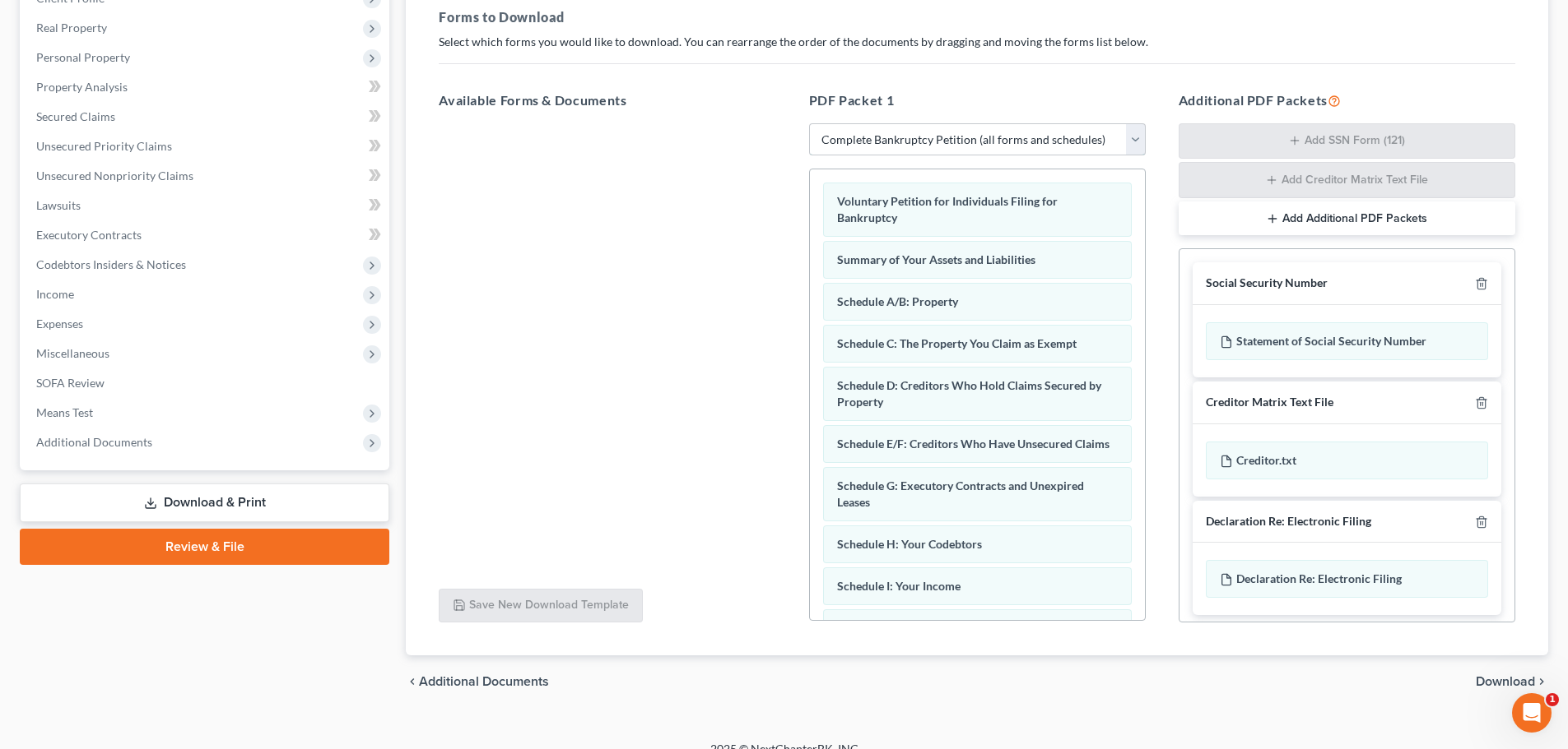
click at [1100, 140] on select "Choose Default Petition PDF Packet Complete Bankruptcy Petition (all forms and …" at bounding box center [977, 140] width 337 height 33
click at [809, 124] on select "Choose Default Petition PDF Packet Complete Bankruptcy Petition (all forms and …" at bounding box center [977, 140] width 337 height 33
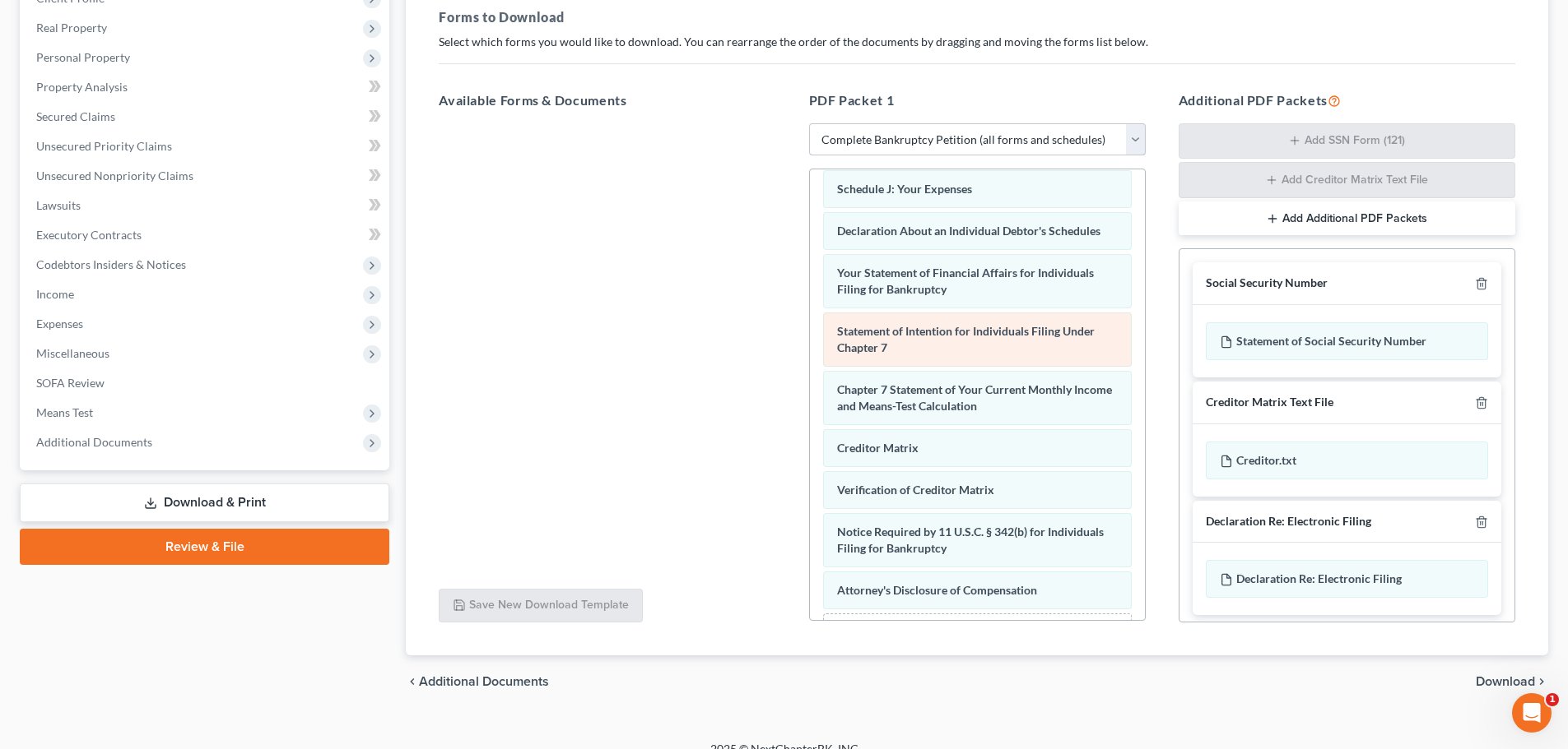
scroll to position [493, 0]
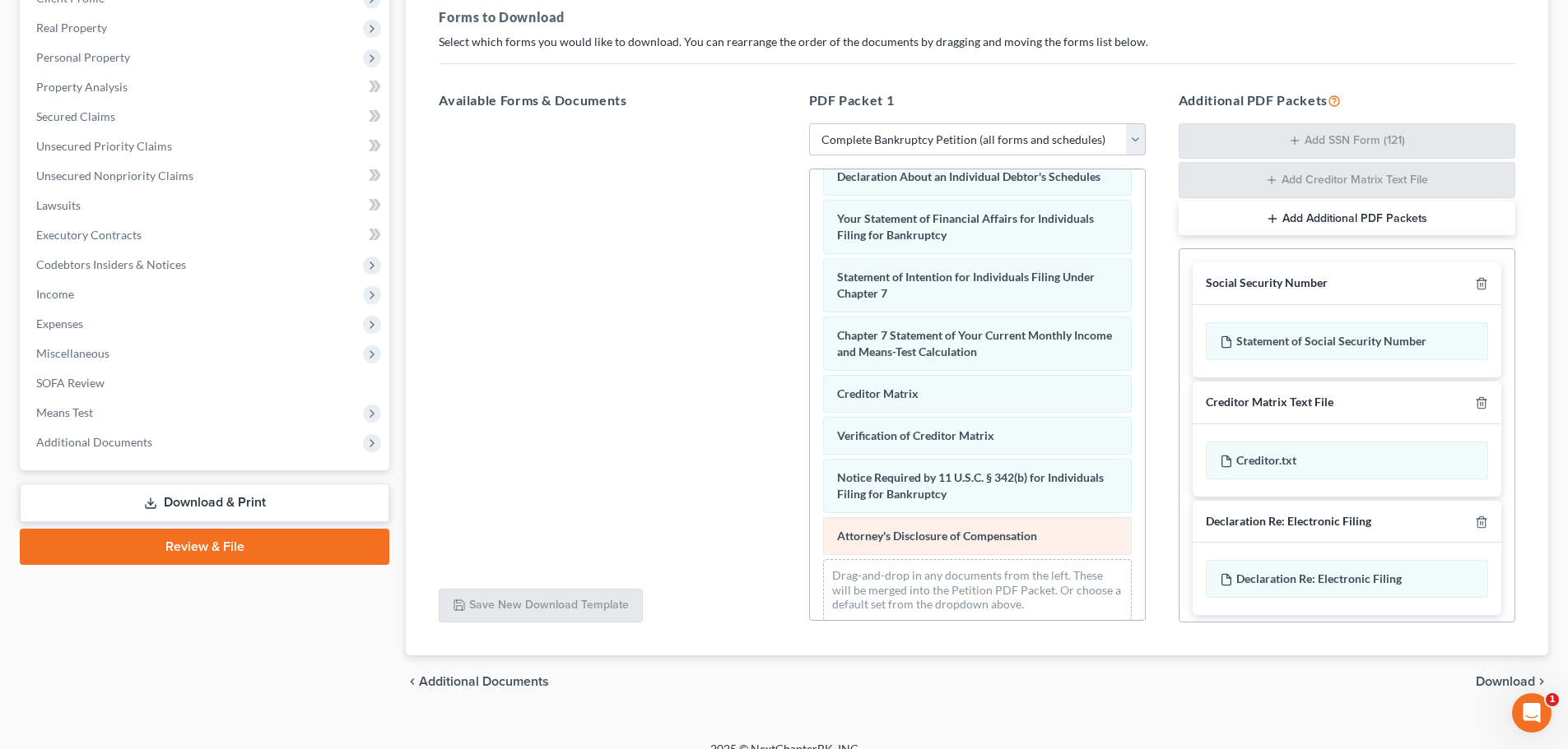
click at [911, 543] on span "Attorney's Disclosure of Compensation" at bounding box center [937, 535] width 200 height 14
click at [930, 543] on span "Attorney's Disclosure of Compensation" at bounding box center [937, 535] width 200 height 14
click at [933, 551] on div "Voluntary Petition for Individuals Filing for Bankruptcy Summary of Your Assets…" at bounding box center [977, 155] width 335 height 958
click at [976, 543] on span "Attorney's Disclosure of Compensation" at bounding box center [937, 535] width 200 height 14
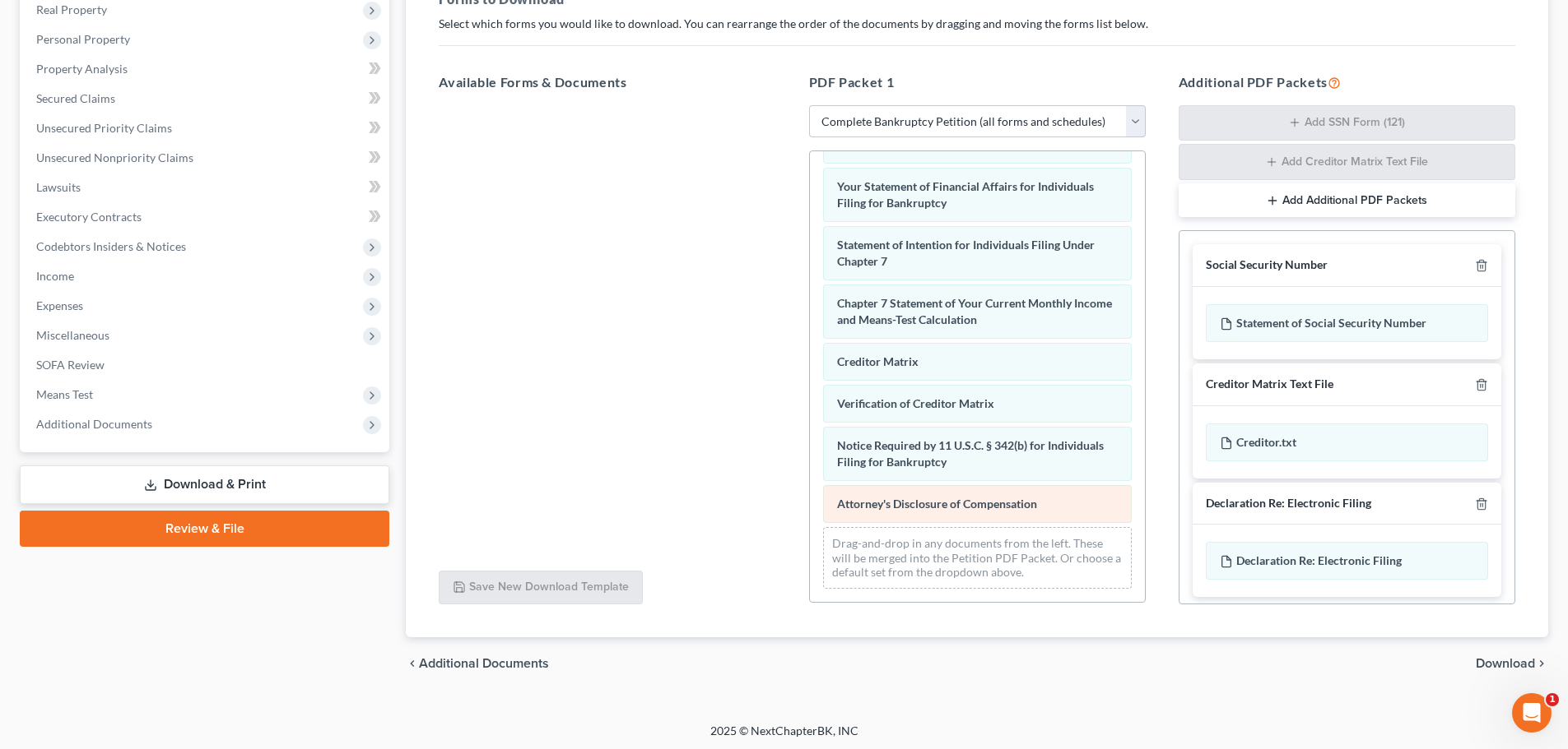
scroll to position [268, 0]
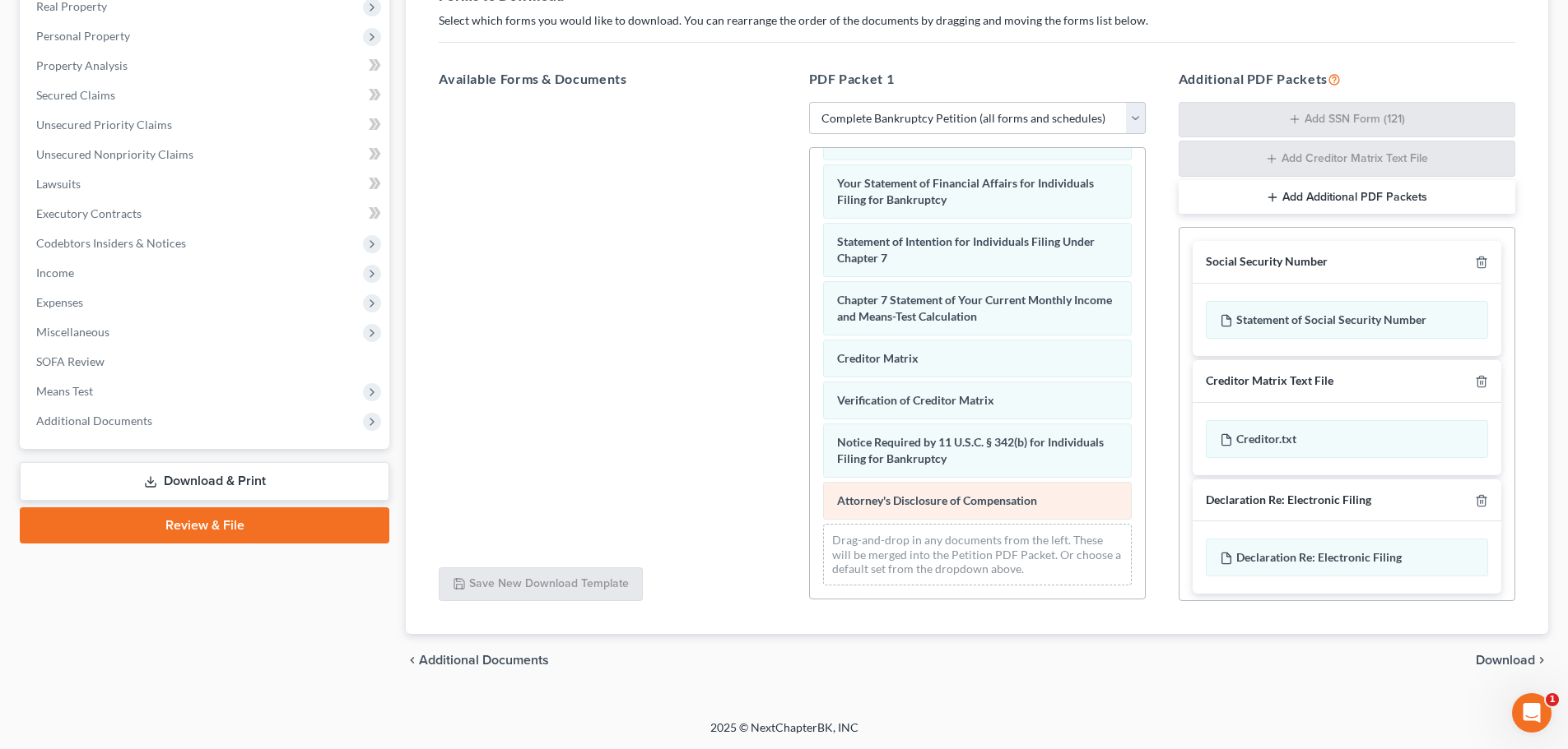
click at [939, 497] on span "Attorney's Disclosure of Compensation" at bounding box center [937, 500] width 200 height 14
click at [961, 512] on div "Attorney's Disclosure of Compensation" at bounding box center [977, 501] width 308 height 38
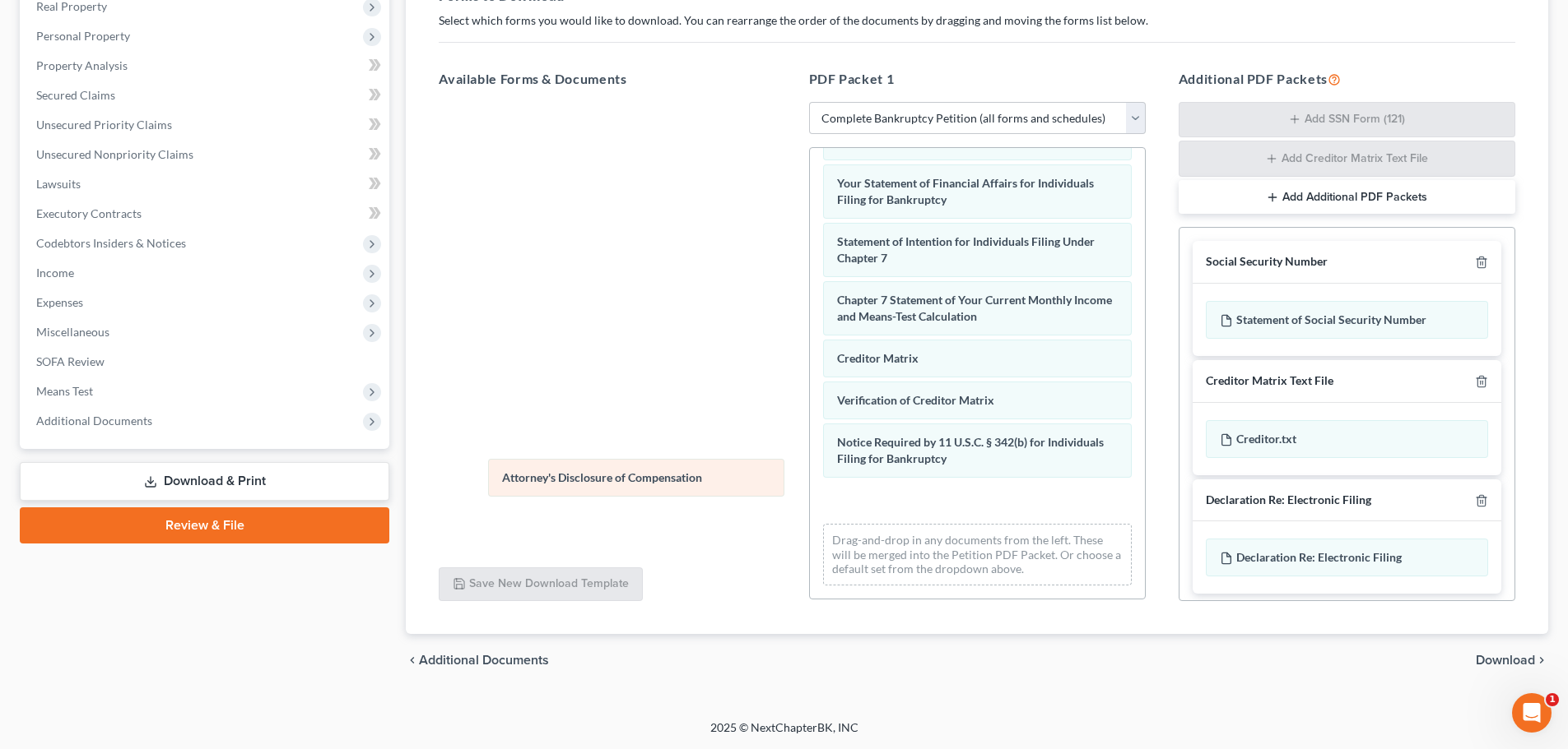
scroll to position [482, 0]
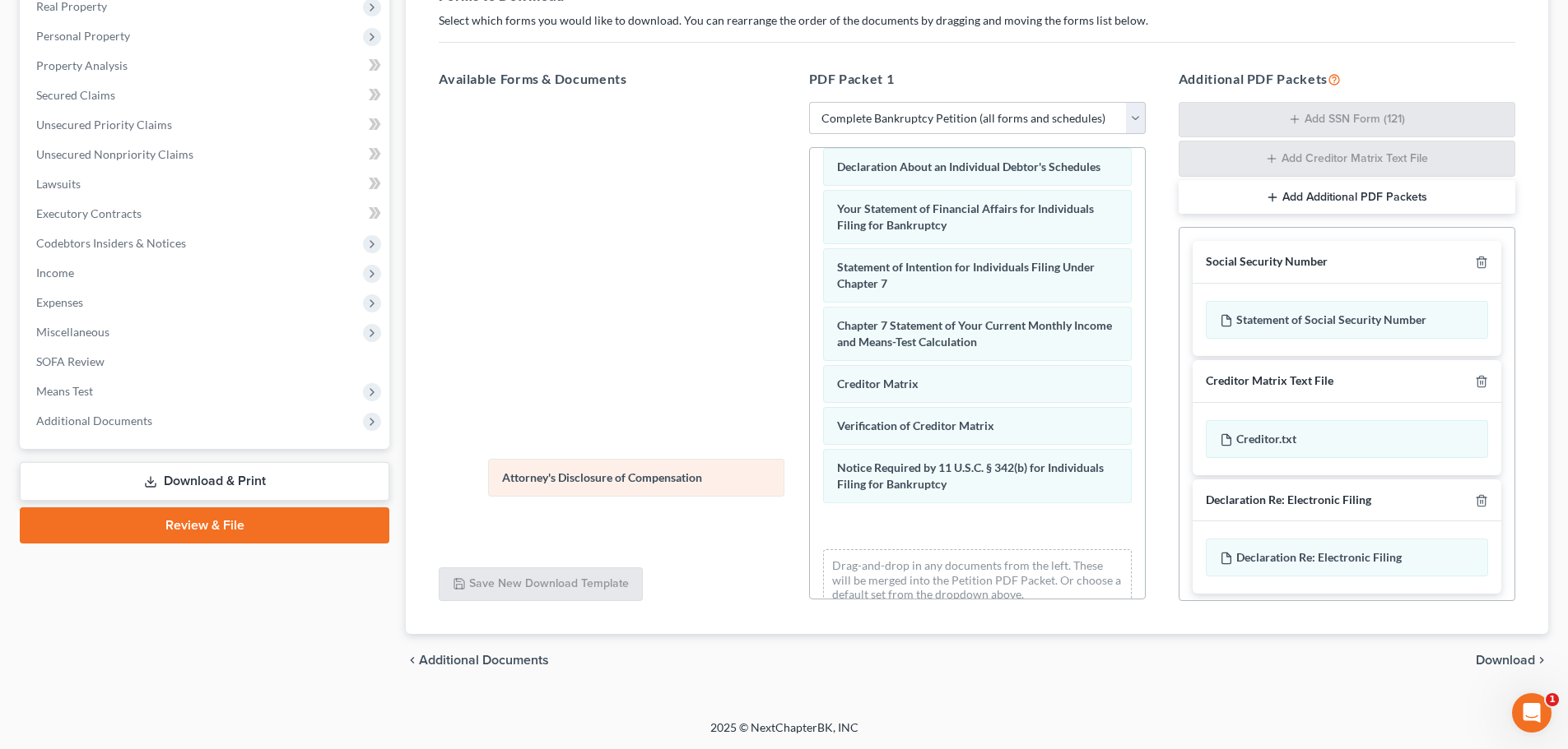
drag, startPoint x: 964, startPoint y: 504, endPoint x: 591, endPoint y: 473, distance: 374.3
click at [810, 473] on div "Attorney's Disclosure of Compensation Voluntary Petition for Individuals Filing…" at bounding box center [977, 145] width 335 height 958
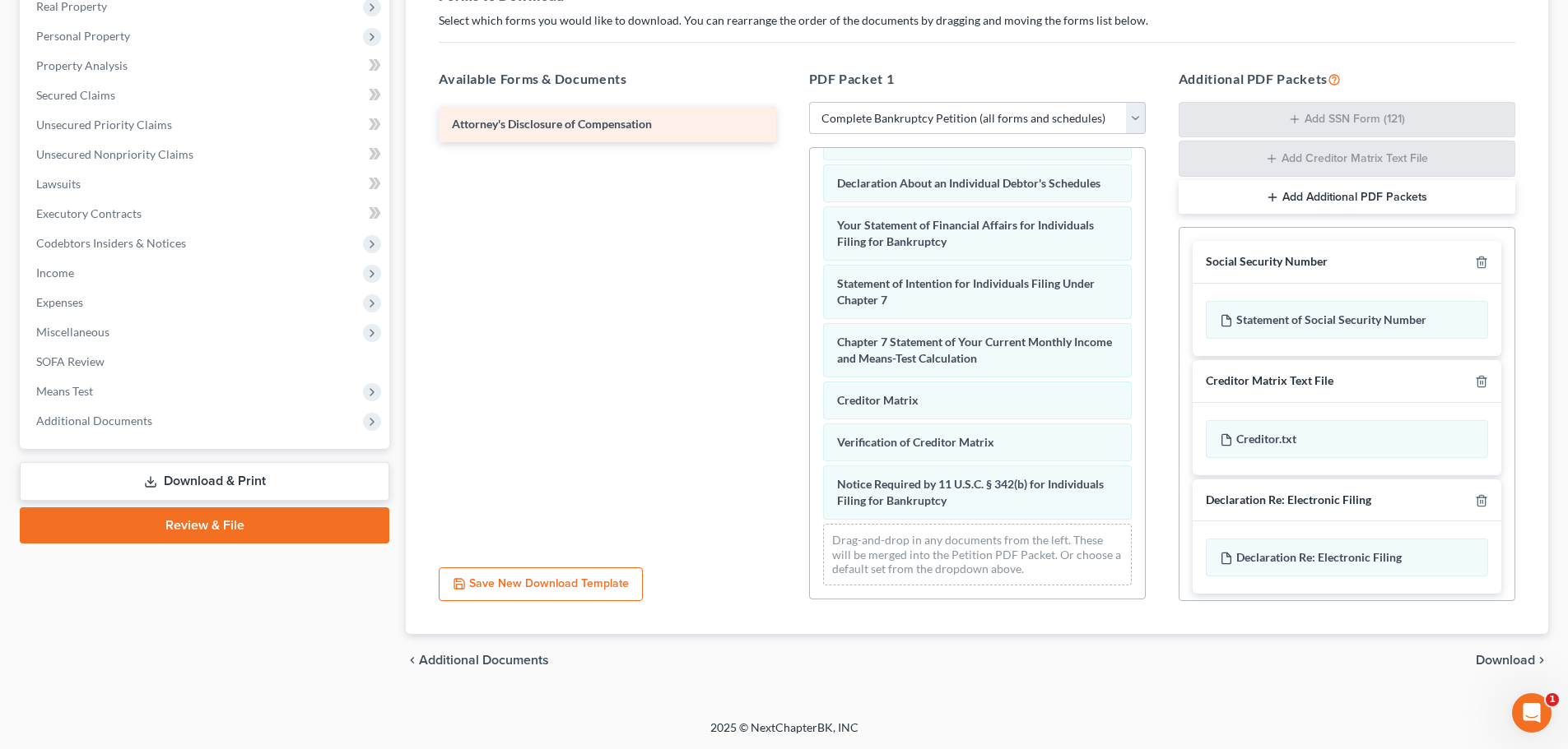
drag, startPoint x: 564, startPoint y: 123, endPoint x: 533, endPoint y: 137, distance: 34.0
click at [529, 144] on div "Attorney's Disclosure of Compensation" at bounding box center [606, 328] width 363 height 452
click at [546, 126] on span "Attorney's Disclosure of Compensation" at bounding box center [552, 124] width 200 height 14
click at [599, 102] on div "Attorney's Disclosure of Compensation" at bounding box center [606, 328] width 363 height 452
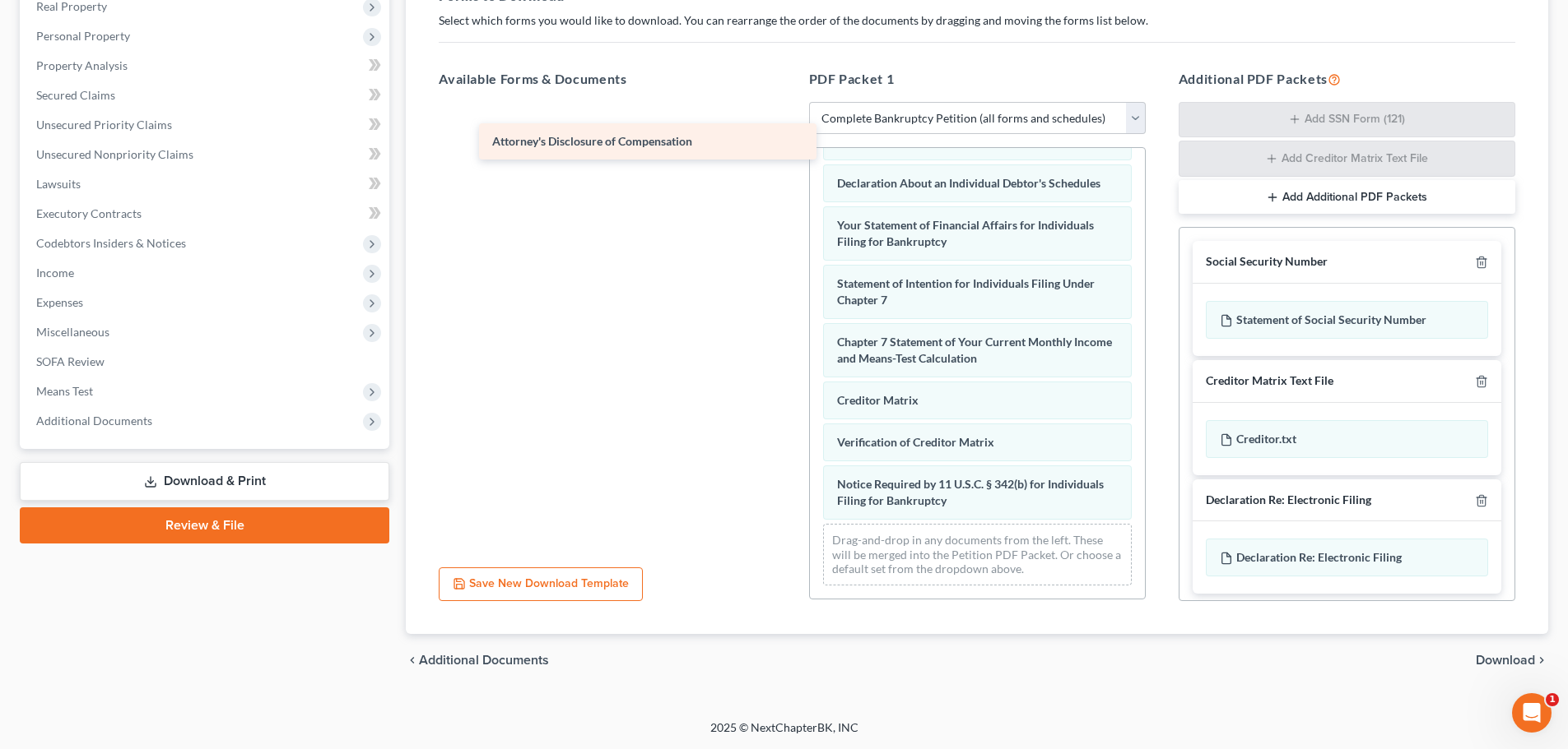
scroll to position [524, 0]
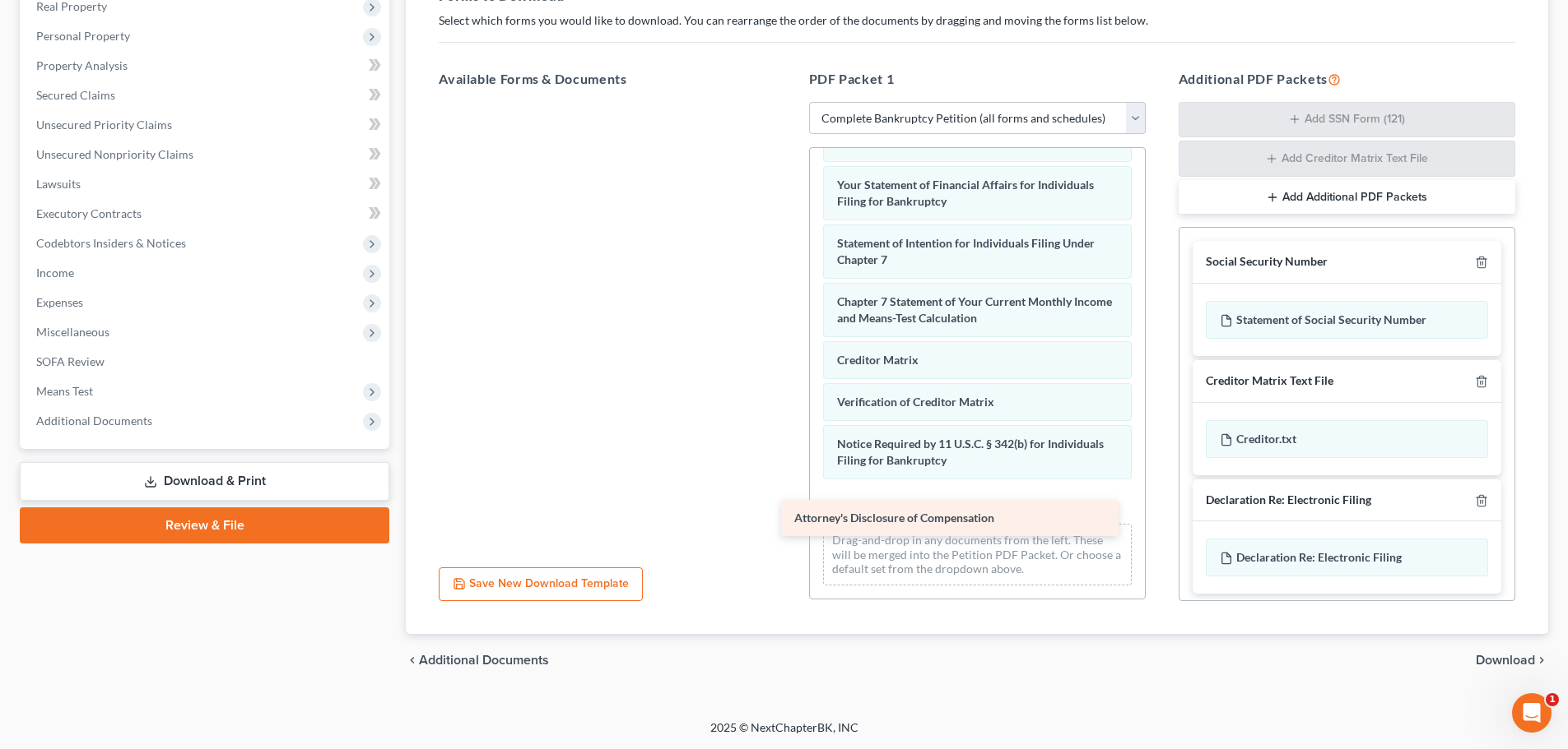
drag, startPoint x: 610, startPoint y: 133, endPoint x: 952, endPoint y: 527, distance: 521.7
click at [788, 102] on div "Attorney's Disclosure of Compensation Attorney's Disclosure of Compensation" at bounding box center [606, 102] width 363 height 0
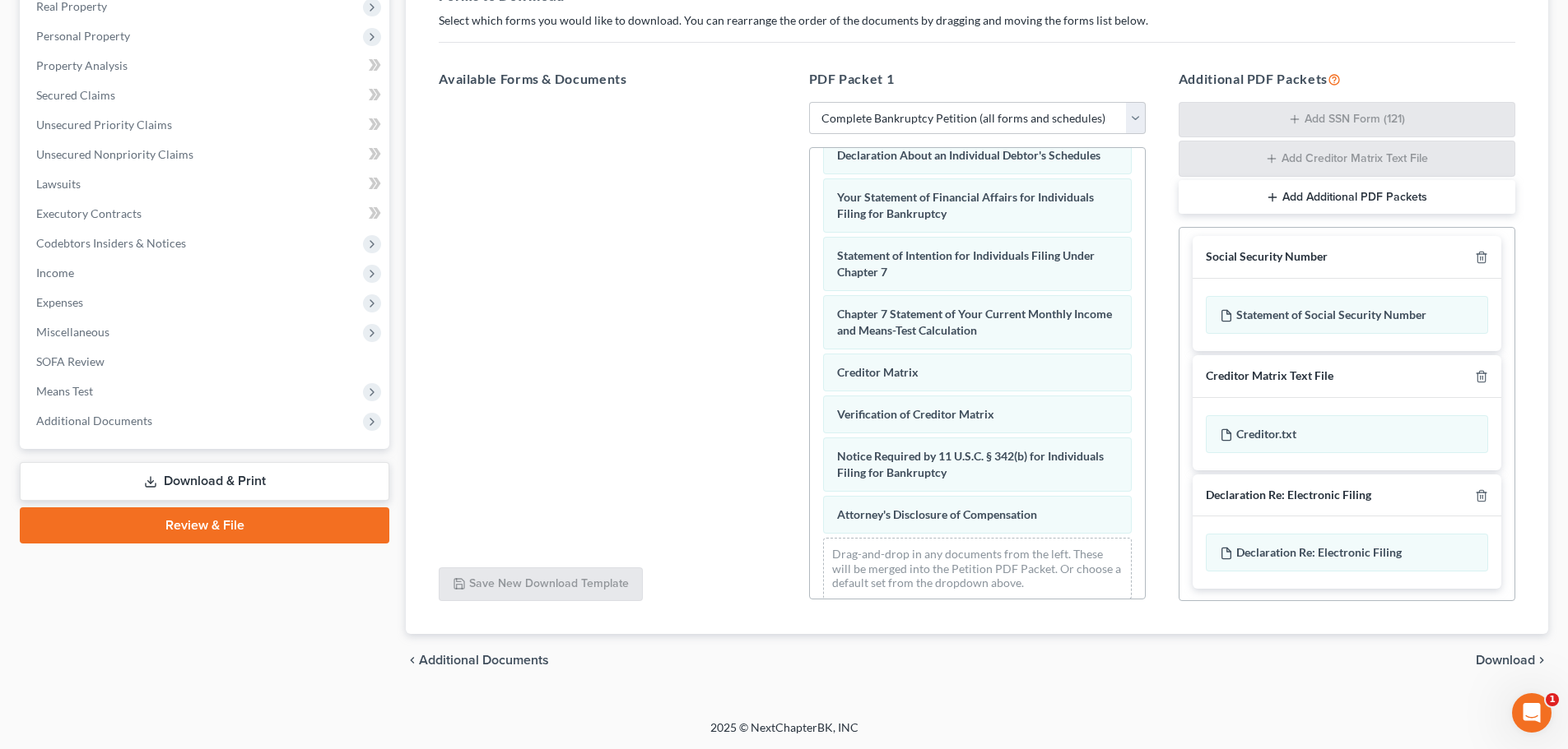
scroll to position [6, 0]
click at [1345, 495] on div "Declaration Re: Electronic Filing" at bounding box center [1287, 493] width 165 height 16
click at [1300, 559] on div "Declaration Re: Electronic Filing of Petition, Lists, Schedules and Statements …" at bounding box center [1347, 551] width 282 height 38
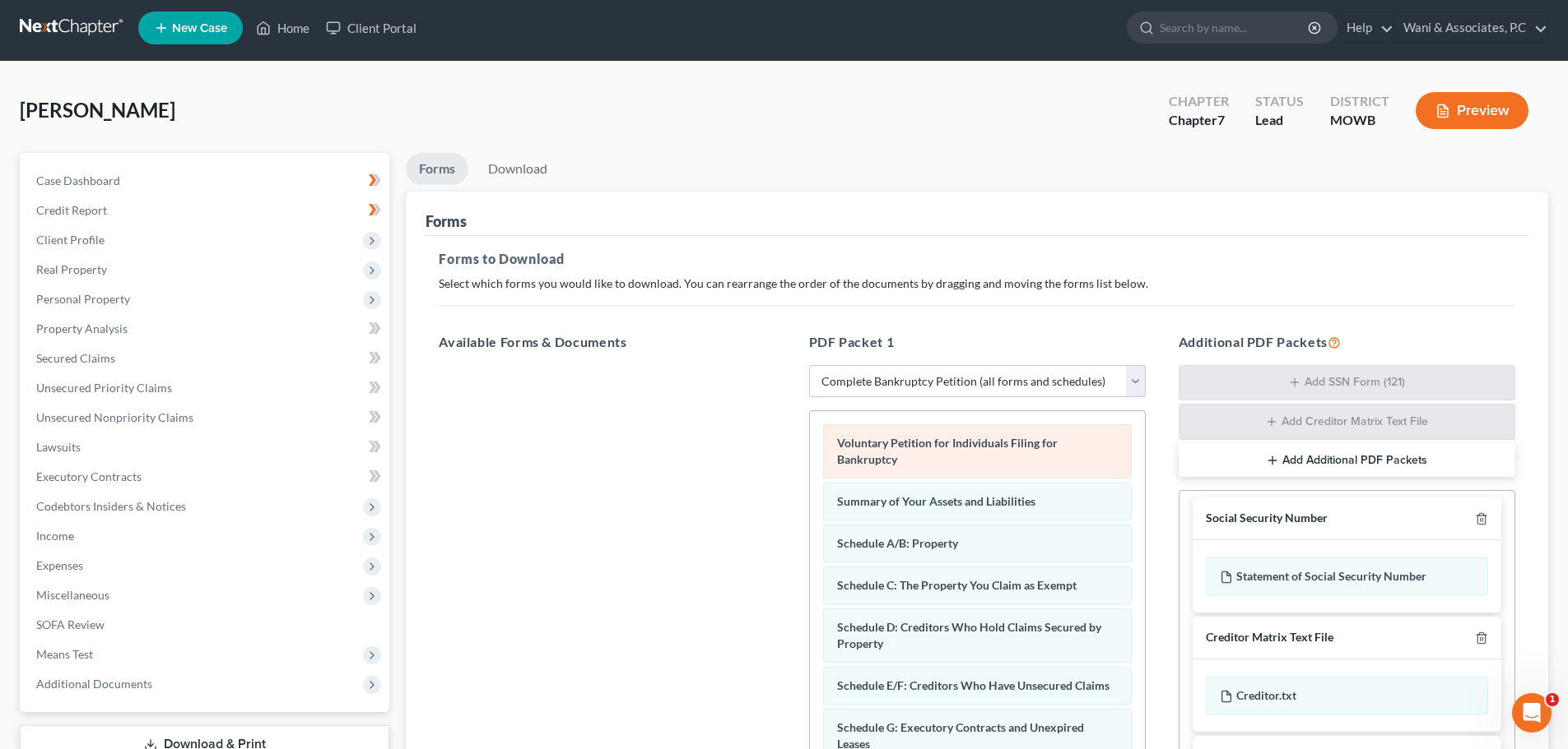
scroll to position [0, 0]
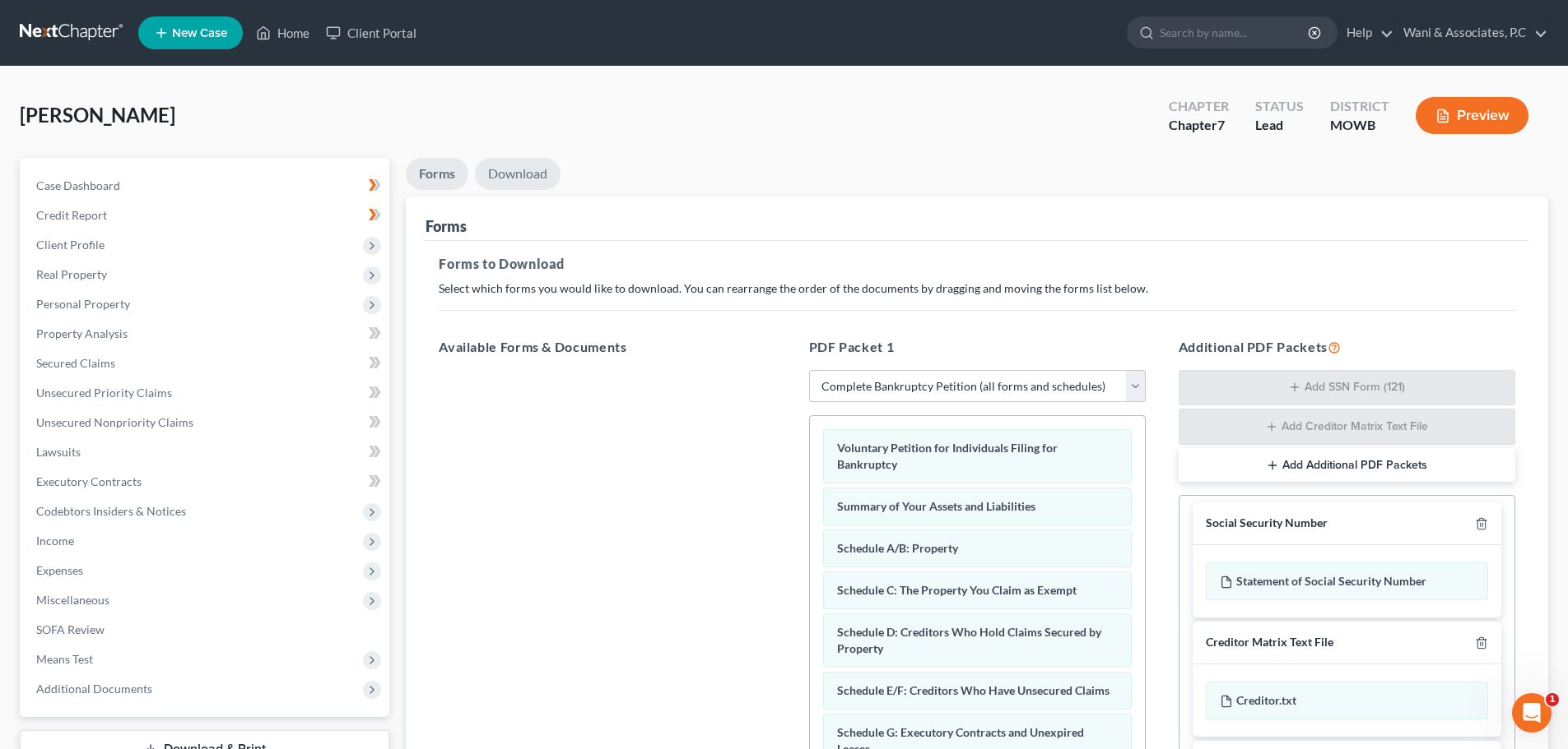
click at [509, 178] on link "Download" at bounding box center [518, 173] width 86 height 32
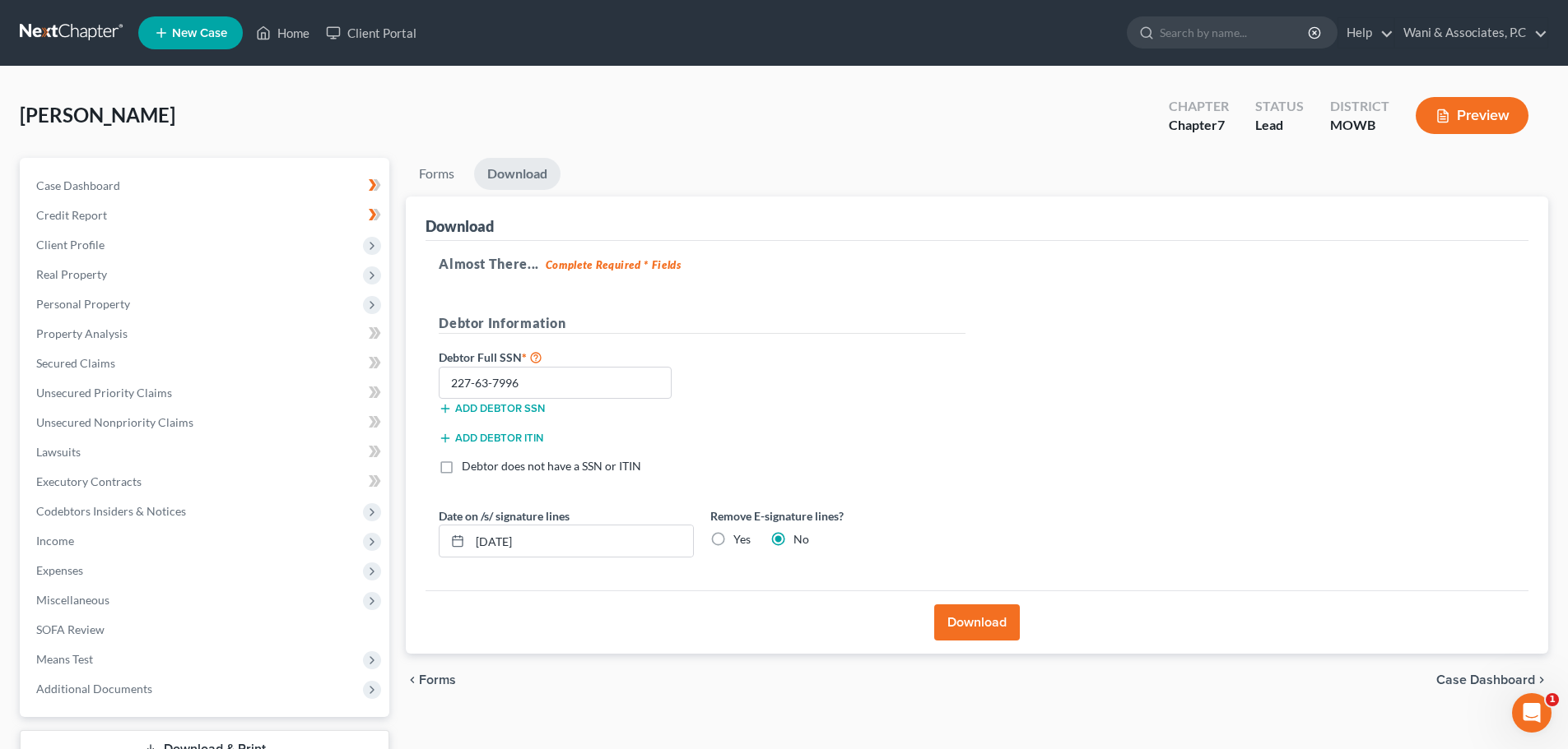
click at [432, 677] on span "Forms" at bounding box center [437, 680] width 37 height 13
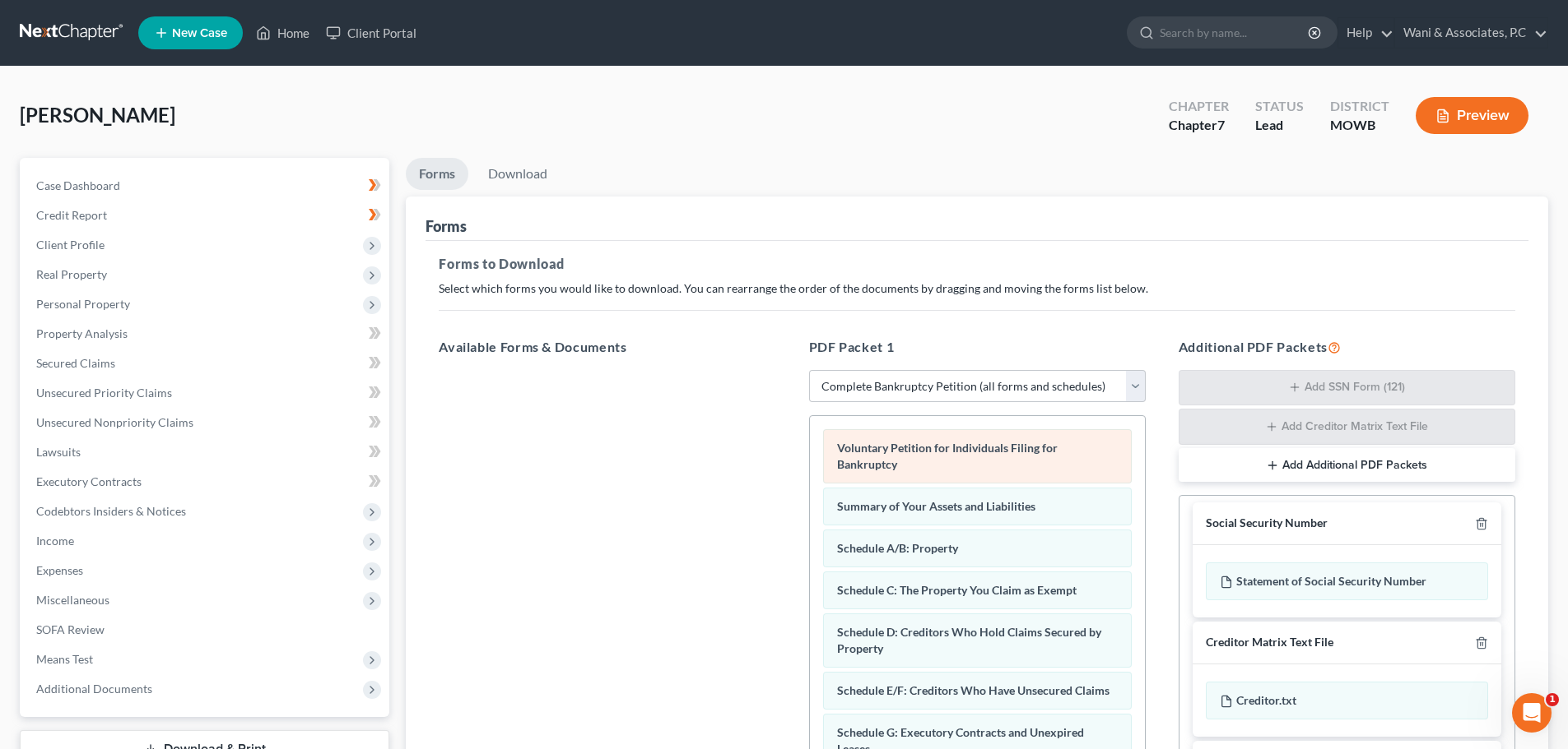
click at [925, 457] on div "Voluntary Petition for Individuals Filing for Bankruptcy" at bounding box center [977, 457] width 308 height 54
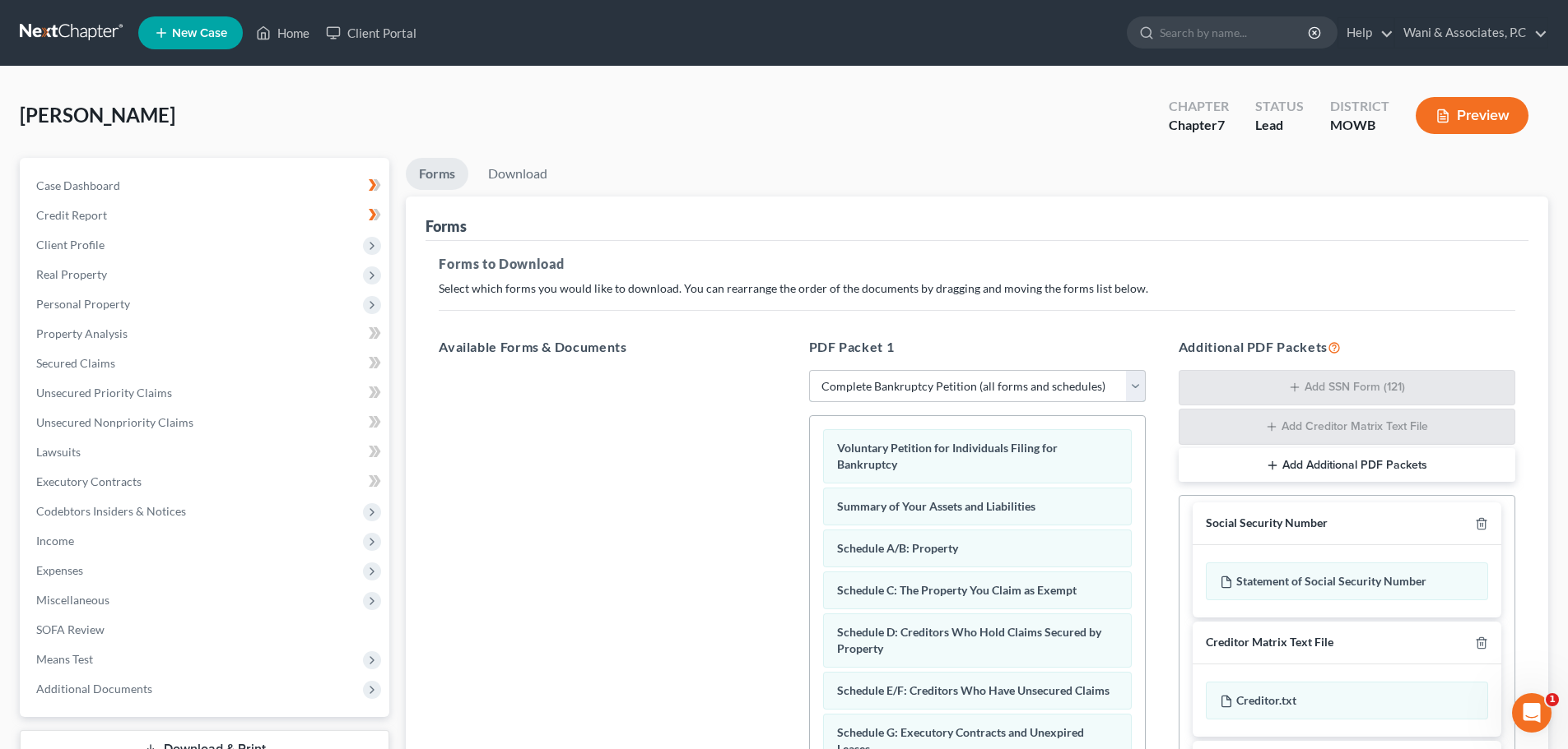
click at [943, 387] on select "Choose Default Petition PDF Packet Complete Bankruptcy Petition (all forms and …" at bounding box center [977, 386] width 337 height 33
select select
click at [809, 370] on select "Choose Default Petition PDF Packet Complete Bankruptcy Petition (all forms and …" at bounding box center [977, 386] width 337 height 33
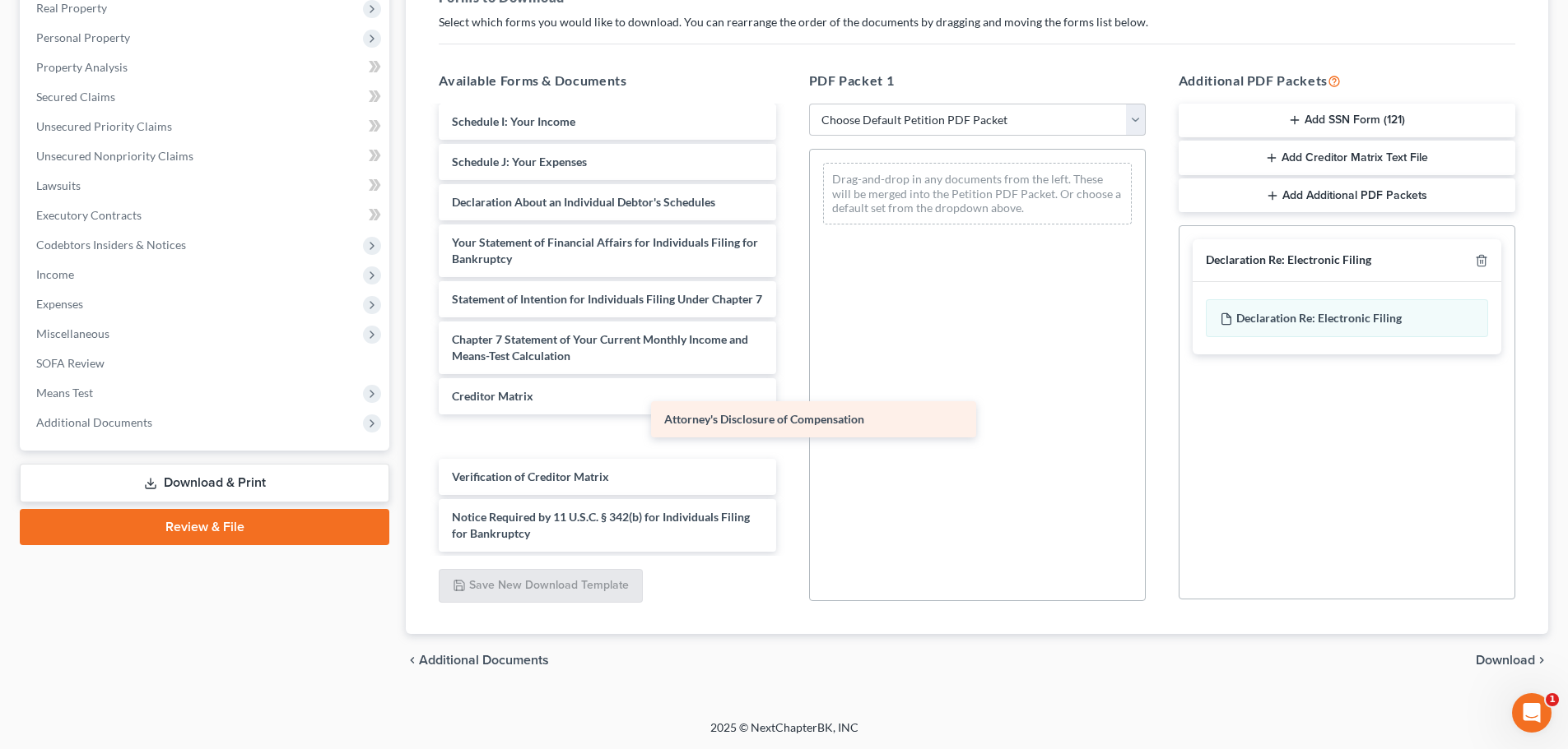
scroll to position [319, 0]
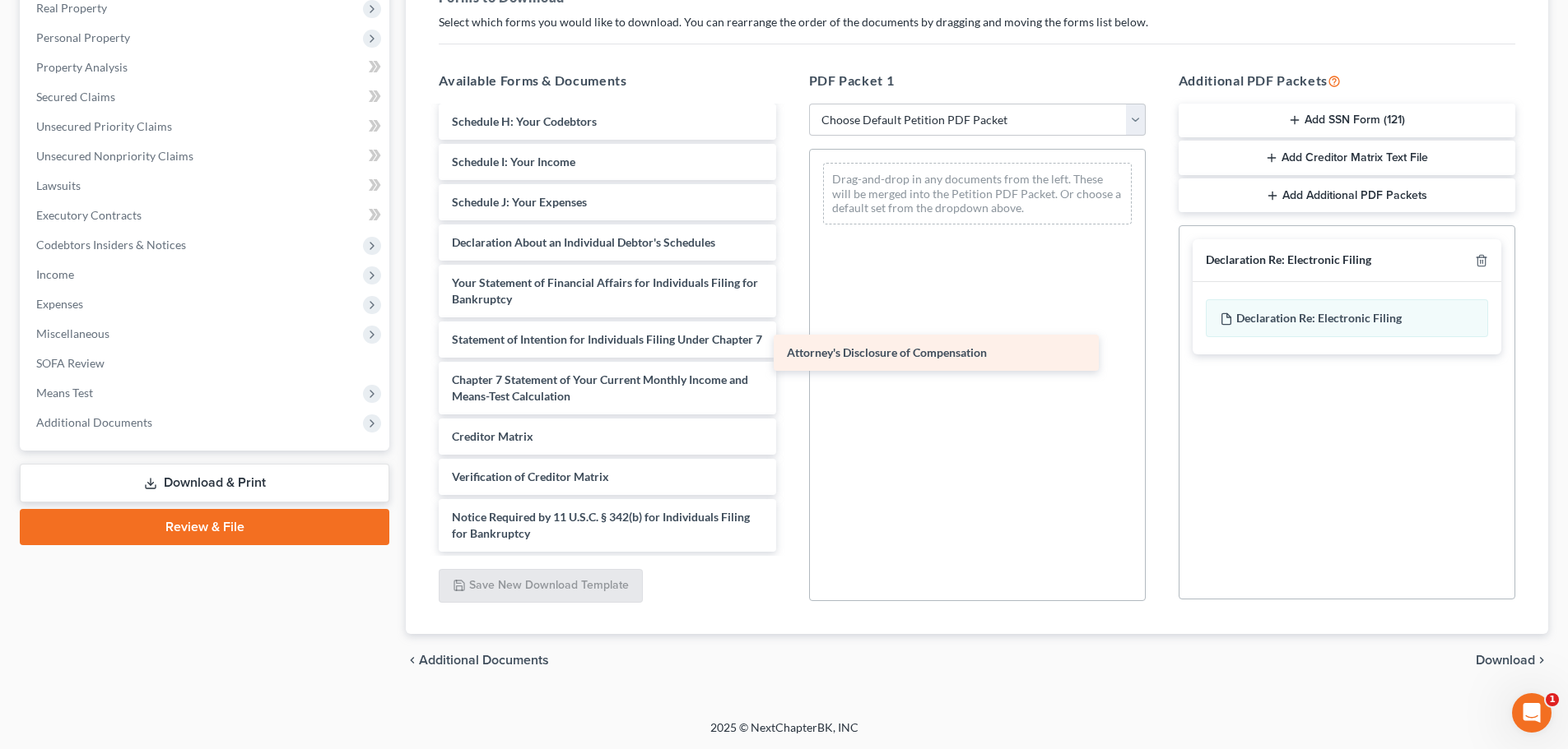
drag, startPoint x: 536, startPoint y: 531, endPoint x: 887, endPoint y: 336, distance: 401.5
click at [788, 336] on div "Attorney's Disclosure of Compensation Voluntary Petition for Individuals Filing…" at bounding box center [606, 179] width 363 height 747
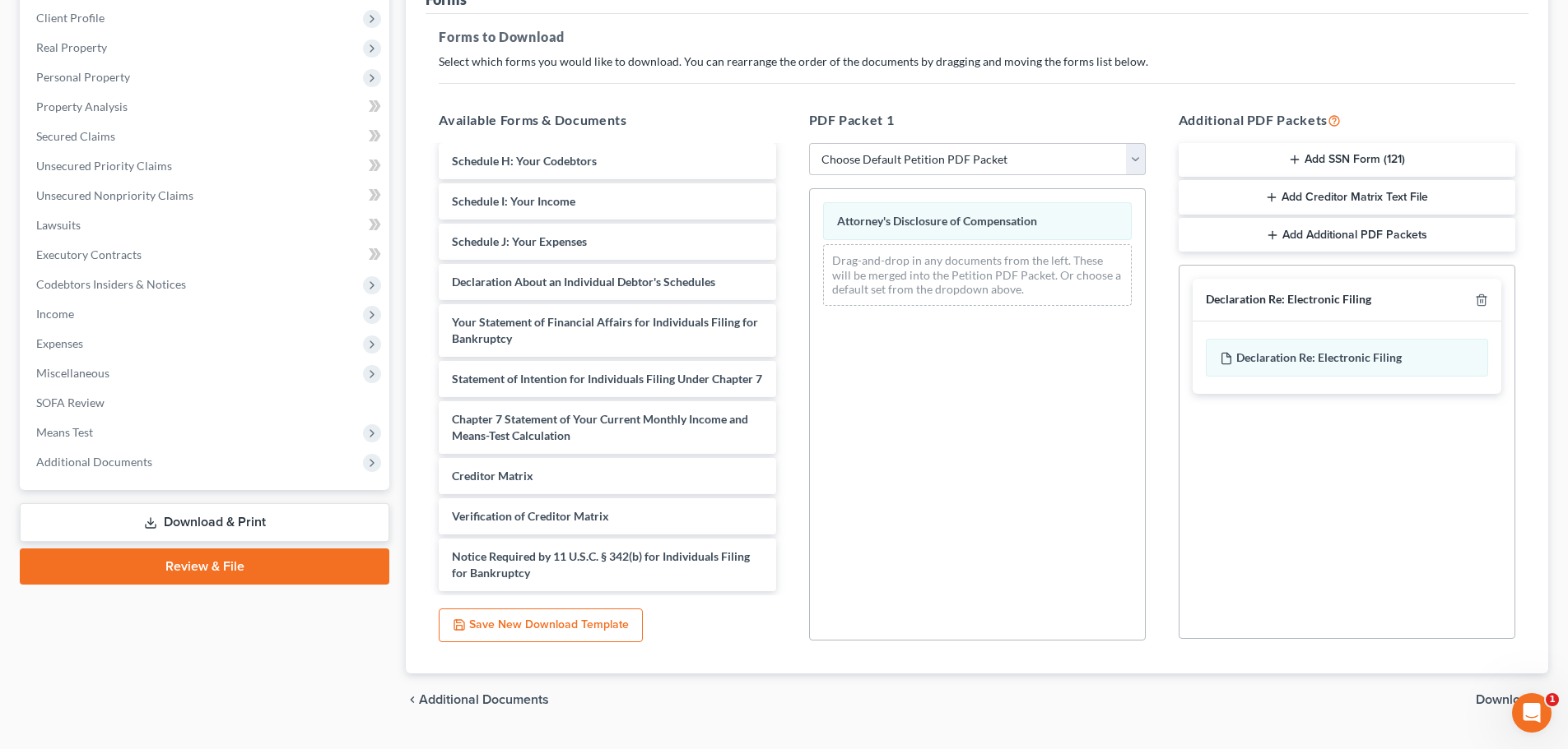
scroll to position [267, 0]
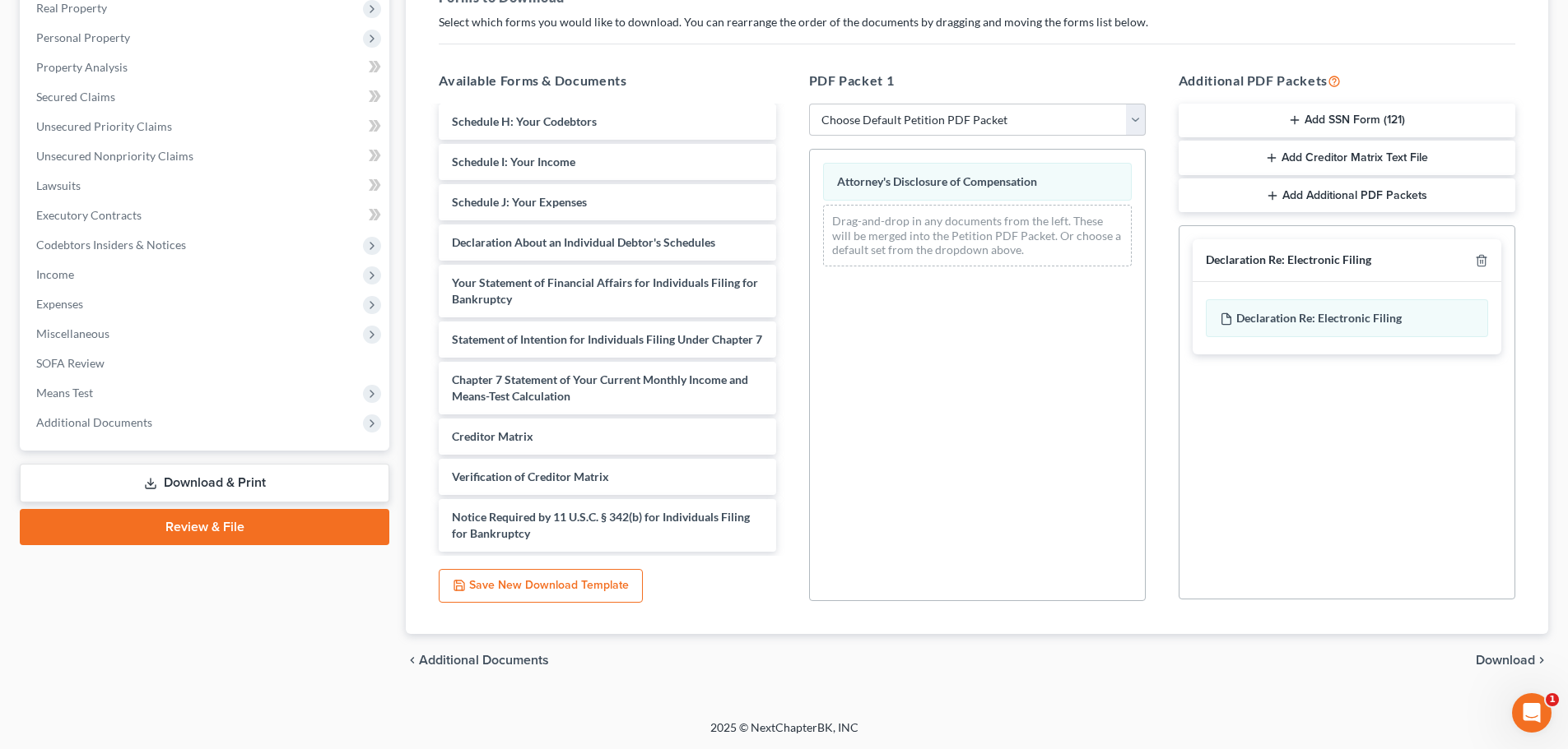
click at [1510, 666] on span "Download" at bounding box center [1505, 660] width 59 height 13
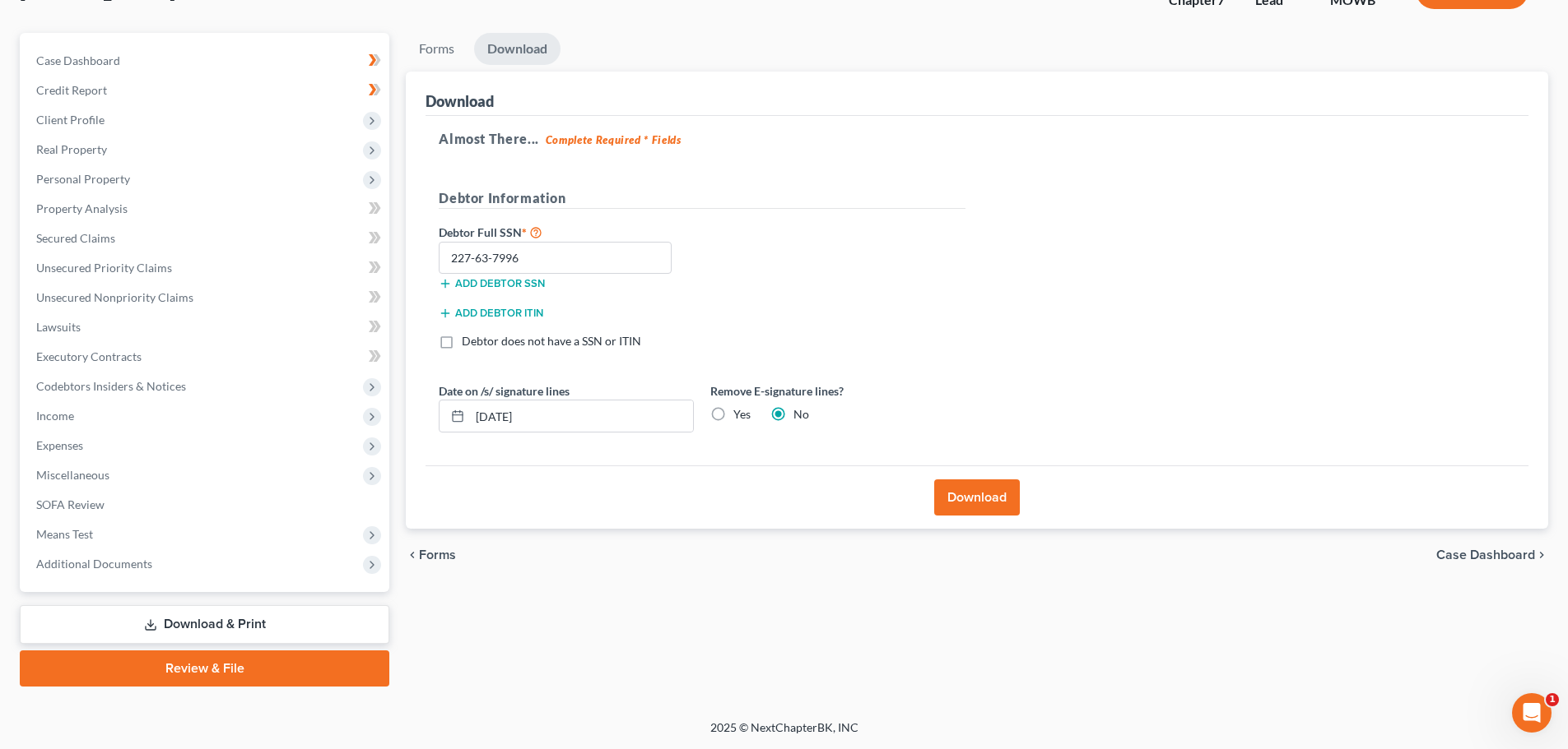
scroll to position [125, 0]
click at [1001, 515] on button "Download" at bounding box center [976, 497] width 86 height 36
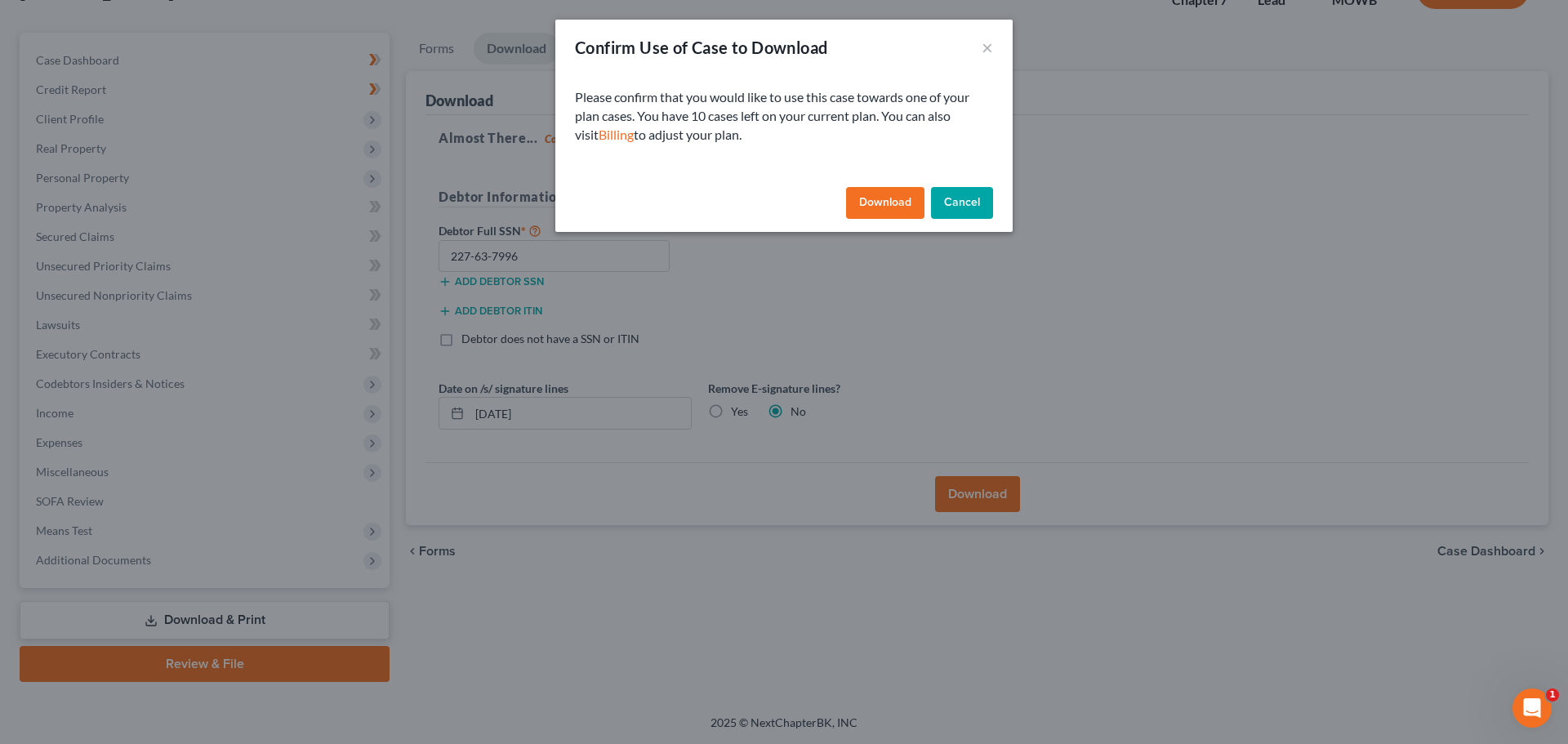
click at [879, 193] on button "Download" at bounding box center [886, 203] width 79 height 33
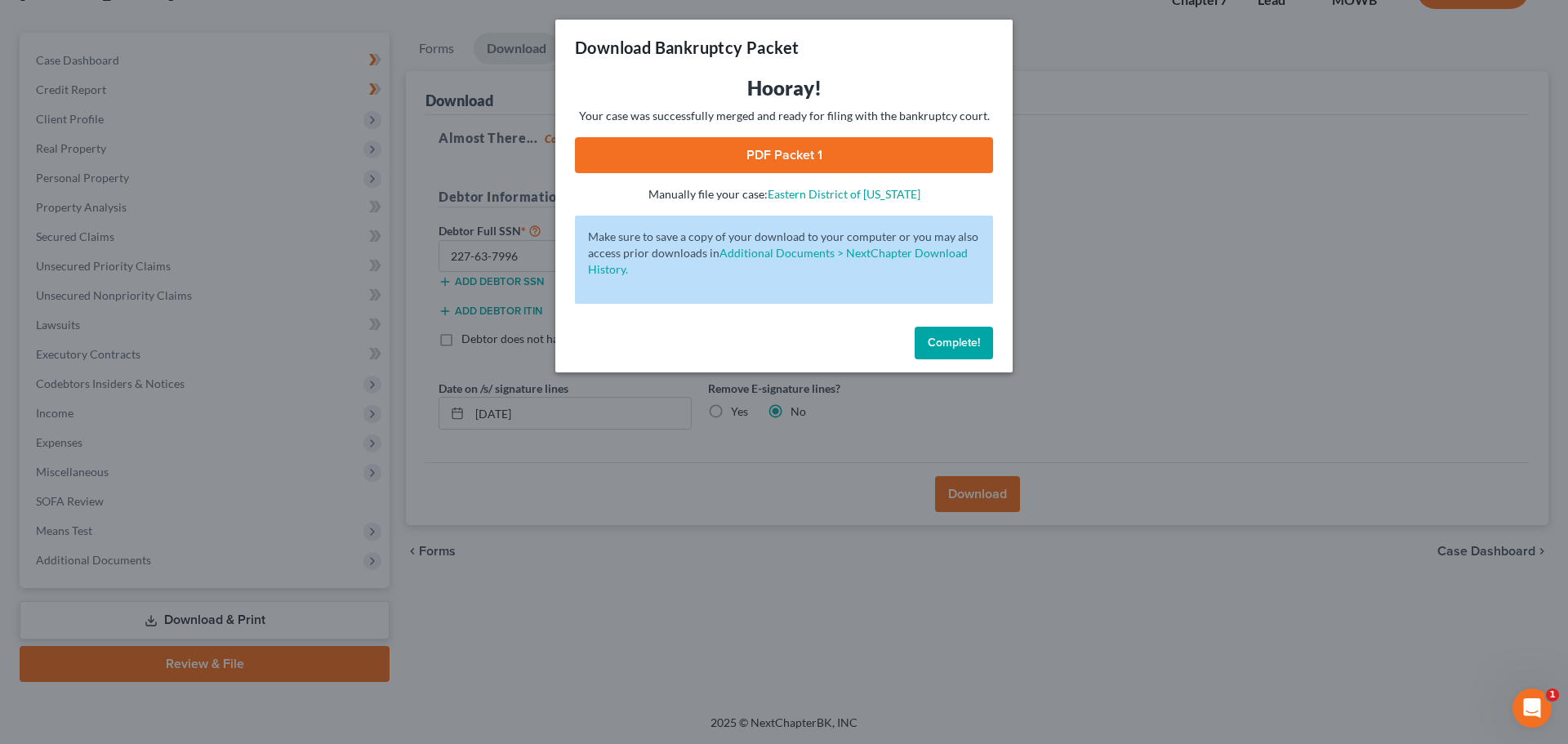
click at [862, 146] on link "PDF Packet 1" at bounding box center [784, 155] width 419 height 36
click at [1199, 213] on div "Download Bankruptcy Packet Hooray! Your case was successfully merged and ready …" at bounding box center [784, 372] width 1568 height 744
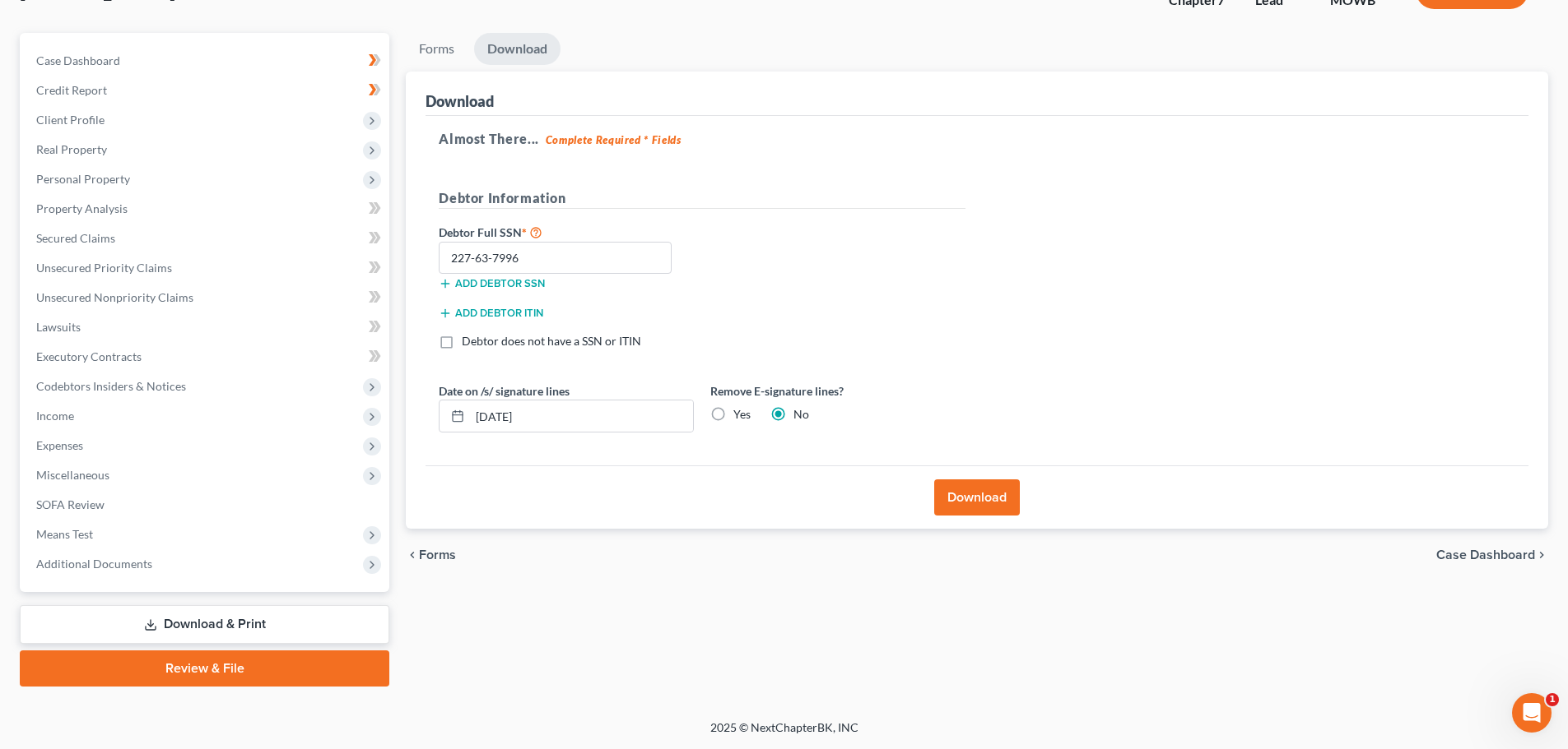
click at [106, 734] on footer "2025 © NextChapterBK, INC" at bounding box center [784, 734] width 1568 height 30
